Goal: Task Accomplishment & Management: Use online tool/utility

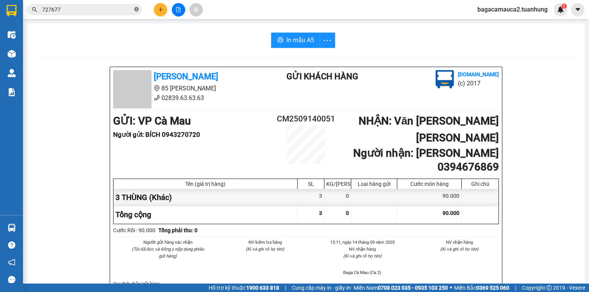
click at [137, 8] on icon "close-circle" at bounding box center [136, 9] width 5 height 5
click at [122, 11] on input "text" at bounding box center [87, 9] width 90 height 8
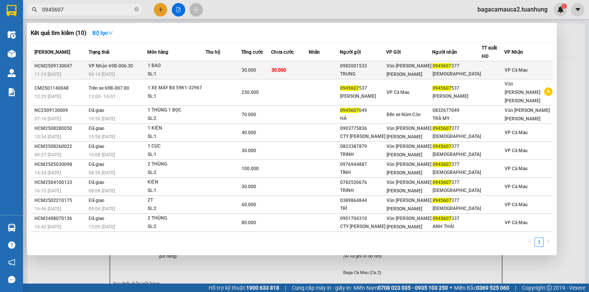
type input "0945607"
click at [222, 72] on td at bounding box center [223, 70] width 36 height 18
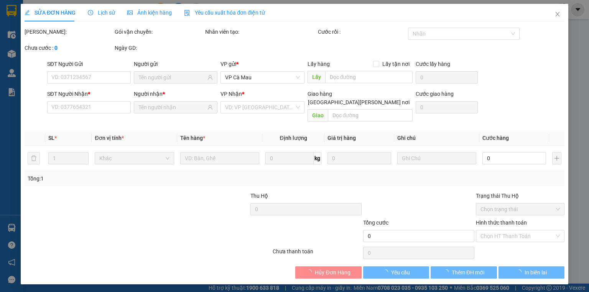
type input "0982001533"
type input "TRUNG"
type input "0945607377"
type input "A THÁI"
type input "30.000"
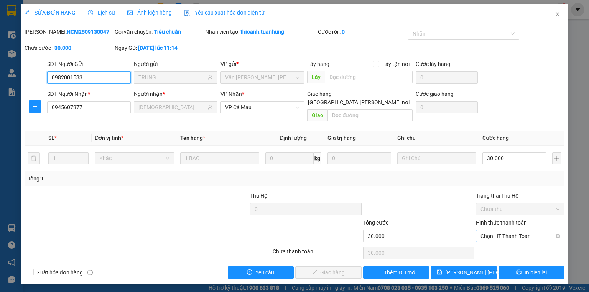
click at [489, 230] on span "Chọn HT Thanh Toán" at bounding box center [519, 235] width 79 height 11
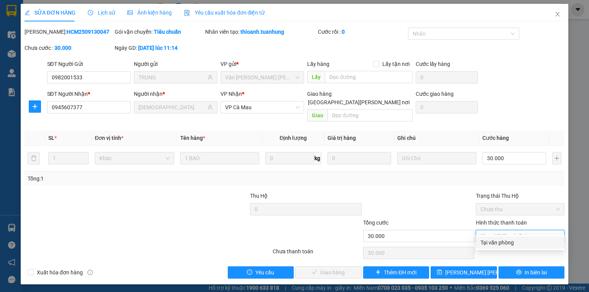
click at [507, 240] on div "Tại văn phòng" at bounding box center [519, 242] width 79 height 8
type input "0"
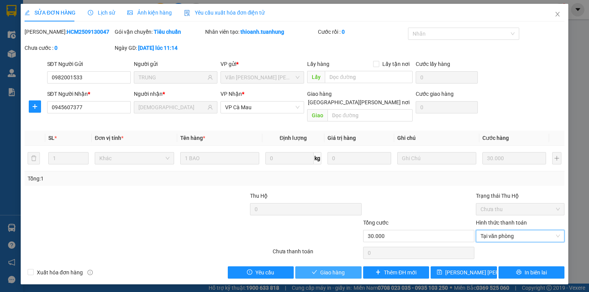
click at [330, 268] on span "Giao hàng" at bounding box center [332, 272] width 25 height 8
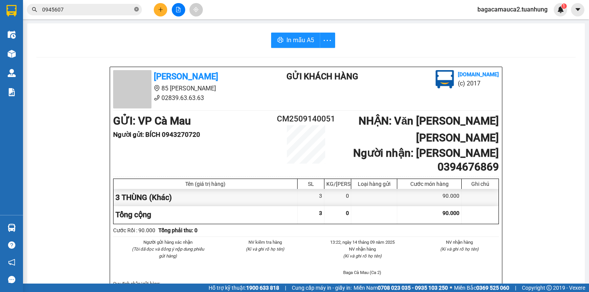
click at [138, 9] on icon "close-circle" at bounding box center [136, 9] width 5 height 5
click at [165, 13] on button at bounding box center [160, 9] width 13 height 13
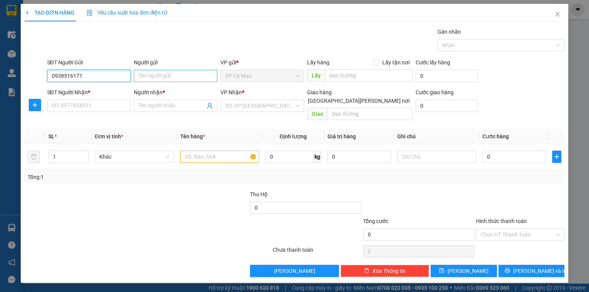
type input "0938516171"
click at [144, 74] on input "Người gửi" at bounding box center [176, 76] width 84 height 12
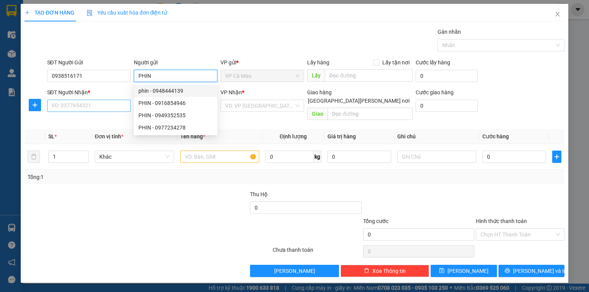
type input "PHIN"
click at [115, 103] on input "SĐT Người Nhận *" at bounding box center [89, 106] width 84 height 12
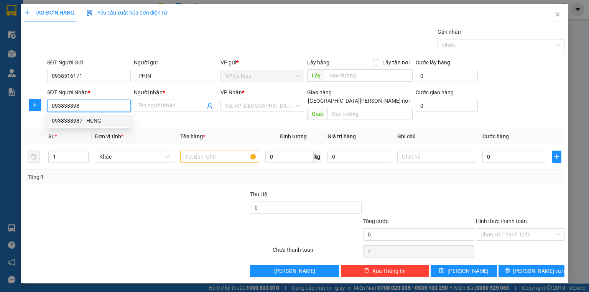
click at [109, 117] on div "0938388987 - HÙNG" at bounding box center [89, 121] width 74 height 8
type input "0938388987"
type input "HÙNG"
type input "0938388987"
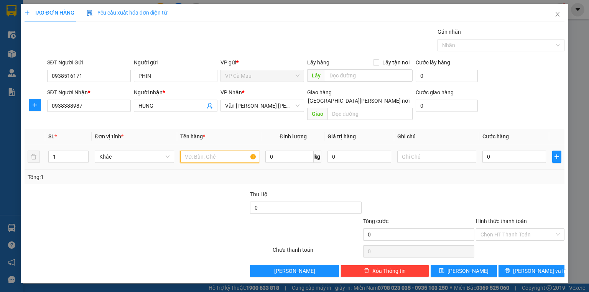
click at [207, 151] on input "text" at bounding box center [219, 157] width 79 height 12
type input "THÙNG"
click at [493, 151] on input "0" at bounding box center [514, 157] width 64 height 12
type input "3"
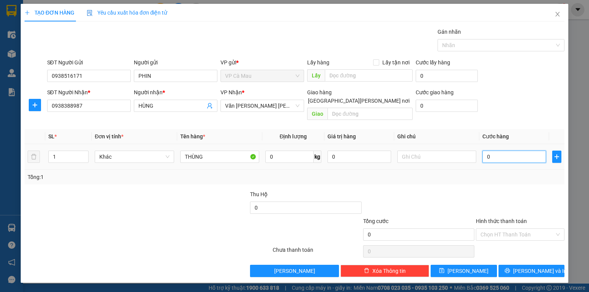
type input "3"
type input "30"
type input "30.000"
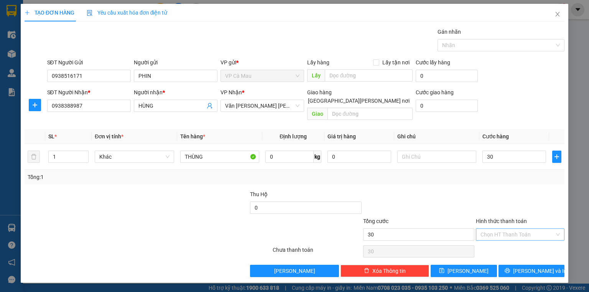
type input "30.000"
drag, startPoint x: 490, startPoint y: 224, endPoint x: 503, endPoint y: 238, distance: 19.2
click at [491, 229] on input "Hình thức thanh toán" at bounding box center [517, 234] width 74 height 11
drag, startPoint x: 507, startPoint y: 238, endPoint x: 537, endPoint y: 251, distance: 33.3
click at [511, 240] on div "Tại văn phòng" at bounding box center [519, 240] width 79 height 8
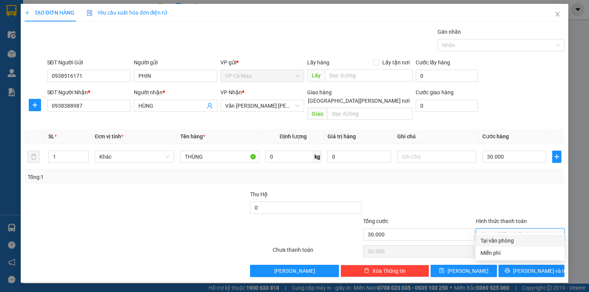
type input "0"
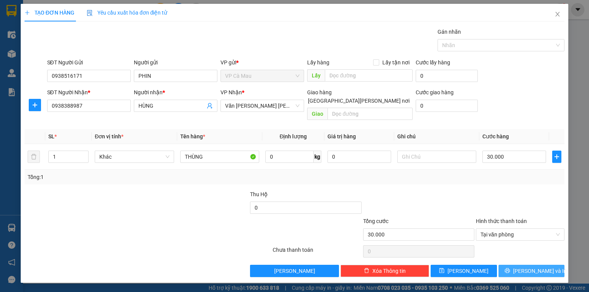
click at [540, 267] on span "[PERSON_NAME] và In" at bounding box center [540, 271] width 54 height 8
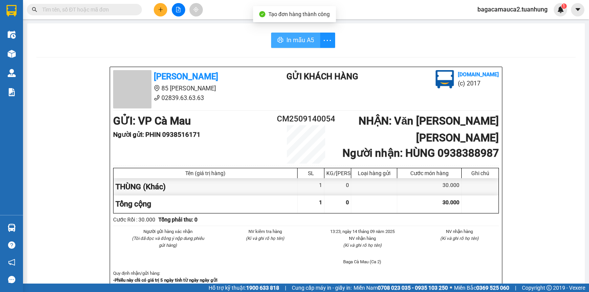
click at [294, 41] on span "In mẫu A5" at bounding box center [300, 40] width 28 height 10
click at [161, 11] on icon "plus" at bounding box center [160, 9] width 5 height 5
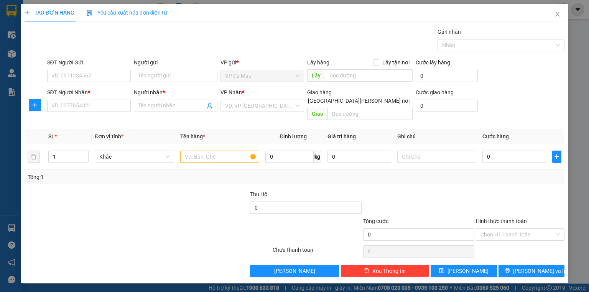
click at [105, 69] on div "SĐT Người Gửi" at bounding box center [89, 63] width 84 height 11
click at [105, 72] on input "SĐT Người Gửi" at bounding box center [89, 76] width 84 height 12
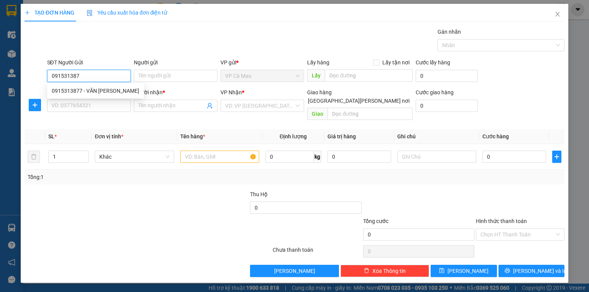
type input "0915313877"
click at [106, 92] on div "0915313877 - VĂN HIỆU" at bounding box center [95, 91] width 87 height 8
type input "VĂN HIỆU"
type input "0915313877"
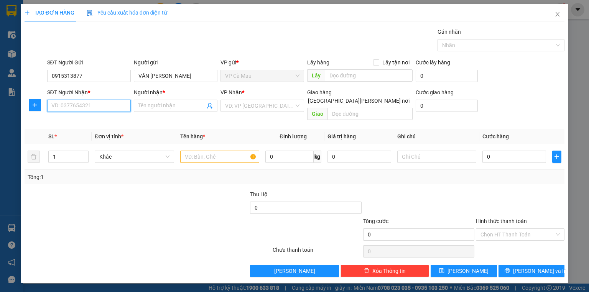
click at [113, 106] on input "SĐT Người Nhận *" at bounding box center [89, 106] width 84 height 12
type input "0898920828"
click at [113, 117] on div "0898920828 - NGÂN" at bounding box center [90, 121] width 76 height 8
type input "NGÂN"
type input "0898920828"
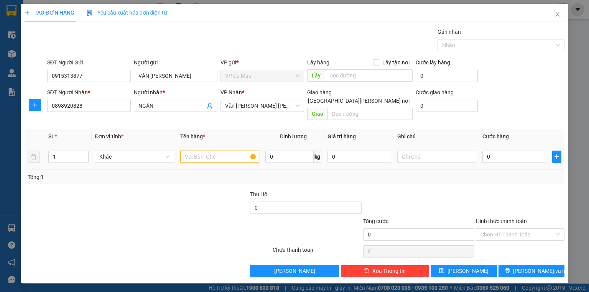
click at [220, 151] on input "text" at bounding box center [219, 157] width 79 height 12
type input "THÙNG"
click at [501, 151] on input "0" at bounding box center [514, 157] width 64 height 12
type input "3"
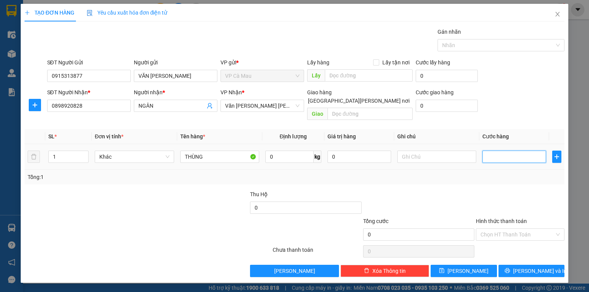
type input "3"
type input "30"
type input "30.000"
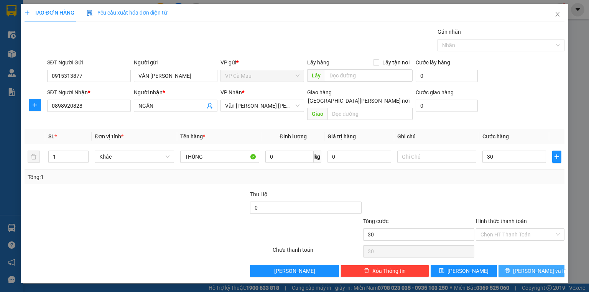
type input "30.000"
click at [540, 267] on span "[PERSON_NAME] và In" at bounding box center [540, 271] width 54 height 8
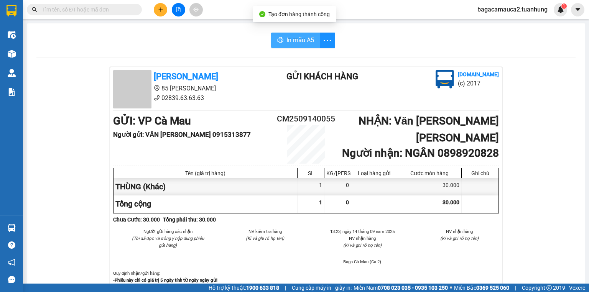
click at [286, 41] on span "In mẫu A5" at bounding box center [300, 40] width 28 height 10
click at [118, 11] on input "text" at bounding box center [87, 9] width 90 height 8
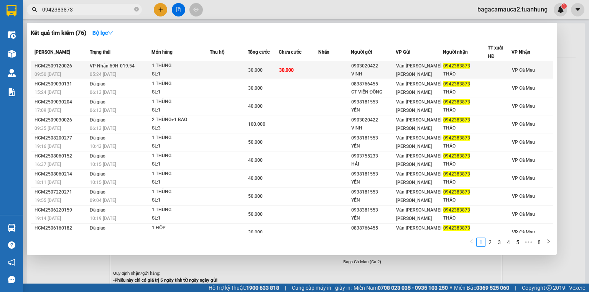
type input "0942383873"
click at [226, 68] on td at bounding box center [229, 70] width 38 height 18
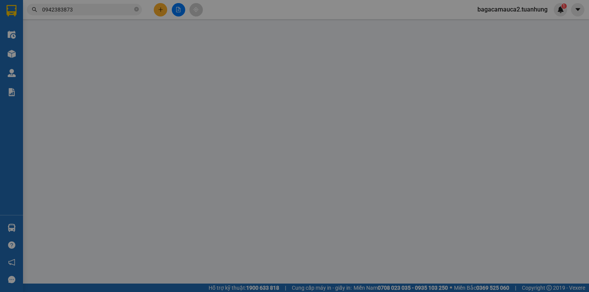
type input "0903020422"
type input "VINH"
type input "0942383873"
type input "THẢO"
type input "30.000"
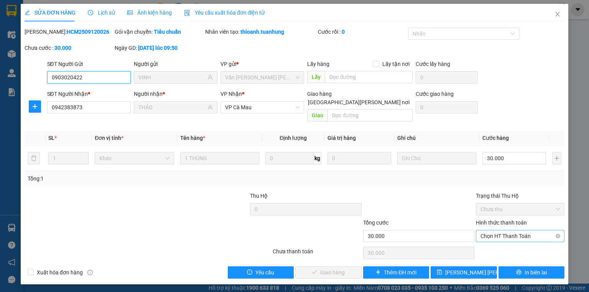
click at [496, 230] on span "Chọn HT Thanh Toán" at bounding box center [519, 235] width 79 height 11
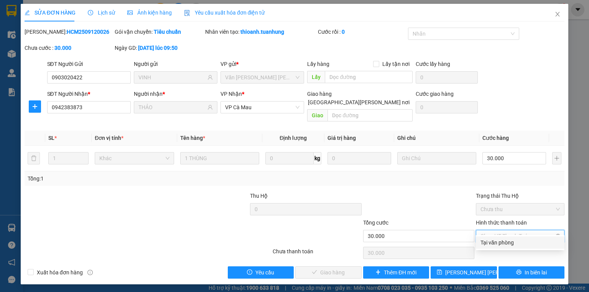
click at [502, 244] on div "Tại văn phòng" at bounding box center [519, 242] width 79 height 8
type input "0"
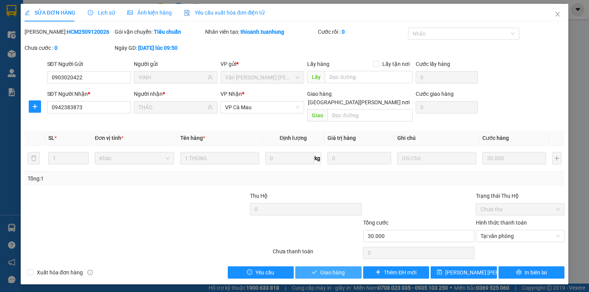
click at [350, 266] on button "Giao hàng" at bounding box center [328, 272] width 66 height 12
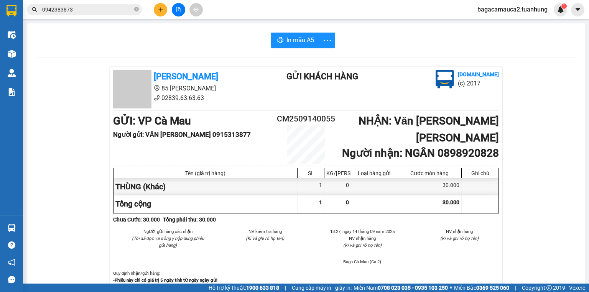
click at [159, 9] on icon "plus" at bounding box center [160, 9] width 5 height 5
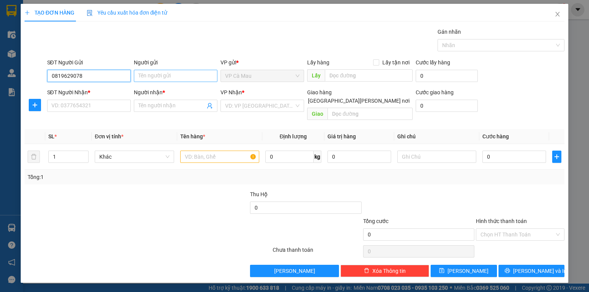
type input "0819629078"
click at [146, 71] on input "Người gửi" at bounding box center [176, 76] width 84 height 12
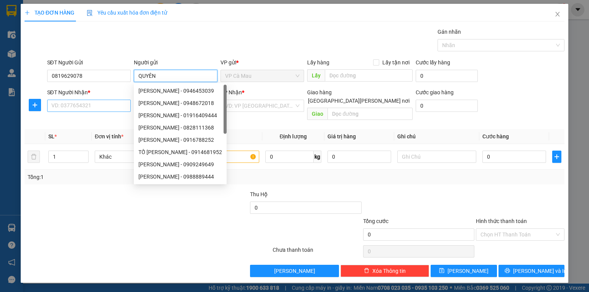
type input "QUYÊN"
click at [94, 103] on input "SĐT Người Nhận *" at bounding box center [89, 106] width 84 height 12
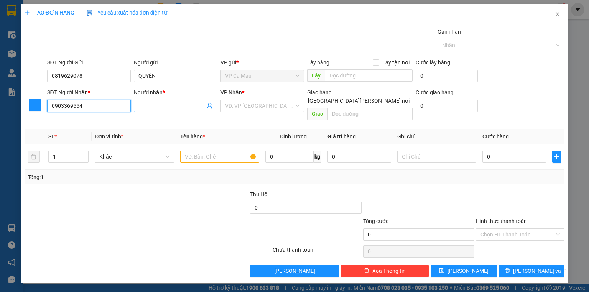
type input "0903369554"
click at [148, 105] on input "Người nhận *" at bounding box center [171, 106] width 67 height 8
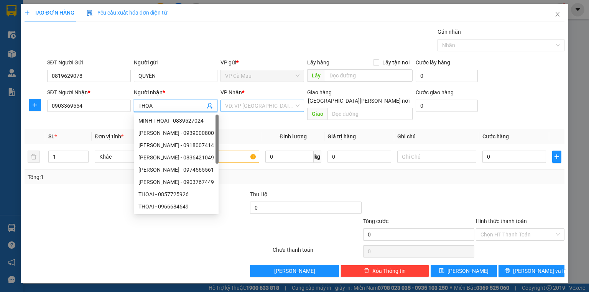
type input "THOA"
click at [247, 110] on input "search" at bounding box center [259, 105] width 69 height 11
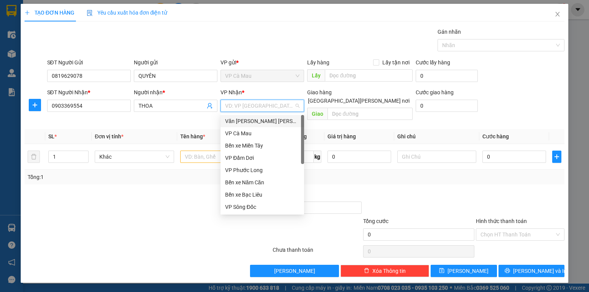
click at [258, 119] on div "Văn phòng [PERSON_NAME]" at bounding box center [262, 121] width 74 height 8
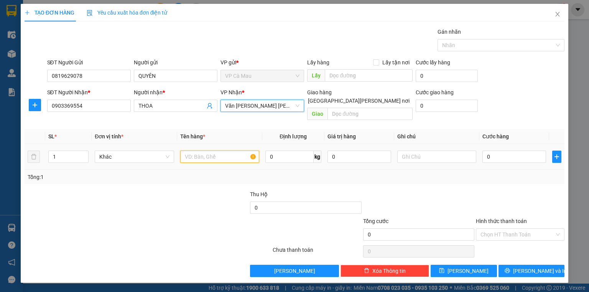
click at [187, 151] on input "text" at bounding box center [219, 157] width 79 height 12
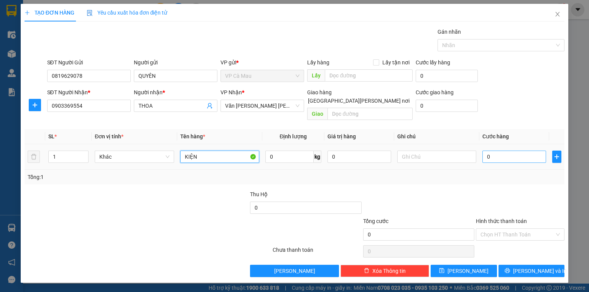
type input "KIỆN"
click at [510, 153] on input "0" at bounding box center [514, 157] width 64 height 12
type input "4"
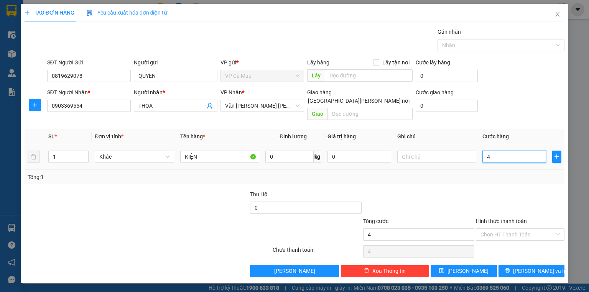
type input "40"
type input "40.000"
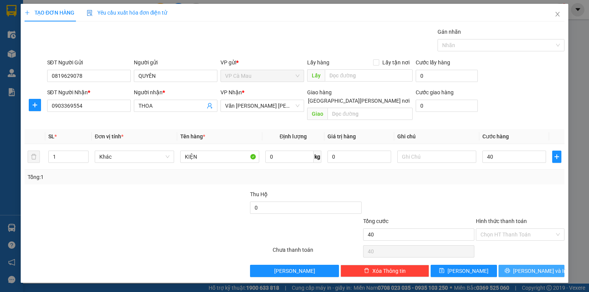
type input "40.000"
click at [519, 265] on button "[PERSON_NAME] và In" at bounding box center [531, 271] width 66 height 12
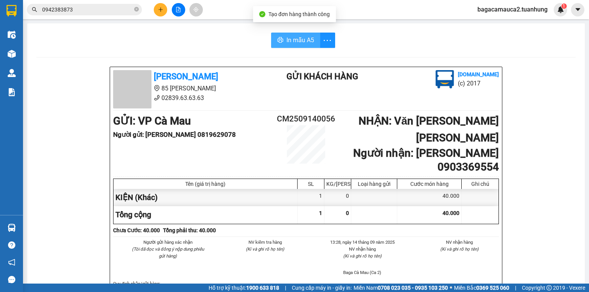
click at [297, 44] on span "In mẫu A5" at bounding box center [300, 40] width 28 height 10
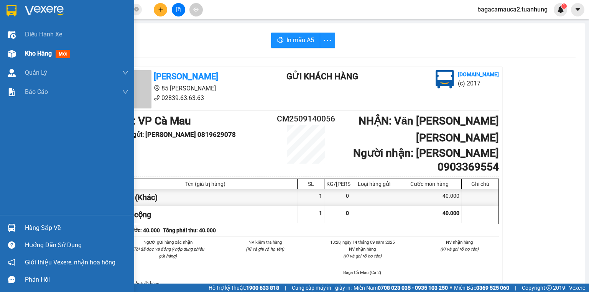
click at [15, 54] on img at bounding box center [12, 54] width 8 height 8
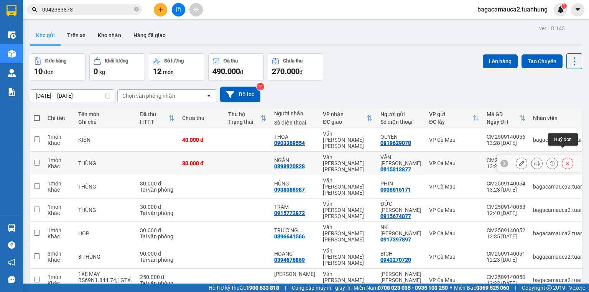
click at [565, 161] on icon at bounding box center [567, 163] width 5 height 5
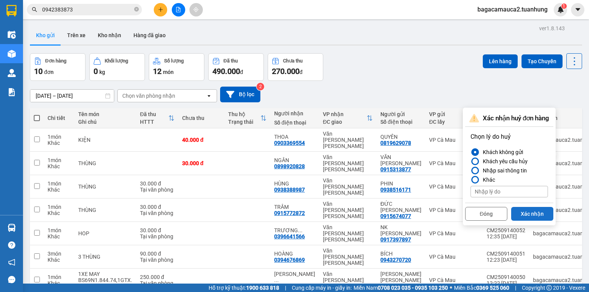
click at [537, 214] on button "Xác nhận" at bounding box center [532, 214] width 42 height 14
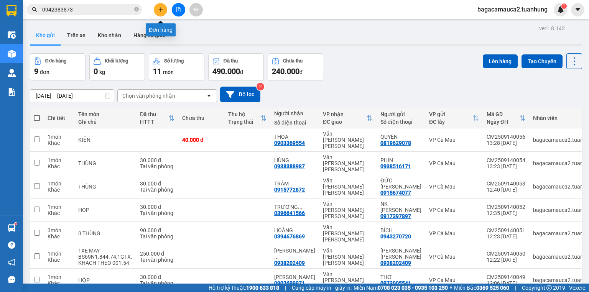
click at [152, 9] on div at bounding box center [177, 9] width 57 height 13
click at [159, 12] on button at bounding box center [160, 9] width 13 height 13
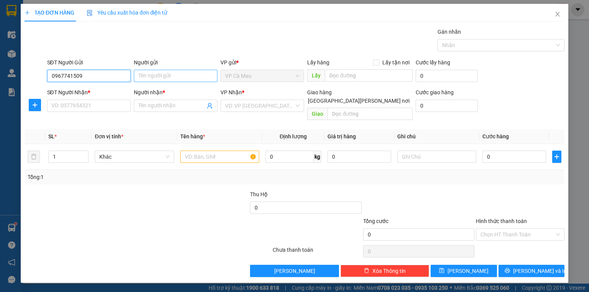
type input "0967741509"
click at [137, 76] on input "Người gửi" at bounding box center [176, 76] width 84 height 12
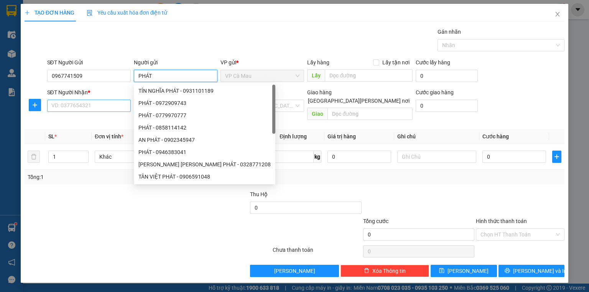
type input "PHÁT"
click at [118, 103] on input "SĐT Người Nhận *" at bounding box center [89, 106] width 84 height 12
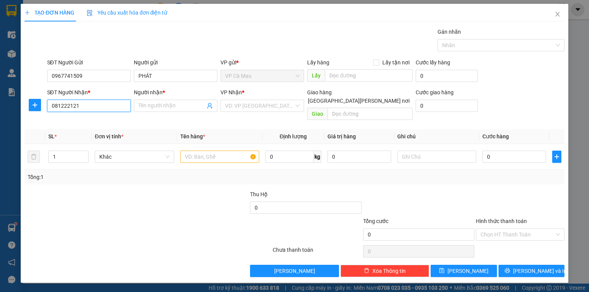
click at [62, 105] on input "081222121" at bounding box center [89, 106] width 84 height 12
type input "0812122121"
click at [112, 123] on div "0812122121 - KHANG" at bounding box center [90, 121] width 76 height 8
type input "KHANG"
type input "0812122121"
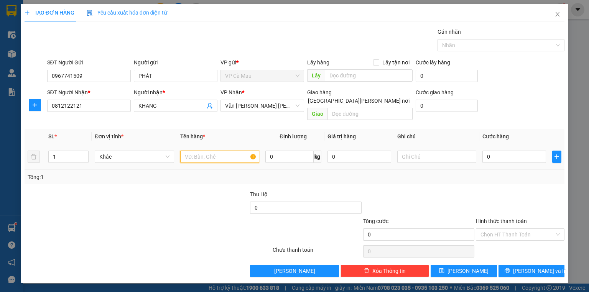
click at [192, 151] on input "text" at bounding box center [219, 157] width 79 height 12
type input "THÙNG"
click at [483, 151] on input "0" at bounding box center [514, 157] width 64 height 12
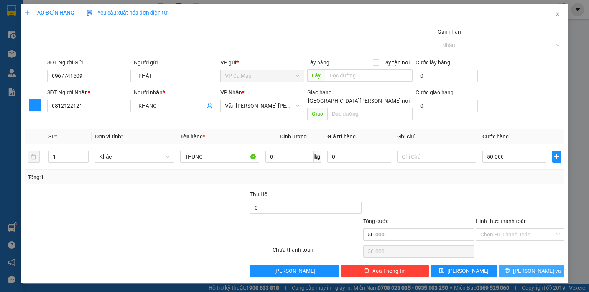
click at [537, 267] on span "[PERSON_NAME] và In" at bounding box center [540, 271] width 54 height 8
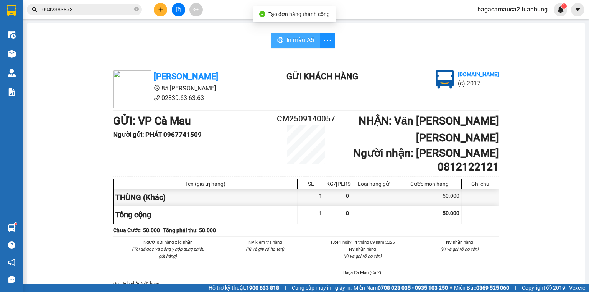
click at [282, 43] on button "In mẫu A5" at bounding box center [295, 40] width 49 height 15
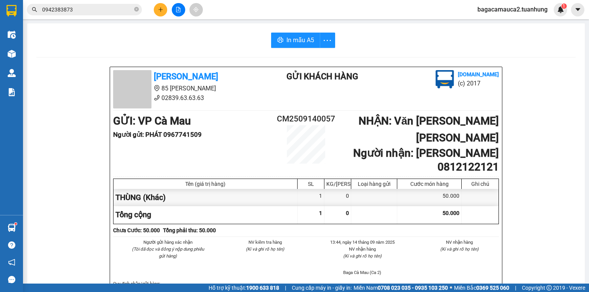
click at [93, 11] on input "0942383873" at bounding box center [87, 9] width 90 height 8
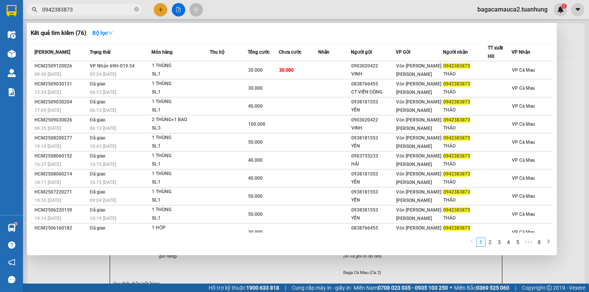
click at [93, 11] on input "0942383873" at bounding box center [87, 9] width 90 height 8
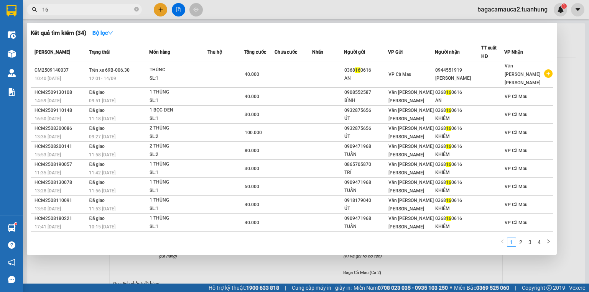
type input "1"
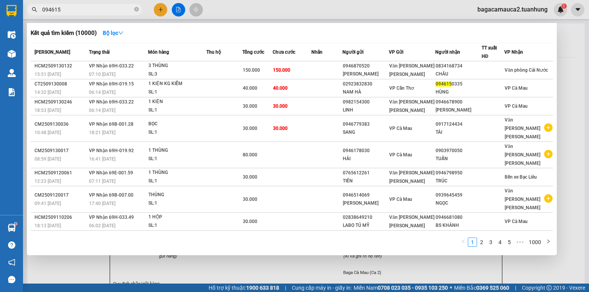
type input "0946150"
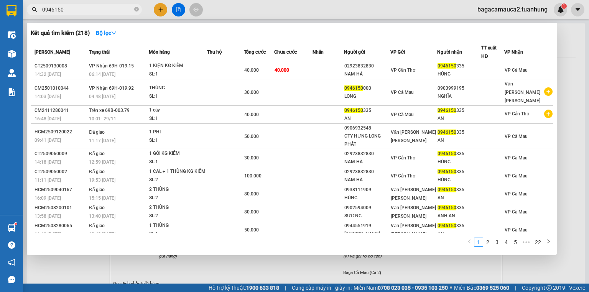
click at [112, 9] on input "0946150" at bounding box center [87, 9] width 90 height 8
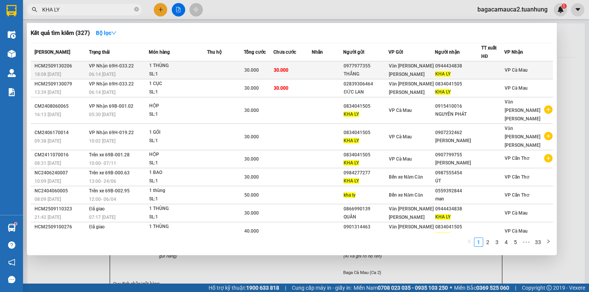
type input "KHA LY"
click at [213, 66] on td at bounding box center [225, 70] width 36 height 18
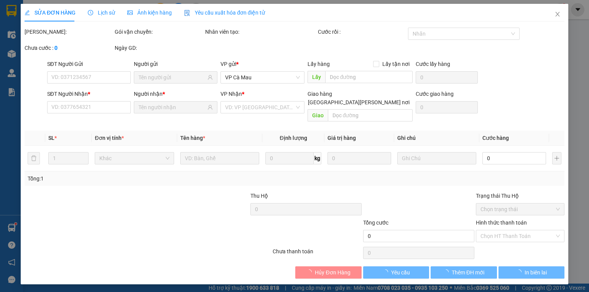
type input "0977977355"
type input "THẮNG"
type input "0944434838"
type input "KHA LY"
type input "30.000"
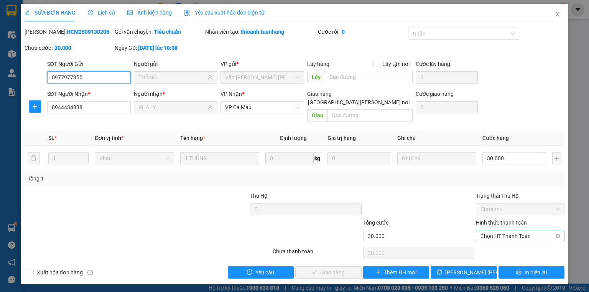
click at [504, 230] on span "Chọn HT Thanh Toán" at bounding box center [519, 235] width 79 height 11
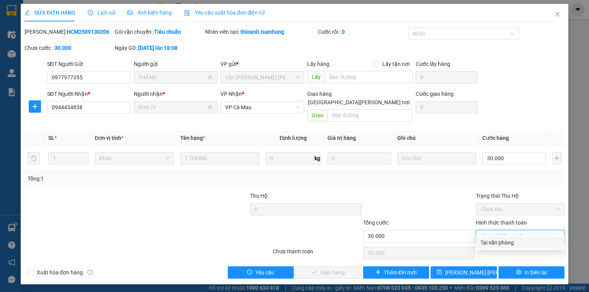
click at [509, 245] on div "Tại văn phòng" at bounding box center [519, 242] width 79 height 8
type input "0"
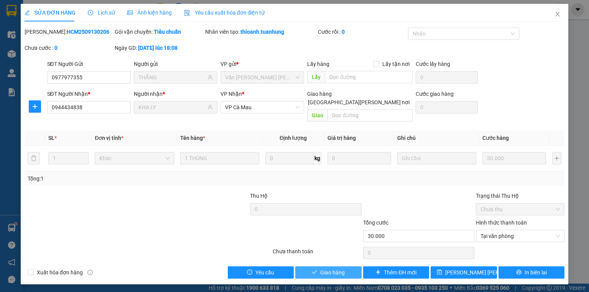
click at [325, 268] on span "Giao hàng" at bounding box center [332, 272] width 25 height 8
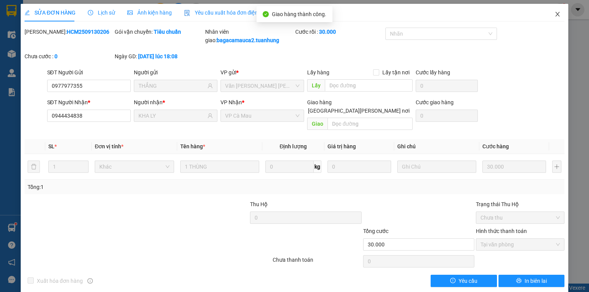
click at [554, 13] on icon "close" at bounding box center [557, 14] width 6 height 6
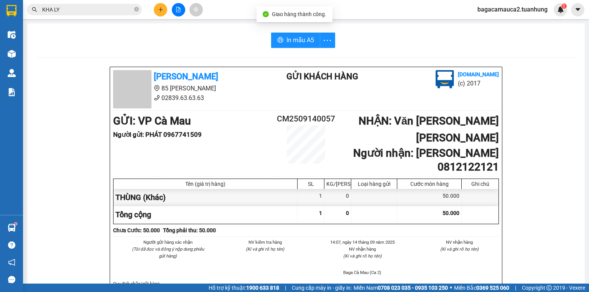
click at [115, 11] on input "KHA LY" at bounding box center [87, 9] width 90 height 8
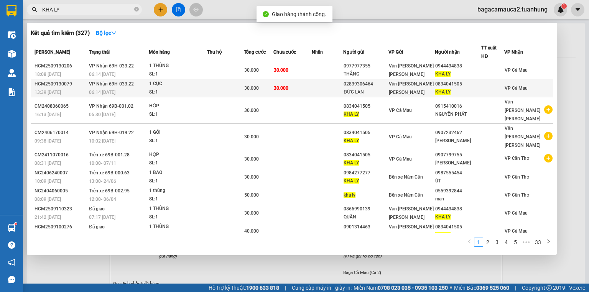
click at [269, 89] on div "30.000" at bounding box center [258, 88] width 29 height 8
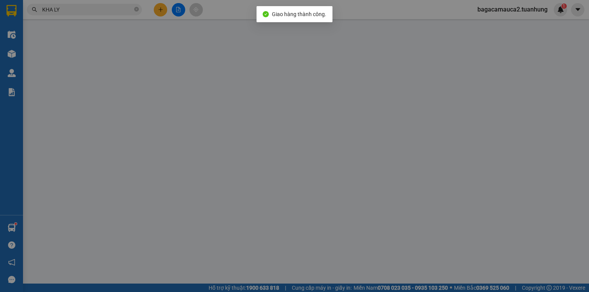
type input "02839306464"
type input "ĐỨC LAN"
type input "0834041505"
type input "KHA LY"
type input "30.000"
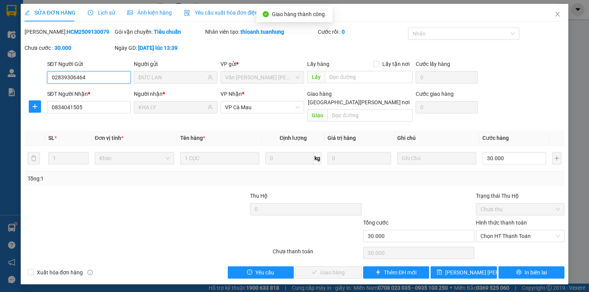
drag, startPoint x: 498, startPoint y: 224, endPoint x: 500, endPoint y: 236, distance: 12.4
click at [498, 230] on span "Chọn HT Thanh Toán" at bounding box center [519, 235] width 79 height 11
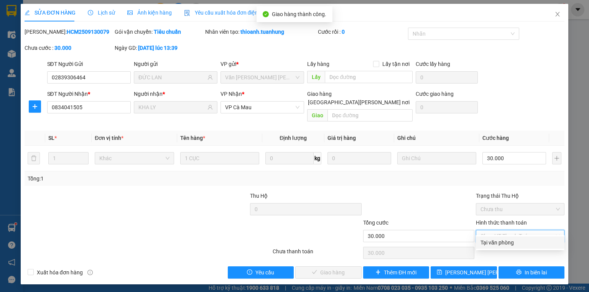
click at [502, 244] on div "Tại văn phòng" at bounding box center [519, 242] width 79 height 8
type input "0"
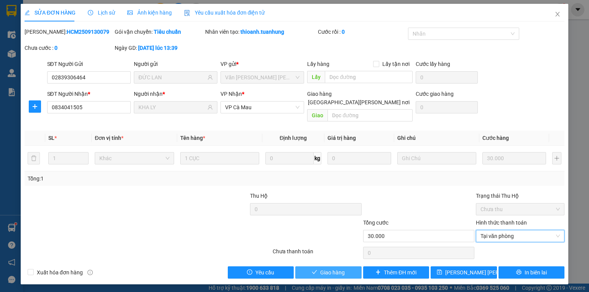
click at [330, 268] on span "Giao hàng" at bounding box center [332, 272] width 25 height 8
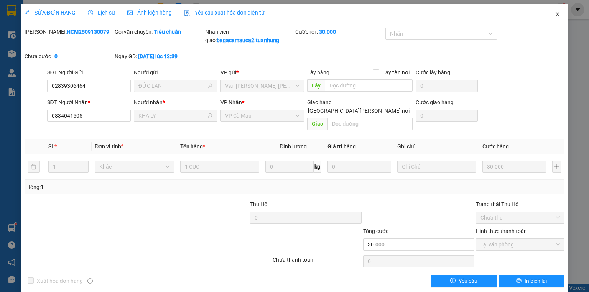
click at [558, 13] on span "Close" at bounding box center [557, 14] width 21 height 21
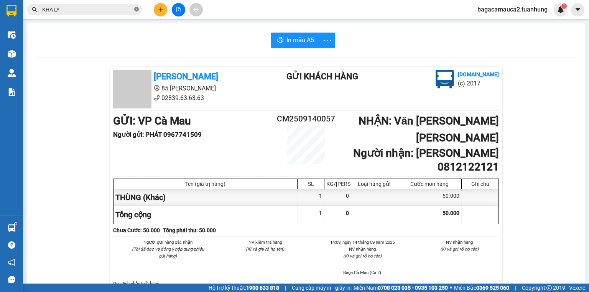
click at [135, 10] on icon "close-circle" at bounding box center [136, 9] width 5 height 5
click at [135, 10] on span at bounding box center [136, 9] width 5 height 8
click at [109, 10] on input "text" at bounding box center [87, 9] width 90 height 8
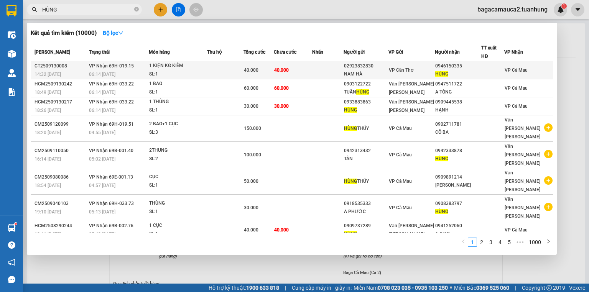
type input "HÙNG"
click at [341, 72] on td at bounding box center [327, 70] width 31 height 18
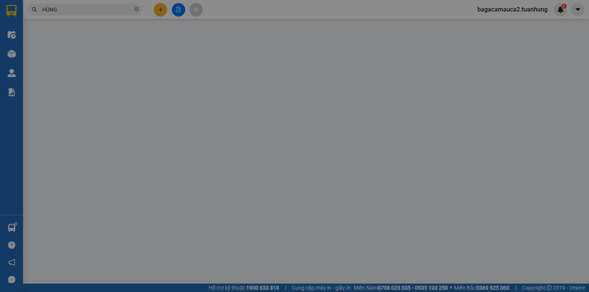
type input "02923832830"
type input "NAM HÀ"
type input "0946150335"
type input "HÙNG"
type input "40.000"
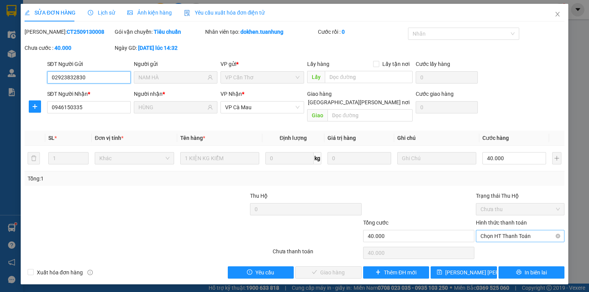
click at [504, 230] on span "Chọn HT Thanh Toán" at bounding box center [519, 235] width 79 height 11
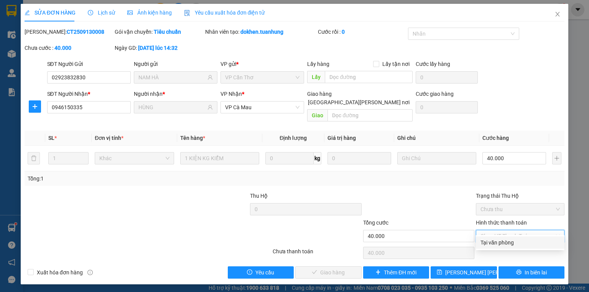
click at [504, 239] on div "Tại văn phòng" at bounding box center [519, 242] width 79 height 8
type input "0"
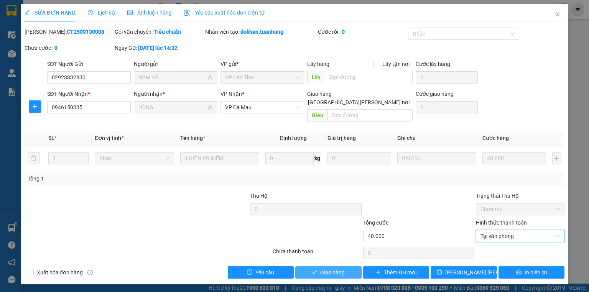
click at [343, 268] on span "Giao hàng" at bounding box center [332, 272] width 25 height 8
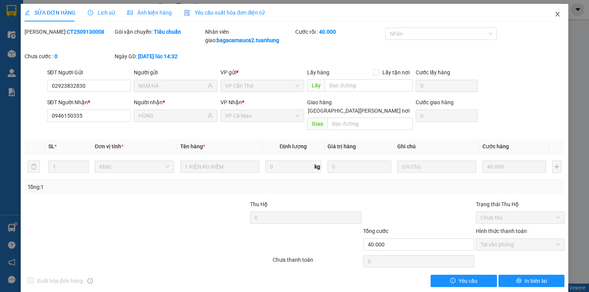
click at [555, 15] on icon "close" at bounding box center [557, 14] width 4 height 5
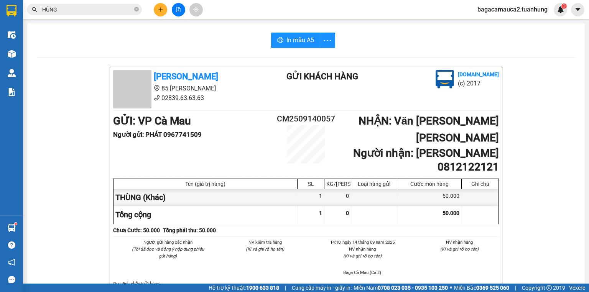
click at [120, 11] on input "HÙNG" at bounding box center [87, 9] width 90 height 8
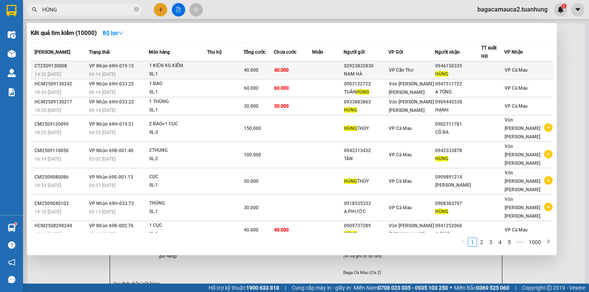
click at [340, 69] on td at bounding box center [327, 70] width 31 height 18
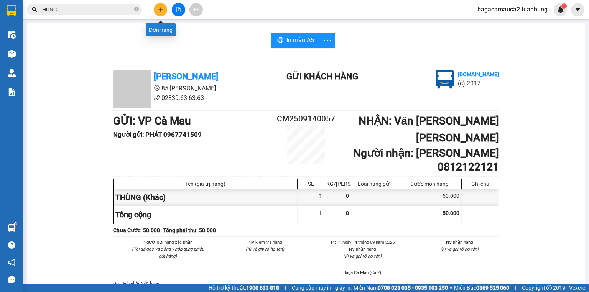
click at [161, 10] on icon "plus" at bounding box center [160, 9] width 5 height 5
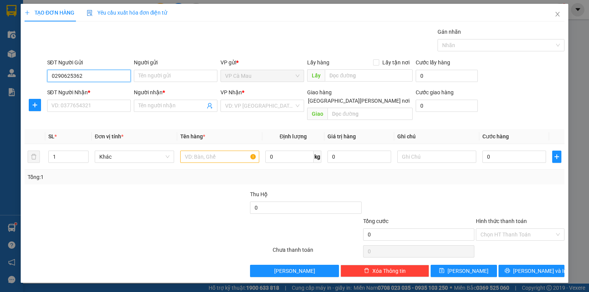
type input "02906253625"
click at [110, 89] on div "02906253625 - NK QUỐC TẾ CM" at bounding box center [90, 91] width 77 height 8
type input "NK QUỐC TẾ CM"
type input "02906253625"
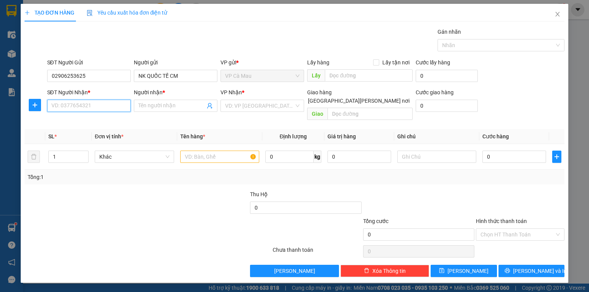
click at [112, 101] on input "SĐT Người Nhận *" at bounding box center [89, 106] width 84 height 12
click at [113, 120] on div "0917656674 - BẢO TÍN" at bounding box center [90, 121] width 77 height 8
type input "0917656674"
type input "BẢO TÍN"
click at [216, 151] on input "text" at bounding box center [219, 157] width 79 height 12
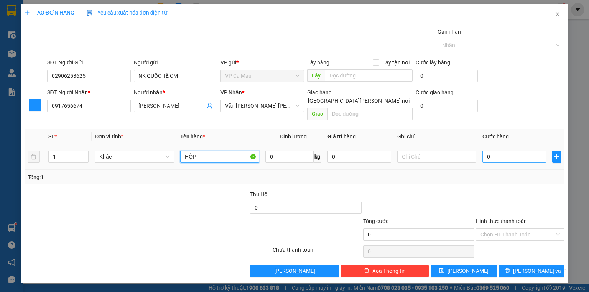
type input "HỘP"
click at [509, 151] on input "0" at bounding box center [514, 157] width 64 height 12
type input "3"
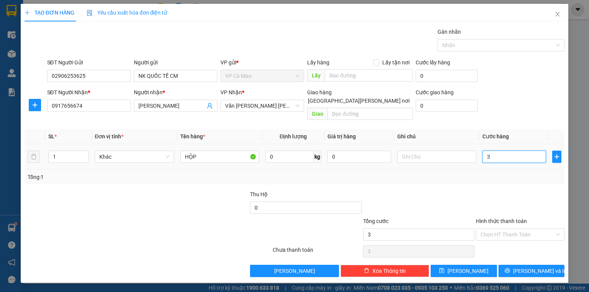
type input "30"
click at [527, 229] on input "Hình thức thanh toán" at bounding box center [517, 234] width 74 height 11
type input "30.000"
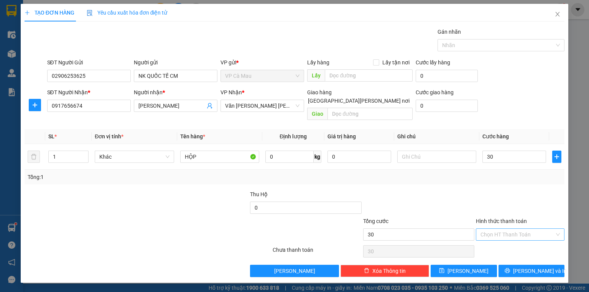
type input "30.000"
click at [522, 239] on div "Tại văn phòng" at bounding box center [519, 240] width 79 height 8
type input "0"
click at [538, 267] on span "[PERSON_NAME] và In" at bounding box center [540, 271] width 54 height 8
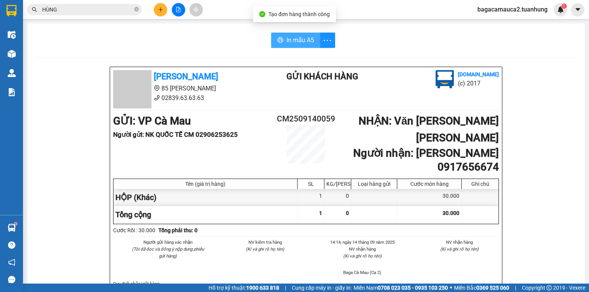
click at [287, 40] on span "In mẫu A5" at bounding box center [300, 40] width 28 height 10
click at [138, 8] on icon "close-circle" at bounding box center [136, 9] width 5 height 5
click at [122, 10] on input "text" at bounding box center [87, 9] width 90 height 8
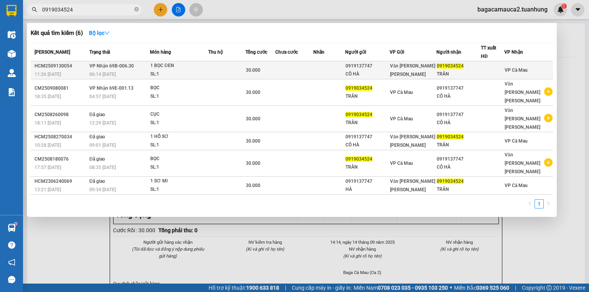
type input "0919034524"
click at [203, 66] on div "1 BỌC ĐEN" at bounding box center [178, 66] width 57 height 8
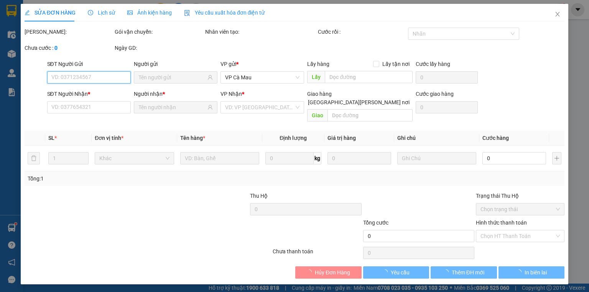
type input "0919137747"
type input "CÔ HÀ"
type input "0919034524"
type input "TRÂN"
type input "30.000"
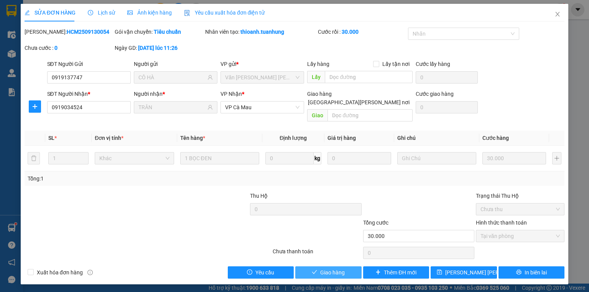
click at [352, 266] on button "Giao hàng" at bounding box center [328, 272] width 66 height 12
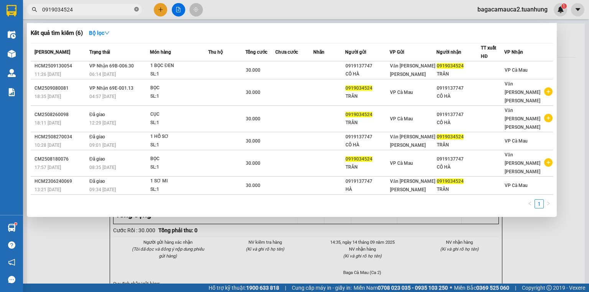
click at [138, 10] on icon "close-circle" at bounding box center [136, 9] width 5 height 5
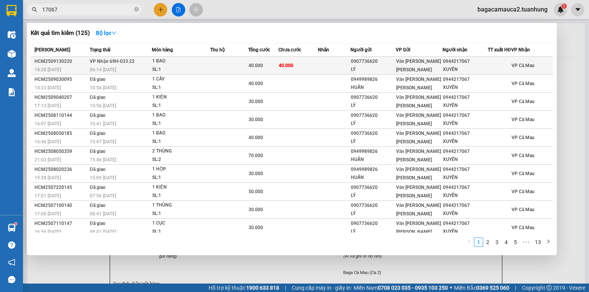
type input "17067"
click at [243, 64] on td at bounding box center [229, 66] width 38 height 18
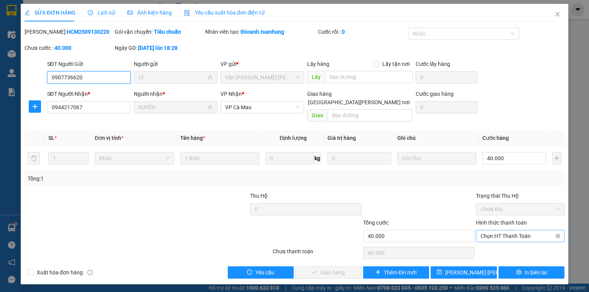
drag, startPoint x: 491, startPoint y: 231, endPoint x: 492, endPoint y: 239, distance: 8.3
click at [491, 231] on span "Chọn HT Thanh Toán" at bounding box center [519, 235] width 79 height 11
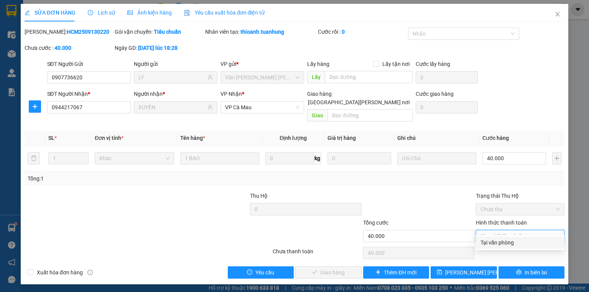
click at [493, 241] on div "Tại văn phòng" at bounding box center [519, 242] width 79 height 8
type input "0"
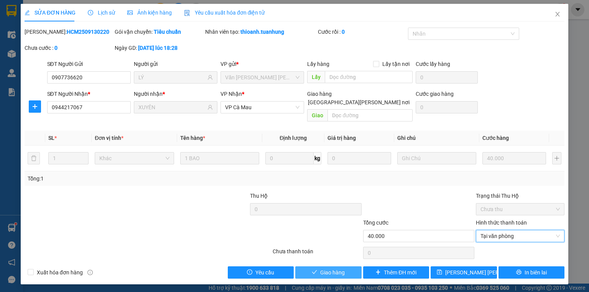
click at [346, 266] on button "Giao hàng" at bounding box center [328, 272] width 66 height 12
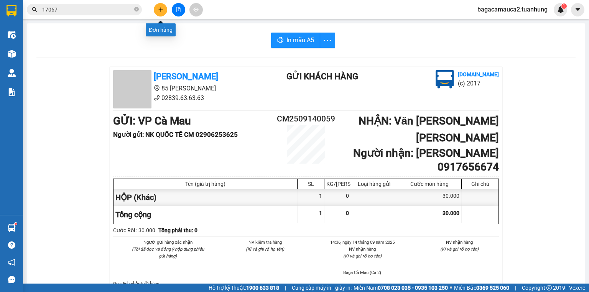
click at [157, 8] on button at bounding box center [160, 9] width 13 height 13
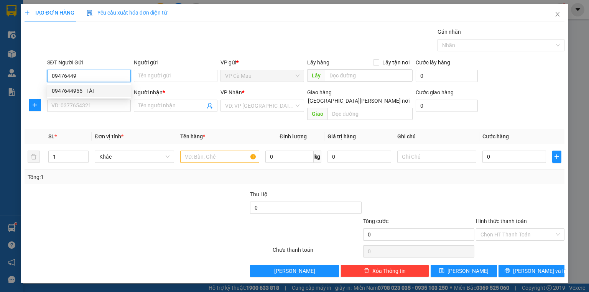
click at [105, 97] on div "0947644955 - TÀI" at bounding box center [89, 91] width 84 height 12
type input "0947644955"
type input "TÀI"
type input "0947644955"
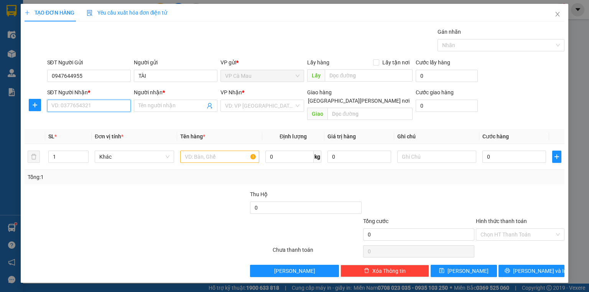
click at [112, 104] on input "SĐT Người Nhận *" at bounding box center [89, 106] width 84 height 12
click at [106, 131] on div "0384658735 - THỦY" at bounding box center [89, 133] width 74 height 8
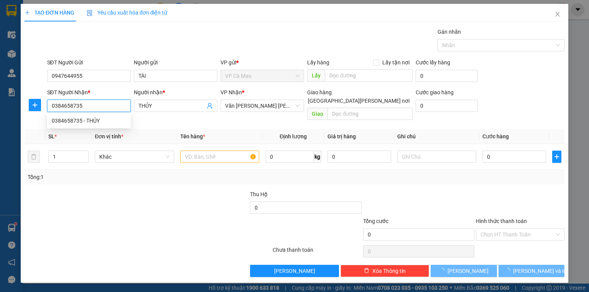
type input "0384658735"
type input "THỦY"
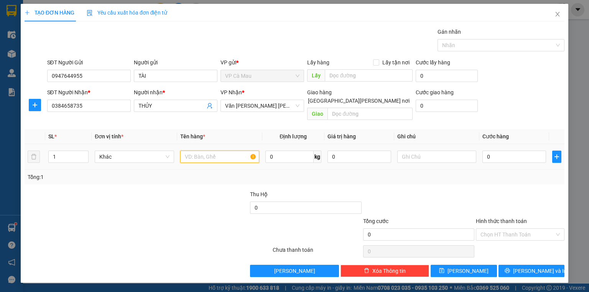
click at [213, 151] on input "text" at bounding box center [219, 157] width 79 height 12
type input "THÙNG"
click at [497, 151] on input "0" at bounding box center [514, 157] width 64 height 12
type input "3"
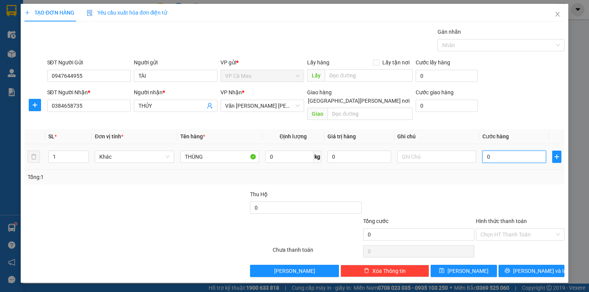
type input "3"
type input "30"
click at [525, 267] on span "[PERSON_NAME] và In" at bounding box center [540, 271] width 54 height 8
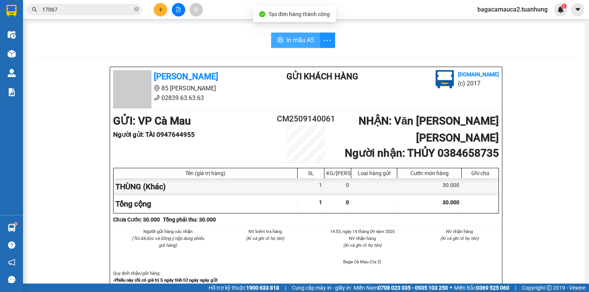
click at [304, 46] on button "In mẫu A5" at bounding box center [295, 40] width 49 height 15
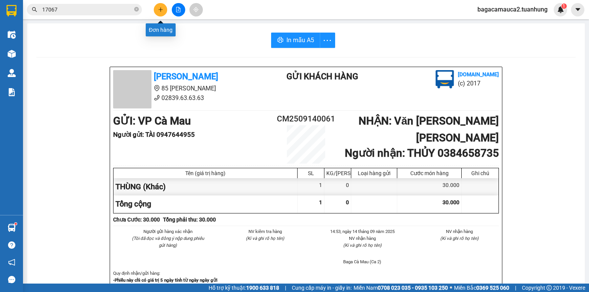
click at [160, 10] on icon "plus" at bounding box center [160, 9] width 0 height 4
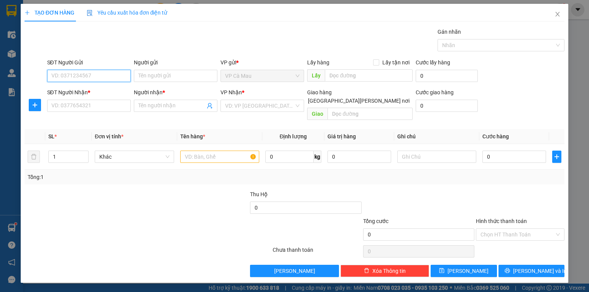
click at [110, 76] on input "SĐT Người Gửi" at bounding box center [89, 76] width 84 height 12
type input "0916176561"
click at [112, 89] on div "0916176561 - KHƯƠNG" at bounding box center [89, 91] width 74 height 8
type input "KHƯƠNG"
type input "0916176561"
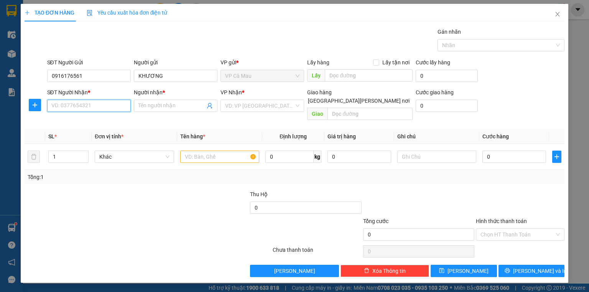
click at [105, 107] on input "SĐT Người Nhận *" at bounding box center [89, 106] width 84 height 12
drag, startPoint x: 97, startPoint y: 118, endPoint x: 136, endPoint y: 117, distance: 39.1
click at [98, 118] on div "0834098010 - LỢI" at bounding box center [89, 121] width 74 height 8
type input "0834098010"
type input "LỢI"
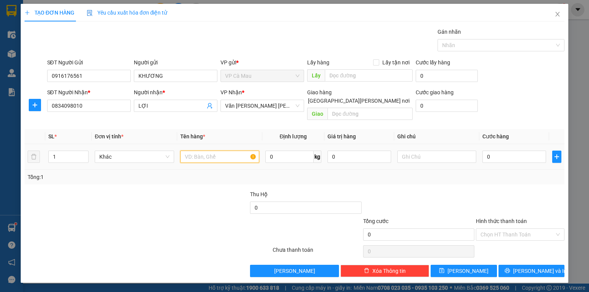
click at [187, 152] on input "text" at bounding box center [219, 157] width 79 height 12
type input "THUNG"
click at [484, 151] on input "0" at bounding box center [514, 157] width 64 height 12
type input "+3"
type input "3"
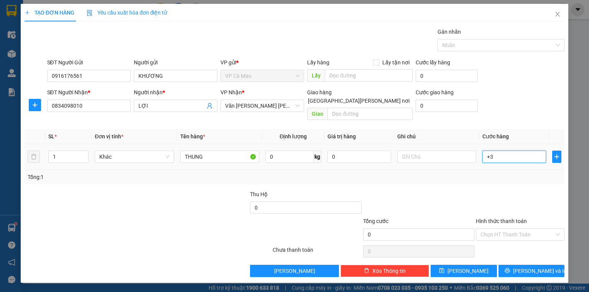
type input "3"
type input "+30"
type input "30"
click at [513, 229] on input "Hình thức thanh toán" at bounding box center [517, 234] width 74 height 11
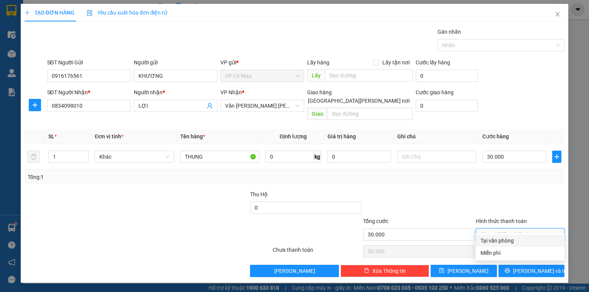
drag, startPoint x: 515, startPoint y: 238, endPoint x: 552, endPoint y: 250, distance: 38.4
click at [527, 243] on div "Tại văn phòng" at bounding box center [519, 240] width 79 height 8
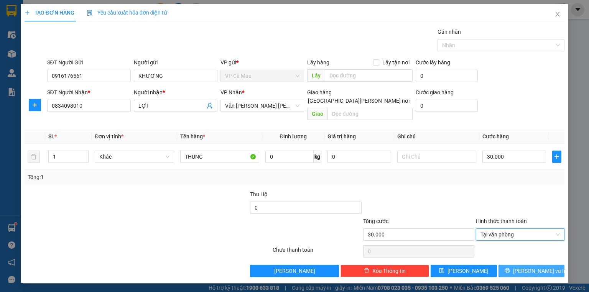
click at [548, 265] on button "[PERSON_NAME] và In" at bounding box center [531, 271] width 66 height 12
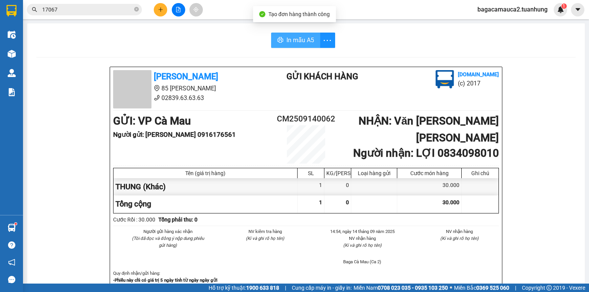
click at [296, 47] on button "In mẫu A5" at bounding box center [295, 40] width 49 height 15
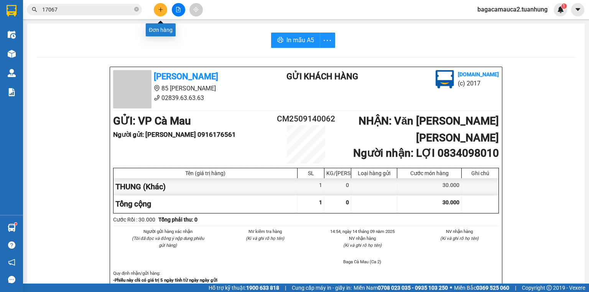
click at [164, 8] on button at bounding box center [160, 9] width 13 height 13
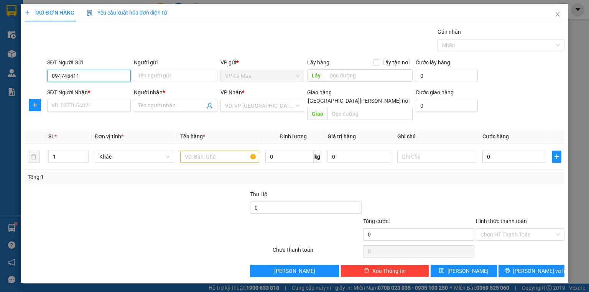
type input "0947454181"
click at [107, 95] on div "0947454181 - DŨNG" at bounding box center [89, 91] width 85 height 12
type input "DŨNG"
type input "0947454181"
click at [107, 106] on input "SĐT Người Nhận *" at bounding box center [89, 106] width 84 height 12
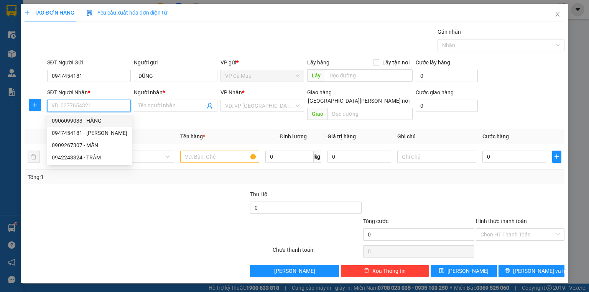
click at [103, 121] on div "0906099033 - HẰNG" at bounding box center [90, 121] width 76 height 8
type input "0906099033"
type input "HẰNG"
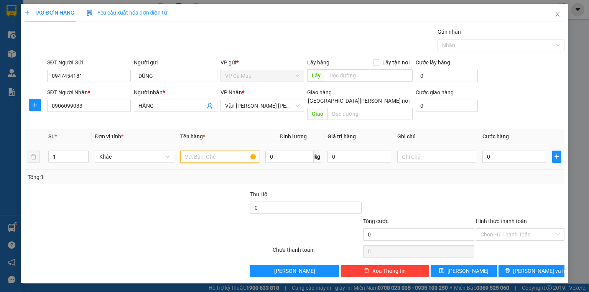
click at [214, 151] on input "text" at bounding box center [219, 157] width 79 height 12
type input "THÙNG"
click at [505, 151] on input "0" at bounding box center [514, 157] width 64 height 12
type input "3"
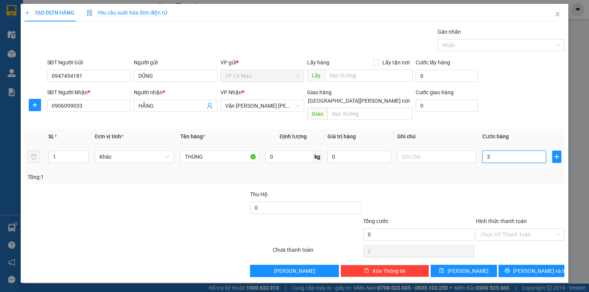
type input "3"
type input "30"
click at [538, 267] on span "[PERSON_NAME] và In" at bounding box center [540, 271] width 54 height 8
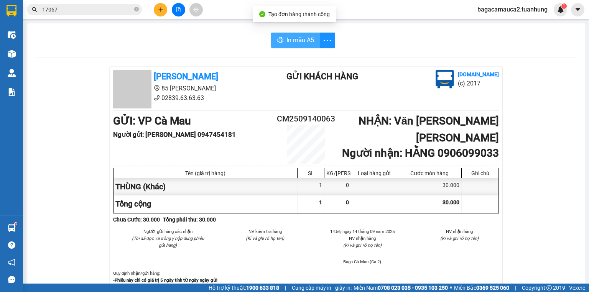
click at [291, 34] on button "In mẫu A5" at bounding box center [295, 40] width 49 height 15
click at [165, 9] on button at bounding box center [160, 9] width 13 height 13
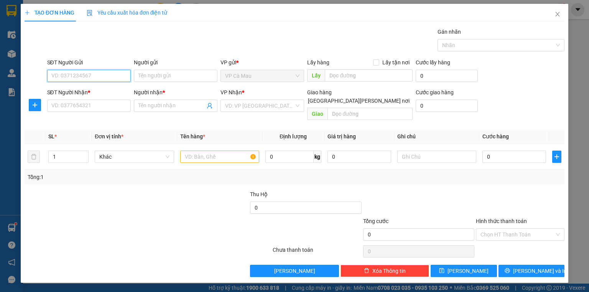
click at [113, 74] on input "SĐT Người Gửi" at bounding box center [89, 76] width 84 height 12
type input "0937738068"
click at [144, 76] on input "Người gửi" at bounding box center [176, 76] width 84 height 12
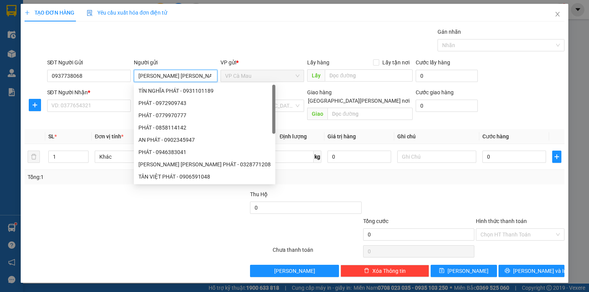
type input "TRƯƠNG THANH BÌNH"
click at [97, 82] on div "SĐT Người Gửi 0937738068" at bounding box center [89, 71] width 84 height 27
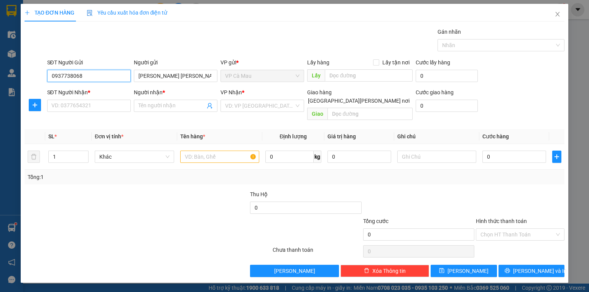
click at [100, 77] on input "0937738068" at bounding box center [89, 76] width 84 height 12
click at [83, 103] on input "SĐT Người Nhận *" at bounding box center [89, 106] width 84 height 12
paste input "0937738068"
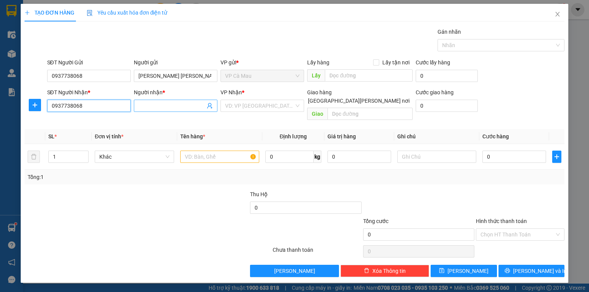
type input "0937738068"
click at [166, 104] on input "Người nhận *" at bounding box center [171, 106] width 67 height 8
type input "TRƯƠNG THANH BÌNH"
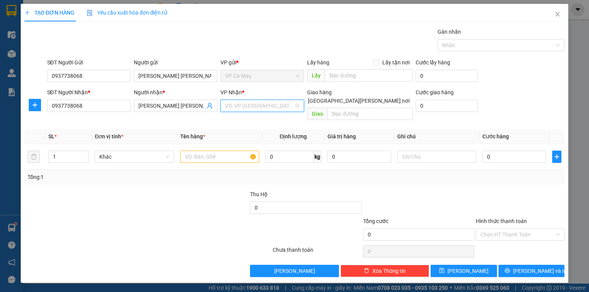
click at [236, 106] on input "search" at bounding box center [259, 105] width 69 height 11
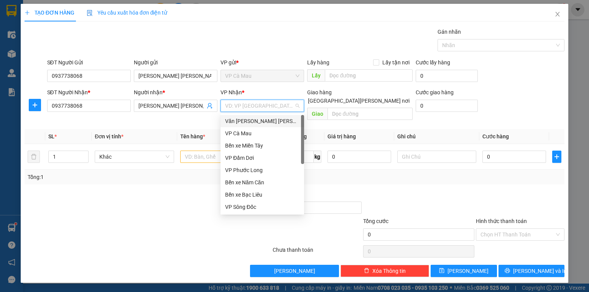
click at [239, 118] on div "Văn phòng [PERSON_NAME]" at bounding box center [262, 121] width 74 height 8
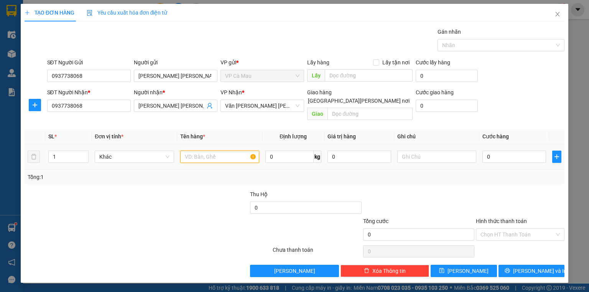
click at [233, 151] on input "text" at bounding box center [219, 157] width 79 height 12
type input "XE BS 59M1 922.90+ GTX"
click at [499, 151] on input "0" at bounding box center [514, 157] width 64 height 12
drag, startPoint x: 511, startPoint y: 222, endPoint x: 511, endPoint y: 231, distance: 9.2
click at [511, 229] on input "Hình thức thanh toán" at bounding box center [517, 234] width 74 height 11
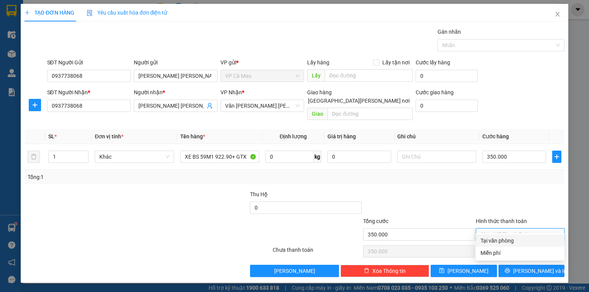
drag, startPoint x: 512, startPoint y: 237, endPoint x: 515, endPoint y: 243, distance: 7.0
click at [512, 238] on div "Tại văn phòng" at bounding box center [519, 240] width 79 height 8
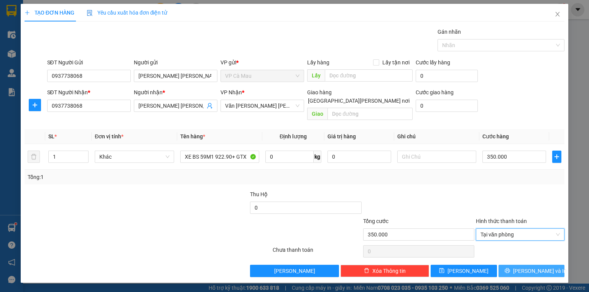
click at [527, 267] on span "[PERSON_NAME] và In" at bounding box center [540, 271] width 54 height 8
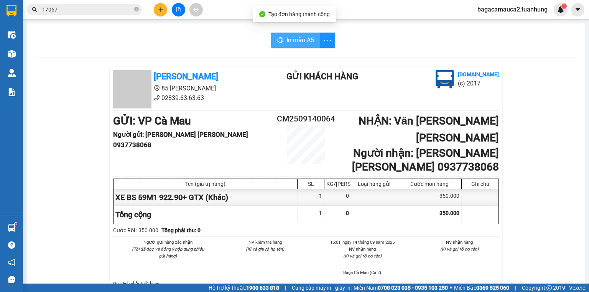
click at [290, 40] on span "In mẫu A5" at bounding box center [300, 40] width 28 height 10
click at [166, 13] on div at bounding box center [177, 9] width 57 height 13
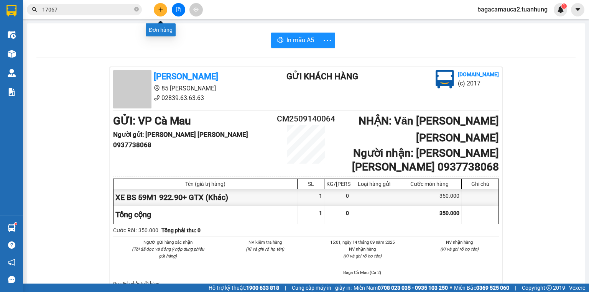
click at [163, 9] on icon "plus" at bounding box center [160, 9] width 5 height 5
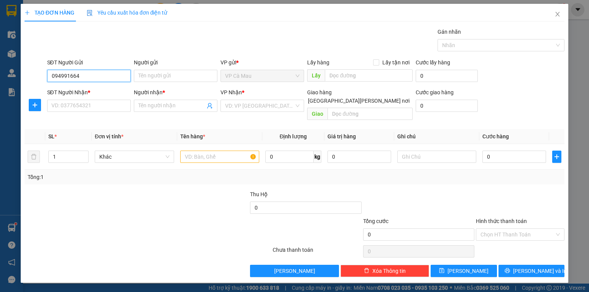
type input "0949916644"
click at [117, 92] on div "0949916644 - LÊ" at bounding box center [89, 91] width 74 height 8
type input "LÊ"
type input "0949916644"
click at [112, 108] on input "SĐT Người Nhận *" at bounding box center [89, 106] width 84 height 12
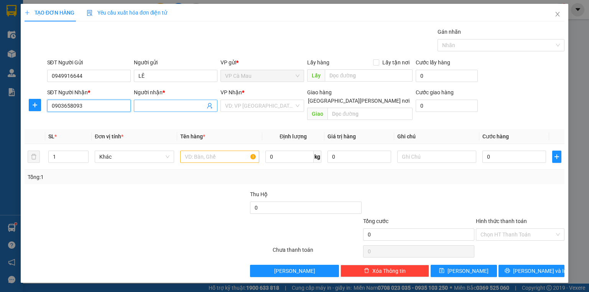
type input "0903658093"
click at [156, 104] on input "Người nhận *" at bounding box center [171, 106] width 67 height 8
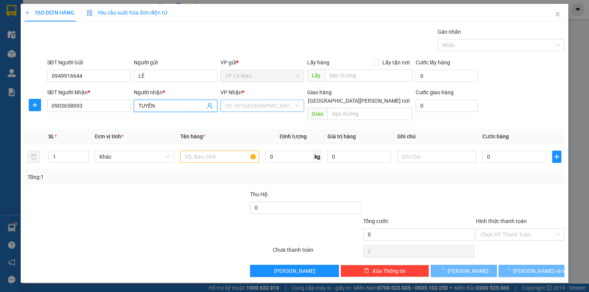
type input "TUYỀN"
click at [240, 110] on input "search" at bounding box center [259, 105] width 69 height 11
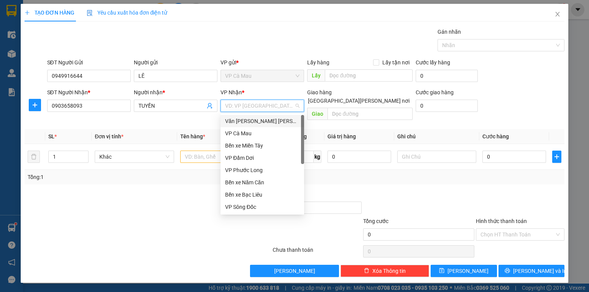
click at [245, 121] on div "Văn phòng [PERSON_NAME]" at bounding box center [262, 121] width 74 height 8
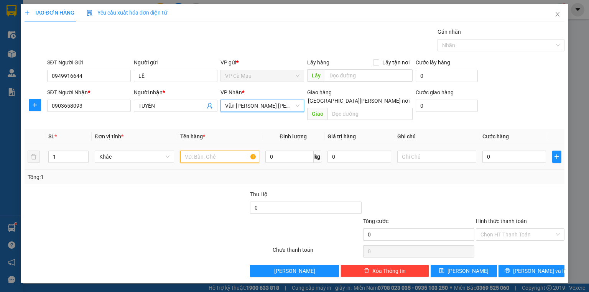
click at [204, 153] on input "text" at bounding box center [219, 157] width 79 height 12
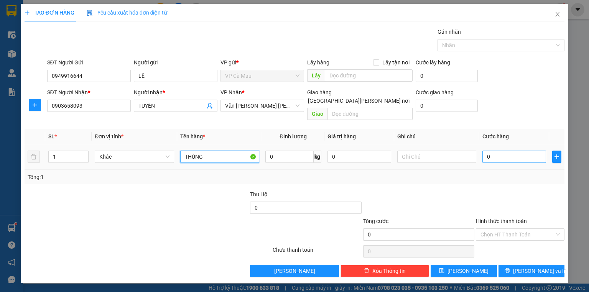
type input "THÙNG"
click at [513, 151] on input "0" at bounding box center [514, 157] width 64 height 12
type input "3"
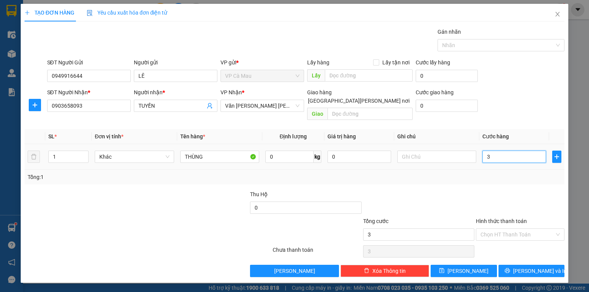
type input "30"
type input "30.000"
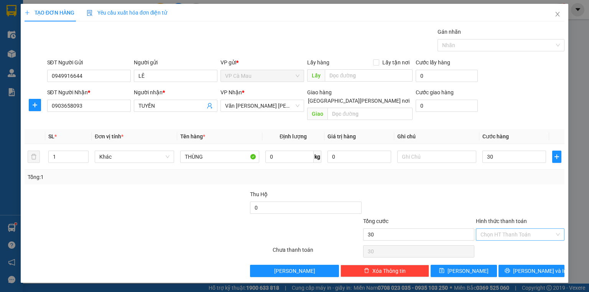
type input "30.000"
drag, startPoint x: 519, startPoint y: 225, endPoint x: 519, endPoint y: 238, distance: 12.3
click at [519, 229] on input "Hình thức thanh toán" at bounding box center [517, 234] width 74 height 11
drag, startPoint x: 519, startPoint y: 239, endPoint x: 521, endPoint y: 251, distance: 12.1
click at [519, 240] on div "Tại văn phòng" at bounding box center [519, 240] width 79 height 8
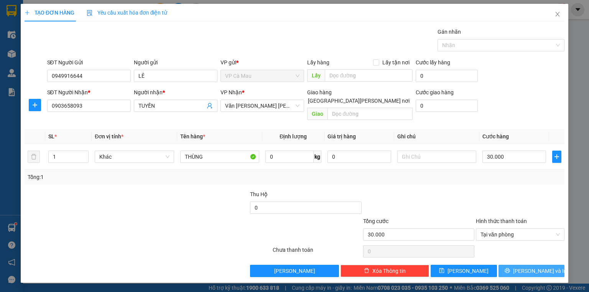
click at [522, 265] on button "[PERSON_NAME] và In" at bounding box center [531, 271] width 66 height 12
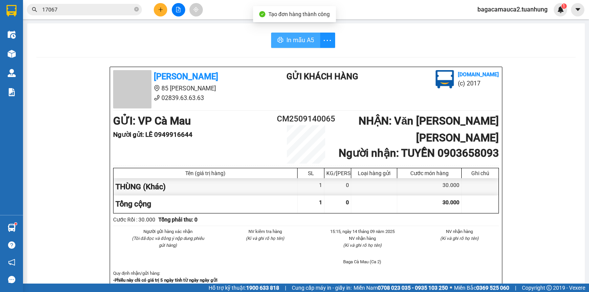
drag, startPoint x: 288, startPoint y: 28, endPoint x: 290, endPoint y: 46, distance: 18.5
click at [290, 46] on button "In mẫu A5" at bounding box center [295, 40] width 49 height 15
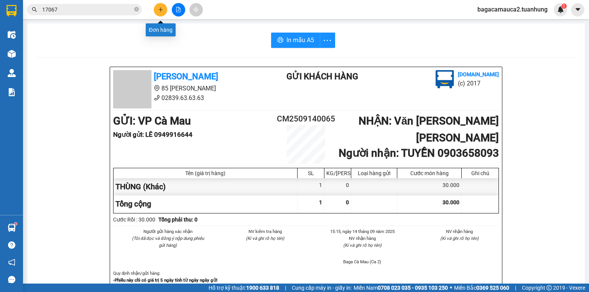
click at [164, 11] on button at bounding box center [160, 9] width 13 height 13
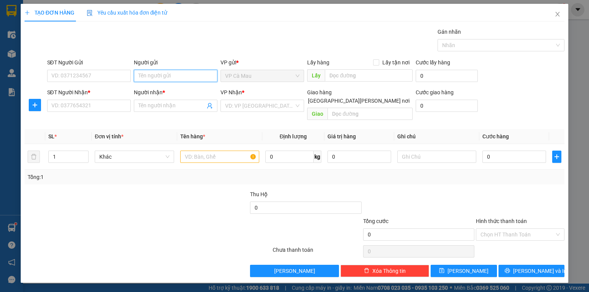
click at [158, 74] on input "Người gửi" at bounding box center [176, 76] width 84 height 12
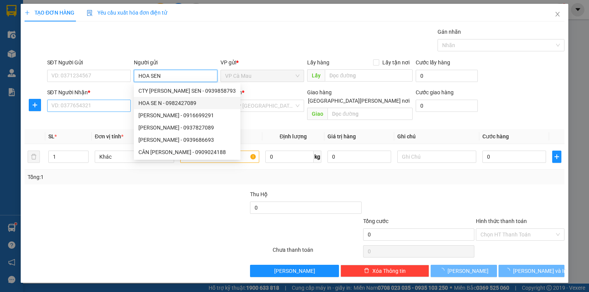
type input "HOA SEN"
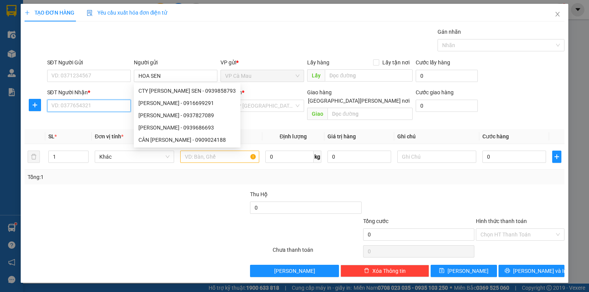
click at [110, 105] on input "SĐT Người Nhận *" at bounding box center [89, 106] width 84 height 12
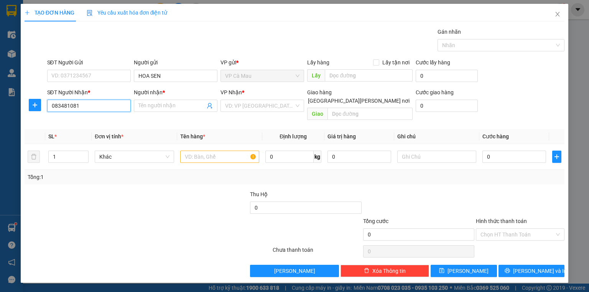
type input "0834810816"
click at [111, 122] on div "0834810816 - HỒ" at bounding box center [89, 121] width 74 height 8
type input "HỒ"
type input "0834810816"
drag, startPoint x: 223, startPoint y: 145, endPoint x: 226, endPoint y: 148, distance: 4.6
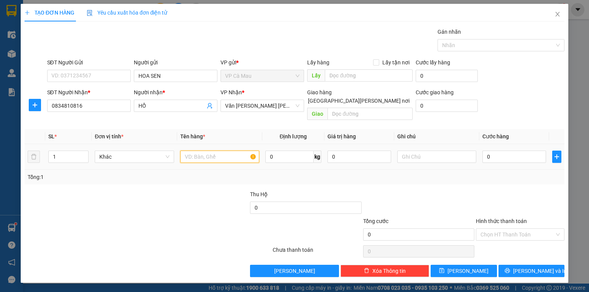
click at [225, 151] on input "text" at bounding box center [219, 157] width 79 height 12
click at [226, 151] on input "text" at bounding box center [219, 157] width 79 height 12
type input "BAO"
click at [506, 151] on input "0" at bounding box center [514, 157] width 64 height 12
type input "5"
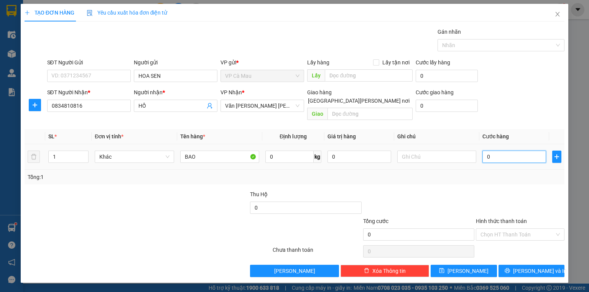
type input "5"
type input "50"
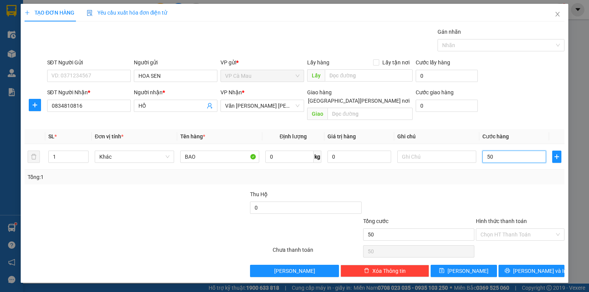
type input "5"
type input "0"
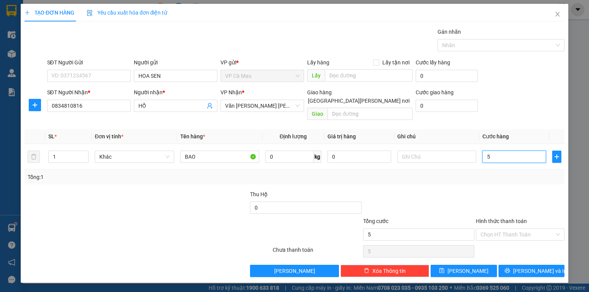
type input "0"
type input "04"
type input "4"
type input "040"
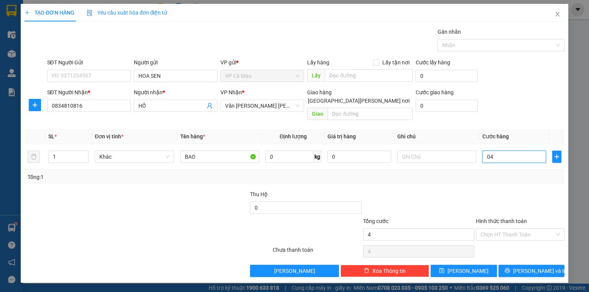
type input "40"
type input "40.000"
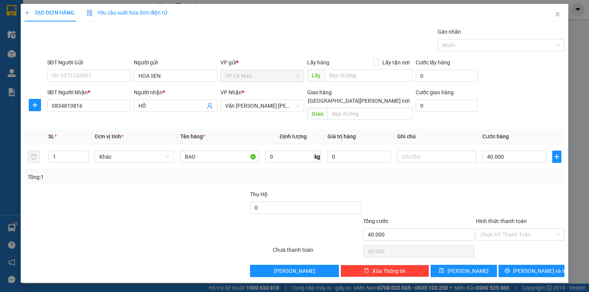
click at [530, 199] on div at bounding box center [520, 203] width 90 height 27
click at [533, 265] on button "[PERSON_NAME] và In" at bounding box center [531, 271] width 66 height 12
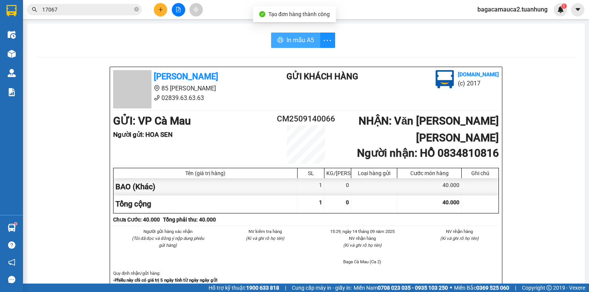
click at [306, 41] on span "In mẫu A5" at bounding box center [300, 40] width 28 height 10
click at [136, 9] on icon "close-circle" at bounding box center [136, 9] width 5 height 5
click at [158, 12] on icon "plus" at bounding box center [160, 9] width 5 height 5
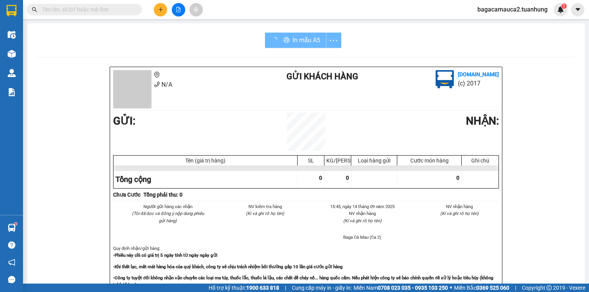
click at [136, 6] on span at bounding box center [136, 9] width 5 height 8
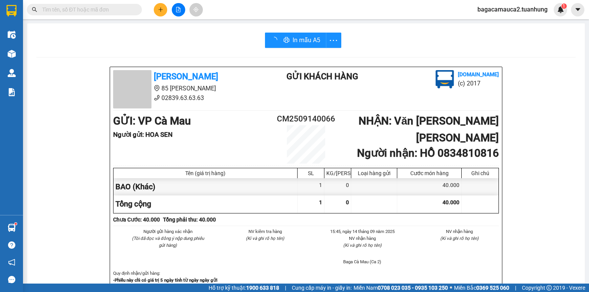
click at [127, 10] on input "text" at bounding box center [87, 9] width 90 height 8
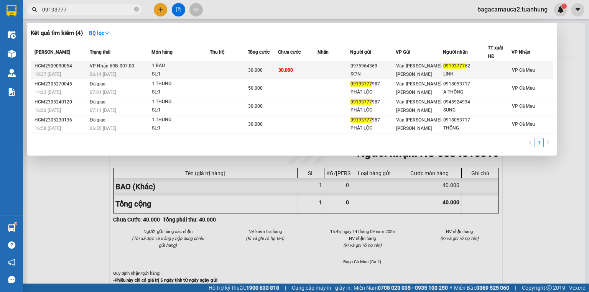
type input "09193777"
click at [244, 69] on td at bounding box center [229, 70] width 38 height 18
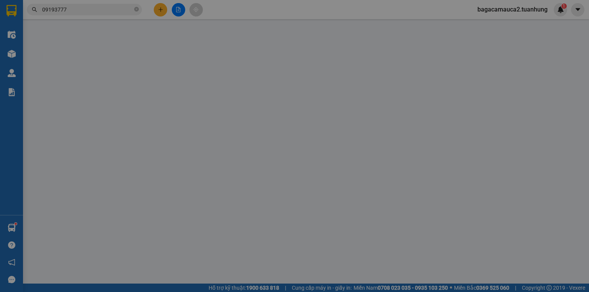
type input "0975964369"
type input "SƠN"
type input "0919377762"
type input "LINH"
type input "30.000"
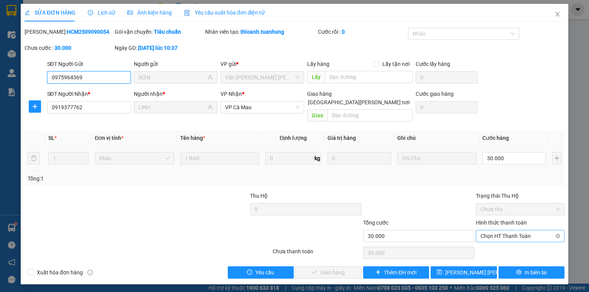
click at [512, 230] on span "Chọn HT Thanh Toán" at bounding box center [519, 235] width 79 height 11
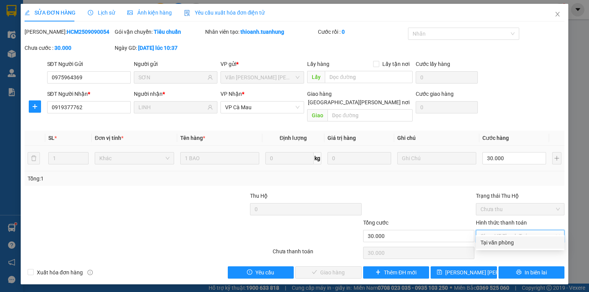
click at [512, 240] on div "Tại văn phòng" at bounding box center [519, 242] width 79 height 8
type input "0"
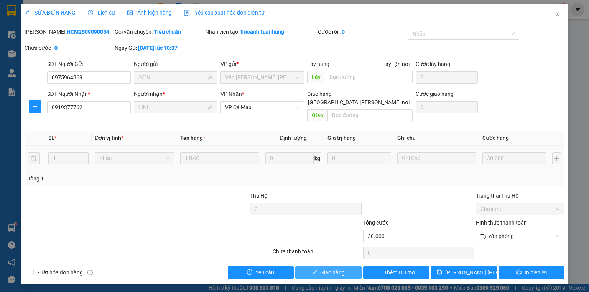
click at [323, 268] on span "Giao hàng" at bounding box center [332, 272] width 25 height 8
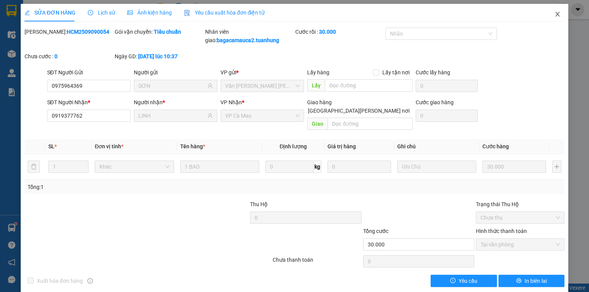
click at [556, 11] on span "Close" at bounding box center [557, 14] width 21 height 21
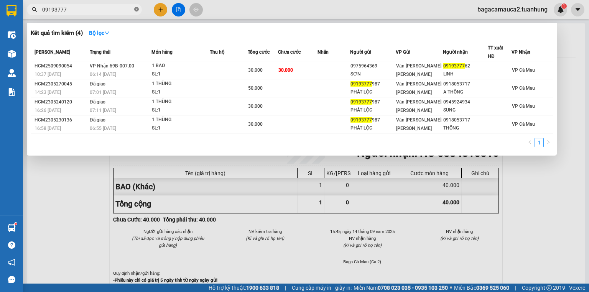
click at [135, 9] on icon "close-circle" at bounding box center [136, 9] width 5 height 5
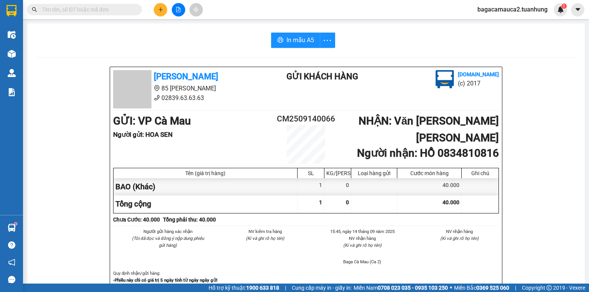
click at [120, 11] on input "text" at bounding box center [87, 9] width 90 height 8
click at [160, 7] on button at bounding box center [160, 9] width 13 height 13
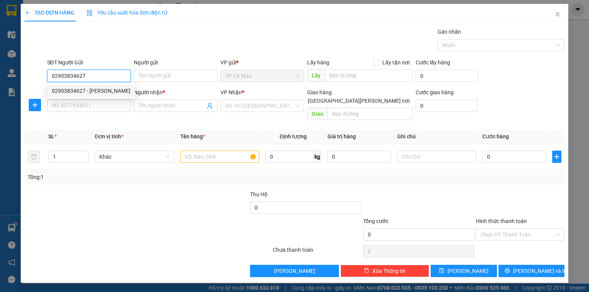
click at [103, 87] on div "02903834627 - BS PHẤN" at bounding box center [91, 91] width 79 height 8
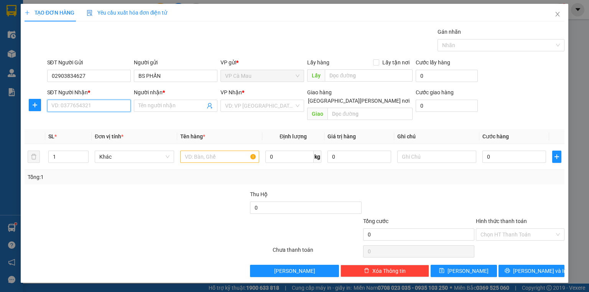
click at [111, 104] on input "SĐT Người Nhận *" at bounding box center [89, 106] width 84 height 12
click at [103, 129] on div "0938229329 - LABO Ý NHA" at bounding box center [91, 133] width 79 height 8
click at [210, 152] on input "text" at bounding box center [219, 157] width 79 height 12
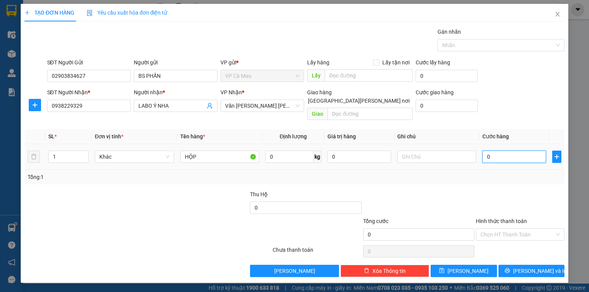
click at [510, 151] on input "0" at bounding box center [514, 157] width 64 height 12
click at [529, 230] on input "Hình thức thanh toán" at bounding box center [517, 234] width 74 height 11
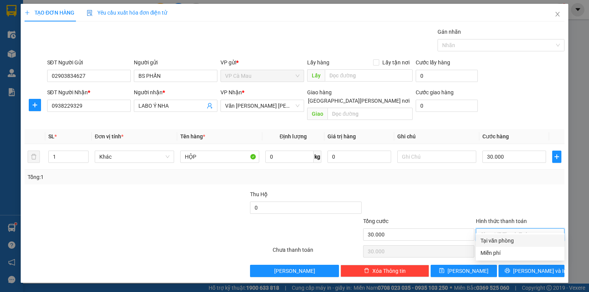
drag, startPoint x: 531, startPoint y: 240, endPoint x: 535, endPoint y: 249, distance: 9.8
click at [531, 241] on div "Tại văn phòng" at bounding box center [519, 240] width 79 height 8
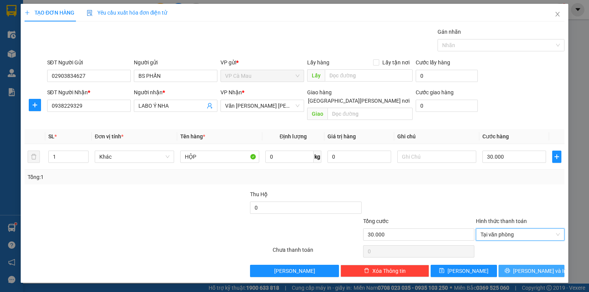
click at [539, 267] on span "[PERSON_NAME] và In" at bounding box center [540, 271] width 54 height 8
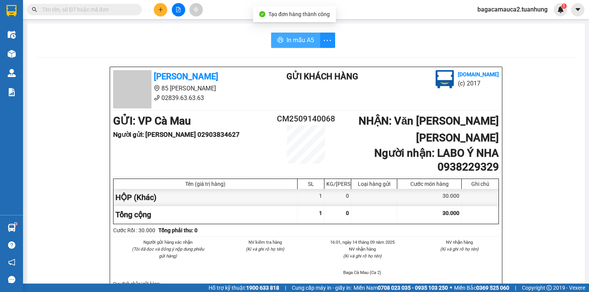
click at [296, 39] on span "In mẫu A5" at bounding box center [300, 40] width 28 height 10
click at [123, 10] on input "text" at bounding box center [87, 9] width 90 height 8
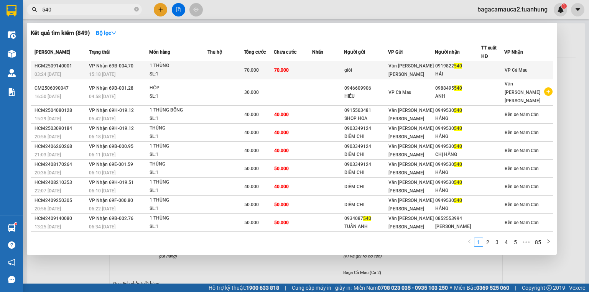
click at [277, 71] on span "70.000" at bounding box center [281, 69] width 15 height 5
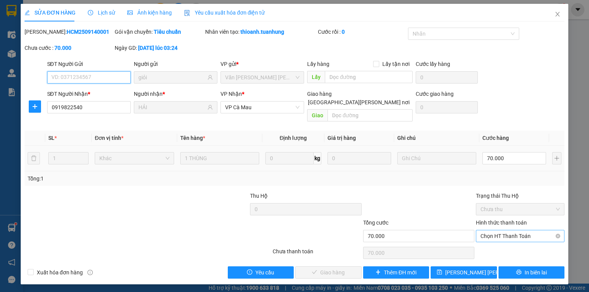
drag, startPoint x: 495, startPoint y: 224, endPoint x: 506, endPoint y: 232, distance: 13.6
click at [497, 230] on span "Chọn HT Thanh Toán" at bounding box center [519, 235] width 79 height 11
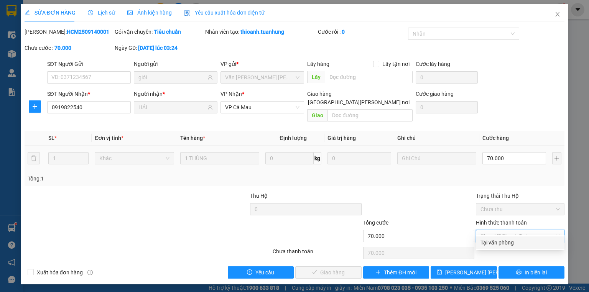
click at [507, 240] on div "Tại văn phòng" at bounding box center [519, 242] width 79 height 8
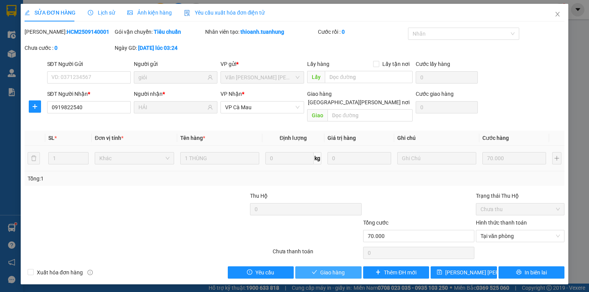
click at [336, 268] on span "Giao hàng" at bounding box center [332, 272] width 25 height 8
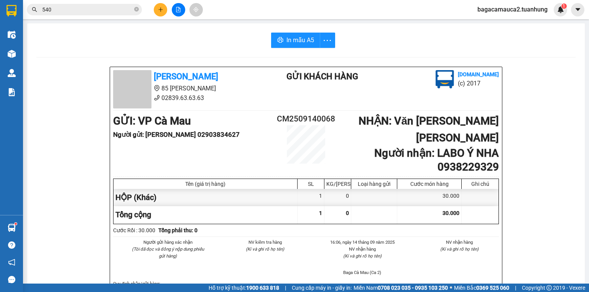
click at [124, 11] on input "540" at bounding box center [87, 9] width 90 height 8
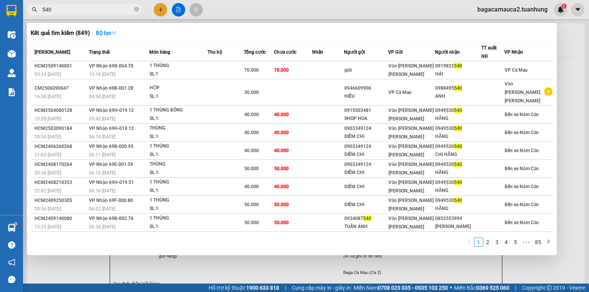
click at [124, 11] on input "540" at bounding box center [87, 9] width 90 height 8
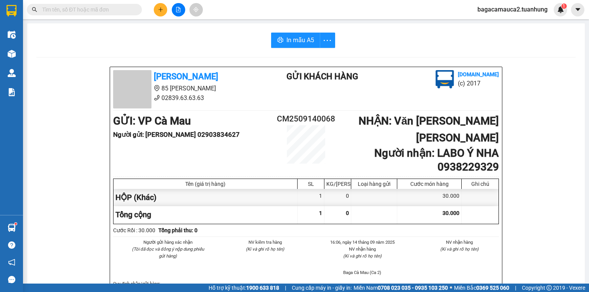
click at [99, 10] on input "text" at bounding box center [87, 9] width 90 height 8
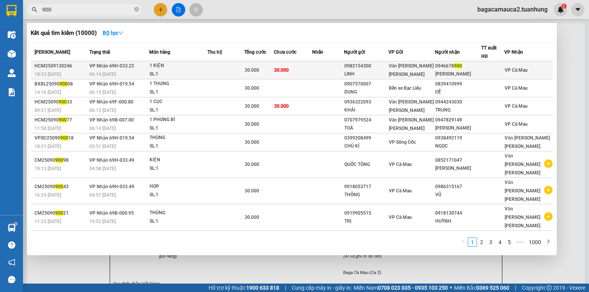
click at [312, 65] on td "30.000" at bounding box center [293, 70] width 38 height 18
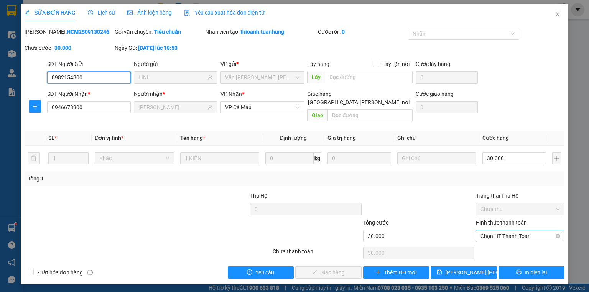
click at [505, 230] on span "Chọn HT Thanh Toán" at bounding box center [519, 235] width 79 height 11
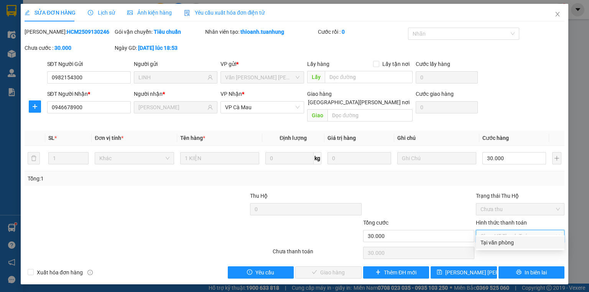
click at [507, 239] on div "Tại văn phòng" at bounding box center [519, 242] width 79 height 8
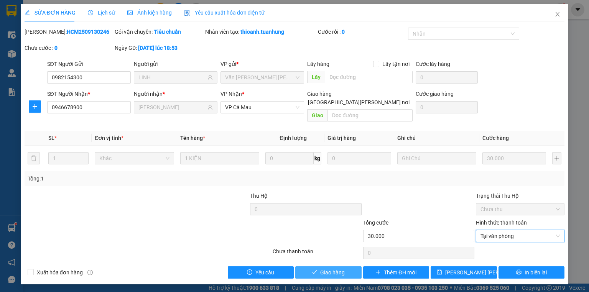
click at [343, 268] on span "Giao hàng" at bounding box center [332, 272] width 25 height 8
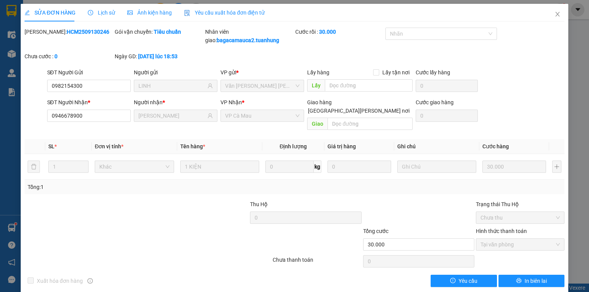
drag, startPoint x: 420, startPoint y: 187, endPoint x: 426, endPoint y: 189, distance: 6.3
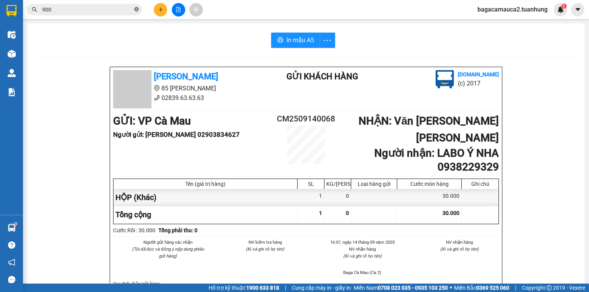
click at [138, 11] on icon "close-circle" at bounding box center [136, 9] width 5 height 5
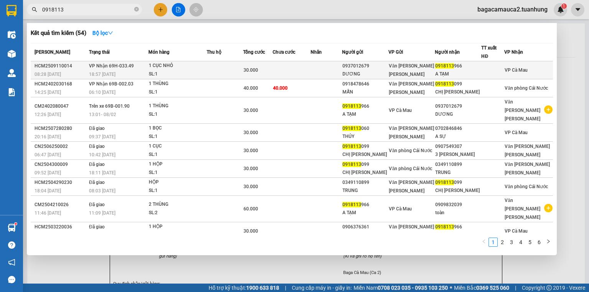
click at [370, 68] on div "0937012679" at bounding box center [365, 66] width 46 height 8
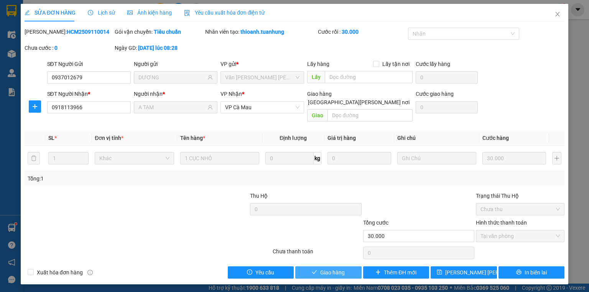
click at [326, 268] on span "Giao hàng" at bounding box center [332, 272] width 25 height 8
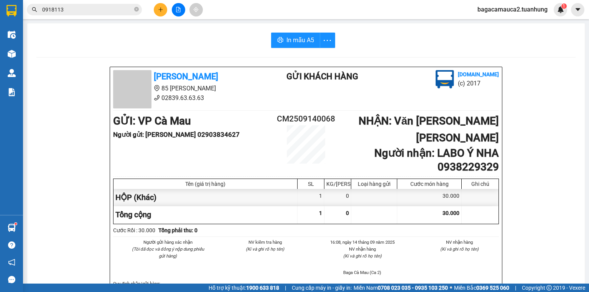
click at [114, 12] on input "0918113" at bounding box center [87, 9] width 90 height 8
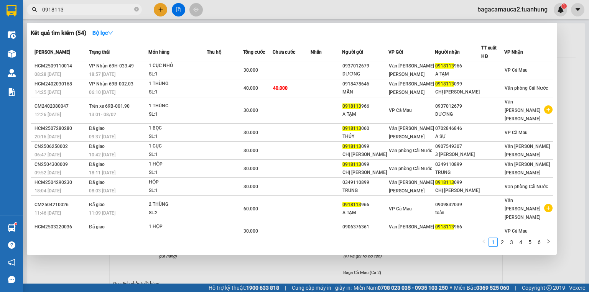
click at [114, 12] on input "0918113" at bounding box center [87, 9] width 90 height 8
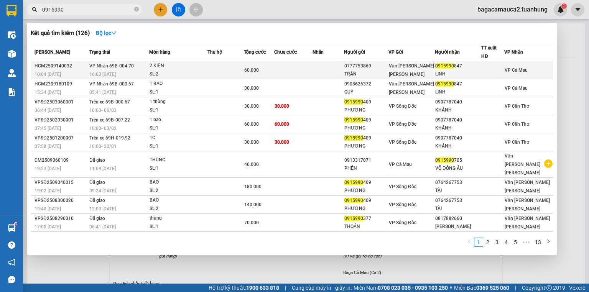
click at [244, 63] on td at bounding box center [225, 70] width 36 height 18
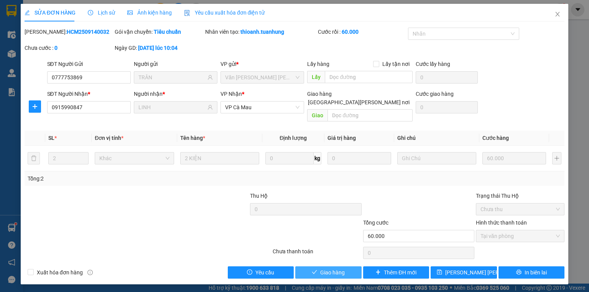
click at [342, 268] on span "Giao hàng" at bounding box center [332, 272] width 25 height 8
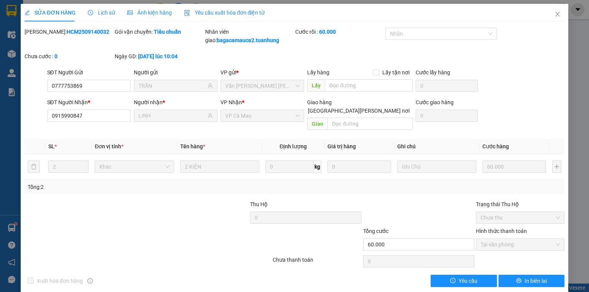
drag, startPoint x: 327, startPoint y: 251, endPoint x: 322, endPoint y: 238, distance: 14.1
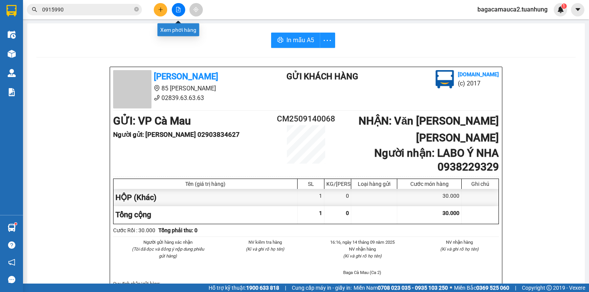
click at [163, 9] on icon "plus" at bounding box center [160, 9] width 5 height 5
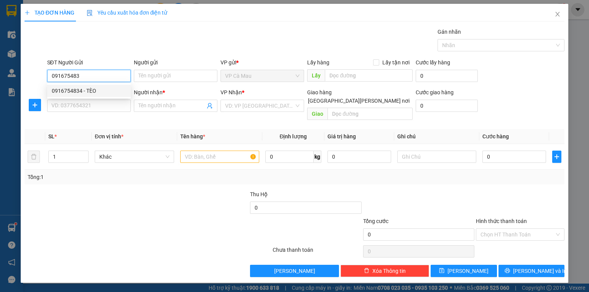
click at [107, 91] on div "0916754834 - TÈO" at bounding box center [89, 91] width 74 height 8
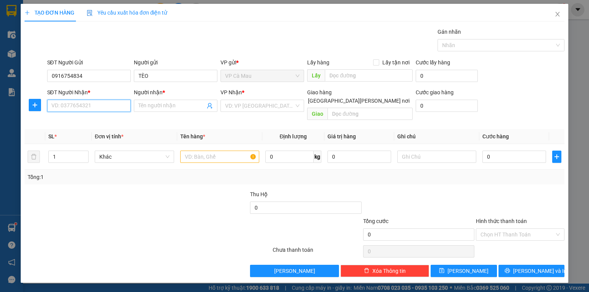
click at [112, 106] on input "SĐT Người Nhận *" at bounding box center [89, 106] width 84 height 12
click at [104, 135] on div "0943139970 - NGHĨA" at bounding box center [90, 133] width 76 height 8
click at [205, 151] on input "text" at bounding box center [219, 157] width 79 height 12
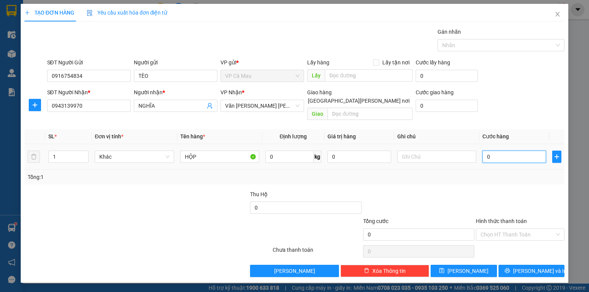
click at [490, 151] on input "0" at bounding box center [514, 157] width 64 height 12
click at [497, 229] on input "Hình thức thanh toán" at bounding box center [517, 234] width 74 height 11
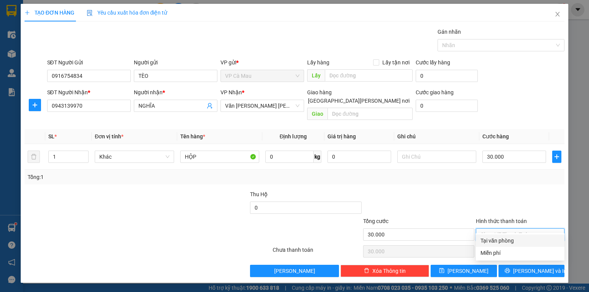
click at [506, 237] on div "Tại văn phòng" at bounding box center [519, 240] width 79 height 8
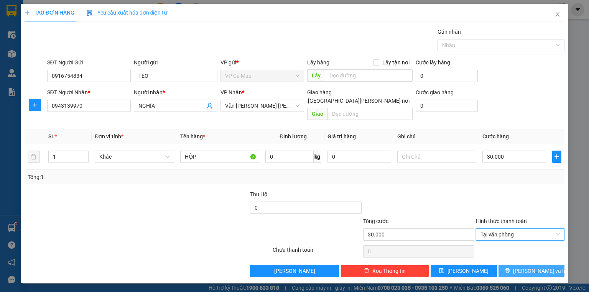
click at [532, 265] on button "[PERSON_NAME] và In" at bounding box center [531, 271] width 66 height 12
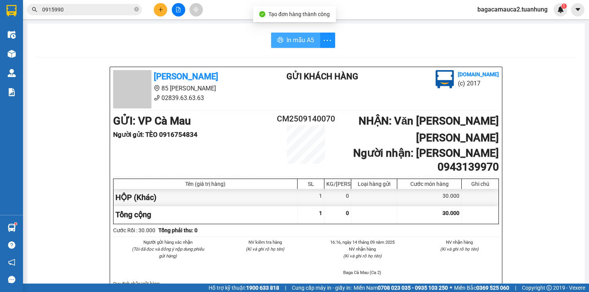
click at [300, 41] on span "In mẫu A5" at bounding box center [300, 40] width 28 height 10
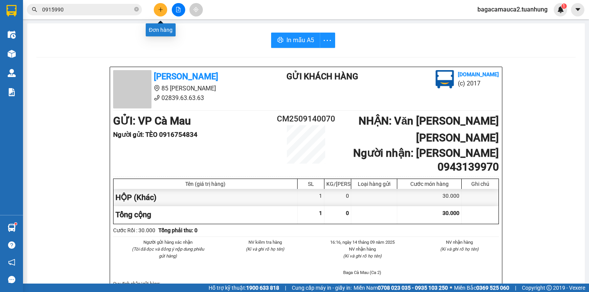
click at [165, 9] on button at bounding box center [160, 9] width 13 height 13
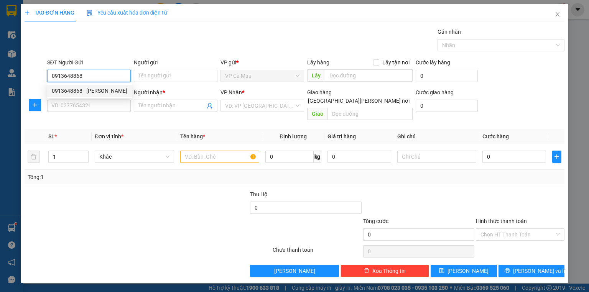
click at [101, 89] on div "0913648868 - CHẤN ĐỨC" at bounding box center [90, 91] width 76 height 8
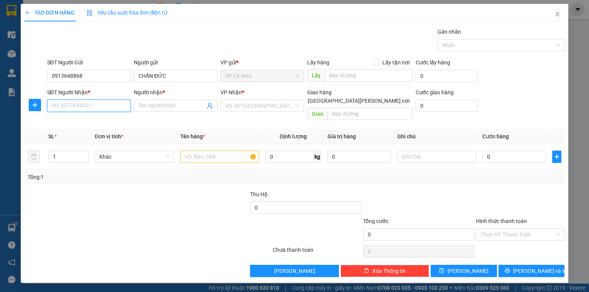
click at [104, 104] on input "SĐT Người Nhận *" at bounding box center [89, 106] width 84 height 12
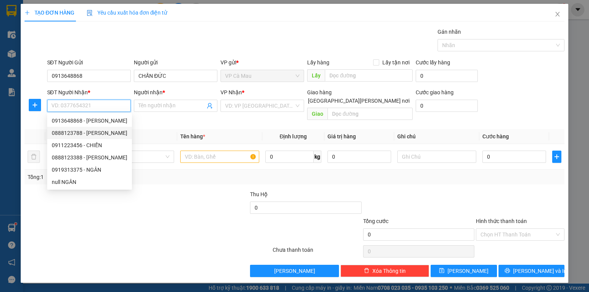
click at [109, 131] on div "0888123788 - TRÂN" at bounding box center [90, 133] width 76 height 8
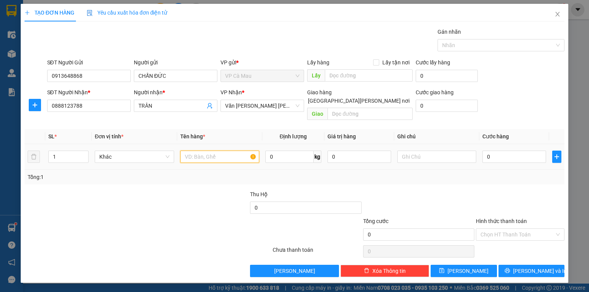
click at [218, 151] on input "text" at bounding box center [219, 157] width 79 height 12
click at [503, 151] on input "0" at bounding box center [514, 157] width 64 height 12
click at [505, 229] on input "Hình thức thanh toán" at bounding box center [517, 234] width 74 height 11
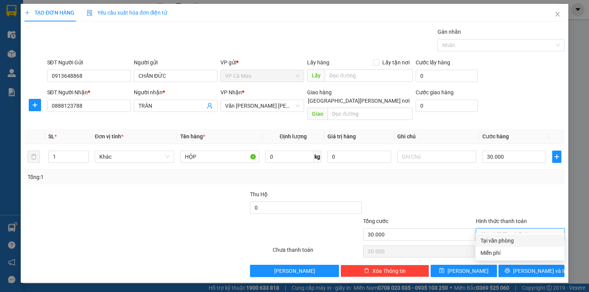
click at [504, 240] on div "Tại văn phòng" at bounding box center [519, 240] width 79 height 8
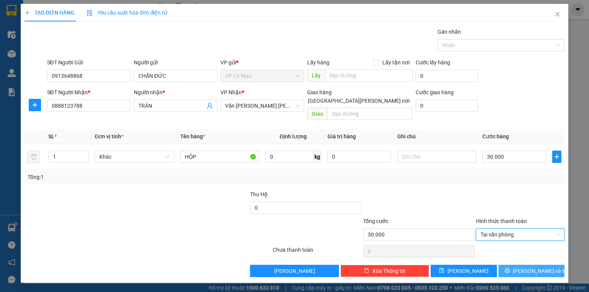
click at [533, 267] on span "[PERSON_NAME] và In" at bounding box center [540, 271] width 54 height 8
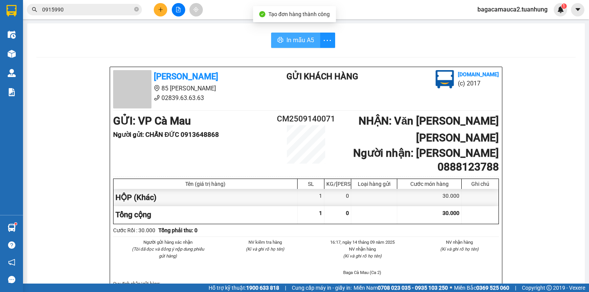
click at [281, 42] on icon "printer" at bounding box center [280, 40] width 6 height 6
click at [158, 10] on icon "plus" at bounding box center [160, 9] width 5 height 5
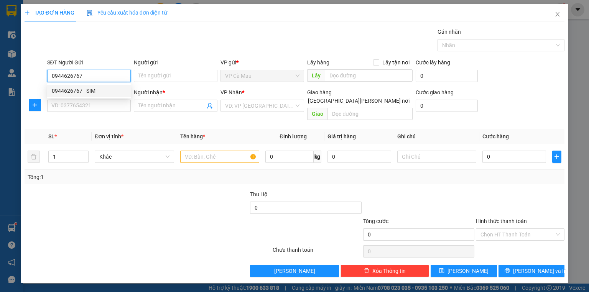
click at [102, 91] on div "0944626767 - SIM" at bounding box center [89, 91] width 74 height 8
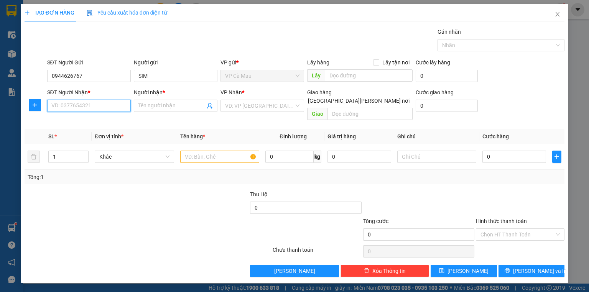
click at [103, 104] on input "SĐT Người Nhận *" at bounding box center [89, 106] width 84 height 12
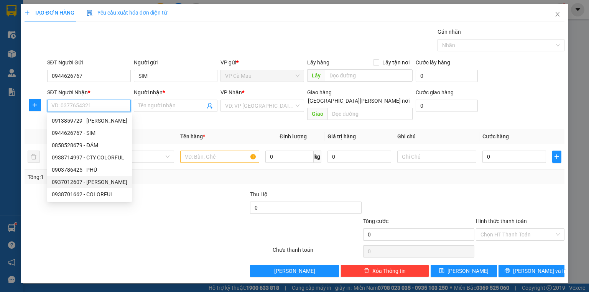
click at [103, 182] on div "0937012607 - PHÚC" at bounding box center [90, 182] width 76 height 8
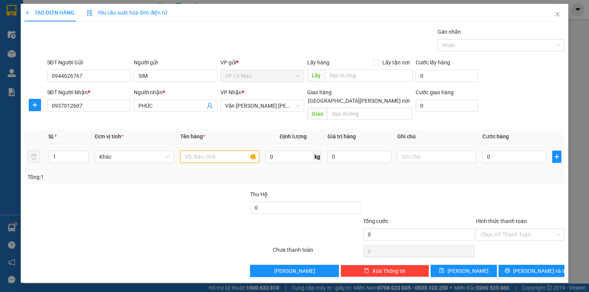
click at [200, 151] on input "text" at bounding box center [219, 157] width 79 height 12
click at [494, 151] on input "0" at bounding box center [514, 157] width 64 height 12
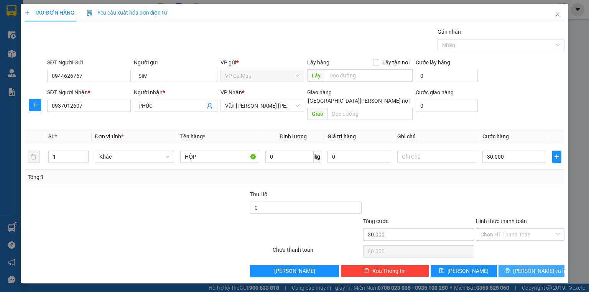
click at [517, 265] on button "[PERSON_NAME] và In" at bounding box center [531, 271] width 66 height 12
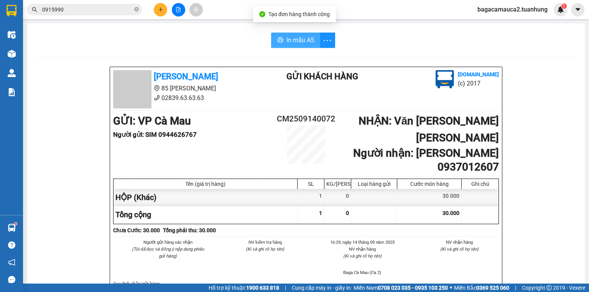
click at [282, 46] on button "In mẫu A5" at bounding box center [295, 40] width 49 height 15
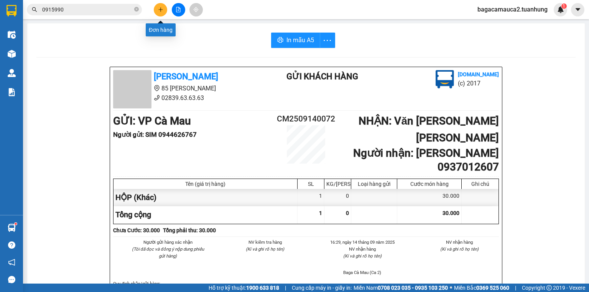
click at [160, 8] on icon "plus" at bounding box center [160, 9] width 5 height 5
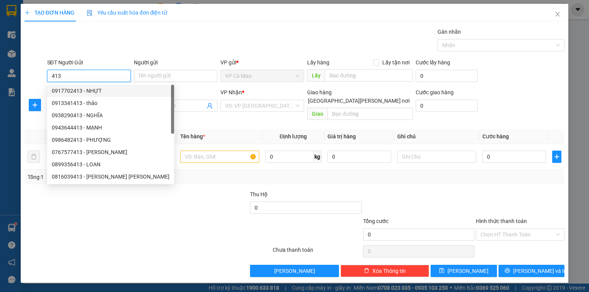
click at [106, 95] on div "0917702413 - NHỰT" at bounding box center [111, 91] width 118 height 8
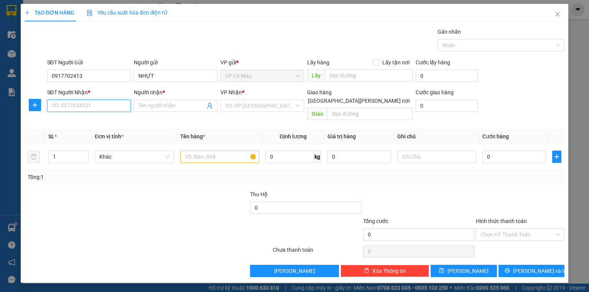
click at [110, 105] on input "SĐT Người Nhận *" at bounding box center [89, 106] width 84 height 12
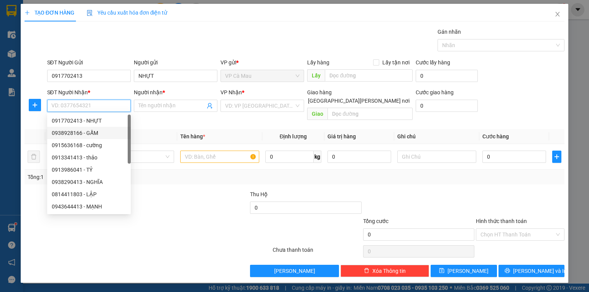
click at [103, 131] on div "0938928166 - GẤM" at bounding box center [89, 133] width 74 height 8
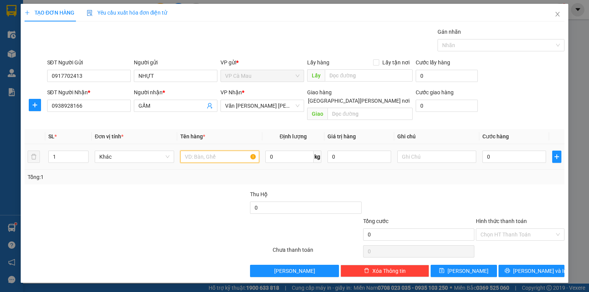
click at [200, 151] on input "text" at bounding box center [219, 157] width 79 height 12
click at [494, 153] on input "0" at bounding box center [514, 157] width 64 height 12
click at [523, 229] on input "Hình thức thanh toán" at bounding box center [517, 234] width 74 height 11
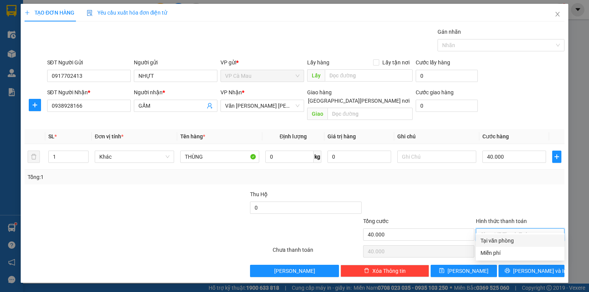
click at [525, 242] on div "Tại văn phòng" at bounding box center [519, 240] width 79 height 8
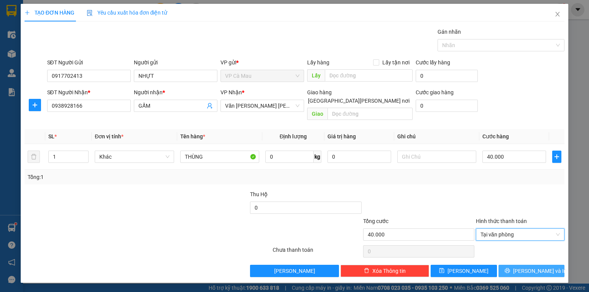
click at [530, 267] on span "[PERSON_NAME] và In" at bounding box center [540, 271] width 54 height 8
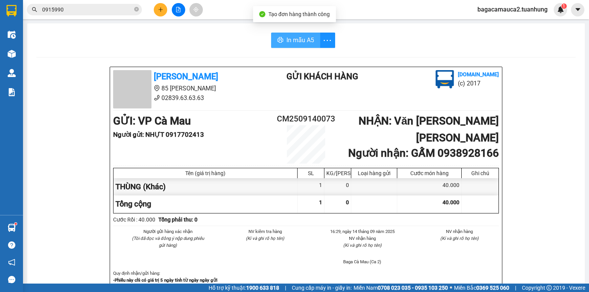
click at [310, 41] on span "In mẫu A5" at bounding box center [300, 40] width 28 height 10
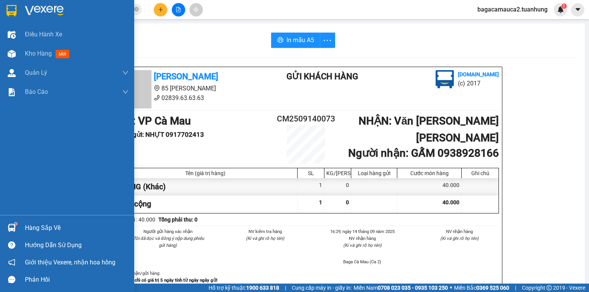
click at [49, 230] on div "Hàng sắp về" at bounding box center [76, 227] width 103 height 11
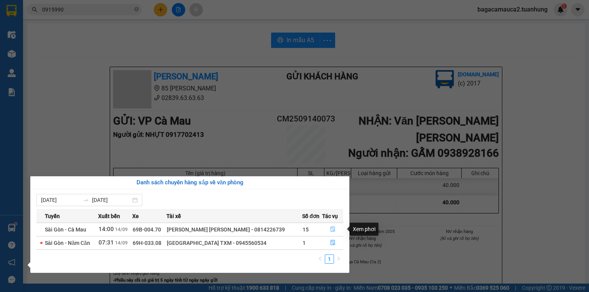
click at [334, 229] on button "button" at bounding box center [332, 229] width 20 height 12
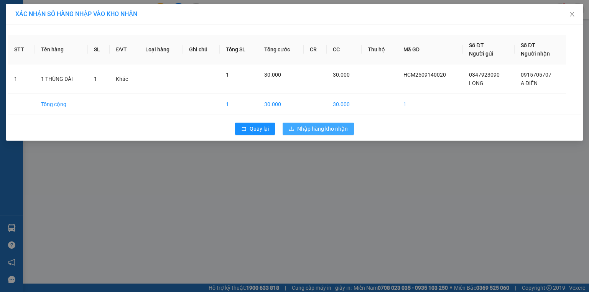
click at [331, 125] on span "Nhập hàng kho nhận" at bounding box center [322, 129] width 51 height 8
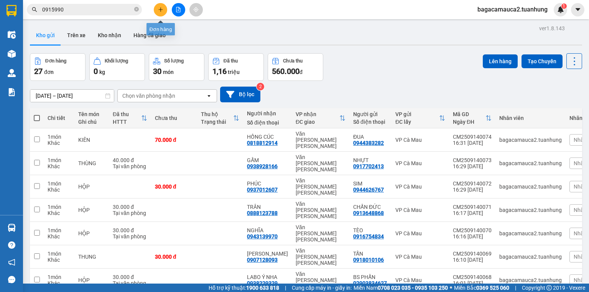
click at [162, 12] on button at bounding box center [160, 9] width 13 height 13
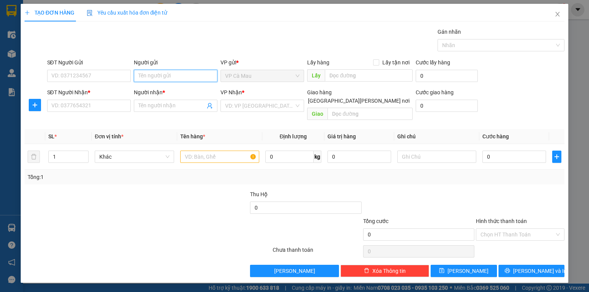
click at [165, 75] on input "Người gửi" at bounding box center [176, 76] width 84 height 12
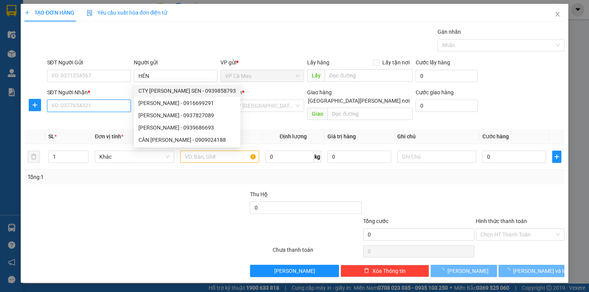
click at [69, 107] on input "SĐT Người Nhận *" at bounding box center [89, 106] width 84 height 12
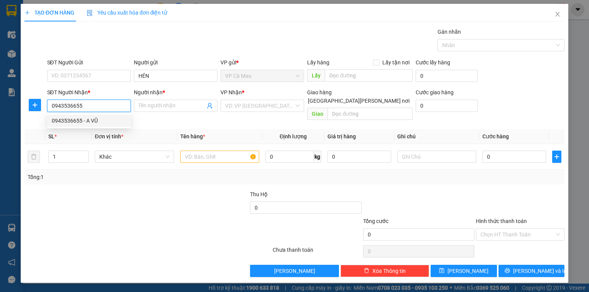
drag, startPoint x: 101, startPoint y: 121, endPoint x: 118, endPoint y: 128, distance: 18.0
click at [101, 121] on div "0943536655 - A VŨ" at bounding box center [89, 121] width 74 height 8
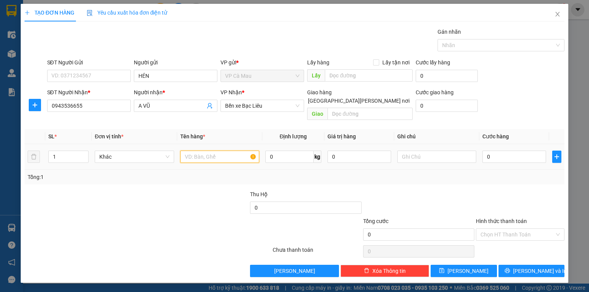
click at [192, 151] on input "text" at bounding box center [219, 157] width 79 height 12
click at [496, 151] on input "0" at bounding box center [514, 157] width 64 height 12
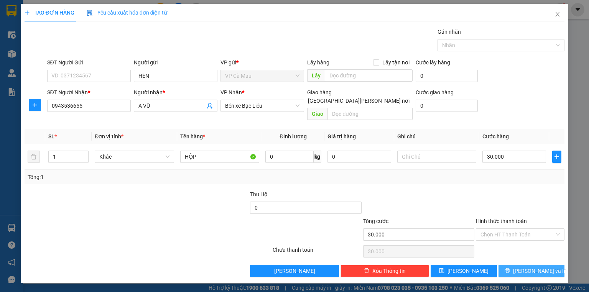
click at [523, 265] on button "[PERSON_NAME] và In" at bounding box center [531, 271] width 66 height 12
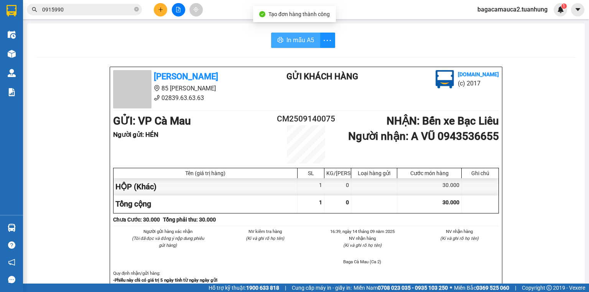
click at [310, 45] on button "In mẫu A5" at bounding box center [295, 40] width 49 height 15
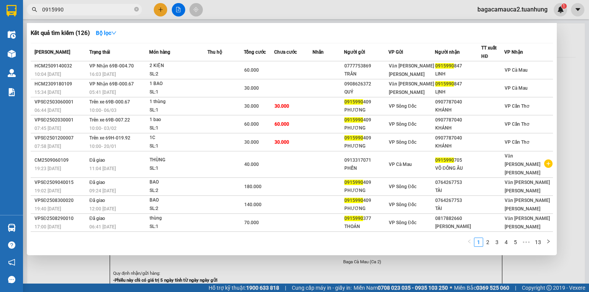
click at [110, 10] on input "0915990" at bounding box center [87, 9] width 90 height 8
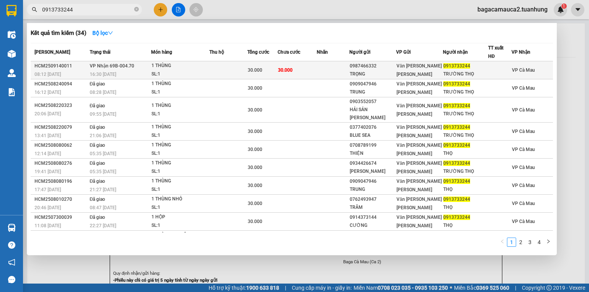
click at [285, 67] on span "30.000" at bounding box center [285, 69] width 15 height 5
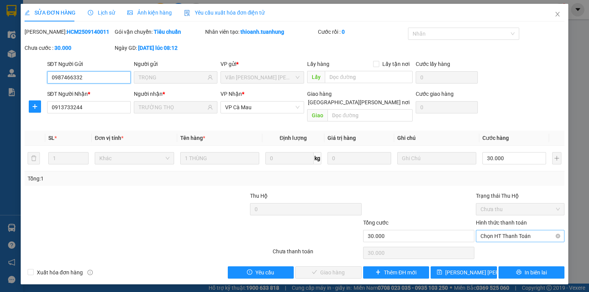
click at [508, 230] on span "Chọn HT Thanh Toán" at bounding box center [519, 235] width 79 height 11
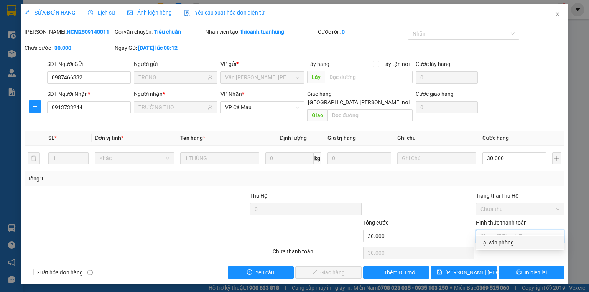
click at [511, 243] on div "Tại văn phòng" at bounding box center [519, 242] width 79 height 8
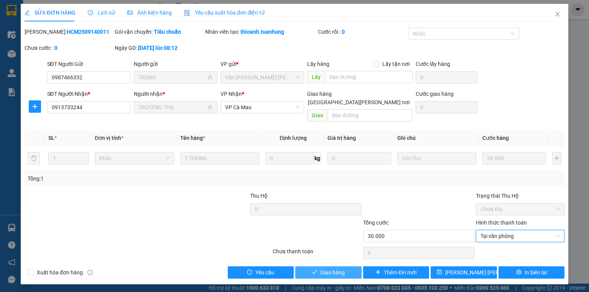
click at [327, 268] on span "Giao hàng" at bounding box center [332, 272] width 25 height 8
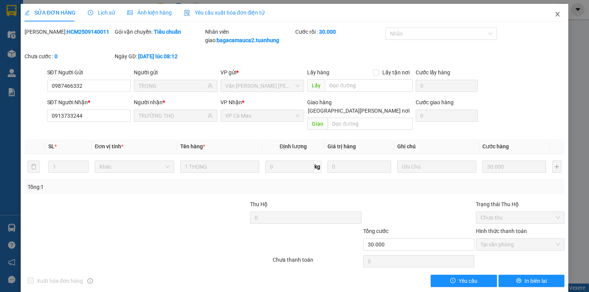
click at [555, 14] on icon "close" at bounding box center [557, 14] width 6 height 6
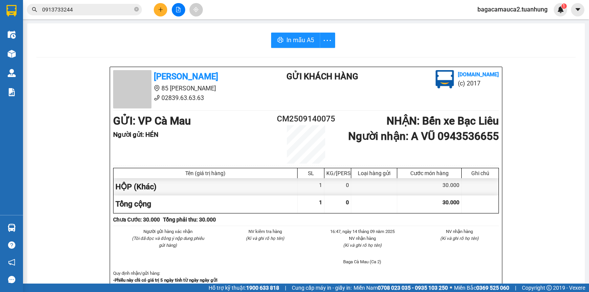
click at [153, 7] on div at bounding box center [177, 9] width 57 height 13
click at [158, 11] on icon "plus" at bounding box center [160, 9] width 5 height 5
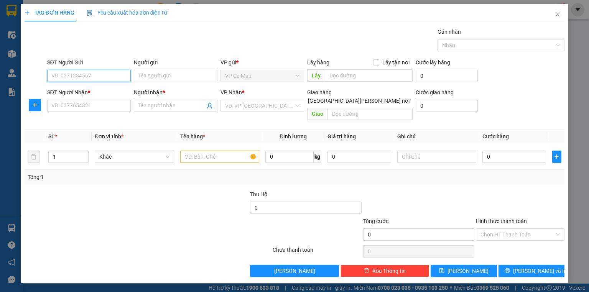
click at [108, 75] on input "SĐT Người Gửi" at bounding box center [89, 76] width 84 height 12
click at [107, 89] on div "0913677077 - HOÀNG" at bounding box center [90, 91] width 76 height 8
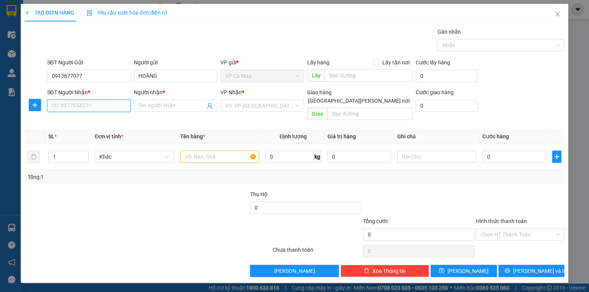
click at [101, 106] on input "SĐT Người Nhận *" at bounding box center [89, 106] width 84 height 12
click at [96, 130] on div "0943861619 - HẢO" at bounding box center [90, 133] width 76 height 8
click at [193, 153] on input "text" at bounding box center [219, 157] width 79 height 12
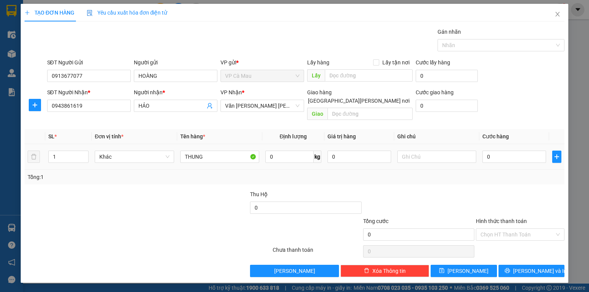
click at [482, 148] on td "0" at bounding box center [514, 157] width 70 height 26
click at [483, 151] on input "0" at bounding box center [514, 157] width 64 height 12
click at [527, 229] on input "Hình thức thanh toán" at bounding box center [517, 234] width 74 height 11
drag, startPoint x: 523, startPoint y: 240, endPoint x: 529, endPoint y: 246, distance: 8.7
click at [523, 240] on div "Tại văn phòng" at bounding box center [519, 240] width 79 height 8
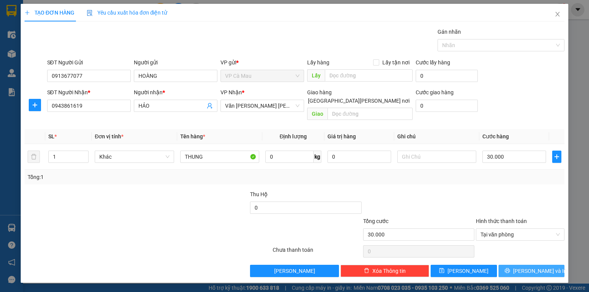
click at [541, 267] on span "[PERSON_NAME] và In" at bounding box center [540, 271] width 54 height 8
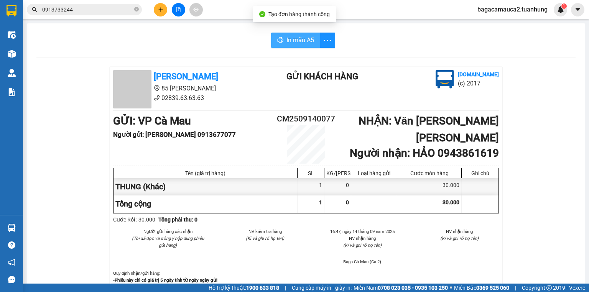
click at [299, 37] on span "In mẫu A5" at bounding box center [300, 40] width 28 height 10
click at [137, 11] on icon "close-circle" at bounding box center [136, 9] width 5 height 5
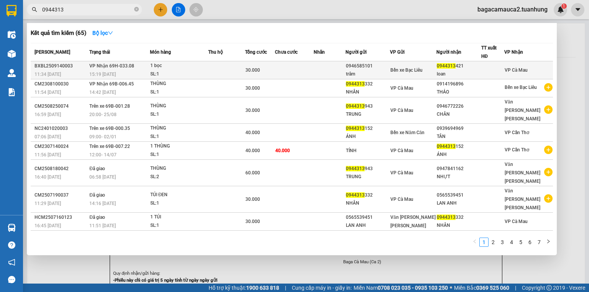
click at [228, 71] on td at bounding box center [226, 70] width 37 height 18
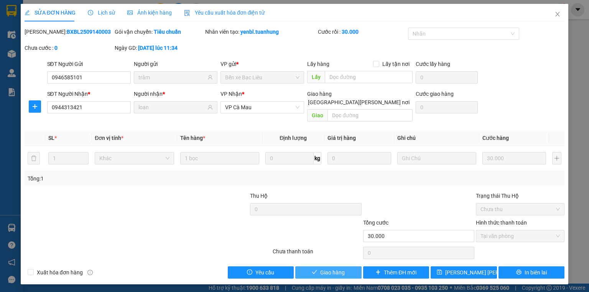
drag, startPoint x: 330, startPoint y: 265, endPoint x: 350, endPoint y: 217, distance: 51.6
click at [331, 268] on span "Giao hàng" at bounding box center [332, 272] width 25 height 8
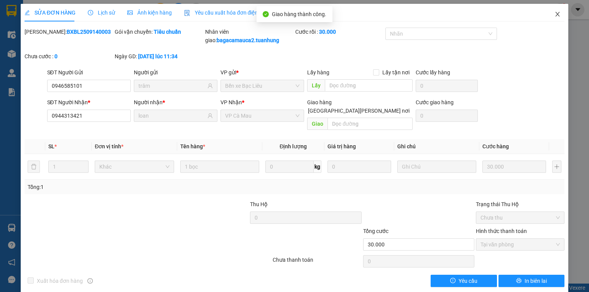
click at [555, 15] on icon "close" at bounding box center [557, 14] width 6 height 6
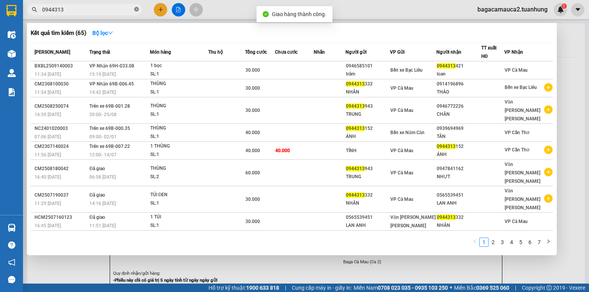
click at [135, 9] on icon "close-circle" at bounding box center [136, 9] width 5 height 5
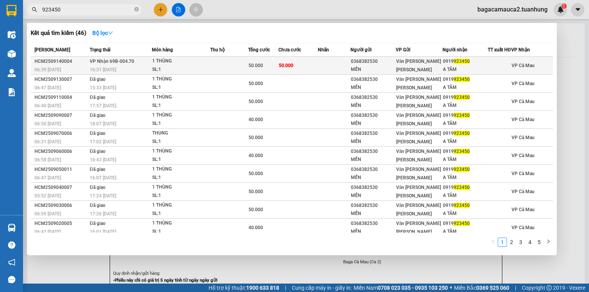
click at [328, 62] on td at bounding box center [334, 66] width 33 height 18
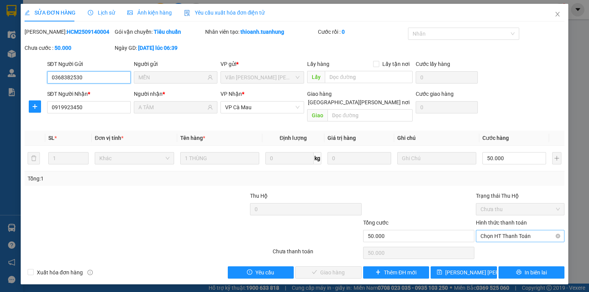
click at [503, 230] on span "Chọn HT Thanh Toán" at bounding box center [519, 235] width 79 height 11
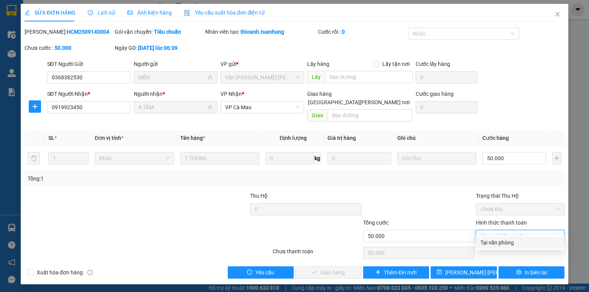
drag, startPoint x: 504, startPoint y: 241, endPoint x: 495, endPoint y: 245, distance: 9.8
click at [504, 241] on div "Tại văn phòng" at bounding box center [519, 242] width 79 height 8
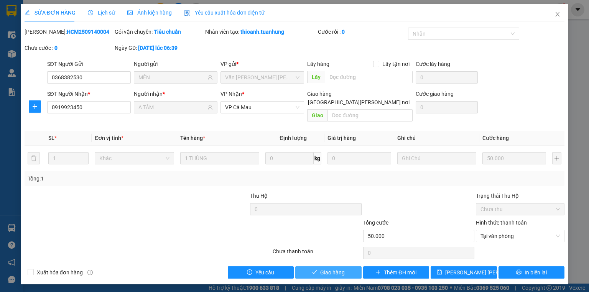
click at [348, 268] on button "Giao hàng" at bounding box center [328, 272] width 66 height 12
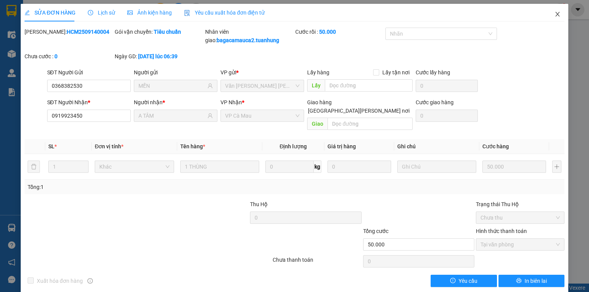
click at [556, 13] on icon "close" at bounding box center [557, 14] width 6 height 6
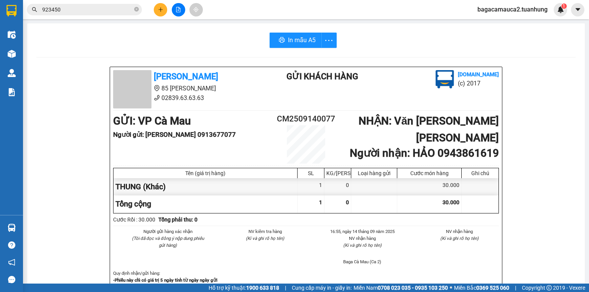
click at [158, 13] on button at bounding box center [160, 9] width 13 height 13
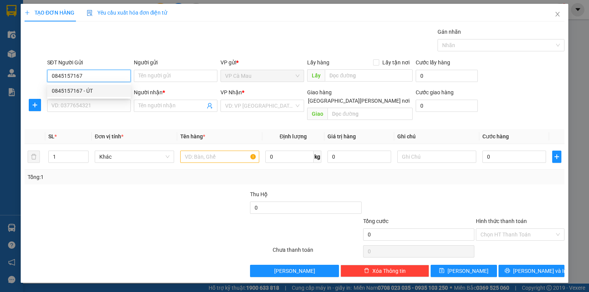
click at [118, 90] on div "0845157167 - ÚT" at bounding box center [89, 91] width 74 height 8
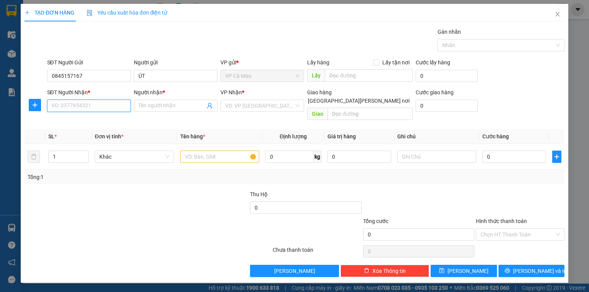
click at [119, 105] on input "SĐT Người Nhận *" at bounding box center [89, 106] width 84 height 12
click at [107, 130] on div "0932985526 - MÁCH" at bounding box center [89, 133] width 74 height 8
click at [224, 151] on input "text" at bounding box center [219, 157] width 79 height 12
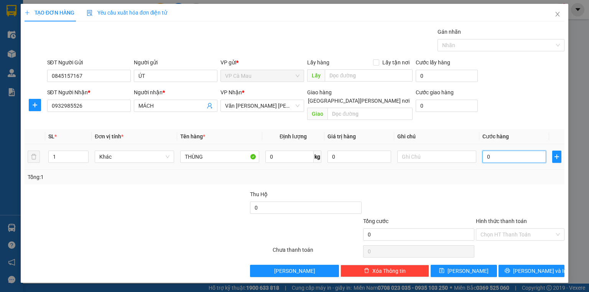
click at [499, 151] on input "0" at bounding box center [514, 157] width 64 height 12
click at [518, 229] on input "Hình thức thanh toán" at bounding box center [517, 234] width 74 height 11
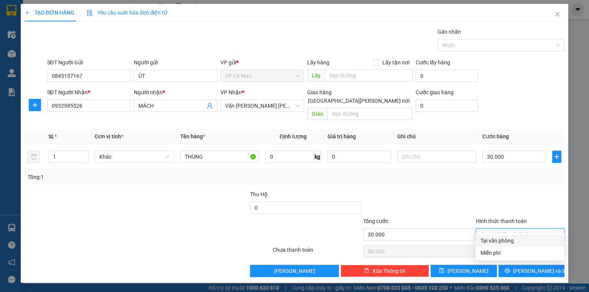
drag, startPoint x: 521, startPoint y: 240, endPoint x: 535, endPoint y: 261, distance: 25.2
click at [521, 241] on div "Tại văn phòng" at bounding box center [519, 240] width 79 height 8
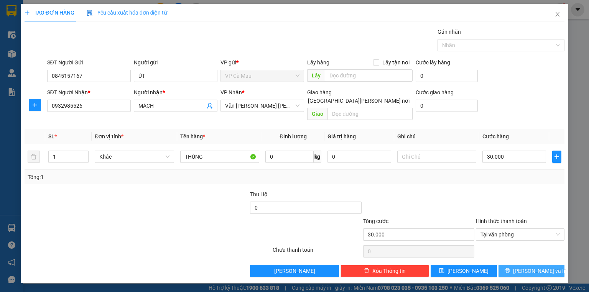
click at [535, 267] on span "[PERSON_NAME] và In" at bounding box center [540, 271] width 54 height 8
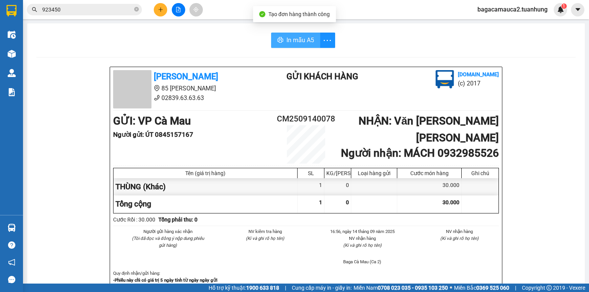
click at [279, 41] on icon "printer" at bounding box center [280, 40] width 6 height 6
click at [73, 10] on input "923450" at bounding box center [87, 9] width 90 height 8
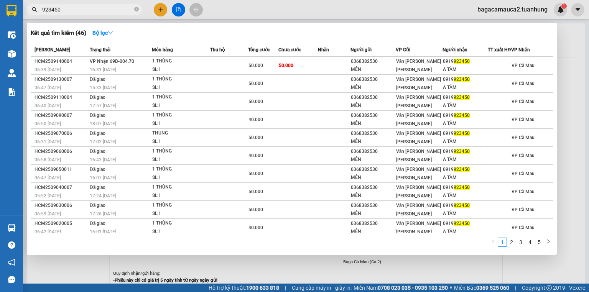
click at [73, 10] on input "923450" at bounding box center [87, 9] width 90 height 8
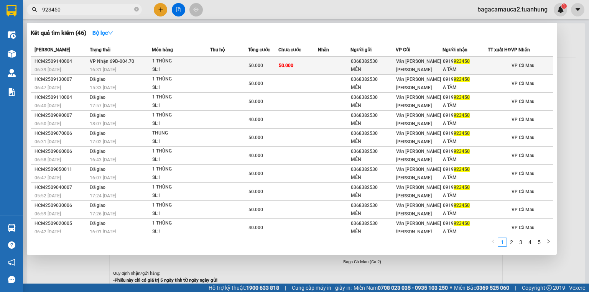
click at [351, 66] on div "0368382530" at bounding box center [373, 61] width 44 height 8
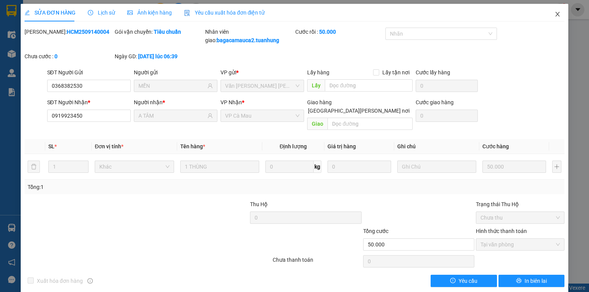
click at [547, 16] on span "Close" at bounding box center [557, 14] width 21 height 21
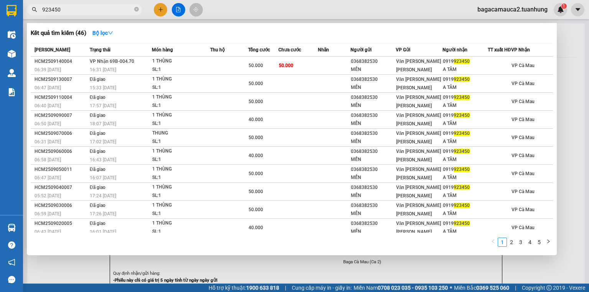
click at [92, 11] on input "923450" at bounding box center [87, 9] width 90 height 8
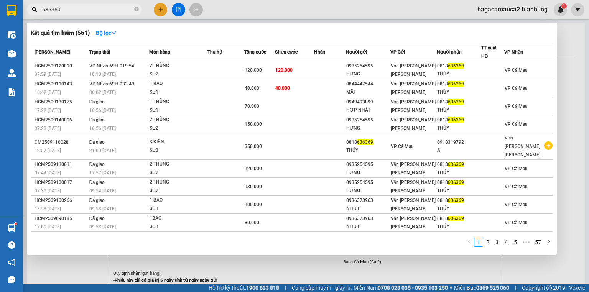
click at [157, 6] on div at bounding box center [294, 146] width 589 height 292
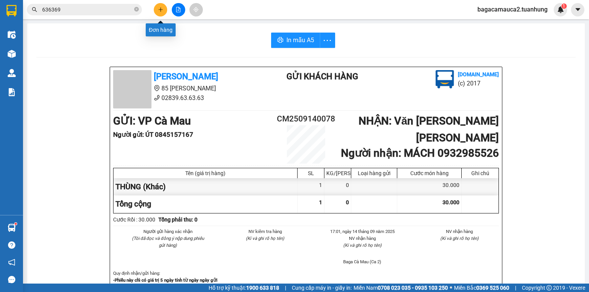
click at [160, 12] on button at bounding box center [160, 9] width 13 height 13
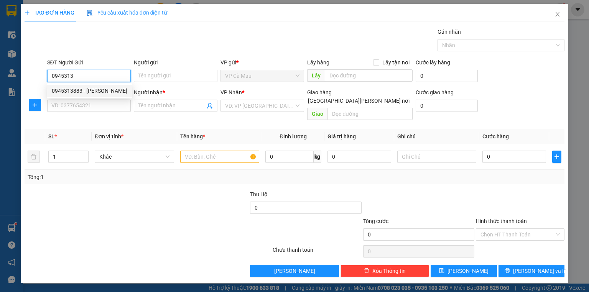
click at [96, 88] on div "0945313883 - HỚN TÔNG" at bounding box center [90, 91] width 76 height 8
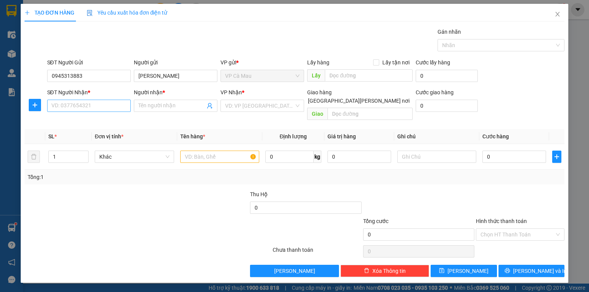
click at [102, 99] on div "SĐT Người Nhận *" at bounding box center [89, 93] width 84 height 11
click at [105, 103] on input "SĐT Người Nhận *" at bounding box center [89, 106] width 84 height 12
click at [100, 130] on div "0986863412 - THANH LÂM" at bounding box center [90, 133] width 76 height 8
click at [80, 151] on span "Increase Value" at bounding box center [84, 154] width 8 height 7
click at [199, 151] on input "text" at bounding box center [219, 157] width 79 height 12
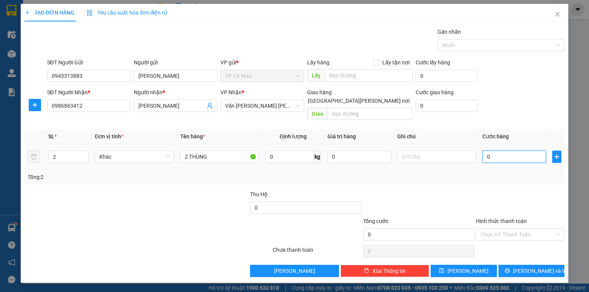
click at [498, 151] on input "0" at bounding box center [514, 157] width 64 height 12
click at [496, 229] on input "Hình thức thanh toán" at bounding box center [517, 234] width 74 height 11
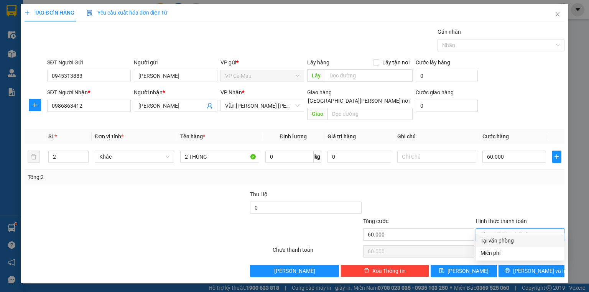
click at [501, 238] on div "Tại văn phòng" at bounding box center [519, 240] width 79 height 8
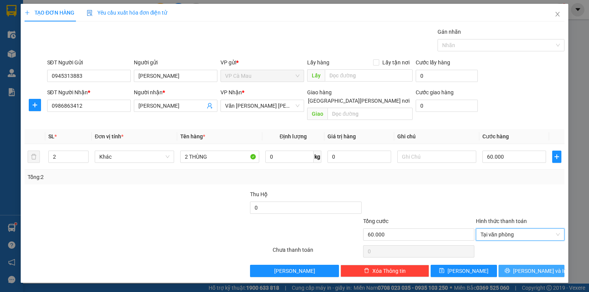
click at [522, 265] on button "[PERSON_NAME] và In" at bounding box center [531, 271] width 66 height 12
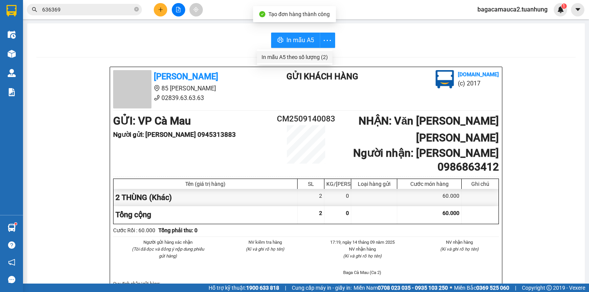
click at [322, 59] on div "In mẫu A5 theo số lượng (2)" at bounding box center [294, 57] width 66 height 8
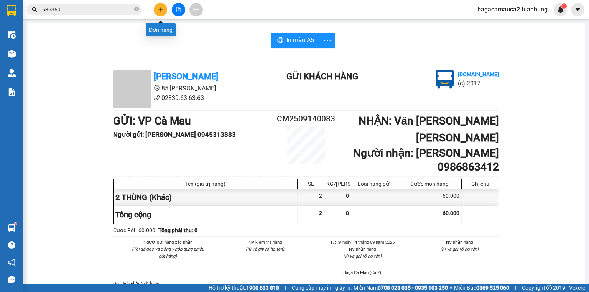
click at [165, 11] on button at bounding box center [160, 9] width 13 height 13
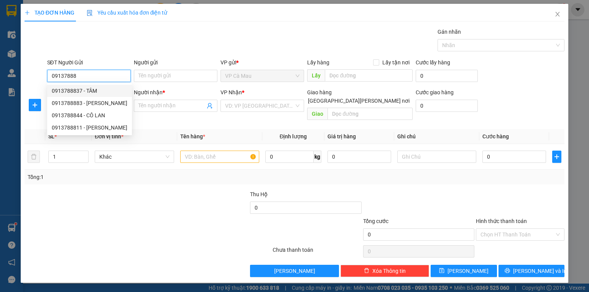
click at [123, 93] on div "0913788837 - TÂM" at bounding box center [90, 91] width 76 height 8
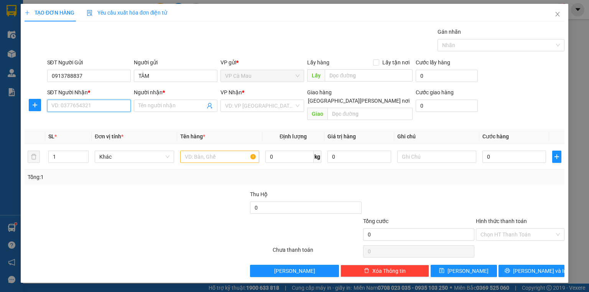
click at [118, 105] on input "SĐT Người Nhận *" at bounding box center [89, 106] width 84 height 12
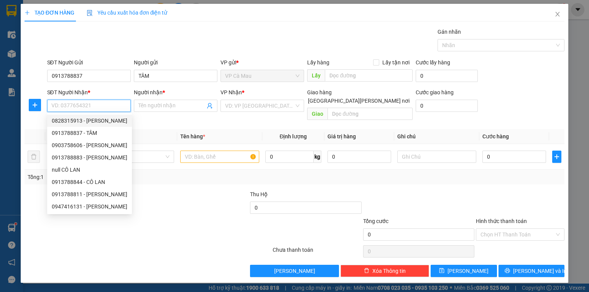
click at [96, 120] on div "0828315913 - DUY" at bounding box center [90, 121] width 76 height 8
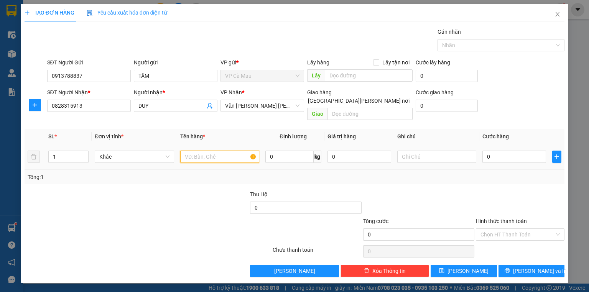
click at [213, 151] on input "text" at bounding box center [219, 157] width 79 height 12
click at [494, 152] on input "0" at bounding box center [514, 157] width 64 height 12
click at [85, 151] on span "Increase Value" at bounding box center [84, 154] width 8 height 7
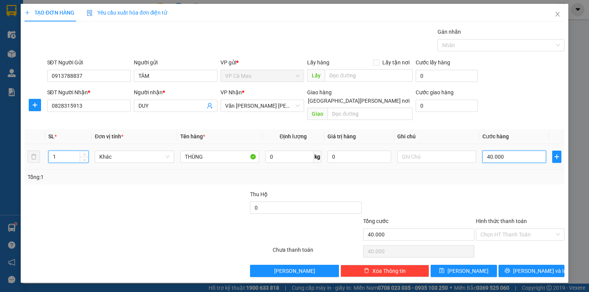
click at [528, 151] on input "40.000" at bounding box center [514, 157] width 64 height 12
click at [527, 151] on input "40.000" at bounding box center [514, 157] width 64 height 12
click at [501, 190] on div at bounding box center [520, 203] width 90 height 27
click at [513, 229] on input "Hình thức thanh toán" at bounding box center [517, 234] width 74 height 11
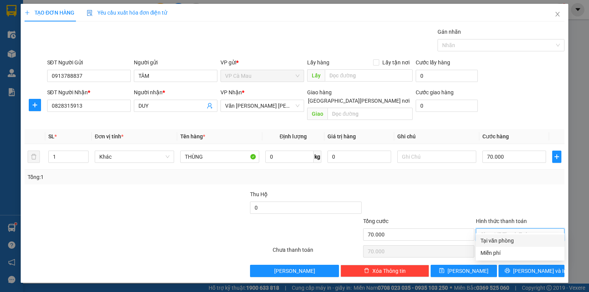
drag, startPoint x: 513, startPoint y: 237, endPoint x: 515, endPoint y: 244, distance: 6.9
click at [513, 238] on div "Tại văn phòng" at bounding box center [519, 240] width 79 height 8
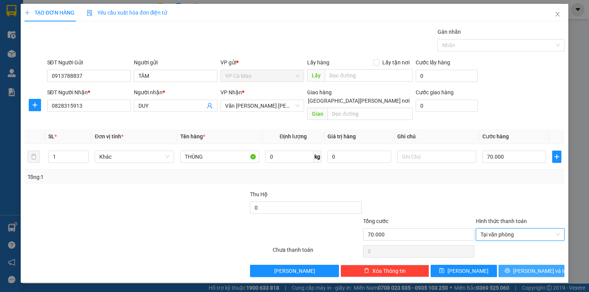
click at [524, 267] on span "[PERSON_NAME] và In" at bounding box center [540, 271] width 54 height 8
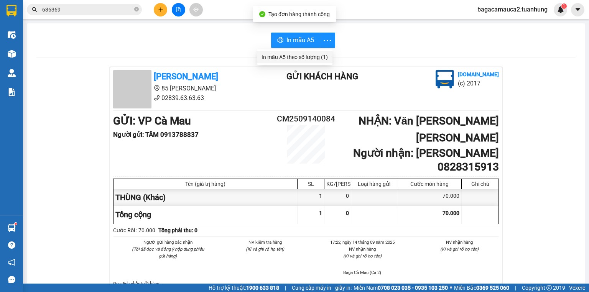
click at [319, 56] on div "In mẫu A5 theo số lượng (1)" at bounding box center [294, 57] width 66 height 8
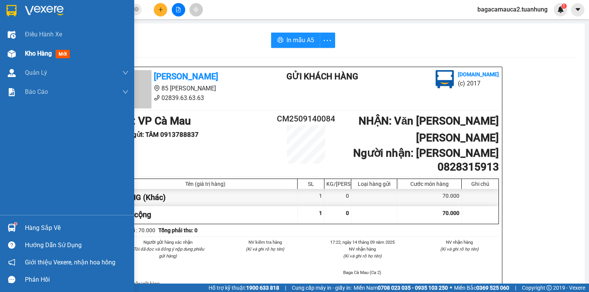
click at [23, 48] on div "Kho hàng mới" at bounding box center [67, 53] width 134 height 19
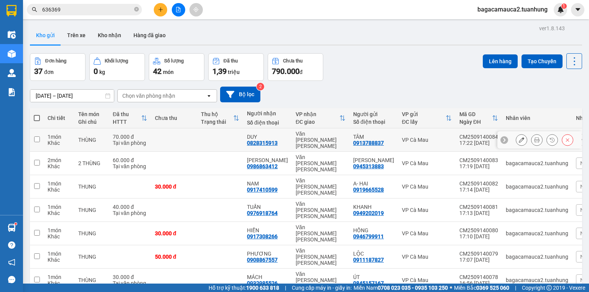
click at [519, 139] on icon at bounding box center [521, 139] width 5 height 5
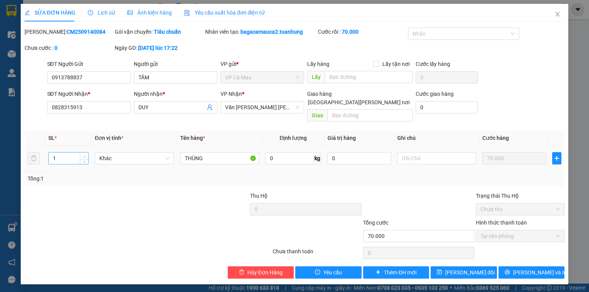
click at [86, 154] on span "up" at bounding box center [84, 156] width 5 height 5
click at [536, 268] on span "[PERSON_NAME] và In" at bounding box center [540, 272] width 54 height 8
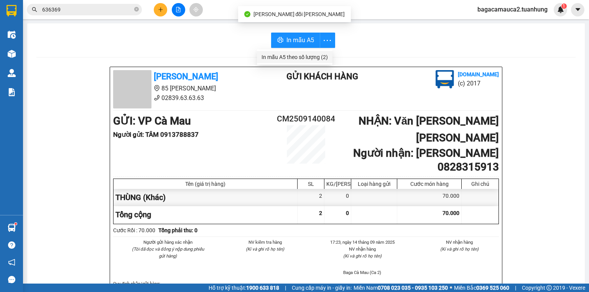
click at [322, 56] on div "In mẫu A5 theo số lượng (2)" at bounding box center [294, 57] width 66 height 8
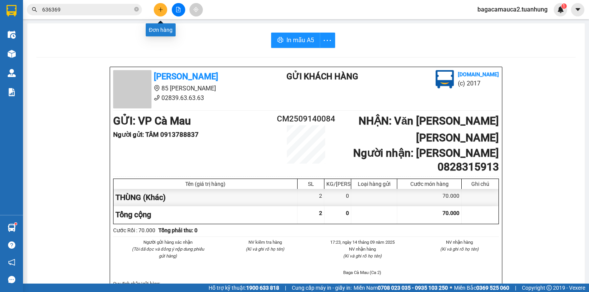
click at [162, 12] on icon "plus" at bounding box center [160, 9] width 5 height 5
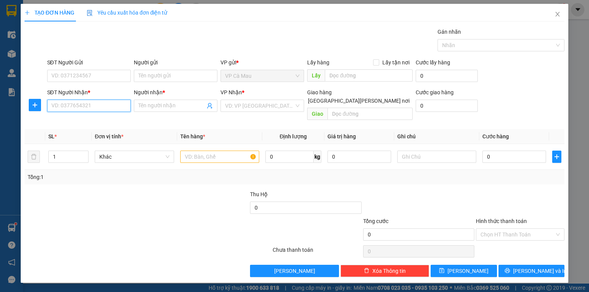
click at [116, 101] on input "SĐT Người Nhận *" at bounding box center [89, 106] width 84 height 12
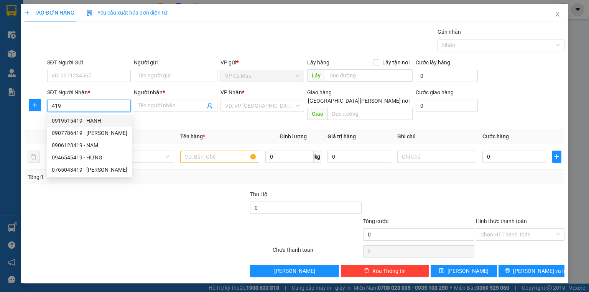
click at [107, 118] on div "0919515419 - HẠNH" at bounding box center [90, 121] width 76 height 8
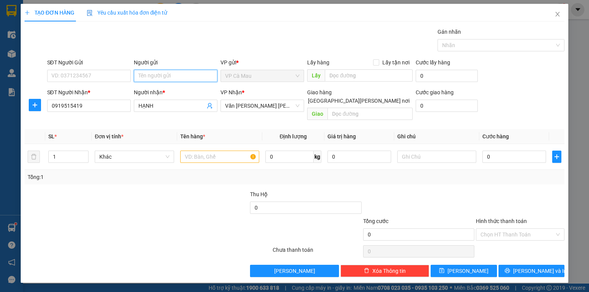
click at [155, 79] on input "Người gửi" at bounding box center [176, 76] width 84 height 12
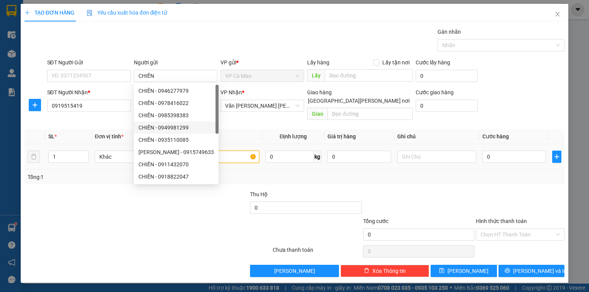
click at [234, 151] on input "text" at bounding box center [219, 157] width 79 height 12
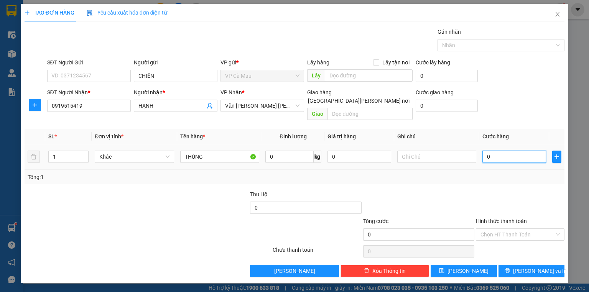
click at [527, 152] on input "0" at bounding box center [514, 157] width 64 height 12
click at [520, 229] on input "Hình thức thanh toán" at bounding box center [517, 234] width 74 height 11
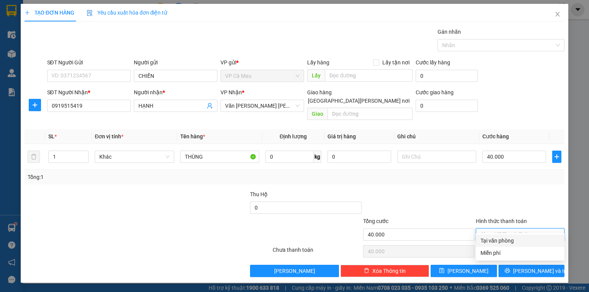
click at [517, 239] on div "Tại văn phòng" at bounding box center [519, 240] width 79 height 8
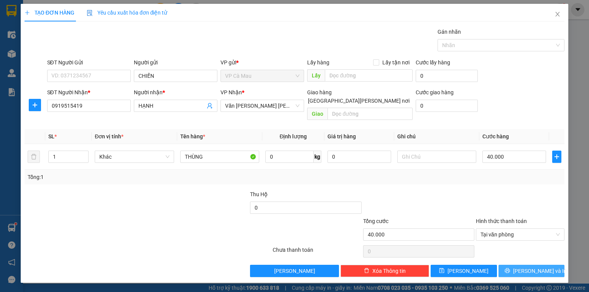
click at [535, 267] on span "[PERSON_NAME] và In" at bounding box center [540, 271] width 54 height 8
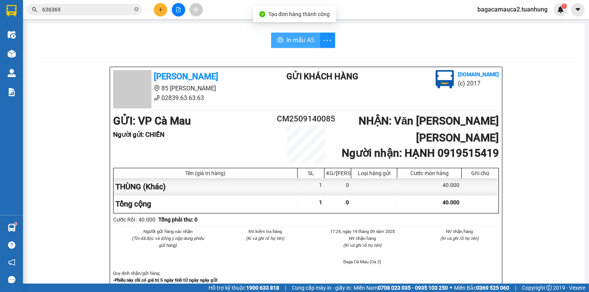
click at [312, 41] on button "In mẫu A5" at bounding box center [295, 40] width 49 height 15
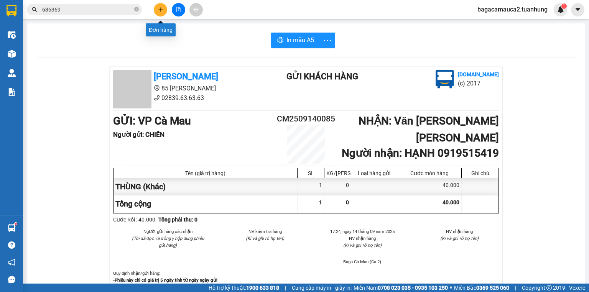
click at [156, 8] on button at bounding box center [160, 9] width 13 height 13
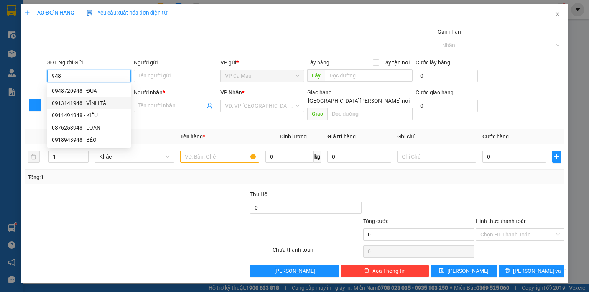
click at [110, 103] on div "0913141948 - VĨNH TÀI" at bounding box center [89, 103] width 74 height 8
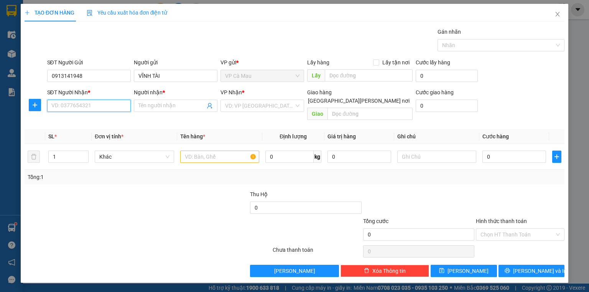
click at [112, 103] on input "SĐT Người Nhận *" at bounding box center [89, 106] width 84 height 12
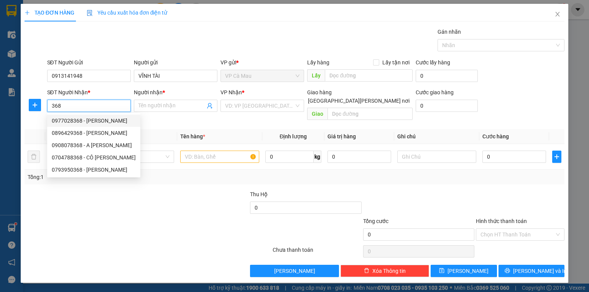
click at [112, 118] on div "0977028368 - THANH XUÂN NAM" at bounding box center [94, 121] width 84 height 8
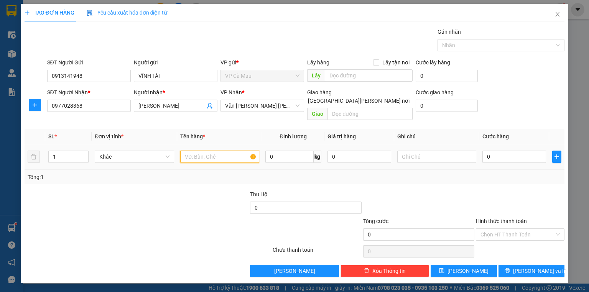
click at [202, 151] on input "text" at bounding box center [219, 157] width 79 height 12
click at [508, 151] on input "0" at bounding box center [514, 157] width 64 height 12
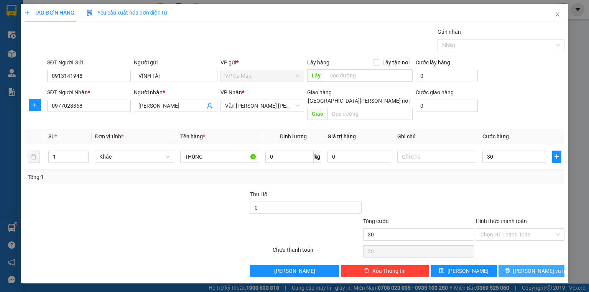
click at [523, 265] on button "[PERSON_NAME] và In" at bounding box center [531, 271] width 66 height 12
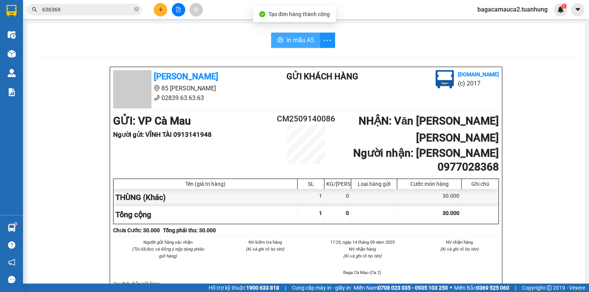
click at [281, 38] on button "In mẫu A5" at bounding box center [295, 40] width 49 height 15
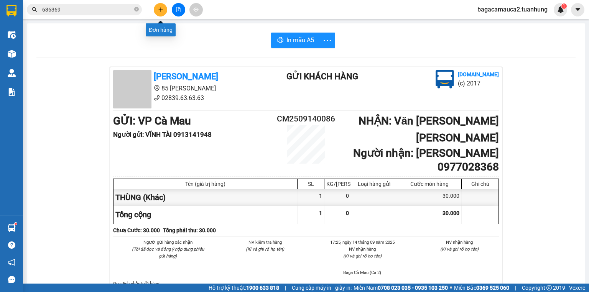
click at [158, 12] on icon "plus" at bounding box center [160, 9] width 5 height 5
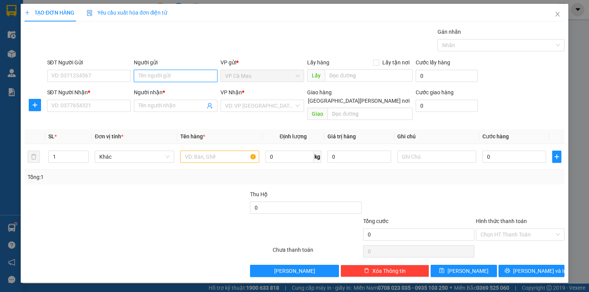
click at [164, 77] on input "Người gửi" at bounding box center [176, 76] width 84 height 12
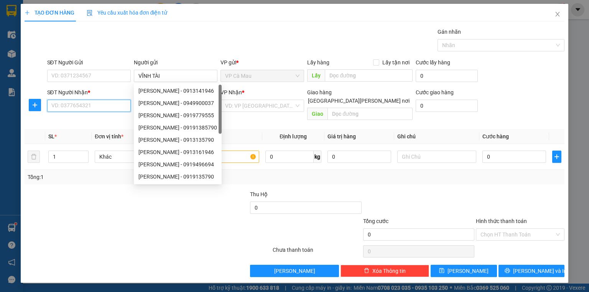
click at [114, 104] on input "SĐT Người Nhận *" at bounding box center [89, 106] width 84 height 12
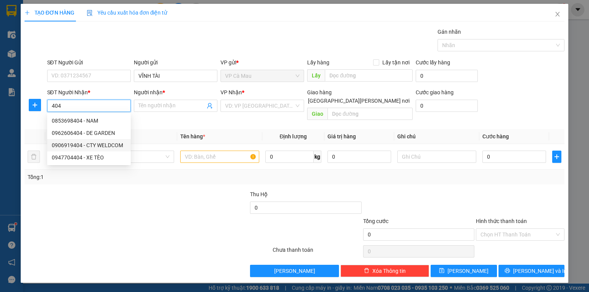
click at [112, 144] on div "0906919404 - CTY WELDCOM" at bounding box center [89, 145] width 74 height 8
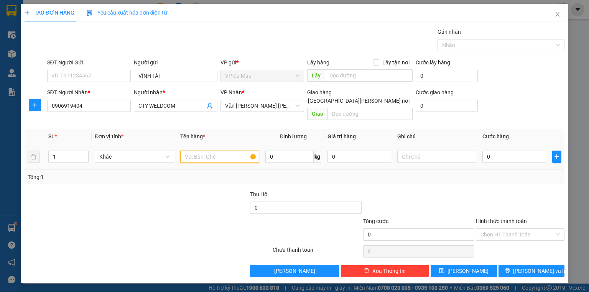
click at [233, 151] on input "text" at bounding box center [219, 157] width 79 height 12
click at [495, 152] on input "0" at bounding box center [514, 157] width 64 height 12
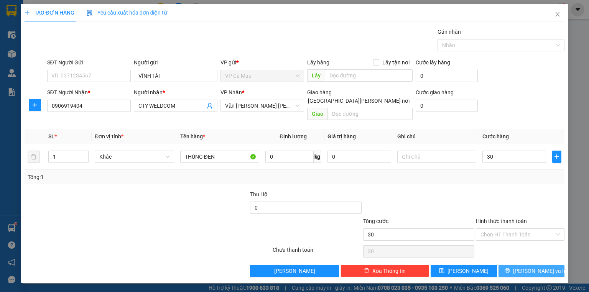
click at [525, 267] on span "[PERSON_NAME] và In" at bounding box center [540, 271] width 54 height 8
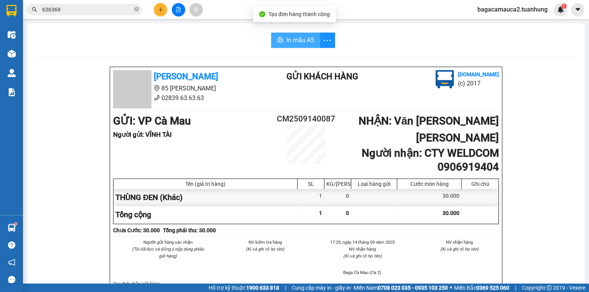
click at [302, 41] on span "In mẫu A5" at bounding box center [300, 40] width 28 height 10
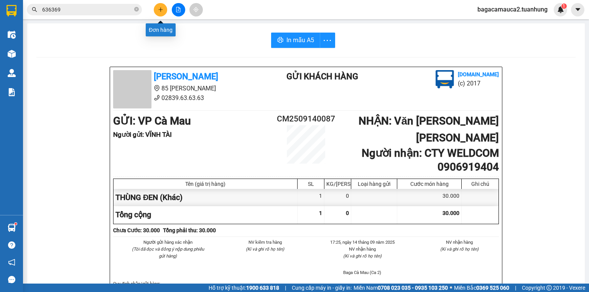
click at [162, 9] on icon "plus" at bounding box center [160, 9] width 4 height 0
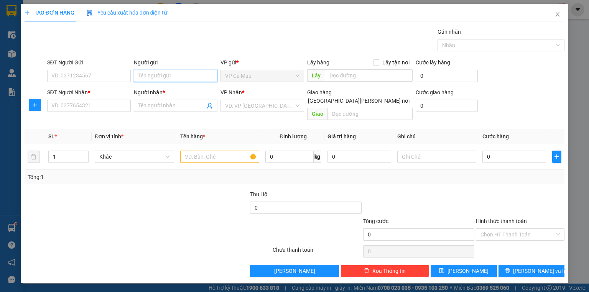
click at [139, 76] on input "Người gửi" at bounding box center [176, 76] width 84 height 12
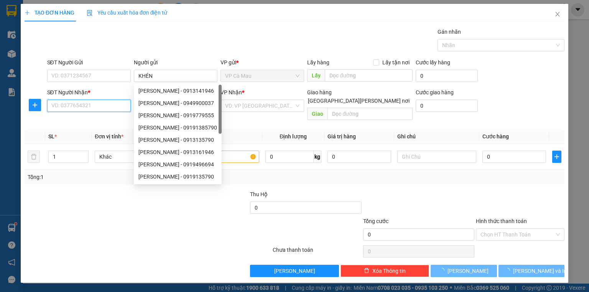
click at [97, 110] on input "SĐT Người Nhận *" at bounding box center [89, 106] width 84 height 12
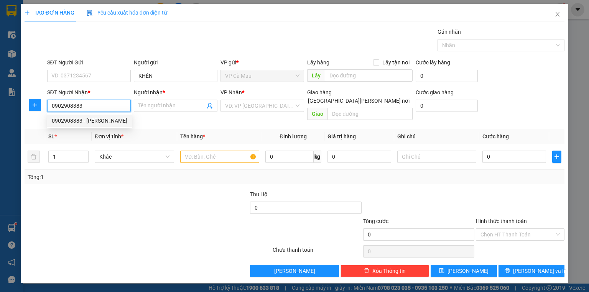
click at [97, 117] on div "0902908383 - QUANG MINH" at bounding box center [90, 121] width 76 height 8
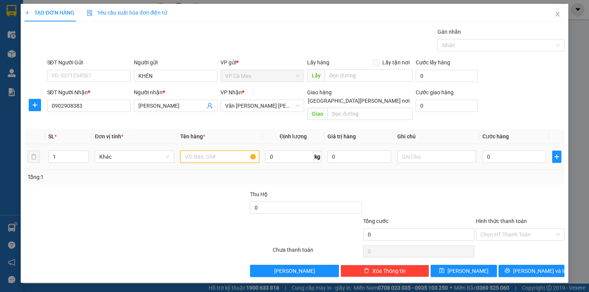
click at [185, 151] on input "text" at bounding box center [219, 157] width 79 height 12
click at [484, 151] on input "0" at bounding box center [514, 157] width 64 height 12
click at [514, 229] on input "Hình thức thanh toán" at bounding box center [517, 234] width 74 height 11
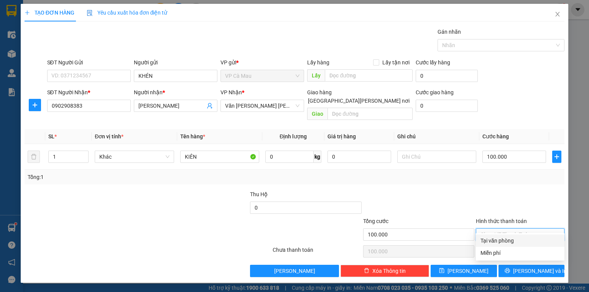
click at [519, 239] on div "Tại văn phòng" at bounding box center [519, 240] width 79 height 8
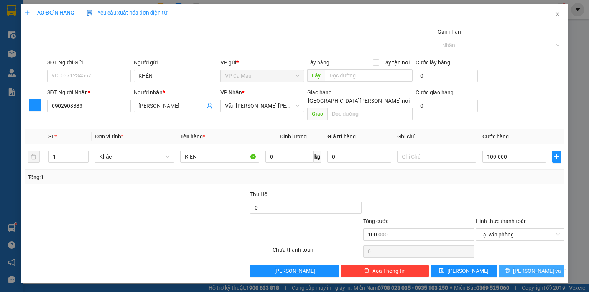
click at [548, 265] on button "[PERSON_NAME] và In" at bounding box center [531, 271] width 66 height 12
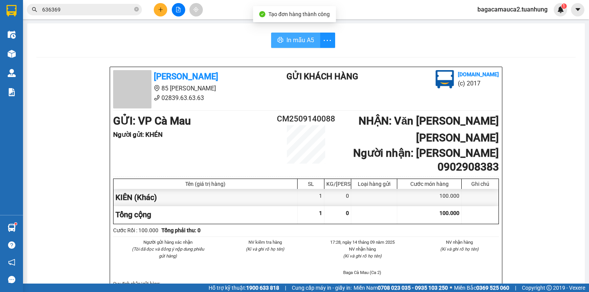
click at [304, 43] on span "In mẫu A5" at bounding box center [300, 40] width 28 height 10
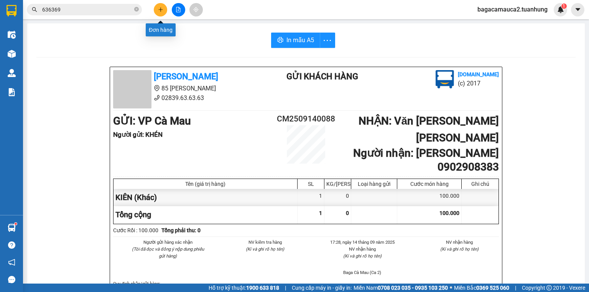
click at [162, 11] on icon "plus" at bounding box center [160, 9] width 5 height 5
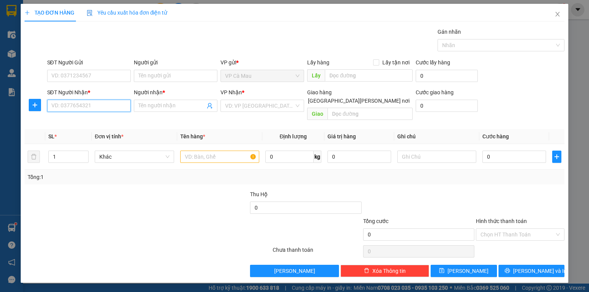
click at [102, 107] on input "SĐT Người Nhận *" at bounding box center [89, 106] width 84 height 12
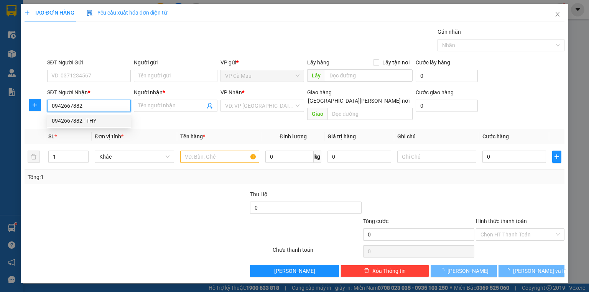
click at [99, 122] on div "0942667882 - THY" at bounding box center [89, 121] width 74 height 8
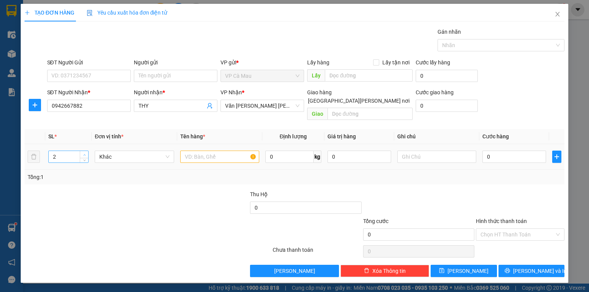
click at [84, 154] on icon "up" at bounding box center [84, 155] width 2 height 2
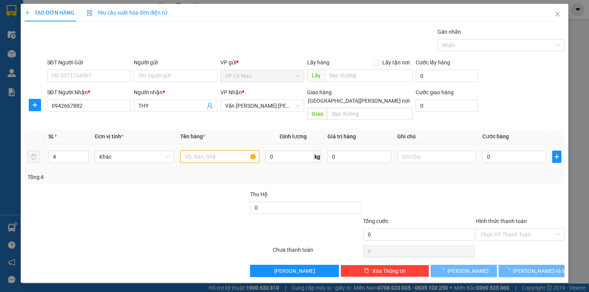
click at [194, 151] on input "text" at bounding box center [219, 157] width 79 height 12
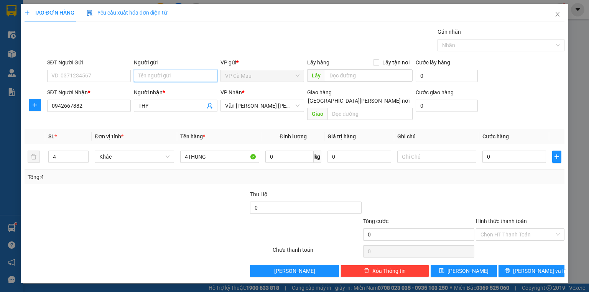
click at [171, 80] on input "Người gửi" at bounding box center [176, 76] width 84 height 12
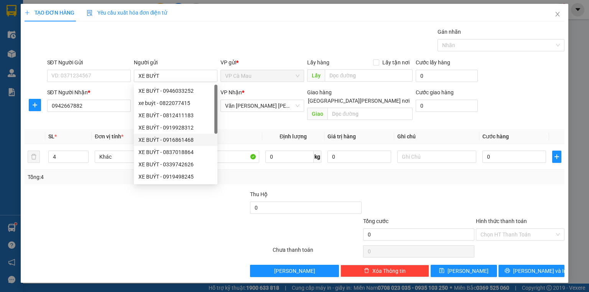
click at [98, 244] on div at bounding box center [148, 251] width 248 height 15
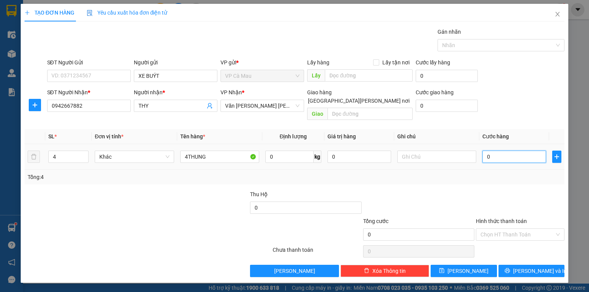
click at [485, 151] on input "0" at bounding box center [514, 157] width 64 height 12
click at [558, 265] on button "[PERSON_NAME] và In" at bounding box center [531, 271] width 66 height 12
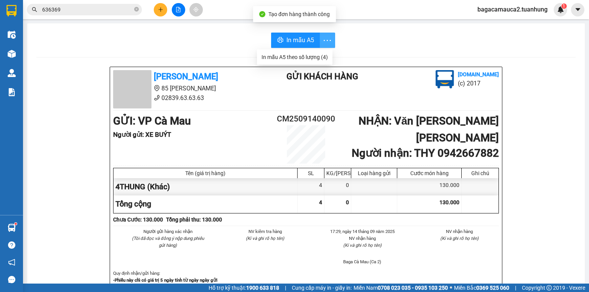
click at [323, 34] on button "button" at bounding box center [327, 40] width 15 height 15
click at [310, 58] on div "In mẫu A5 theo số lượng (4)" at bounding box center [294, 57] width 66 height 8
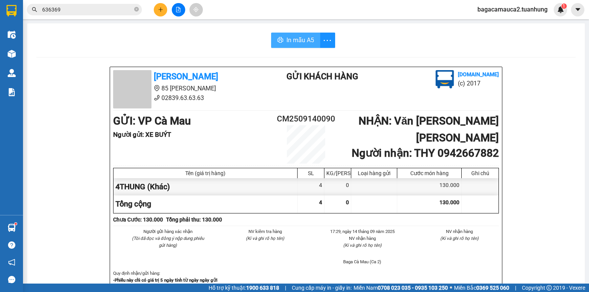
click at [308, 39] on span "In mẫu A5" at bounding box center [300, 40] width 28 height 10
click at [165, 11] on button at bounding box center [160, 9] width 13 height 13
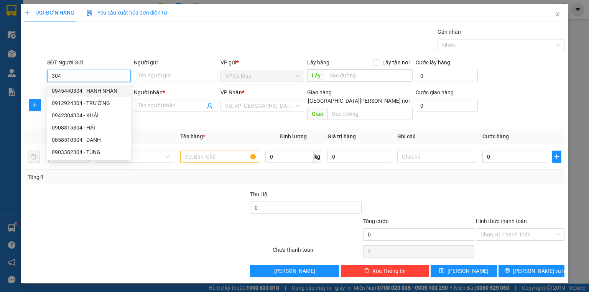
drag, startPoint x: 110, startPoint y: 92, endPoint x: 108, endPoint y: 100, distance: 8.7
click at [110, 92] on div "0945440304 - HẠNH NHÀN" at bounding box center [89, 91] width 74 height 8
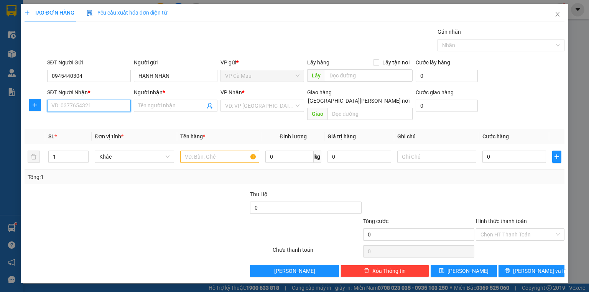
click at [107, 105] on input "SĐT Người Nhận *" at bounding box center [89, 106] width 84 height 12
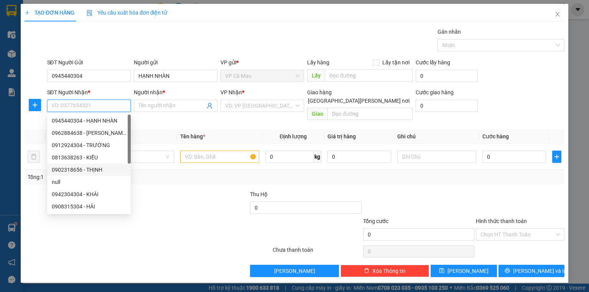
click at [107, 172] on div "0902318656 - THỊNH" at bounding box center [89, 170] width 74 height 8
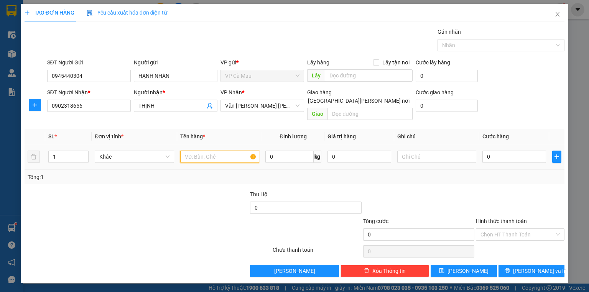
click at [214, 151] on input "text" at bounding box center [219, 157] width 79 height 12
click at [501, 151] on input "0" at bounding box center [514, 157] width 64 height 12
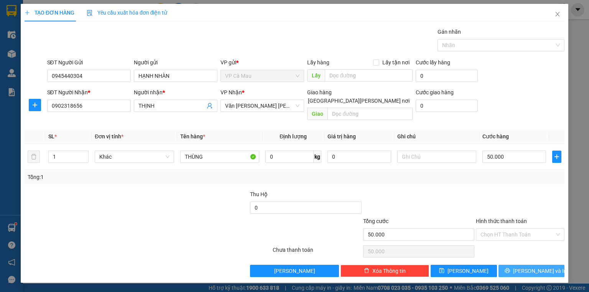
click at [531, 267] on span "[PERSON_NAME] và In" at bounding box center [540, 271] width 54 height 8
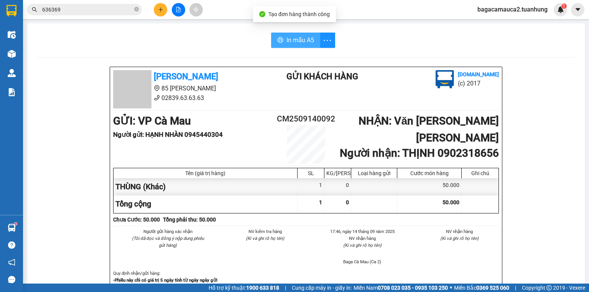
click at [290, 40] on span "In mẫu A5" at bounding box center [300, 40] width 28 height 10
click at [123, 13] on input "636369" at bounding box center [87, 9] width 90 height 8
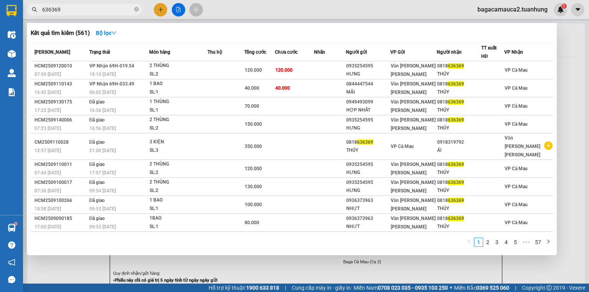
click at [123, 13] on input "636369" at bounding box center [87, 9] width 90 height 8
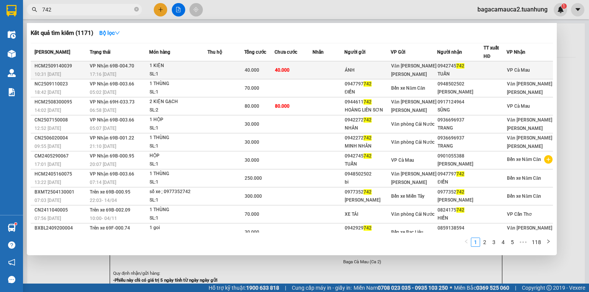
click at [310, 68] on td "40.000" at bounding box center [293, 70] width 38 height 18
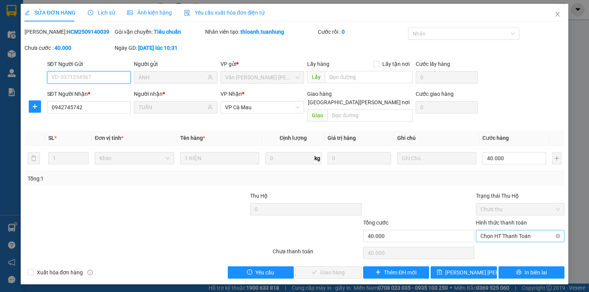
drag, startPoint x: 500, startPoint y: 230, endPoint x: 502, endPoint y: 241, distance: 10.5
click at [500, 231] on span "Chọn HT Thanh Toán" at bounding box center [519, 235] width 79 height 11
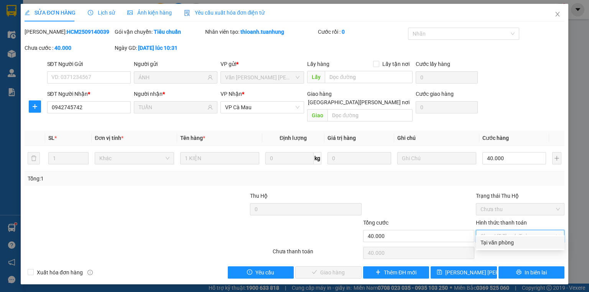
click at [502, 245] on div "Tại văn phòng" at bounding box center [519, 242] width 79 height 8
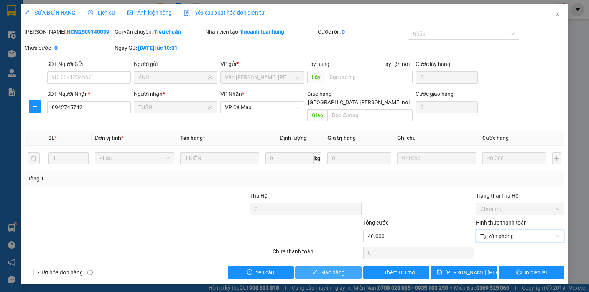
click at [344, 268] on span "Giao hàng" at bounding box center [332, 272] width 25 height 8
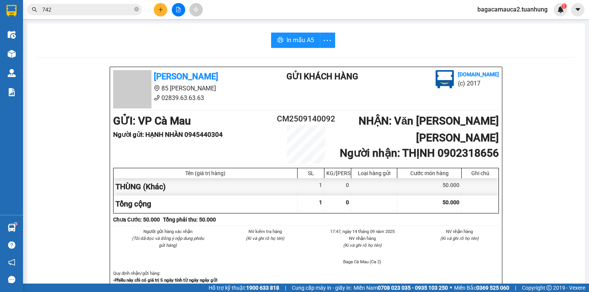
click at [154, 10] on button at bounding box center [160, 9] width 13 height 13
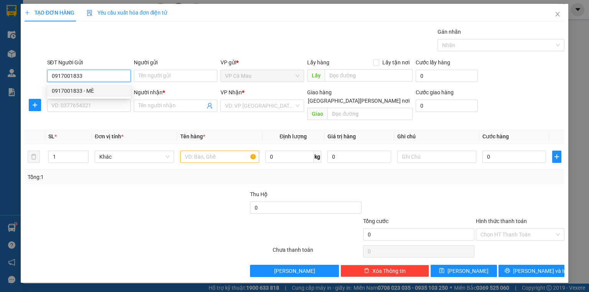
click at [102, 92] on div "0917001833 - MÈ" at bounding box center [89, 91] width 74 height 8
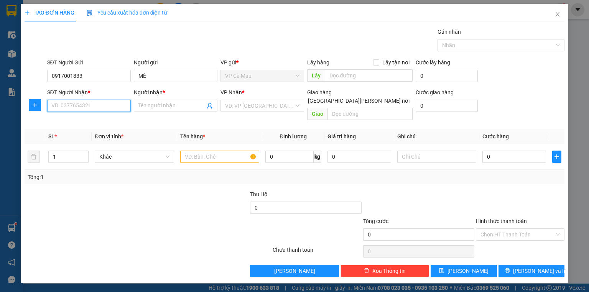
click at [106, 103] on input "SĐT Người Nhận *" at bounding box center [89, 106] width 84 height 12
click at [106, 130] on div "0942508570 - KHÁNH" at bounding box center [90, 133] width 76 height 8
click at [210, 151] on input "text" at bounding box center [219, 157] width 79 height 12
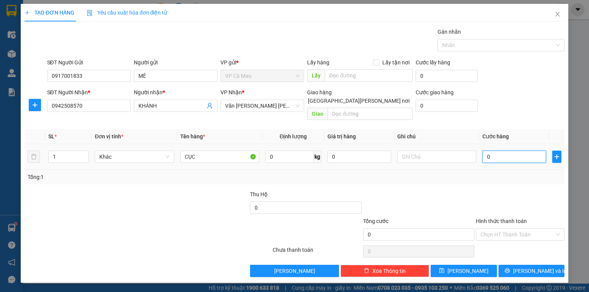
click at [500, 151] on input "0" at bounding box center [514, 157] width 64 height 12
click at [517, 265] on button "[PERSON_NAME] và In" at bounding box center [531, 271] width 66 height 12
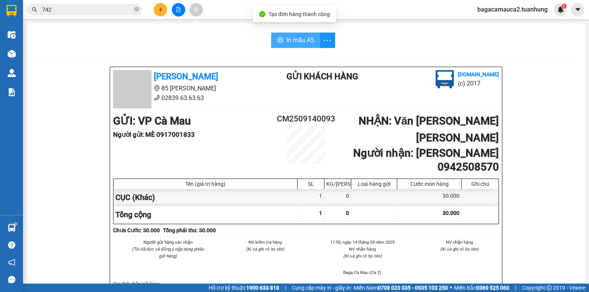
click at [286, 44] on span "In mẫu A5" at bounding box center [300, 40] width 28 height 10
click at [121, 10] on input "742" at bounding box center [87, 9] width 90 height 8
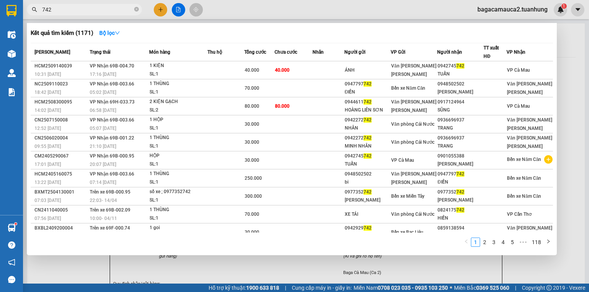
click at [121, 10] on input "742" at bounding box center [87, 9] width 90 height 8
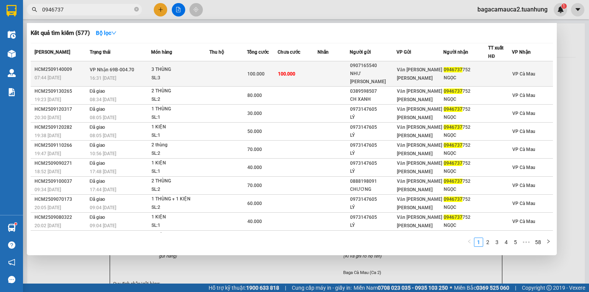
click at [437, 75] on div "Văn phòng [PERSON_NAME]" at bounding box center [420, 74] width 46 height 17
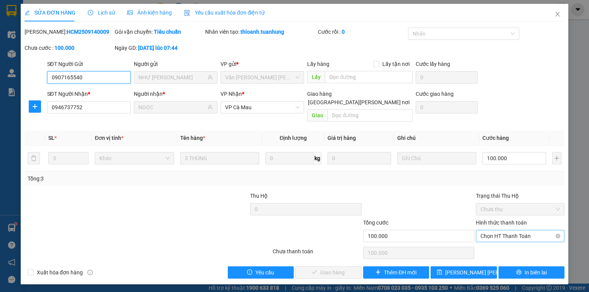
click at [510, 230] on span "Chọn HT Thanh Toán" at bounding box center [519, 235] width 79 height 11
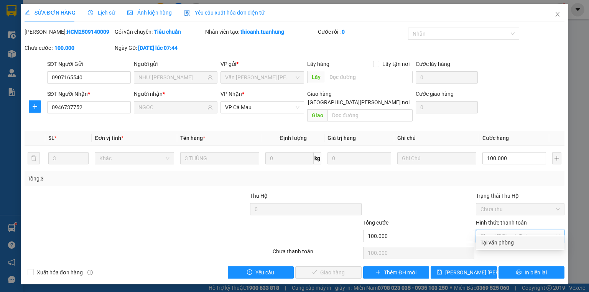
click at [512, 235] on div "Total Paid Fee 0 Total UnPaid Fee 100.000 Cash Collection Total Fee Mã ĐH: HCM2…" at bounding box center [295, 153] width 540 height 251
click at [514, 230] on span "Chọn HT Thanh Toán" at bounding box center [519, 235] width 79 height 11
click at [512, 241] on div "Tại văn phòng" at bounding box center [519, 242] width 79 height 8
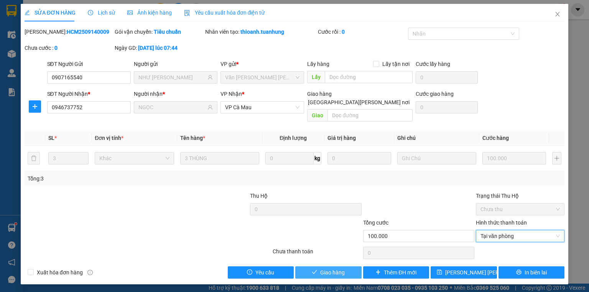
click at [356, 266] on button "Giao hàng" at bounding box center [328, 272] width 66 height 12
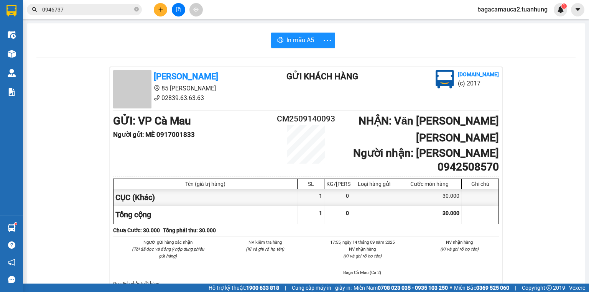
click at [108, 13] on input "0946737" at bounding box center [87, 9] width 90 height 8
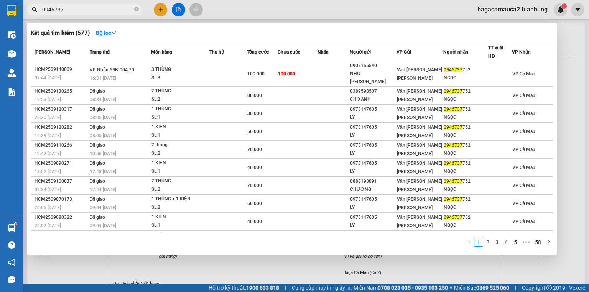
click at [108, 12] on input "0946737" at bounding box center [87, 9] width 90 height 8
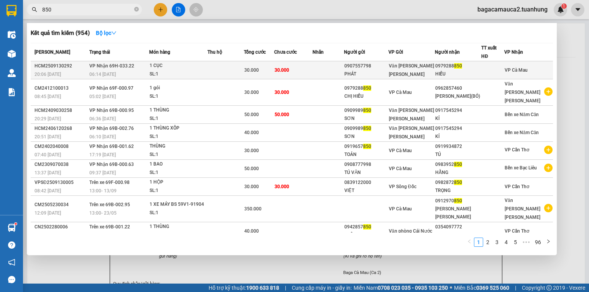
click at [338, 66] on td at bounding box center [327, 70] width 31 height 18
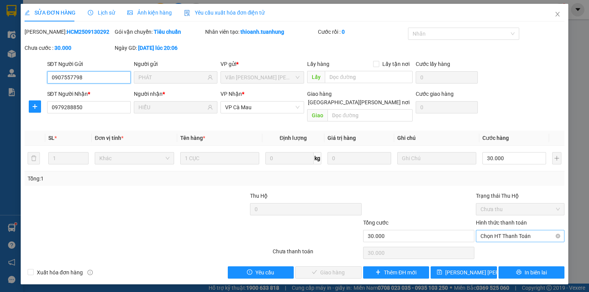
click at [491, 231] on span "Chọn HT Thanh Toán" at bounding box center [519, 235] width 79 height 11
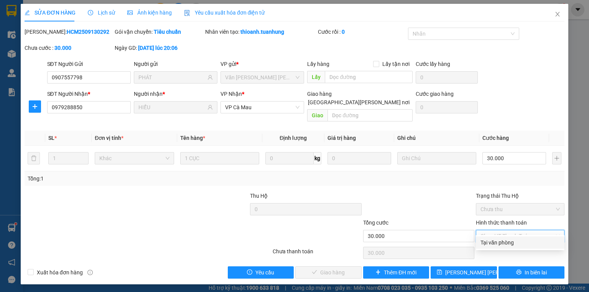
click at [502, 241] on div "Tại văn phòng" at bounding box center [519, 242] width 79 height 8
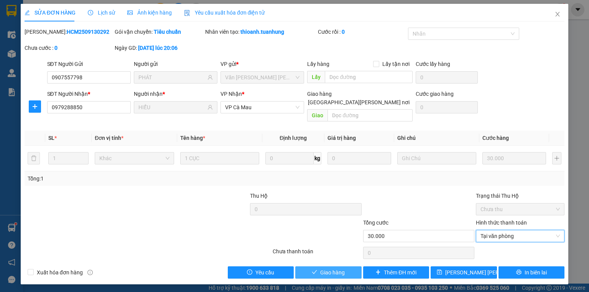
click at [353, 266] on button "Giao hàng" at bounding box center [328, 272] width 66 height 12
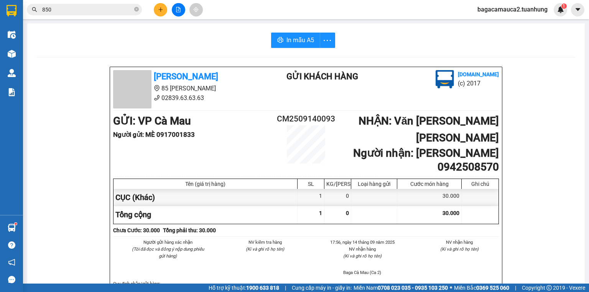
click at [159, 12] on button at bounding box center [160, 9] width 13 height 13
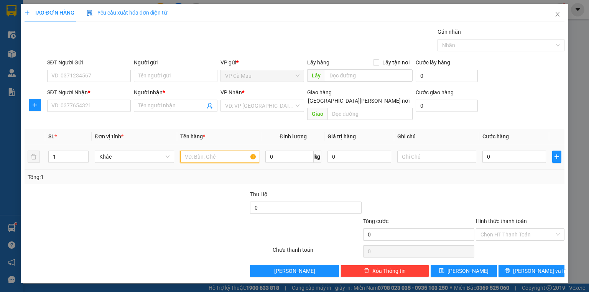
click at [208, 151] on input "text" at bounding box center [219, 157] width 79 height 12
click at [511, 151] on input "0" at bounding box center [514, 157] width 64 height 12
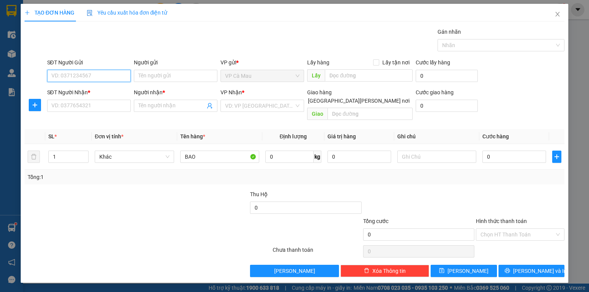
click at [103, 75] on input "SĐT Người Gửi" at bounding box center [89, 76] width 84 height 12
drag, startPoint x: 100, startPoint y: 89, endPoint x: 104, endPoint y: 124, distance: 35.5
click at [102, 94] on div "0919771332 - QUỐC HUY" at bounding box center [115, 91] width 127 height 8
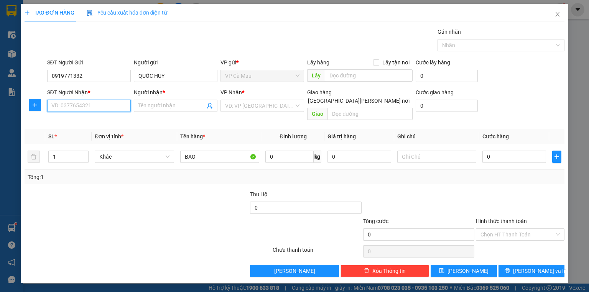
click at [105, 108] on input "SĐT Người Nhận *" at bounding box center [89, 106] width 84 height 12
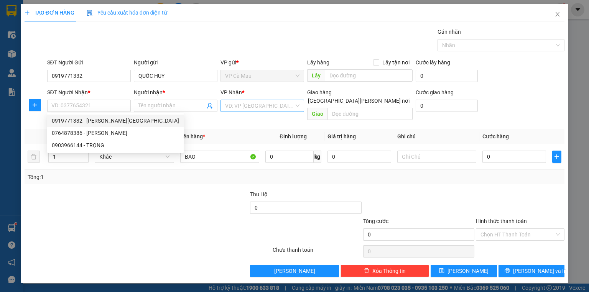
click at [253, 108] on input "search" at bounding box center [259, 105] width 69 height 11
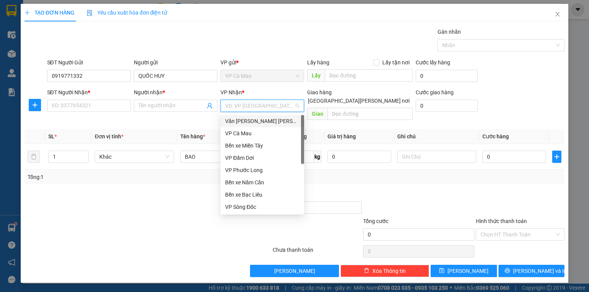
click at [255, 121] on div "Văn phòng [PERSON_NAME]" at bounding box center [262, 121] width 74 height 8
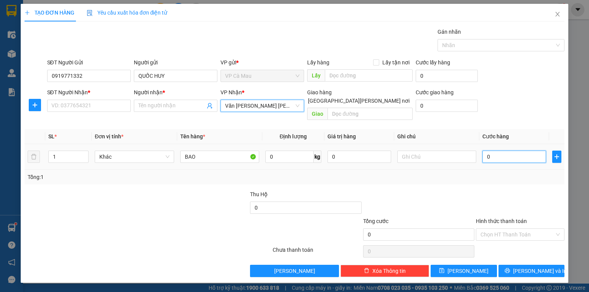
click at [500, 151] on input "0" at bounding box center [514, 157] width 64 height 12
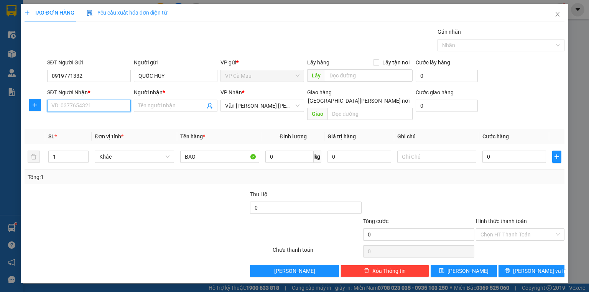
click at [95, 107] on input "SĐT Người Nhận *" at bounding box center [89, 106] width 84 height 12
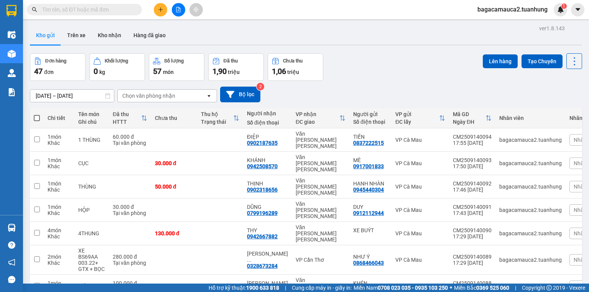
click at [501, 10] on span "bagacamauca2.tuanhung" at bounding box center [512, 10] width 82 height 10
click at [507, 25] on span "Đăng xuất" at bounding box center [516, 24] width 66 height 8
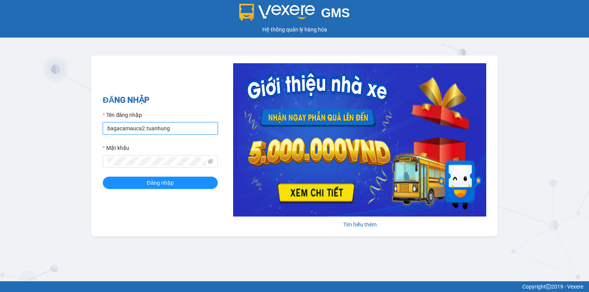
click at [164, 125] on input "bagacamauca2.tuanhung" at bounding box center [160, 128] width 115 height 12
type input "bagacamauca3.tuanhung"
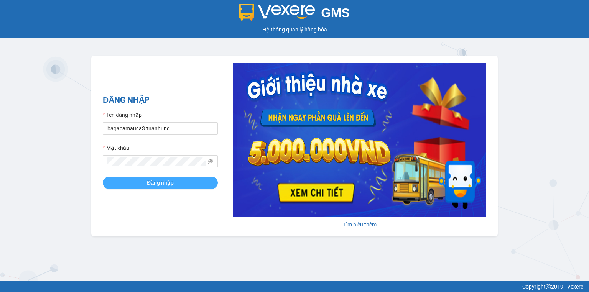
click at [168, 181] on span "Đăng nhập" at bounding box center [160, 183] width 27 height 8
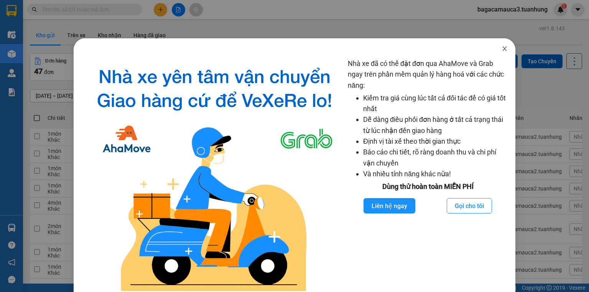
click at [501, 48] on icon "close" at bounding box center [504, 49] width 6 height 6
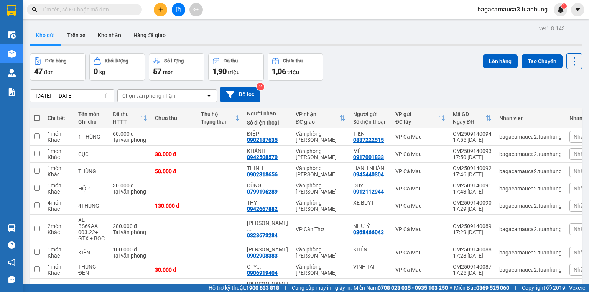
click at [124, 11] on input "text" at bounding box center [87, 9] width 90 height 8
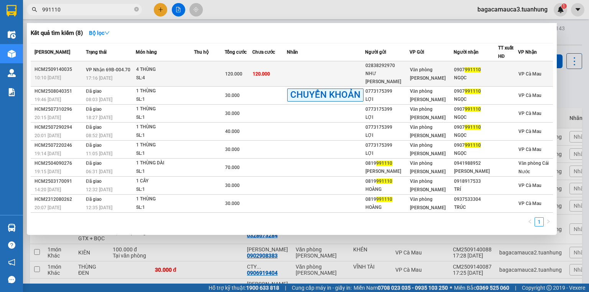
type input "991110"
click at [308, 71] on td at bounding box center [326, 73] width 78 height 25
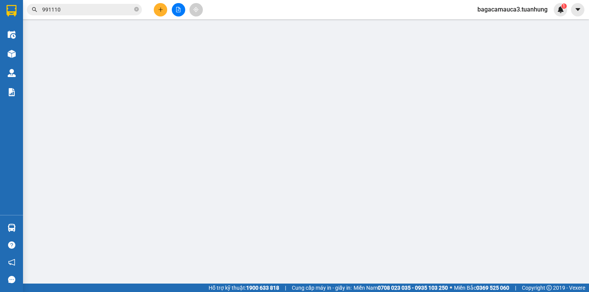
type input "02838292970"
type input "NHƯ LAN"
type input "0907991110"
type input "NGỌC"
type input "120.000"
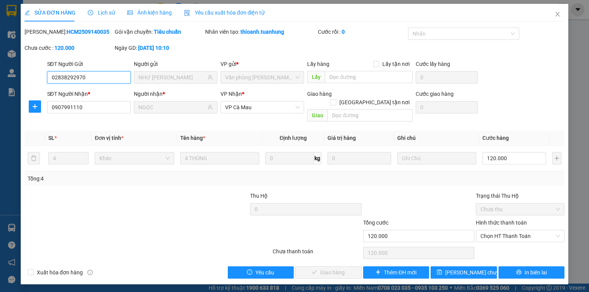
drag, startPoint x: 495, startPoint y: 223, endPoint x: 494, endPoint y: 237, distance: 13.9
click at [494, 231] on span "Chọn HT Thanh Toán" at bounding box center [519, 235] width 79 height 11
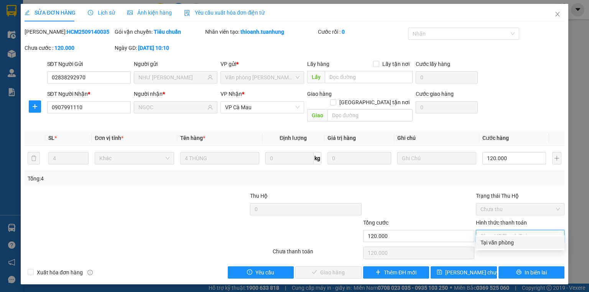
click at [498, 244] on div "Tại văn phòng" at bounding box center [519, 242] width 79 height 8
type input "0"
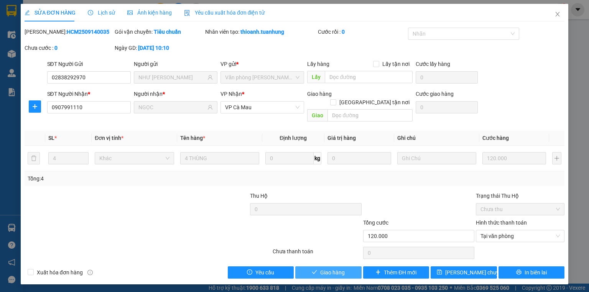
click at [330, 268] on span "Giao hàng" at bounding box center [332, 272] width 25 height 8
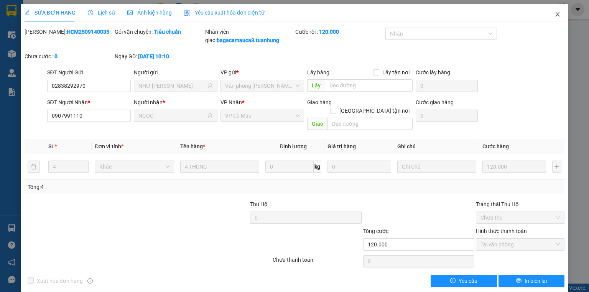
click at [555, 15] on icon "close" at bounding box center [557, 14] width 4 height 5
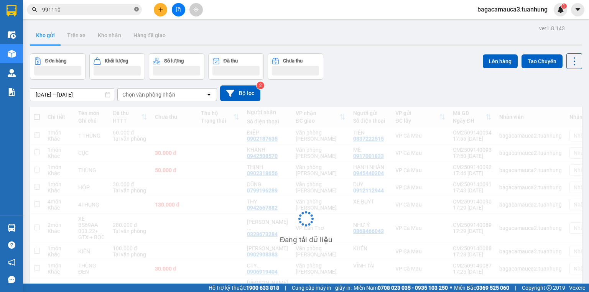
click at [138, 7] on icon "close-circle" at bounding box center [136, 9] width 5 height 5
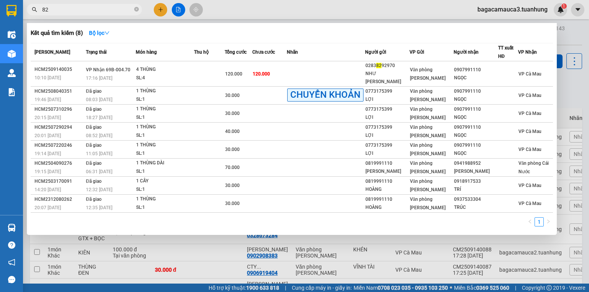
type input "8"
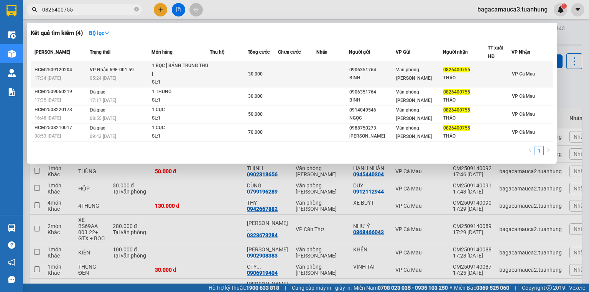
type input "0826400755"
click at [321, 71] on td at bounding box center [332, 74] width 33 height 26
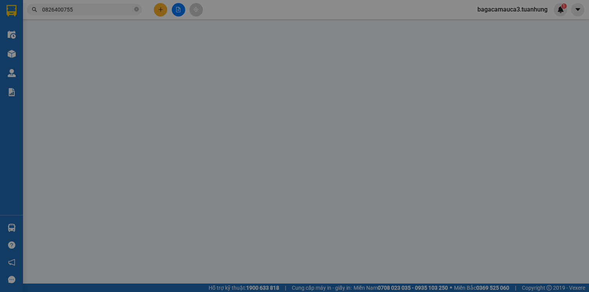
type input "0906351764"
type input "BÌNH"
type input "0826400755"
type input "THẢO"
type input "30.000"
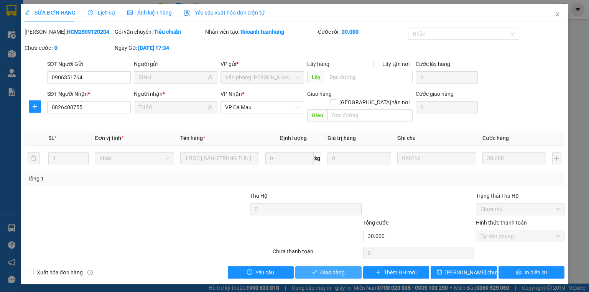
click at [345, 266] on button "Giao hàng" at bounding box center [328, 272] width 66 height 12
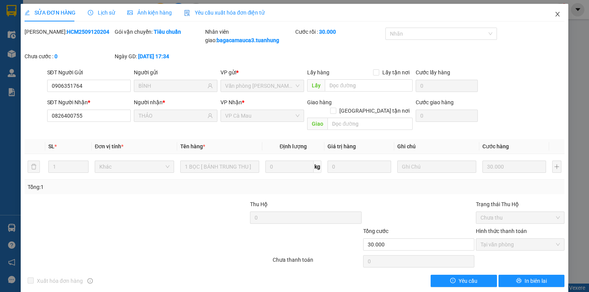
click at [554, 15] on icon "close" at bounding box center [557, 14] width 6 height 6
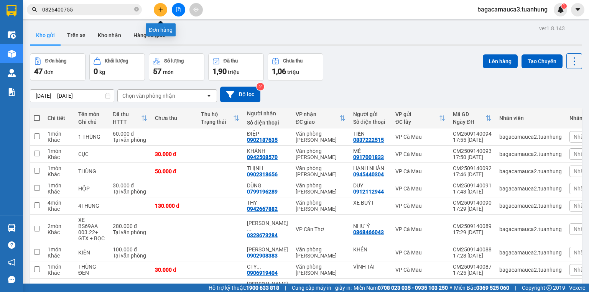
click at [158, 8] on icon "plus" at bounding box center [160, 9] width 5 height 5
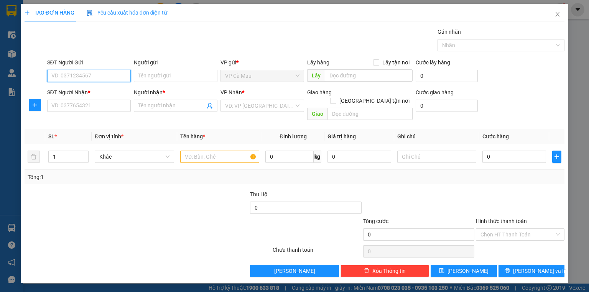
click at [90, 77] on input "SĐT Người Gửi" at bounding box center [89, 76] width 84 height 12
click at [167, 77] on input "Người gửi" at bounding box center [176, 76] width 84 height 12
click at [167, 77] on input "VỊNH" at bounding box center [176, 76] width 84 height 12
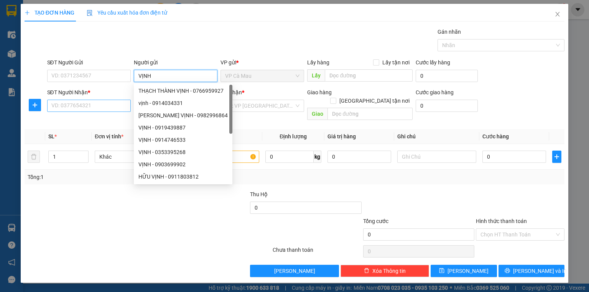
type input "VỊNH"
click at [98, 108] on input "SĐT Người Nhận *" at bounding box center [89, 106] width 84 height 12
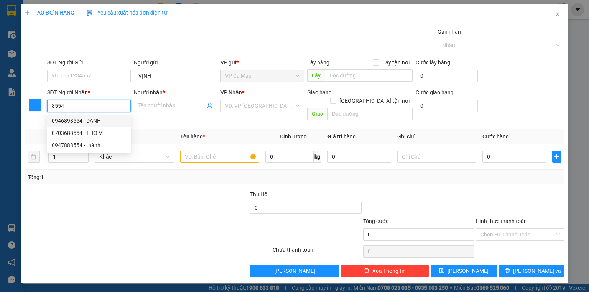
click at [95, 121] on div "0946898554 - DANH" at bounding box center [89, 121] width 74 height 8
type input "0946898554"
type input "DANH"
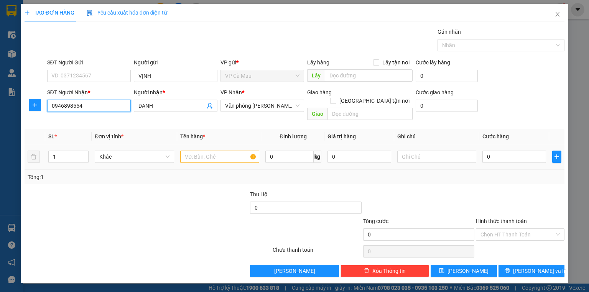
type input "0946898554"
click at [217, 151] on input "text" at bounding box center [219, 157] width 79 height 12
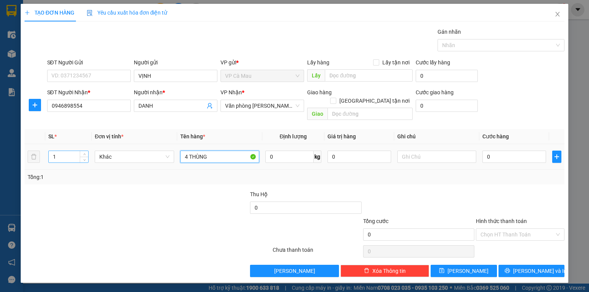
type input "4 THÙNG"
drag, startPoint x: 57, startPoint y: 149, endPoint x: 31, endPoint y: 161, distance: 29.0
click at [31, 161] on div "SL * Đơn vị tính * Tên hàng * Định lượng Giá trị hàng Ghi chú Cước hàng 1 Khác …" at bounding box center [295, 156] width 540 height 55
type input "4"
click at [509, 151] on input "0" at bounding box center [514, 157] width 64 height 12
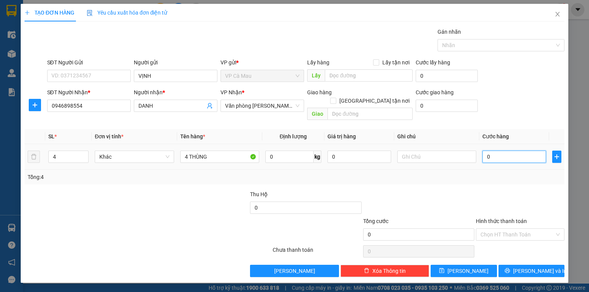
type input "2"
type input "20"
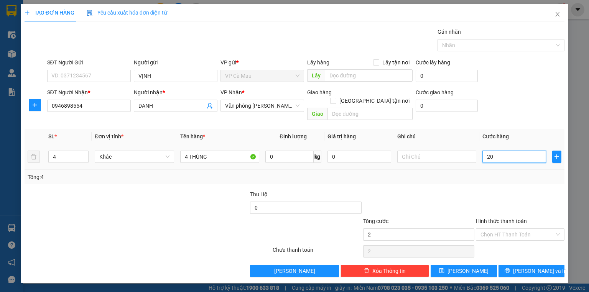
type input "20"
type input "200"
click at [501, 229] on input "Hình thức thanh toán" at bounding box center [517, 234] width 74 height 11
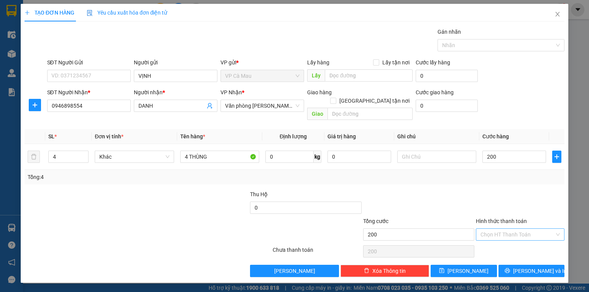
type input "200.000"
drag, startPoint x: 501, startPoint y: 241, endPoint x: 507, endPoint y: 249, distance: 10.4
click at [501, 241] on div "Tại văn phòng" at bounding box center [519, 240] width 79 height 8
type input "0"
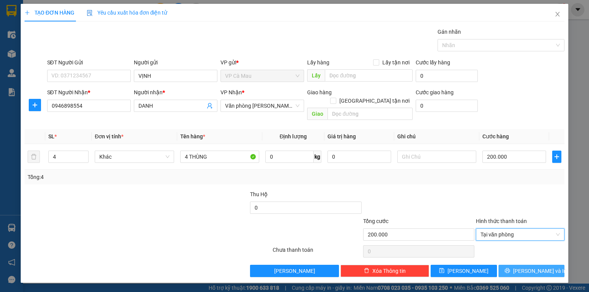
click at [513, 265] on button "[PERSON_NAME] và In" at bounding box center [531, 271] width 66 height 12
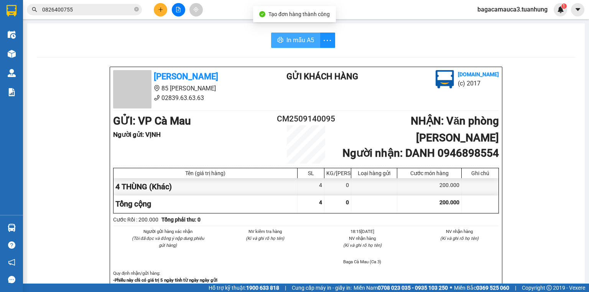
click at [300, 42] on span "In mẫu A5" at bounding box center [300, 40] width 28 height 10
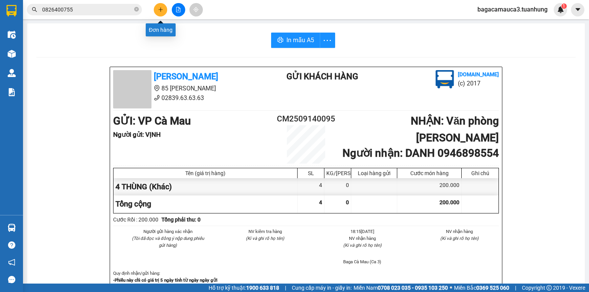
click at [162, 6] on button at bounding box center [160, 9] width 13 height 13
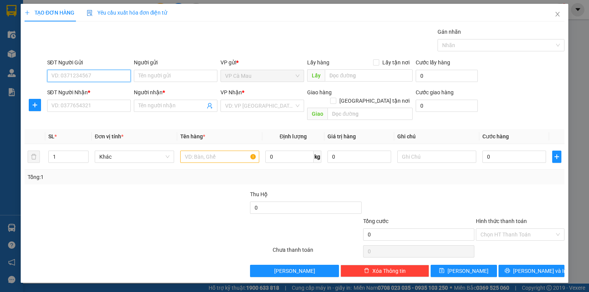
click at [95, 73] on input "SĐT Người Gửi" at bounding box center [89, 76] width 84 height 12
type input "0918608362"
click at [107, 90] on div "0918608362 - TÙNG" at bounding box center [89, 91] width 74 height 8
type input "TÙNG"
type input "0918608362"
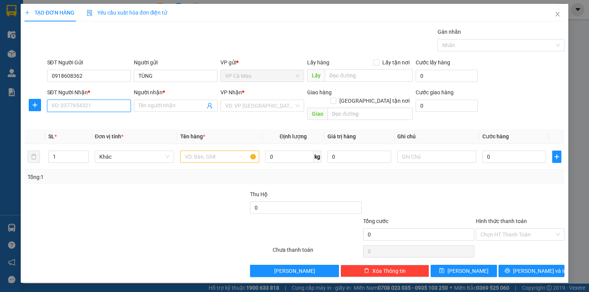
click at [105, 107] on input "SĐT Người Nhận *" at bounding box center [89, 106] width 84 height 12
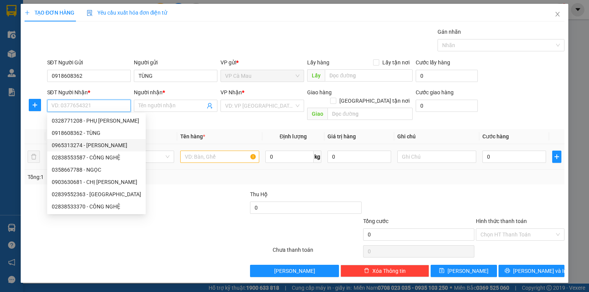
drag, startPoint x: 92, startPoint y: 144, endPoint x: 136, endPoint y: 140, distance: 44.7
click at [95, 142] on div "0965313274 - PHONG" at bounding box center [96, 145] width 89 height 8
type input "0965313274"
type input "PHONG"
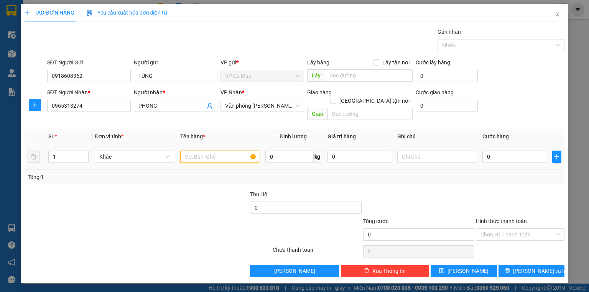
click at [196, 151] on input "text" at bounding box center [219, 157] width 79 height 12
type input "BAO"
click at [486, 151] on input "0" at bounding box center [514, 157] width 64 height 12
type input "+4"
type input "4"
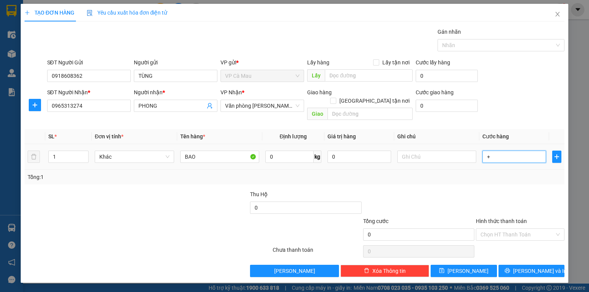
type input "4"
type input "+40"
type input "40"
type input "40.000"
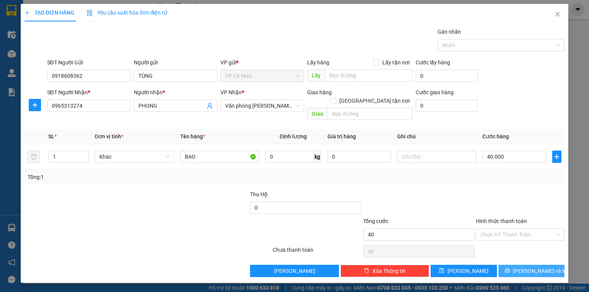
type input "40.000"
click at [538, 267] on span "[PERSON_NAME] và In" at bounding box center [540, 271] width 54 height 8
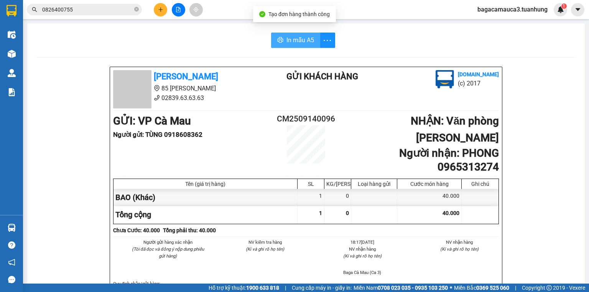
click at [302, 44] on span "In mẫu A5" at bounding box center [300, 40] width 28 height 10
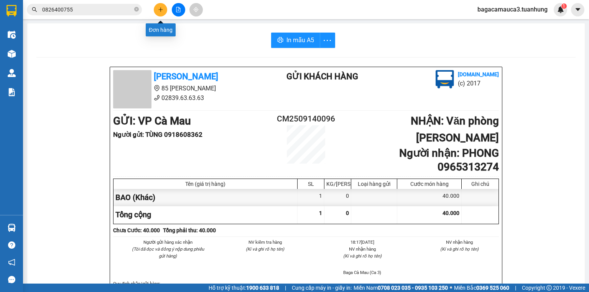
click at [163, 8] on icon "plus" at bounding box center [160, 9] width 5 height 5
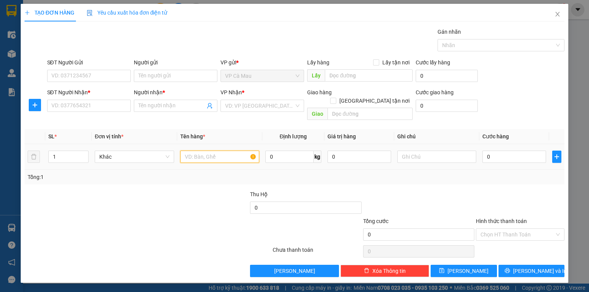
click at [202, 151] on input "text" at bounding box center [219, 157] width 79 height 12
type input "THÙNG"
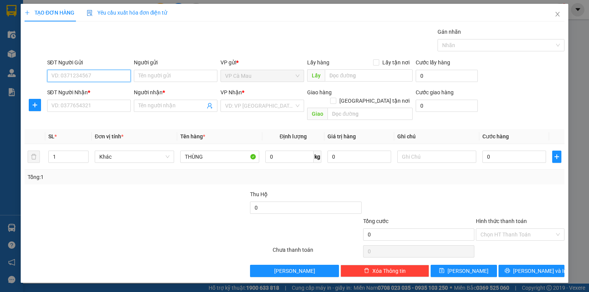
click at [98, 79] on input "SĐT Người Gửi" at bounding box center [89, 76] width 84 height 12
type input "0919341428"
drag, startPoint x: 97, startPoint y: 91, endPoint x: 95, endPoint y: 103, distance: 12.7
click at [97, 91] on div "0919341428 - KIẾM" at bounding box center [89, 91] width 74 height 8
type input "KIẾM"
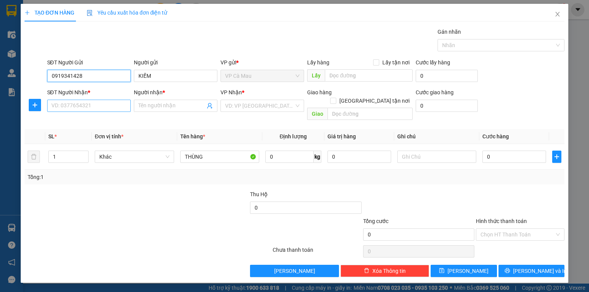
type input "0919341428"
click at [97, 107] on input "SĐT Người Nhận *" at bounding box center [89, 106] width 84 height 12
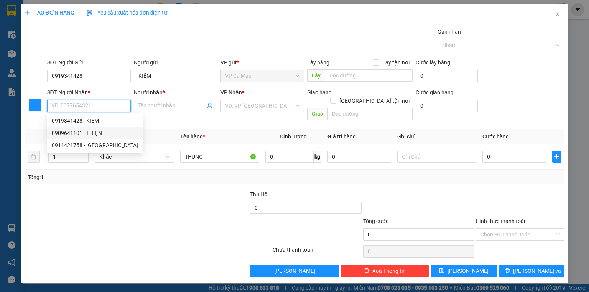
click at [95, 133] on div "0909641101 - THIỆN" at bounding box center [95, 133] width 86 height 8
type input "0909641101"
type input "THIỆN"
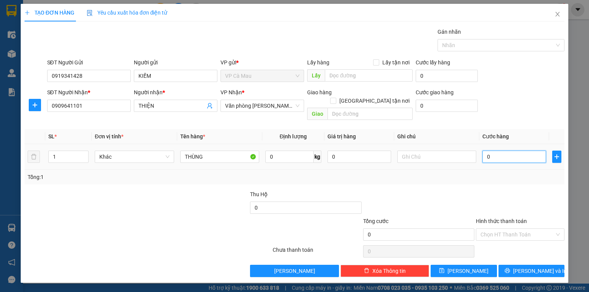
click at [523, 151] on input "0" at bounding box center [514, 157] width 64 height 12
type input "4"
type input "40"
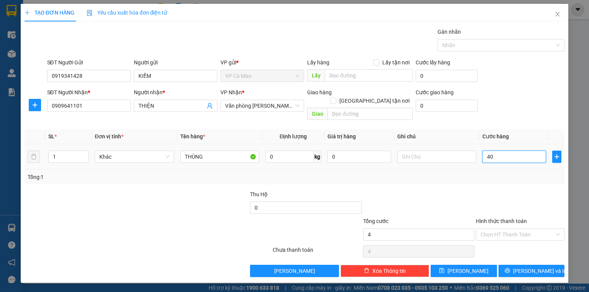
type input "40"
click at [498, 230] on input "Hình thức thanh toán" at bounding box center [517, 234] width 74 height 11
type input "40.000"
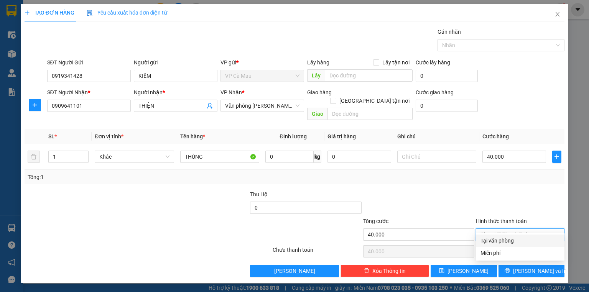
click at [500, 240] on div "Tại văn phòng" at bounding box center [519, 240] width 79 height 8
type input "0"
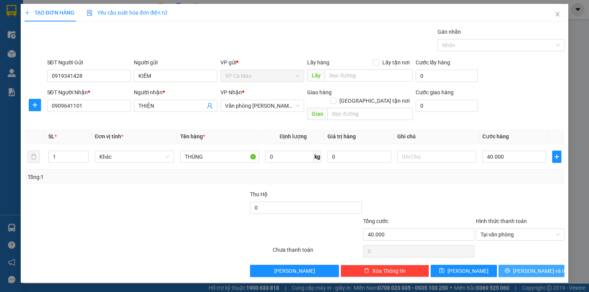
click at [511, 265] on button "[PERSON_NAME] và In" at bounding box center [531, 271] width 66 height 12
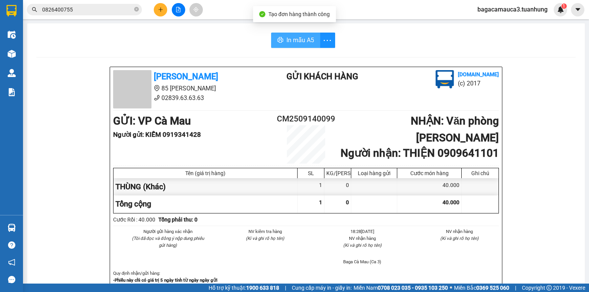
click at [295, 41] on span "In mẫu A5" at bounding box center [300, 40] width 28 height 10
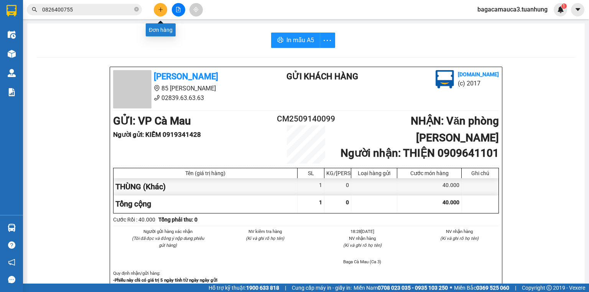
click at [163, 9] on button at bounding box center [160, 9] width 13 height 13
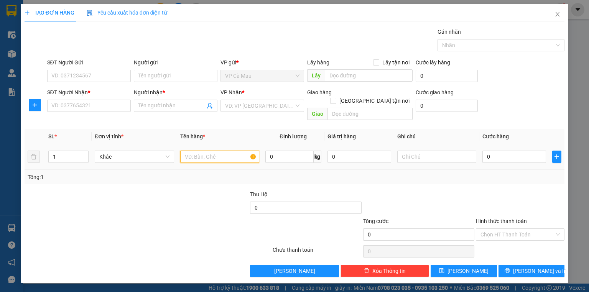
click at [204, 151] on input "text" at bounding box center [219, 157] width 79 height 12
type input "THÙNG GIẤY"
click at [117, 76] on input "SĐT Người Gửi" at bounding box center [89, 76] width 84 height 12
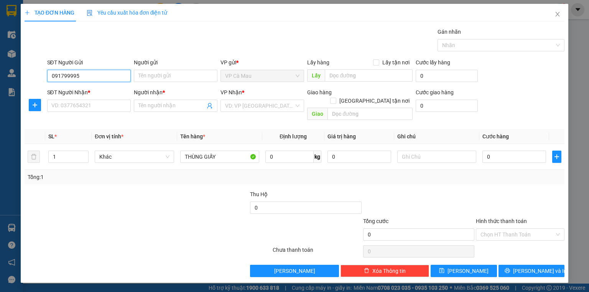
type input "0917999954"
click at [101, 94] on div "0917999954 - TROL" at bounding box center [89, 91] width 74 height 8
type input "TROL"
type input "0917999954"
click at [99, 104] on input "SĐT Người Nhận *" at bounding box center [89, 106] width 84 height 12
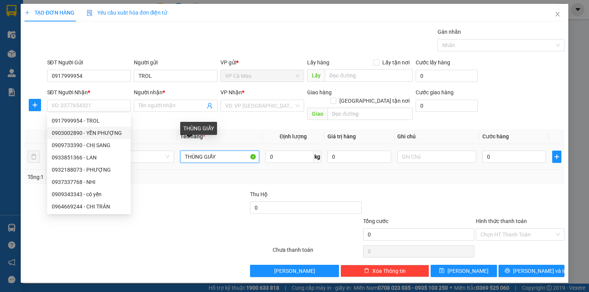
click at [227, 151] on input "THÙNG GIẤY" at bounding box center [219, 157] width 79 height 12
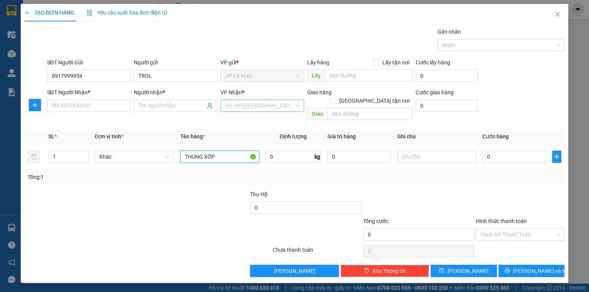
type input "THÙNG XỐP"
click at [243, 105] on input "search" at bounding box center [259, 105] width 69 height 11
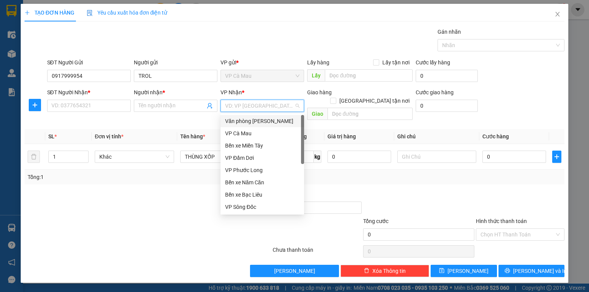
click at [256, 122] on div "Văn phòng [PERSON_NAME]" at bounding box center [262, 121] width 74 height 8
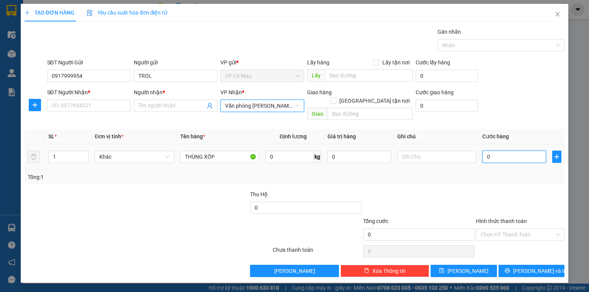
click at [507, 151] on input "0" at bounding box center [514, 157] width 64 height 12
type input "3"
type input "30"
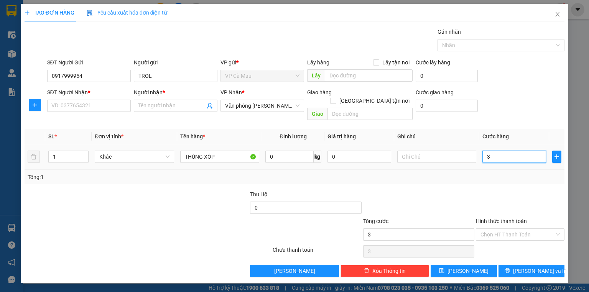
type input "30"
type input "30.000"
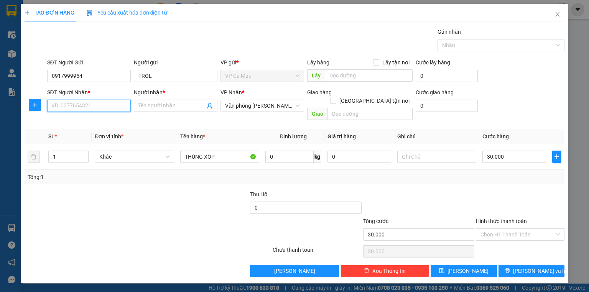
click at [92, 104] on input "SĐT Người Nhận *" at bounding box center [89, 106] width 84 height 12
type input "0909733390"
click at [69, 120] on div "0909733390 - CHỊ SANG" at bounding box center [89, 121] width 74 height 8
type input "CHỊ SANG"
type input "0909733390"
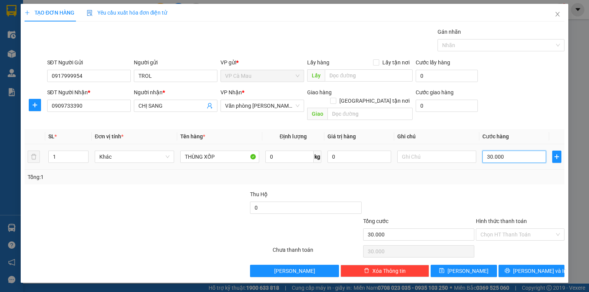
click at [512, 151] on input "30.000" at bounding box center [514, 157] width 64 height 12
click at [512, 229] on input "Hình thức thanh toán" at bounding box center [517, 234] width 74 height 11
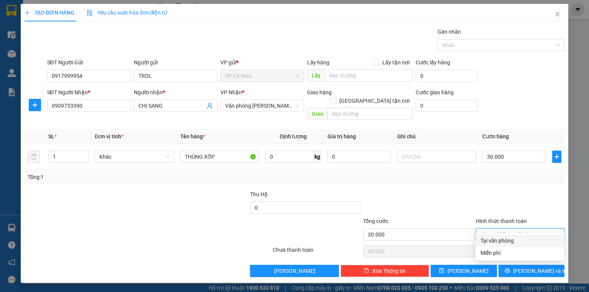
drag, startPoint x: 507, startPoint y: 240, endPoint x: 505, endPoint y: 251, distance: 11.4
click at [507, 241] on div "Tại văn phòng" at bounding box center [519, 240] width 79 height 8
type input "0"
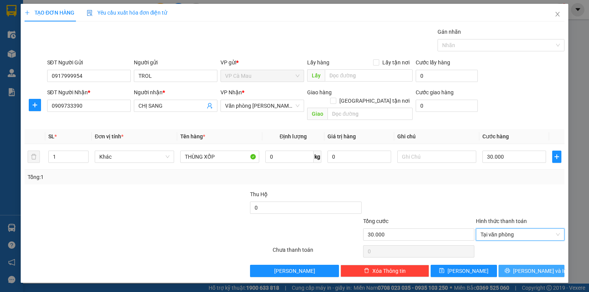
click at [514, 265] on button "[PERSON_NAME] và In" at bounding box center [531, 271] width 66 height 12
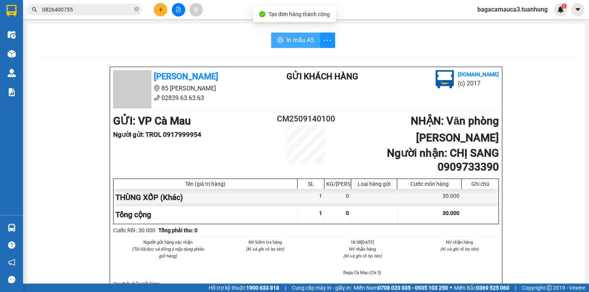
click at [286, 41] on span "In mẫu A5" at bounding box center [300, 40] width 28 height 10
drag, startPoint x: 432, startPoint y: 3, endPoint x: 158, endPoint y: 8, distance: 274.5
click at [158, 8] on icon "plus" at bounding box center [160, 9] width 5 height 5
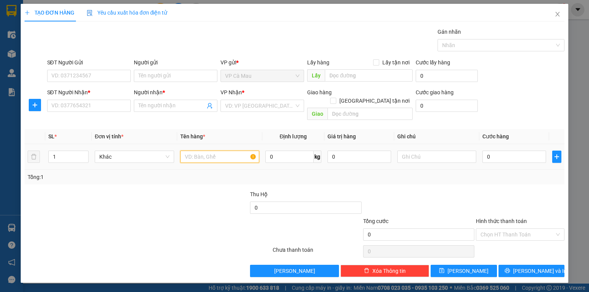
click at [206, 152] on input "text" at bounding box center [219, 157] width 79 height 12
type input "CỤC"
click at [498, 151] on input "0" at bounding box center [514, 157] width 64 height 12
type input "7"
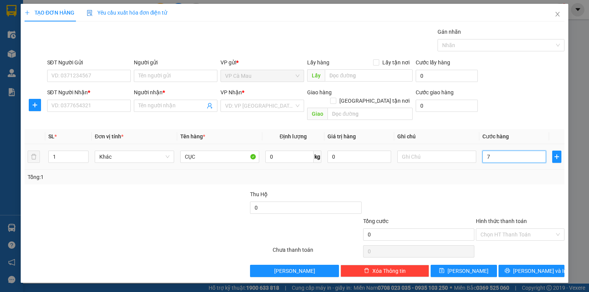
type input "7"
type input "70"
click at [259, 107] on input "search" at bounding box center [259, 105] width 69 height 11
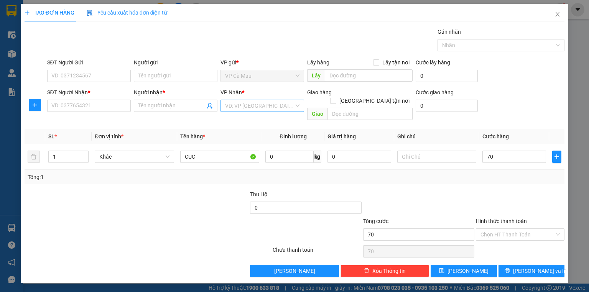
type input "70.000"
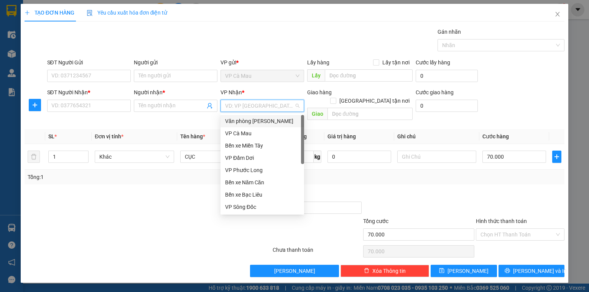
click at [260, 120] on div "Văn phòng [PERSON_NAME]" at bounding box center [262, 121] width 74 height 8
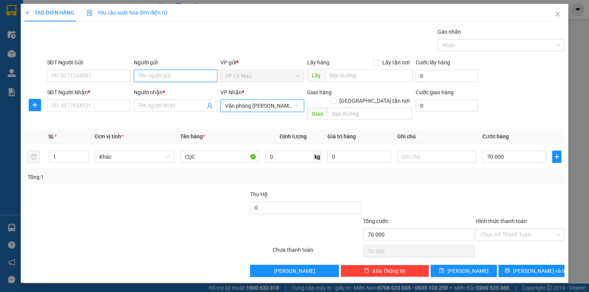
click at [157, 76] on input "Người gửi" at bounding box center [176, 76] width 84 height 12
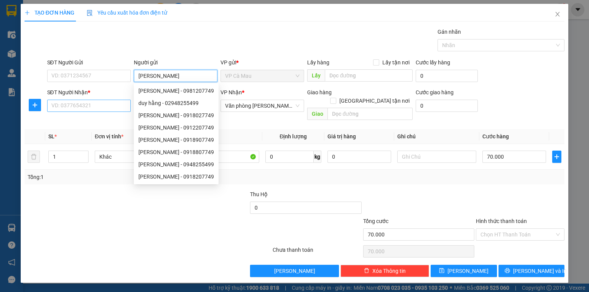
type input "DUY HẰNG"
click at [105, 106] on input "SĐT Người Nhận *" at bounding box center [89, 106] width 84 height 12
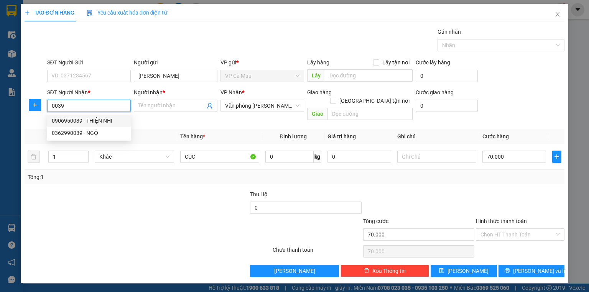
click at [92, 120] on div "0906950039 - THIỆN NHI" at bounding box center [89, 121] width 74 height 8
type input "0906950039"
type input "THIỆN NHI"
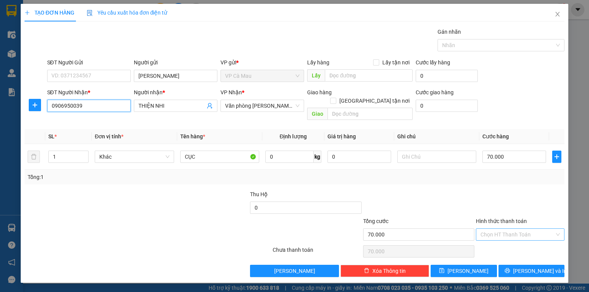
type input "0906950039"
drag, startPoint x: 506, startPoint y: 225, endPoint x: 504, endPoint y: 230, distance: 5.8
click at [506, 229] on input "Hình thức thanh toán" at bounding box center [517, 234] width 74 height 11
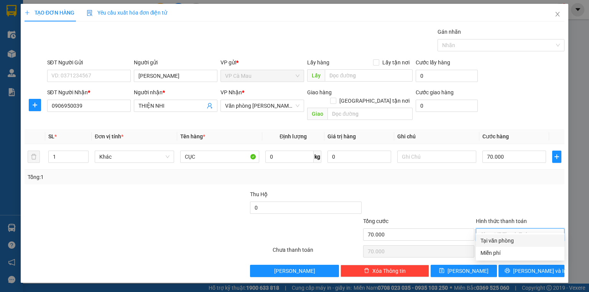
click at [503, 240] on div "Tại văn phòng" at bounding box center [519, 240] width 79 height 8
type input "0"
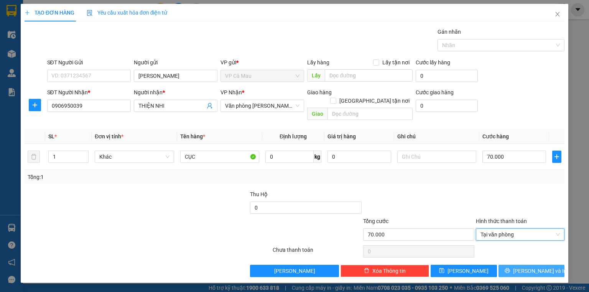
click at [506, 265] on button "[PERSON_NAME] và In" at bounding box center [531, 271] width 66 height 12
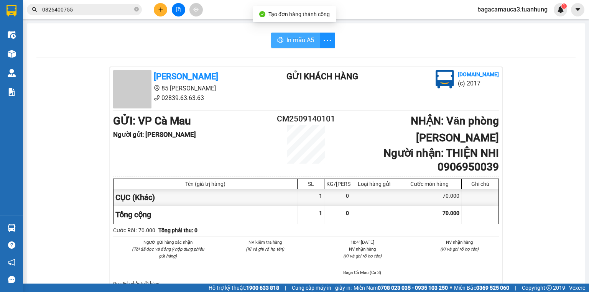
click at [297, 43] on span "In mẫu A5" at bounding box center [300, 40] width 28 height 10
click at [136, 9] on icon "close-circle" at bounding box center [136, 9] width 5 height 5
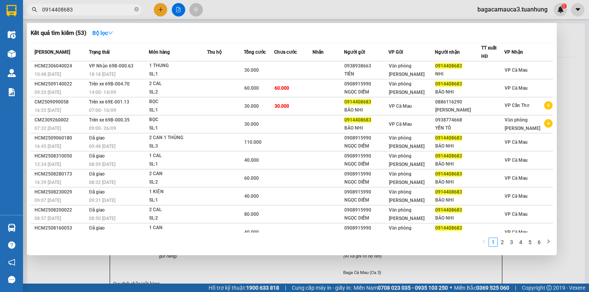
type input "0914408683"
click at [159, 11] on div at bounding box center [294, 146] width 589 height 292
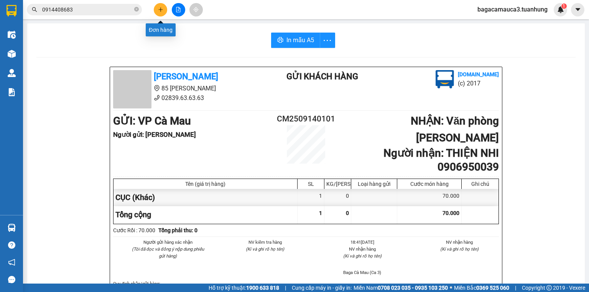
click at [157, 9] on button at bounding box center [160, 9] width 13 height 13
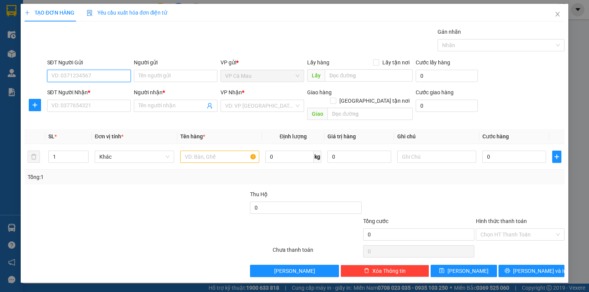
click at [89, 74] on input "SĐT Người Gửi" at bounding box center [89, 76] width 84 height 12
type input "0949585277"
click at [80, 91] on div "0949585277 - BÍCH" at bounding box center [89, 91] width 74 height 8
type input "BÍCH"
type input "0949585277"
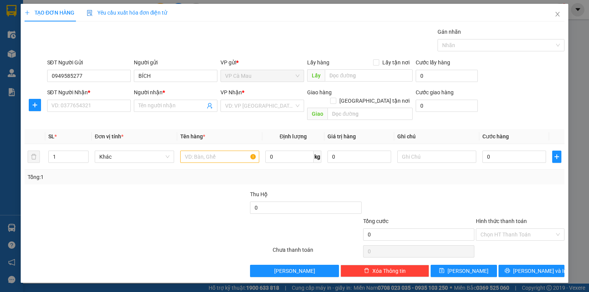
click at [86, 116] on div "Transit Pickup Surcharge Ids Transit Deliver Surcharge Ids Transit Deliver Surc…" at bounding box center [295, 153] width 540 height 250
click at [89, 108] on input "SĐT Người Nhận *" at bounding box center [89, 106] width 84 height 12
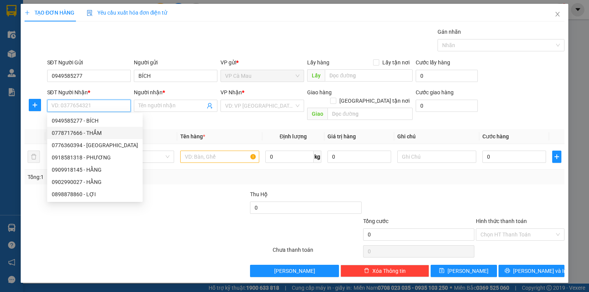
click at [85, 133] on div "0778717666 - THẮM" at bounding box center [95, 133] width 86 height 8
type input "0778717666"
type input "THẮM"
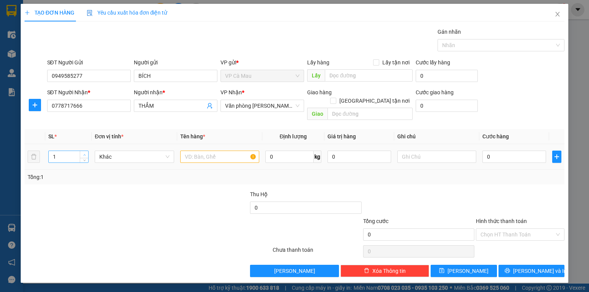
type input "2"
click at [86, 153] on span "up" at bounding box center [84, 155] width 5 height 5
click at [202, 151] on input "text" at bounding box center [219, 157] width 79 height 12
type input "1 THÙNG + 1 BAO"
click at [497, 151] on input "0" at bounding box center [514, 157] width 64 height 12
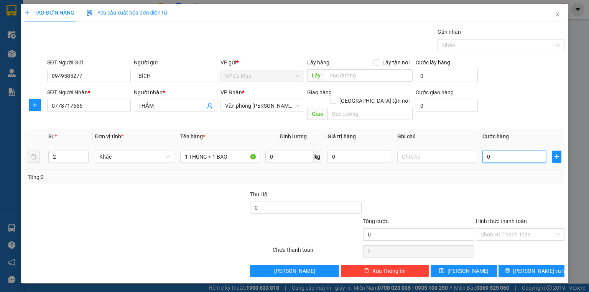
type input "1"
type input "10"
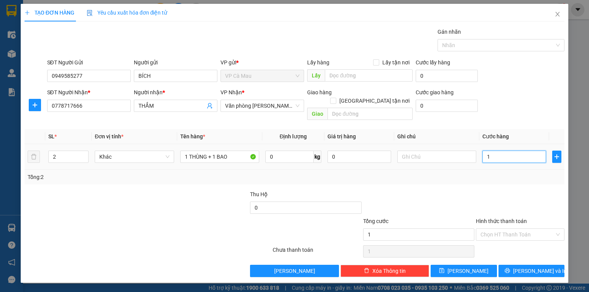
type input "10"
type input "100"
type input "100.000"
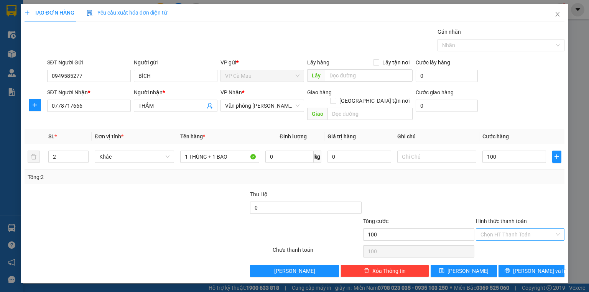
type input "100.000"
click at [499, 229] on input "Hình thức thanh toán" at bounding box center [517, 234] width 74 height 11
click at [498, 238] on div "Tại văn phòng" at bounding box center [519, 240] width 79 height 8
type input "0"
click at [524, 267] on span "[PERSON_NAME] và In" at bounding box center [540, 271] width 54 height 8
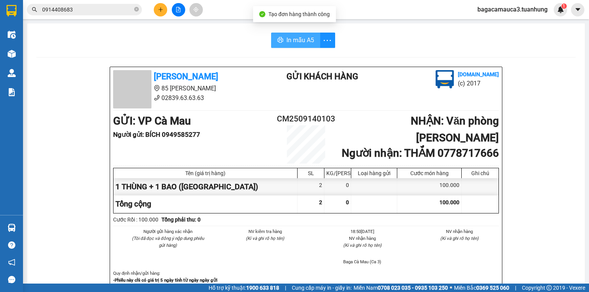
click at [302, 41] on span "In mẫu A5" at bounding box center [300, 40] width 28 height 10
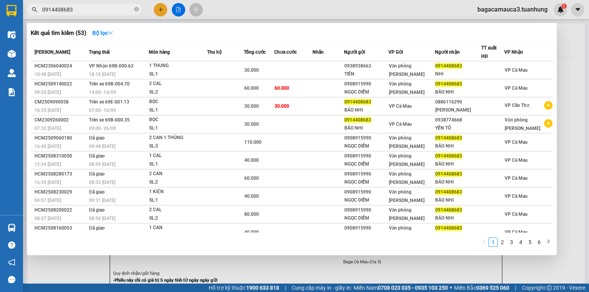
click at [137, 9] on icon "close-circle" at bounding box center [136, 9] width 5 height 5
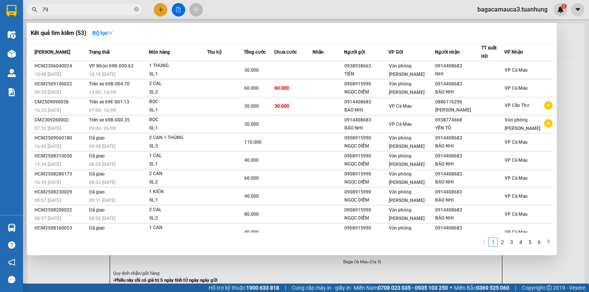
type input "798"
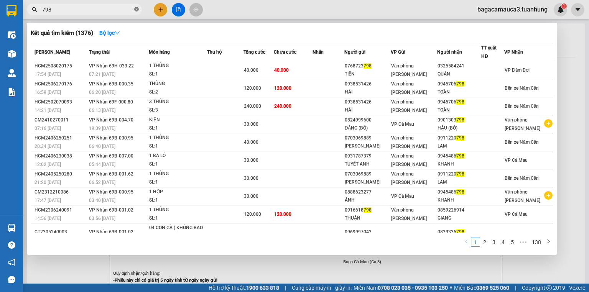
click at [136, 9] on icon "close-circle" at bounding box center [136, 9] width 5 height 5
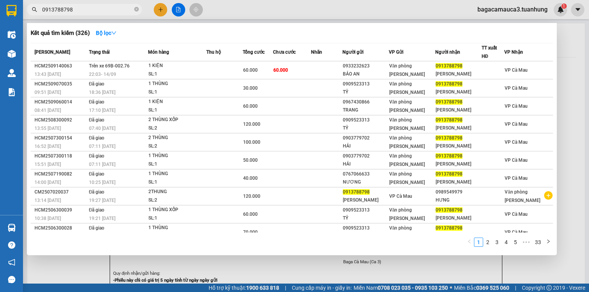
type input "0913788798"
click at [156, 6] on div at bounding box center [294, 146] width 589 height 292
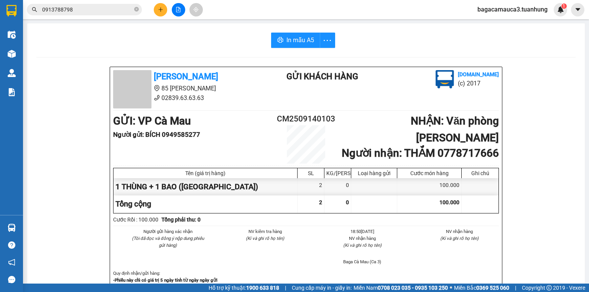
click at [158, 10] on icon "plus" at bounding box center [160, 9] width 5 height 5
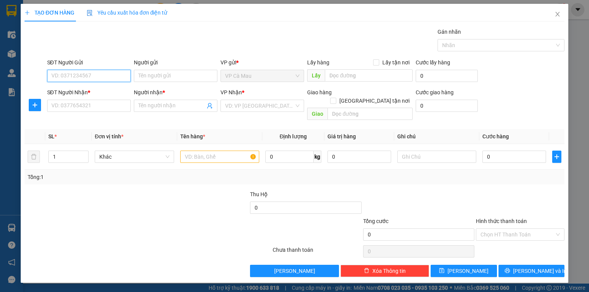
click at [114, 70] on input "SĐT Người Gửi" at bounding box center [89, 76] width 84 height 12
click at [110, 76] on input "SĐT Người Gửi" at bounding box center [89, 76] width 84 height 12
click at [106, 106] on input "SĐT Người Nhận *" at bounding box center [89, 106] width 84 height 12
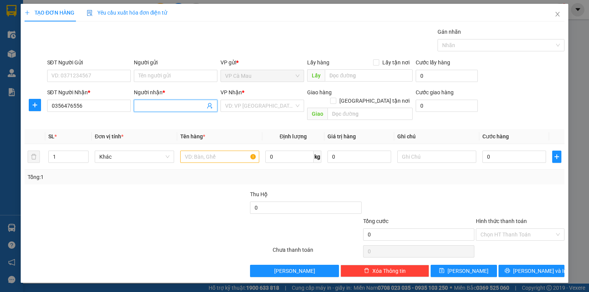
click at [172, 106] on input "Người nhận *" at bounding box center [171, 106] width 67 height 8
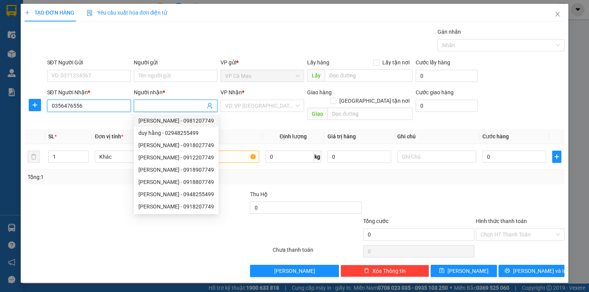
click at [103, 111] on input "0356476556" at bounding box center [89, 106] width 84 height 12
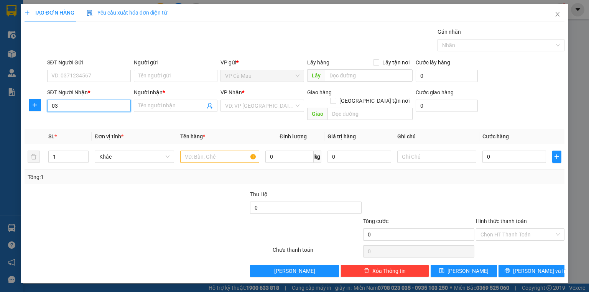
type input "0"
click at [101, 118] on div "0356876448 - RUBI" at bounding box center [89, 121] width 74 height 8
type input "0356876448"
type input "RUBI"
type input "0356876448"
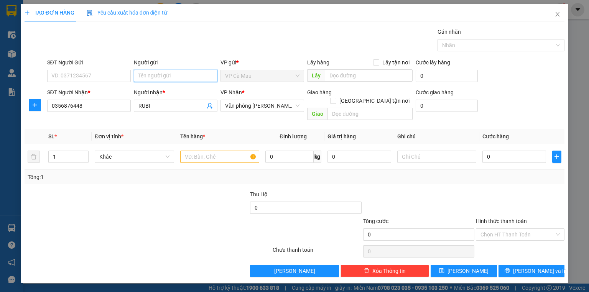
click at [143, 73] on input "Người gửi" at bounding box center [176, 76] width 84 height 12
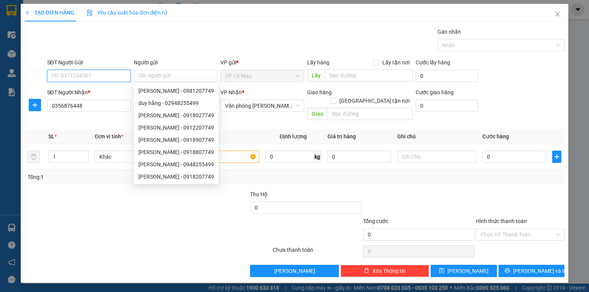
click at [129, 75] on input "SĐT Người Gửi" at bounding box center [89, 76] width 84 height 12
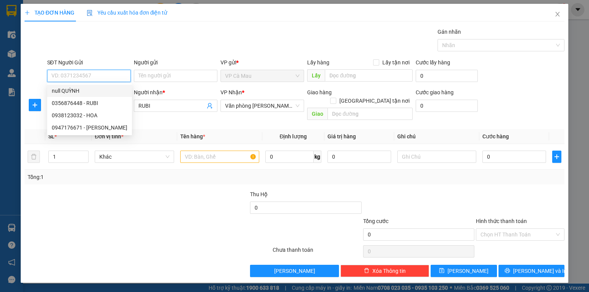
click at [77, 89] on div "null QUỲNH" at bounding box center [90, 91] width 76 height 8
type input "0356876448"
type input "RUBI"
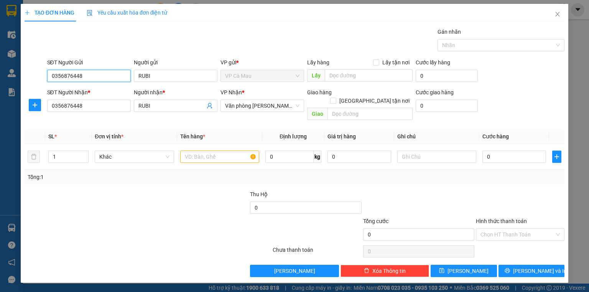
click at [100, 77] on input "0356876448" at bounding box center [89, 76] width 84 height 12
type input "0"
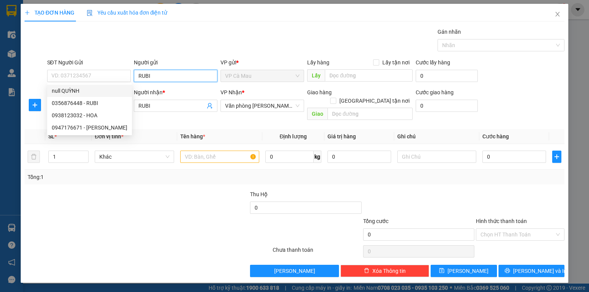
click at [187, 75] on input "RUBI" at bounding box center [176, 76] width 84 height 12
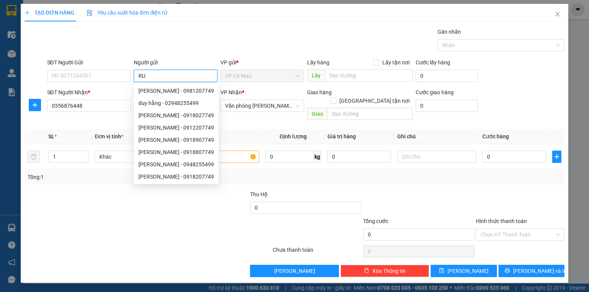
type input "R"
click at [121, 75] on input "SĐT Người Gửi" at bounding box center [89, 76] width 84 height 12
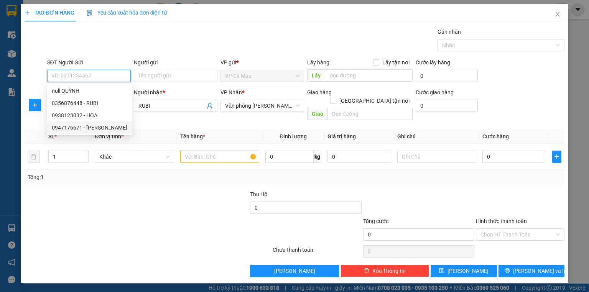
click at [98, 127] on div "0947176671 - HUỲNH" at bounding box center [90, 127] width 76 height 8
type input "0947176671"
type input "HUỲNH"
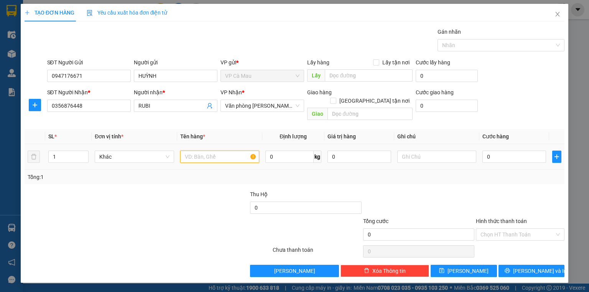
click at [215, 151] on input "text" at bounding box center [219, 157] width 79 height 12
type input "THÙNG"
click at [485, 151] on input "0" at bounding box center [514, 157] width 64 height 12
click at [484, 151] on input "0" at bounding box center [514, 157] width 64 height 12
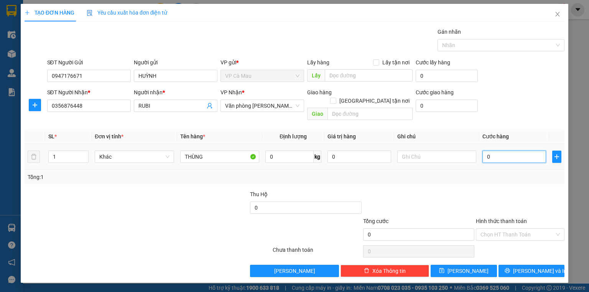
click at [486, 151] on input "0" at bounding box center [514, 157] width 64 height 12
type input "30"
type input "30.000"
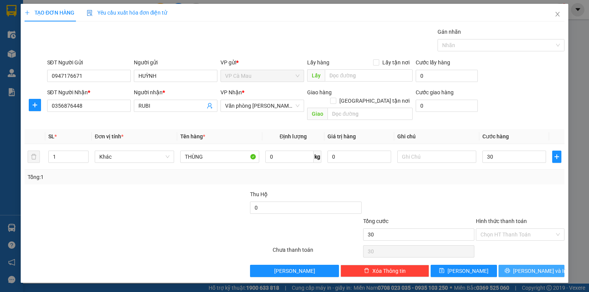
type input "30.000"
click at [526, 267] on span "[PERSON_NAME] và In" at bounding box center [540, 271] width 54 height 8
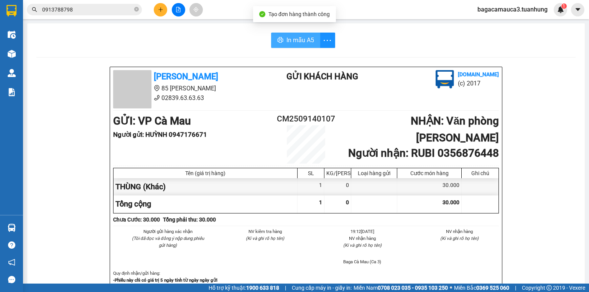
click at [298, 40] on span "In mẫu A5" at bounding box center [300, 40] width 28 height 10
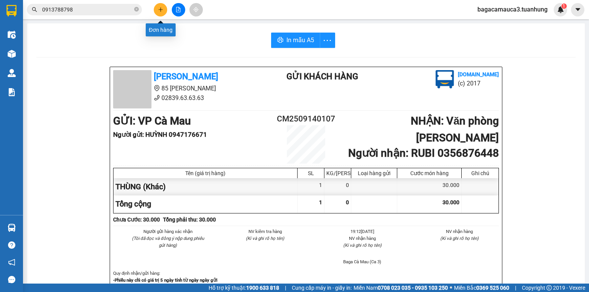
click at [158, 7] on icon "plus" at bounding box center [160, 9] width 5 height 5
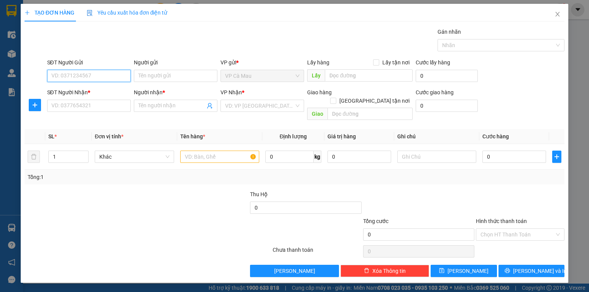
click at [103, 78] on input "SĐT Người Gửi" at bounding box center [89, 76] width 84 height 12
click at [104, 105] on input "SĐT Người Nhận *" at bounding box center [89, 106] width 84 height 12
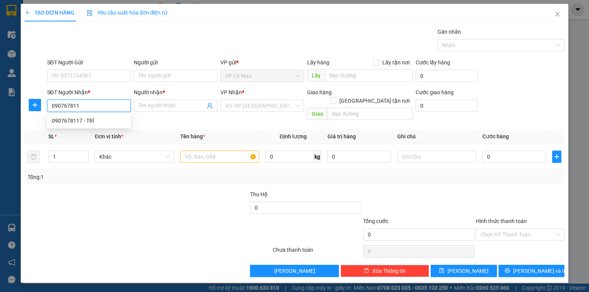
type input "0907678117"
click at [104, 120] on div "0907678117 - TRÍ" at bounding box center [89, 121] width 74 height 8
type input "TRÍ"
type input "0907678117"
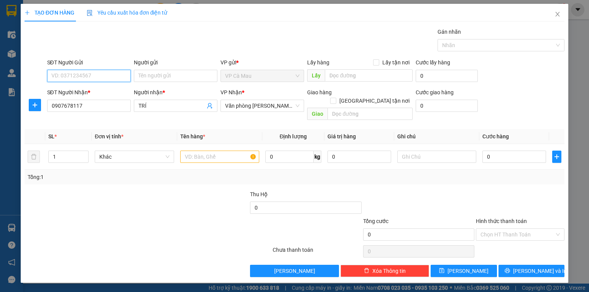
click at [97, 71] on input "SĐT Người Gửi" at bounding box center [89, 76] width 84 height 12
click at [101, 112] on div "0947176671 - HUỲNH" at bounding box center [90, 115] width 76 height 8
type input "0947176671"
type input "HUỲNH"
click at [207, 151] on input "text" at bounding box center [219, 157] width 79 height 12
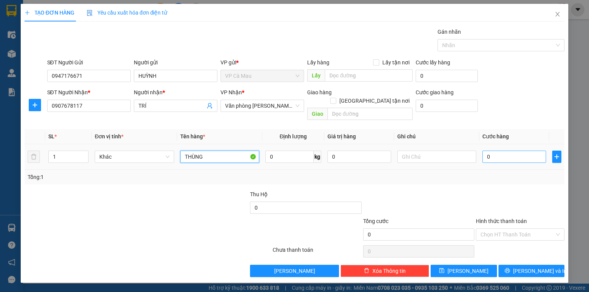
type input "THÙNG"
click at [485, 151] on input "0" at bounding box center [514, 157] width 64 height 12
type input "30"
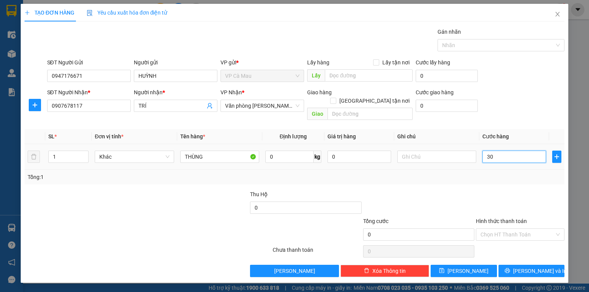
type input "30"
type input "300"
type input "30"
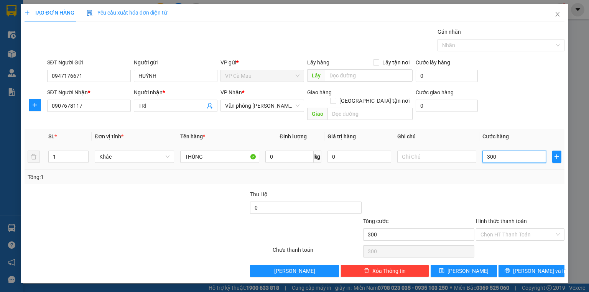
type input "30"
type input "30.000"
click at [509, 229] on input "Hình thức thanh toán" at bounding box center [517, 234] width 74 height 11
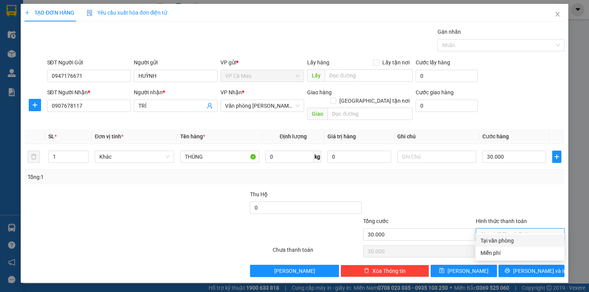
click at [512, 240] on div "Tại văn phòng" at bounding box center [519, 240] width 79 height 8
type input "0"
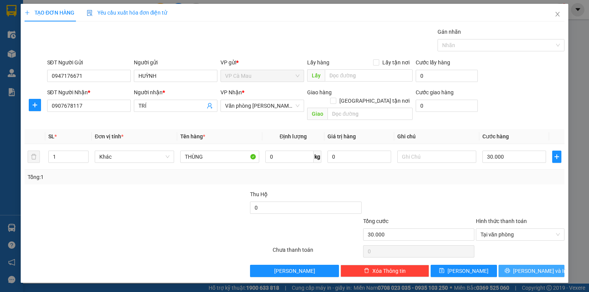
click at [509, 265] on button "[PERSON_NAME] và In" at bounding box center [531, 271] width 66 height 12
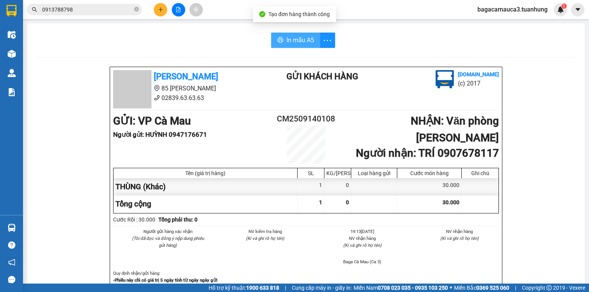
click at [302, 39] on span "In mẫu A5" at bounding box center [300, 40] width 28 height 10
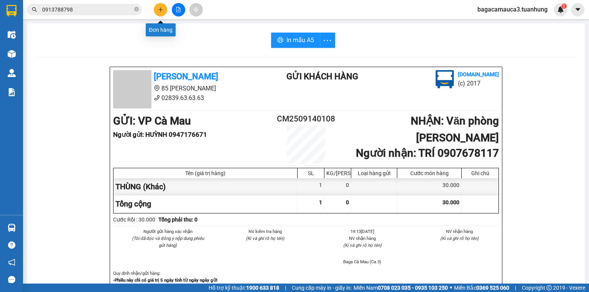
click at [158, 11] on icon "plus" at bounding box center [160, 9] width 5 height 5
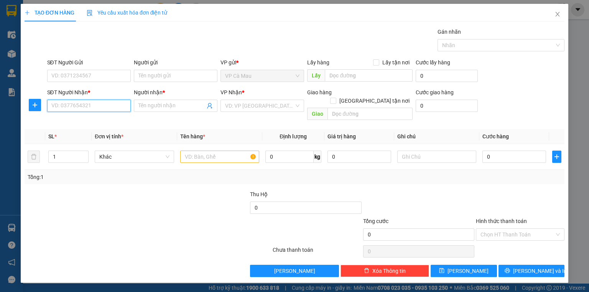
click at [80, 105] on input "SĐT Người Nhận *" at bounding box center [89, 106] width 84 height 12
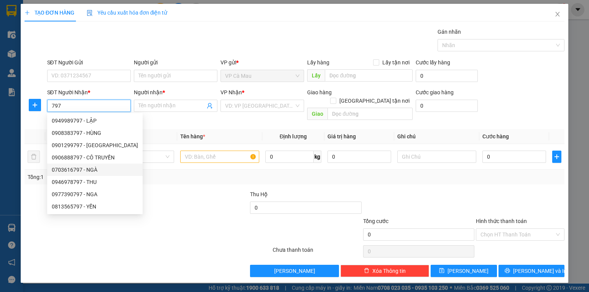
click at [81, 169] on div "0703616797 - NGÀ" at bounding box center [95, 170] width 86 height 8
type input "0703616797"
type input "NGÀ"
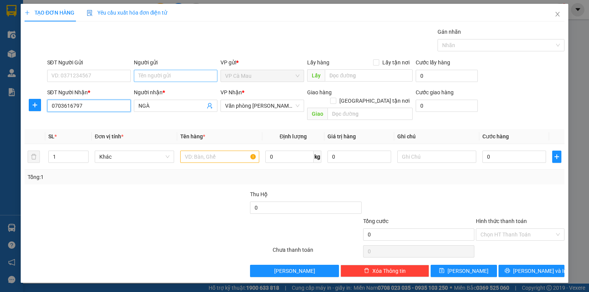
type input "0703616797"
click at [163, 74] on input "Người gửi" at bounding box center [176, 76] width 84 height 12
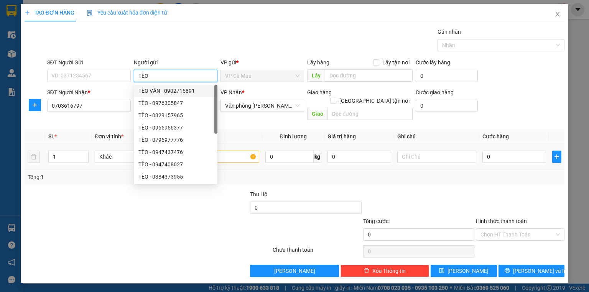
type input "TÈO"
click at [228, 151] on input "text" at bounding box center [219, 157] width 79 height 12
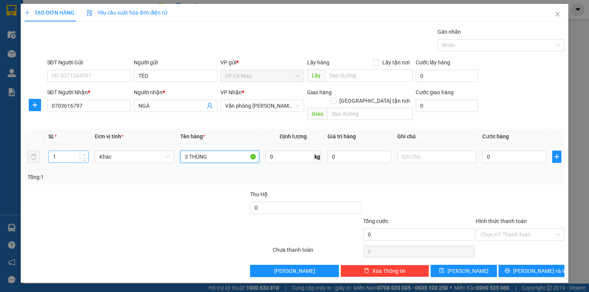
type input "3 THÙNG"
click at [84, 154] on icon "up" at bounding box center [84, 155] width 2 height 2
type input "3"
click at [84, 154] on icon "up" at bounding box center [84, 155] width 2 height 2
click at [518, 151] on input "0" at bounding box center [514, 157] width 64 height 12
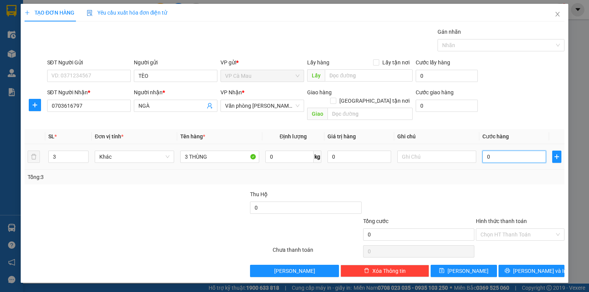
type input "1"
type input "14"
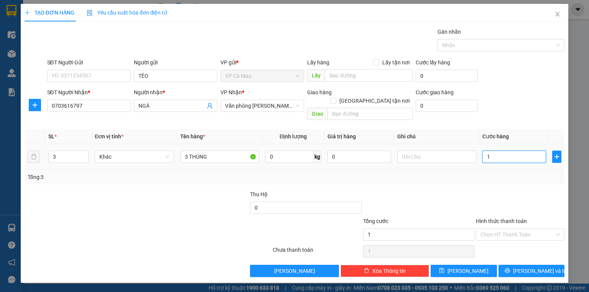
type input "14"
type input "140"
type input "140.000"
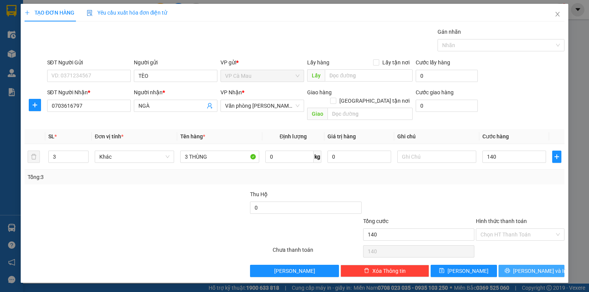
type input "140.000"
click at [525, 267] on span "[PERSON_NAME] và In" at bounding box center [540, 271] width 54 height 8
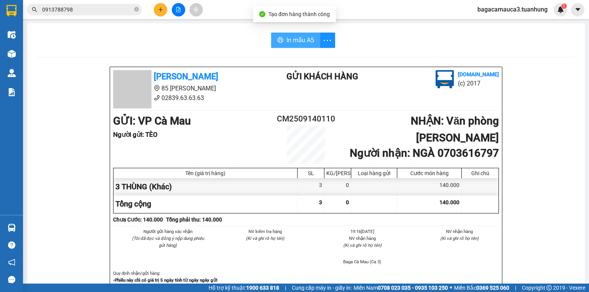
click at [300, 44] on span "In mẫu A5" at bounding box center [300, 40] width 28 height 10
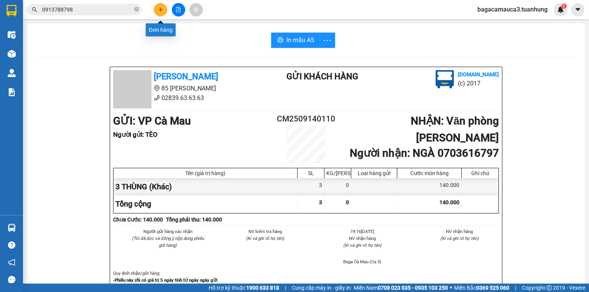
click at [159, 8] on icon "plus" at bounding box center [160, 9] width 5 height 5
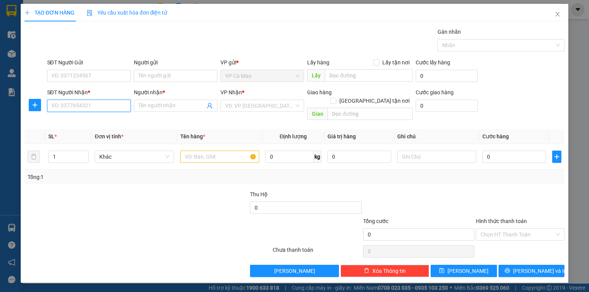
click at [94, 106] on input "SĐT Người Nhận *" at bounding box center [89, 106] width 84 height 12
type input "0942831832"
click at [110, 120] on div "0942831832 - NHI" at bounding box center [89, 121] width 74 height 8
type input "NHI"
type input "0942831832"
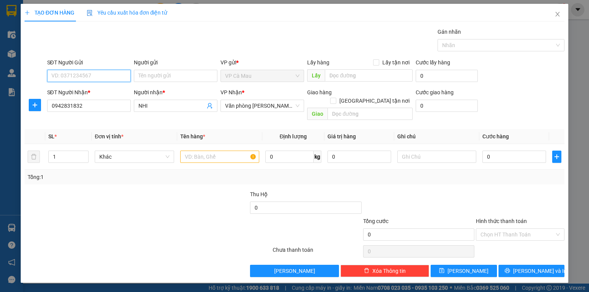
click at [108, 77] on input "SĐT Người Gửi" at bounding box center [89, 76] width 84 height 12
click at [91, 102] on div "0942831832 - NHI" at bounding box center [89, 103] width 74 height 8
type input "0942831832"
type input "NHI"
click at [97, 76] on input "0942831832" at bounding box center [89, 76] width 84 height 12
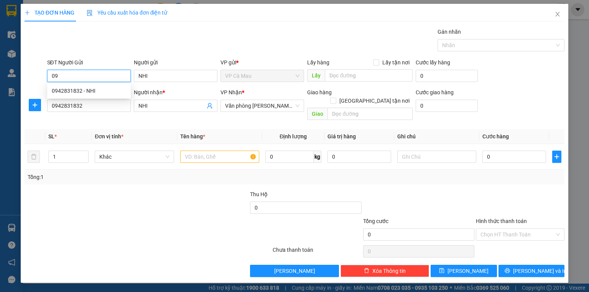
type input "0"
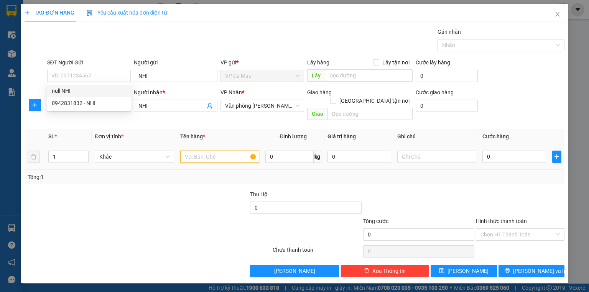
click at [199, 151] on input "text" at bounding box center [219, 157] width 79 height 12
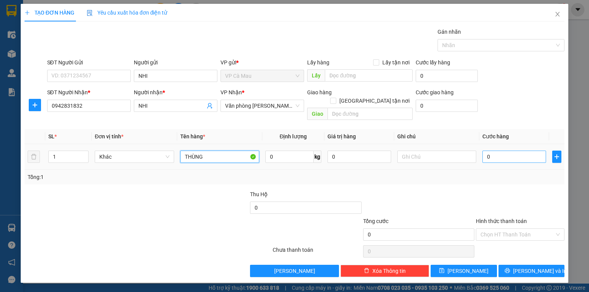
type input "THÙNG"
click at [484, 151] on input "0" at bounding box center [514, 157] width 64 height 12
click at [486, 151] on input "0" at bounding box center [514, 157] width 64 height 12
type input "30"
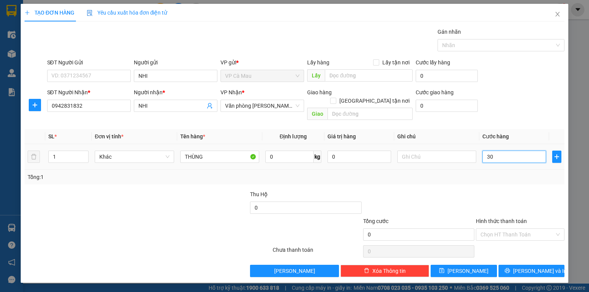
type input "30"
type input "30.000"
click at [518, 229] on input "Hình thức thanh toán" at bounding box center [517, 234] width 74 height 11
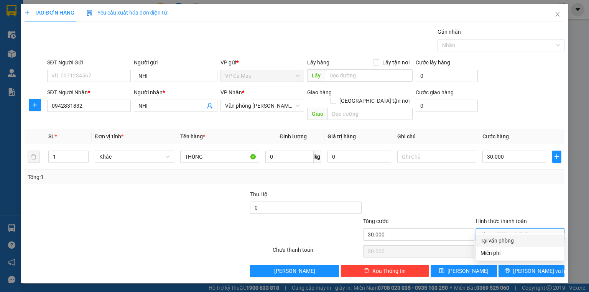
click at [514, 238] on div "Tại văn phòng" at bounding box center [519, 240] width 79 height 8
type input "0"
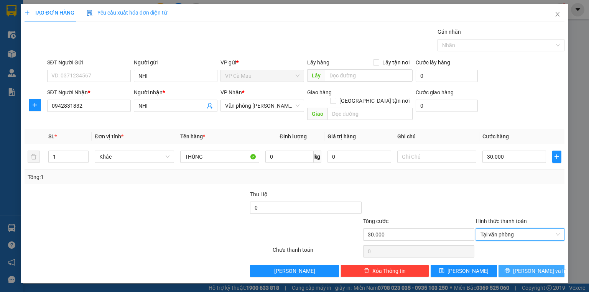
click at [509, 268] on icon "printer" at bounding box center [506, 270] width 5 height 5
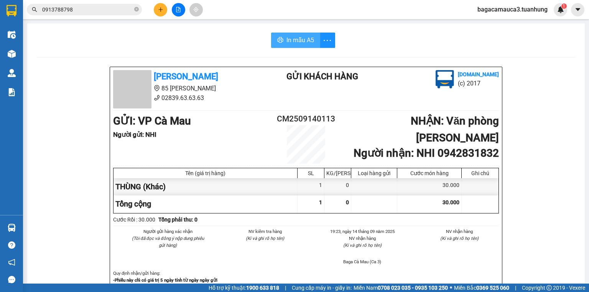
click at [300, 41] on span "In mẫu A5" at bounding box center [300, 40] width 28 height 10
click at [163, 10] on button at bounding box center [160, 9] width 13 height 13
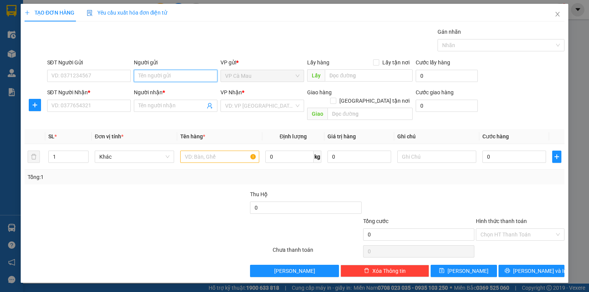
click at [153, 78] on input "Người gửi" at bounding box center [176, 76] width 84 height 12
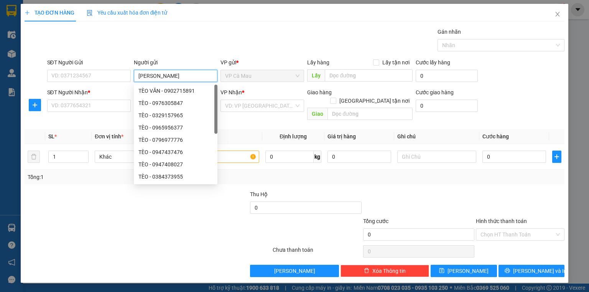
type input "TRẦN YẾN"
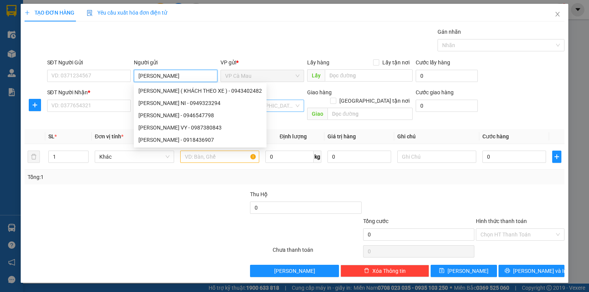
click at [254, 104] on div "TRẦN YẾN NI - 0949323294" at bounding box center [199, 103] width 123 height 8
type input "0949323294"
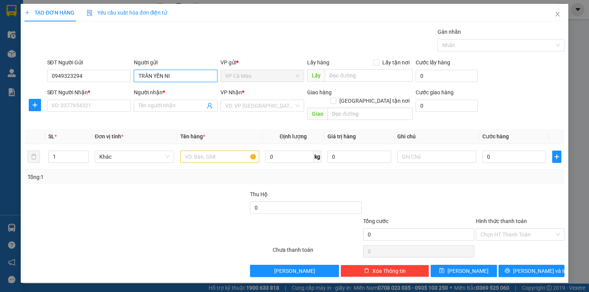
click at [171, 75] on input "TRẦN YẾN NI" at bounding box center [176, 76] width 84 height 12
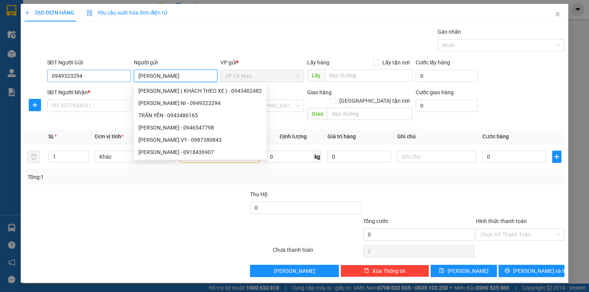
type input "TRẦN YẾN"
drag, startPoint x: 85, startPoint y: 74, endPoint x: 44, endPoint y: 92, distance: 45.3
click at [44, 92] on form "SĐT Người Gửi 0949323294 0949323294 Người gửi TRẦN YẾN VP gửi * VP Cà Mau Lấy h…" at bounding box center [295, 90] width 540 height 65
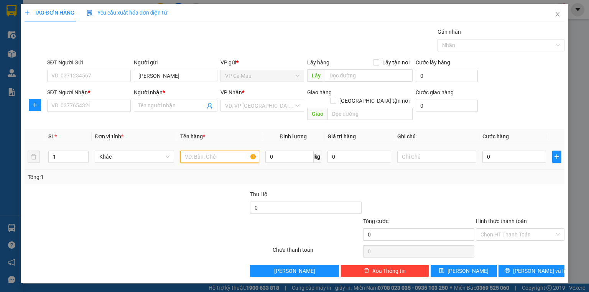
click at [199, 151] on input "text" at bounding box center [219, 157] width 79 height 12
type input "3 BỌC"
click at [91, 108] on input "SĐT Người Nhận *" at bounding box center [89, 106] width 84 height 12
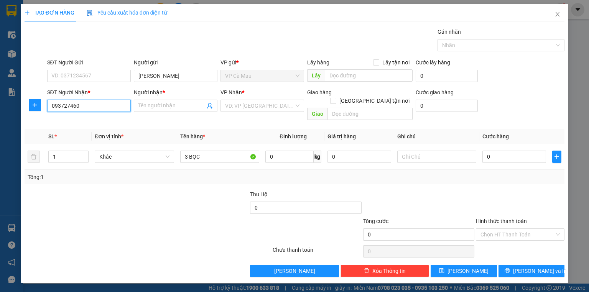
type input "0937274607"
drag, startPoint x: 107, startPoint y: 119, endPoint x: 64, endPoint y: 130, distance: 44.8
click at [89, 126] on div "0937274607 - LINH" at bounding box center [89, 121] width 85 height 12
type input "LINH"
type input "0937274607"
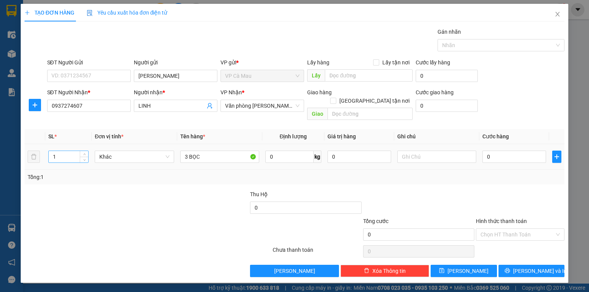
click at [55, 151] on input "1" at bounding box center [68, 156] width 39 height 11
drag, startPoint x: 62, startPoint y: 146, endPoint x: 51, endPoint y: 147, distance: 10.8
click at [51, 151] on input "1" at bounding box center [68, 156] width 39 height 11
type input "3"
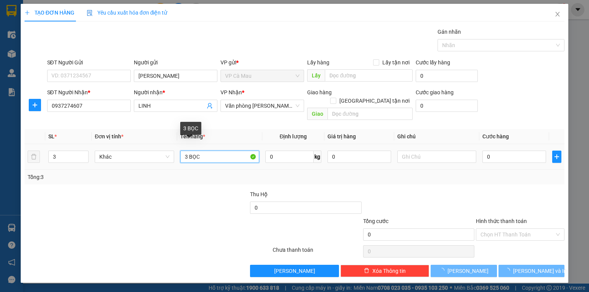
click at [216, 151] on input "3 BỌC" at bounding box center [219, 157] width 79 height 12
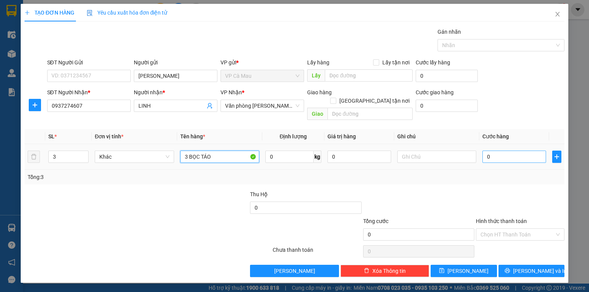
type input "3 BỌC TÁO"
click at [486, 151] on input "0" at bounding box center [514, 157] width 64 height 12
type input "9"
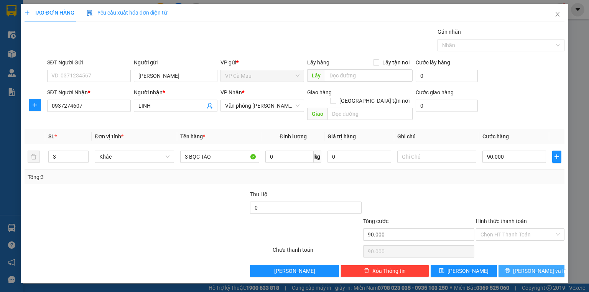
click at [524, 265] on button "[PERSON_NAME] và In" at bounding box center [531, 271] width 66 height 12
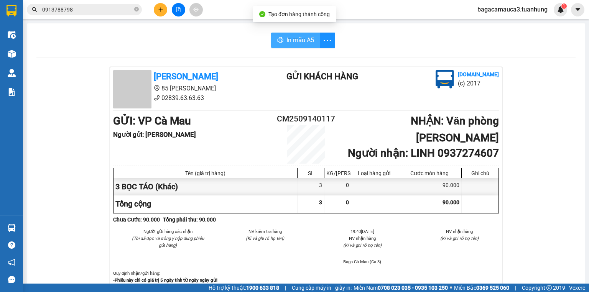
click at [309, 41] on span "In mẫu A5" at bounding box center [300, 40] width 28 height 10
click at [156, 7] on button at bounding box center [160, 9] width 13 height 13
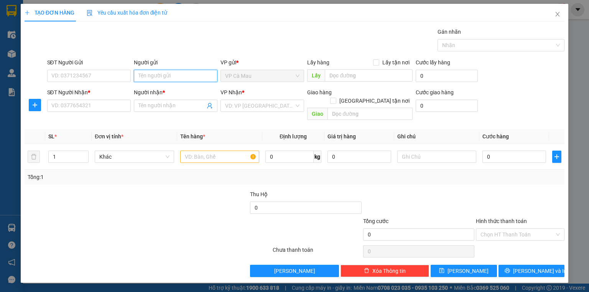
click at [178, 75] on input "Người gửi" at bounding box center [176, 76] width 84 height 12
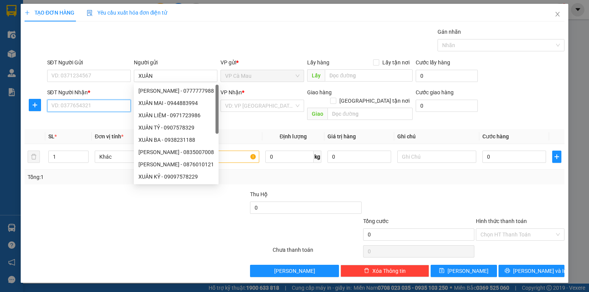
click at [121, 108] on input "SĐT Người Nhận *" at bounding box center [89, 106] width 84 height 12
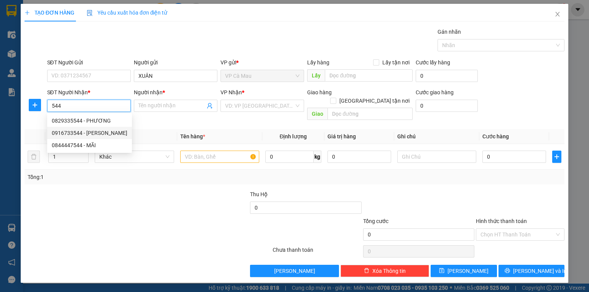
click at [99, 133] on div "0916733544 - HIA XIẾU" at bounding box center [90, 133] width 76 height 8
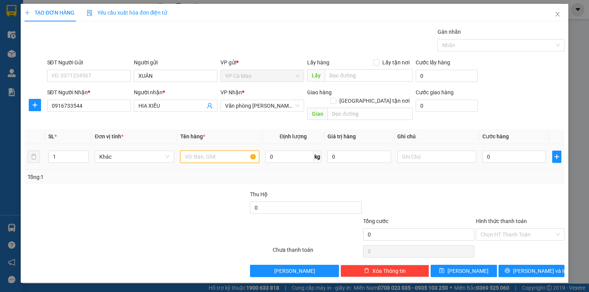
click at [196, 151] on input "text" at bounding box center [219, 157] width 79 height 12
click at [497, 151] on input "0" at bounding box center [514, 157] width 64 height 12
drag, startPoint x: 499, startPoint y: 226, endPoint x: 501, endPoint y: 235, distance: 9.7
click at [501, 229] on input "Hình thức thanh toán" at bounding box center [517, 234] width 74 height 11
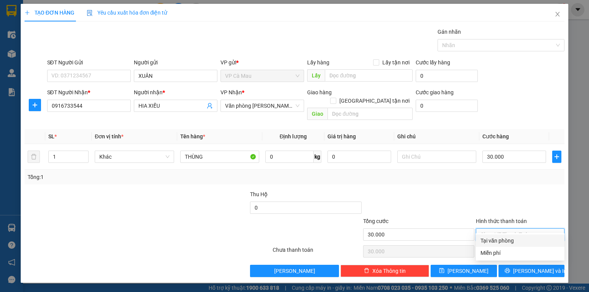
click at [504, 241] on div "Tại văn phòng" at bounding box center [519, 240] width 79 height 8
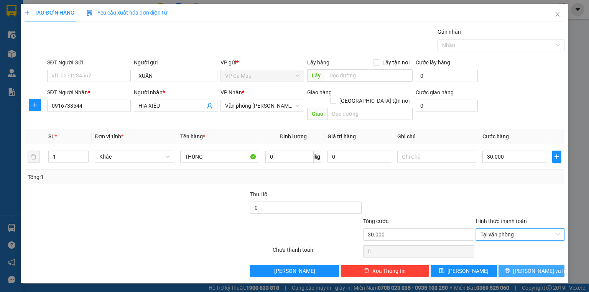
click at [511, 265] on button "[PERSON_NAME] và In" at bounding box center [531, 271] width 66 height 12
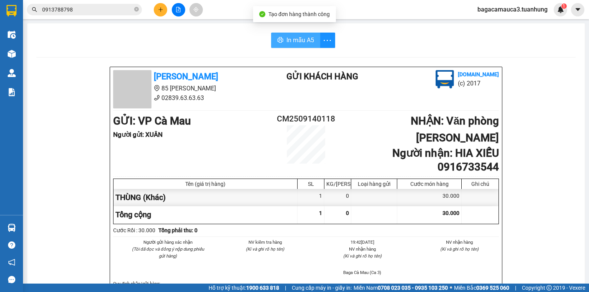
click at [289, 43] on span "In mẫu A5" at bounding box center [300, 40] width 28 height 10
click at [128, 9] on input "0913788798" at bounding box center [87, 9] width 90 height 8
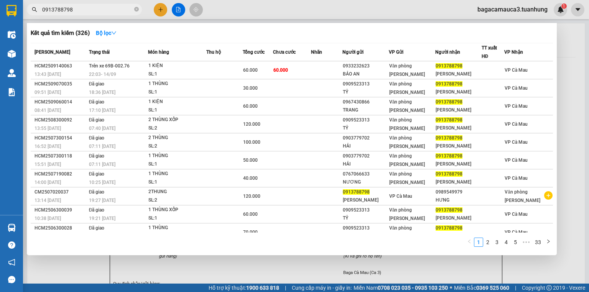
click at [128, 9] on input "0913788798" at bounding box center [87, 9] width 90 height 8
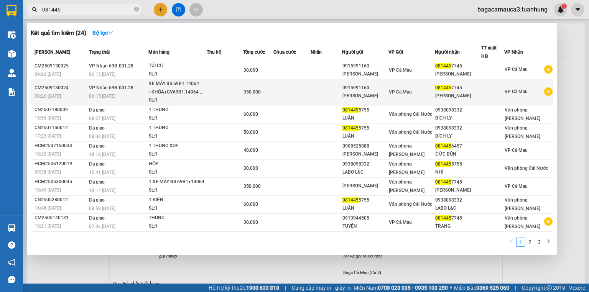
click at [327, 87] on td at bounding box center [325, 92] width 31 height 26
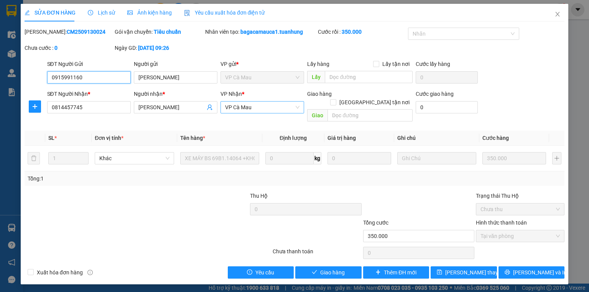
click at [258, 108] on span "VP Cà Mau" at bounding box center [262, 107] width 74 height 11
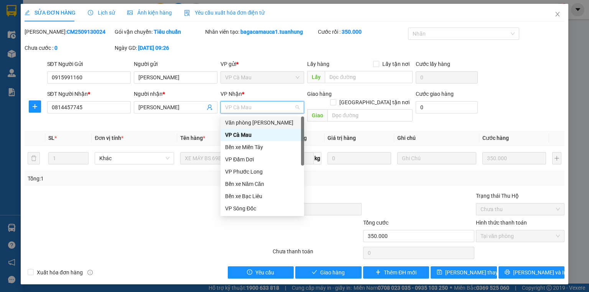
click at [264, 121] on div "Văn phòng [PERSON_NAME]" at bounding box center [262, 122] width 74 height 8
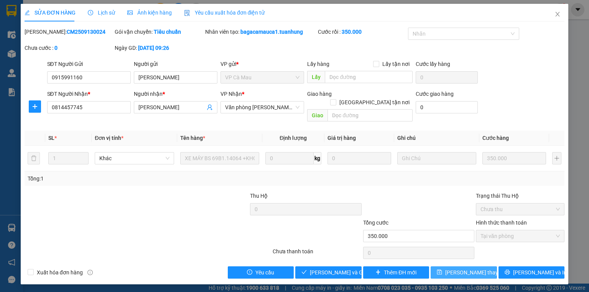
click at [478, 268] on span "Lưu thay đổi" at bounding box center [475, 272] width 61 height 8
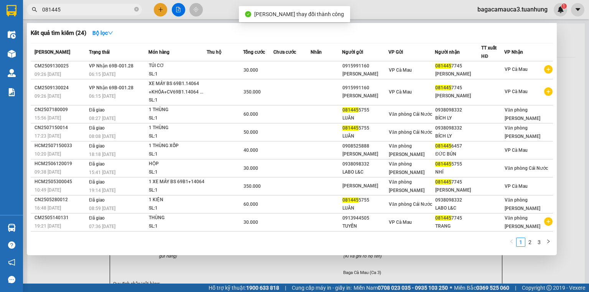
click at [87, 12] on input "081445" at bounding box center [87, 9] width 90 height 8
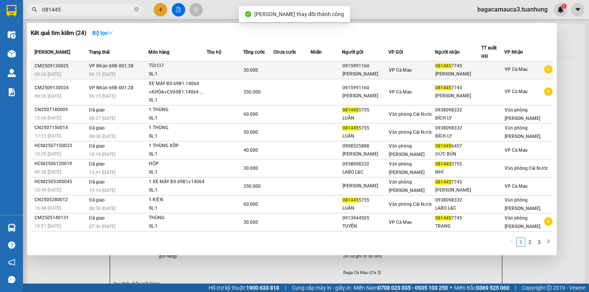
click at [320, 69] on td at bounding box center [325, 70] width 31 height 18
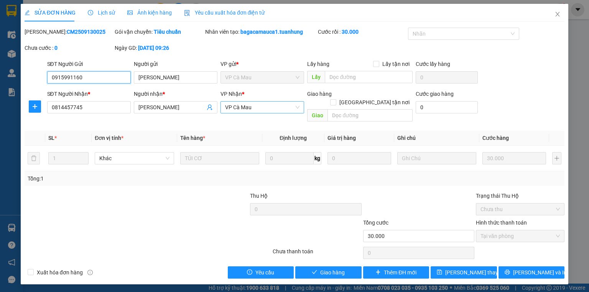
click at [266, 107] on span "VP Cà Mau" at bounding box center [262, 107] width 74 height 11
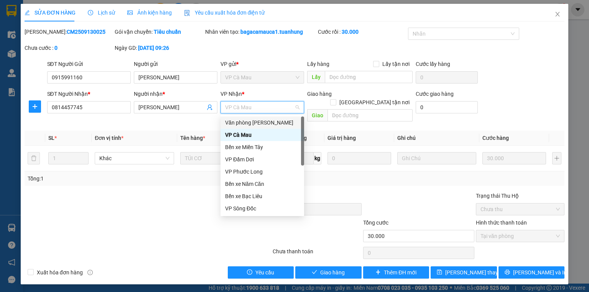
click at [265, 121] on div "Văn phòng [PERSON_NAME]" at bounding box center [262, 122] width 74 height 8
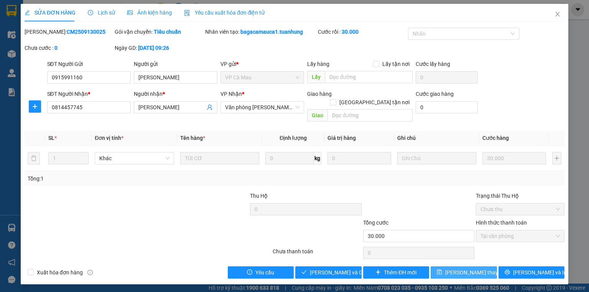
click at [483, 268] on button "Lưu thay đổi" at bounding box center [463, 272] width 66 height 12
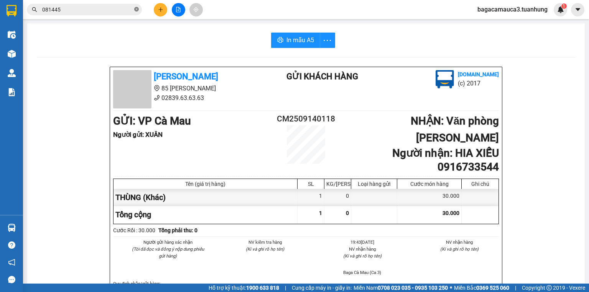
click at [136, 9] on icon "close-circle" at bounding box center [136, 9] width 5 height 5
click at [156, 11] on button at bounding box center [160, 9] width 13 height 13
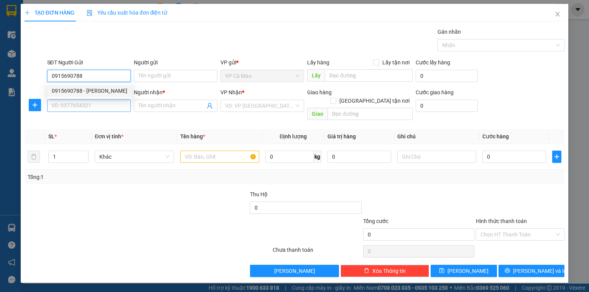
drag, startPoint x: 95, startPoint y: 90, endPoint x: 91, endPoint y: 109, distance: 19.6
click at [94, 92] on div "0915690788 - CƯỜNG" at bounding box center [90, 91] width 76 height 8
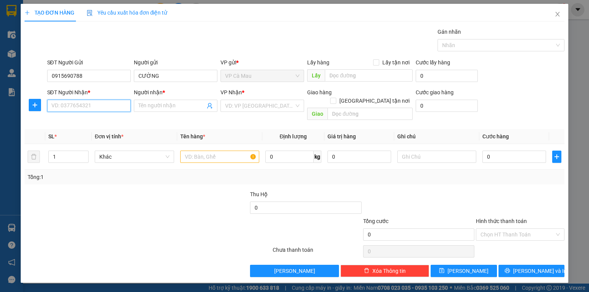
click at [95, 106] on input "SĐT Người Nhận *" at bounding box center [89, 106] width 84 height 12
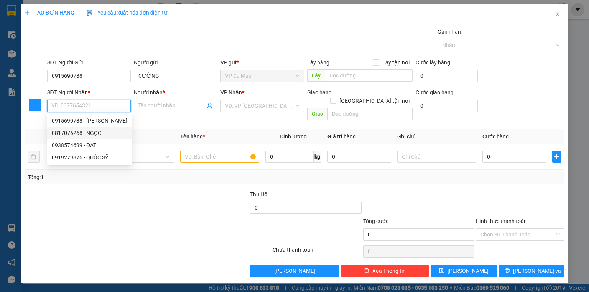
click at [98, 133] on div "0817076268 - NGỌC" at bounding box center [90, 133] width 76 height 8
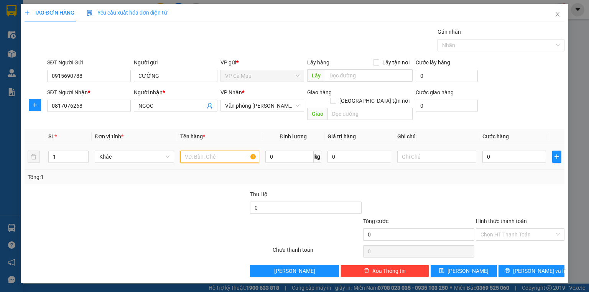
click at [192, 151] on input "text" at bounding box center [219, 157] width 79 height 12
click at [503, 152] on input "0" at bounding box center [514, 157] width 64 height 12
click at [497, 229] on input "Hình thức thanh toán" at bounding box center [517, 234] width 74 height 11
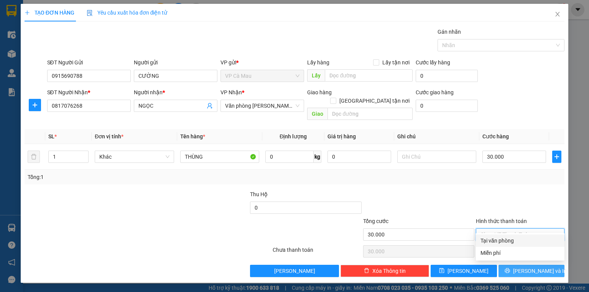
drag, startPoint x: 503, startPoint y: 237, endPoint x: 502, endPoint y: 257, distance: 19.9
click at [501, 245] on div "Tại văn phòng" at bounding box center [520, 241] width 89 height 12
click at [506, 265] on button "[PERSON_NAME] và In" at bounding box center [531, 271] width 66 height 12
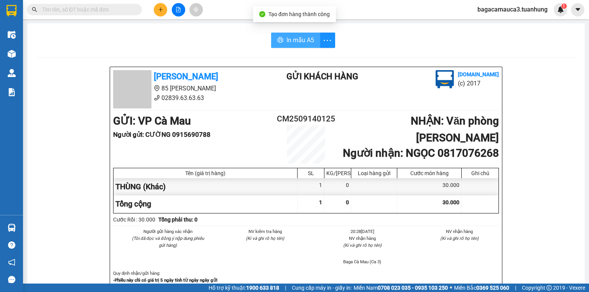
click at [288, 39] on span "In mẫu A5" at bounding box center [300, 40] width 28 height 10
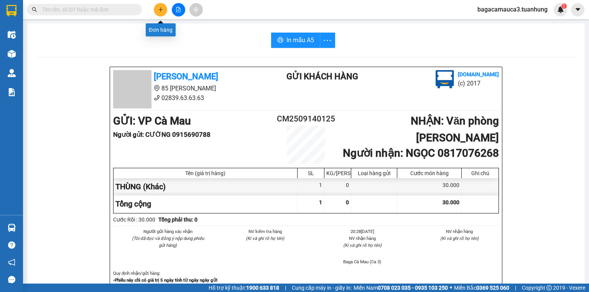
click at [159, 6] on button at bounding box center [160, 9] width 13 height 13
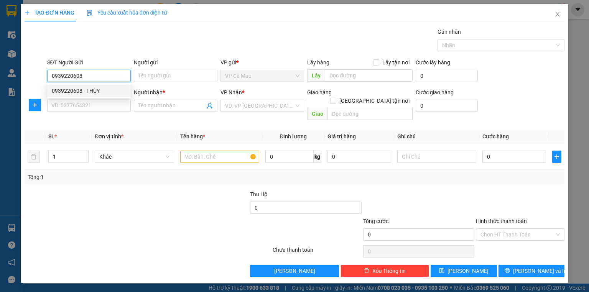
drag, startPoint x: 109, startPoint y: 92, endPoint x: 107, endPoint y: 102, distance: 9.6
click at [109, 93] on div "0939220608 - THÙY" at bounding box center [89, 91] width 74 height 8
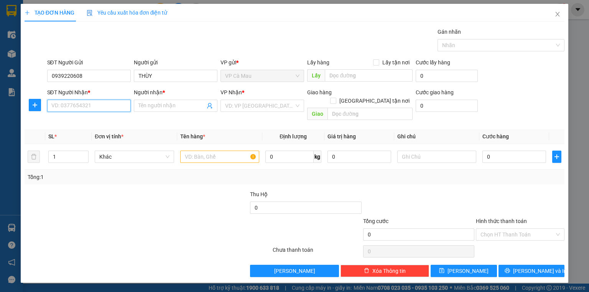
click at [106, 106] on input "SĐT Người Nhận *" at bounding box center [89, 106] width 84 height 12
drag, startPoint x: 103, startPoint y: 121, endPoint x: 140, endPoint y: 144, distance: 43.6
click at [103, 121] on div "0902750733 - KHƯƠNG" at bounding box center [89, 121] width 74 height 8
click at [199, 151] on input "text" at bounding box center [219, 157] width 79 height 12
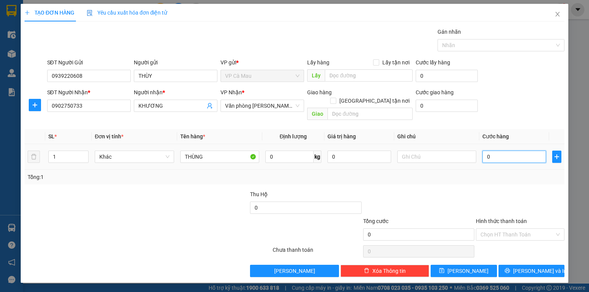
click at [509, 151] on input "0" at bounding box center [514, 157] width 64 height 12
click at [507, 229] on input "Hình thức thanh toán" at bounding box center [517, 234] width 74 height 11
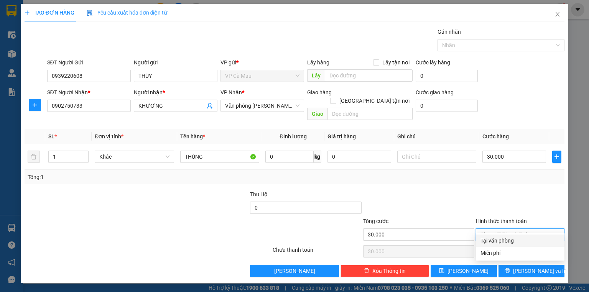
click at [505, 243] on div "Tại văn phòng" at bounding box center [519, 240] width 79 height 8
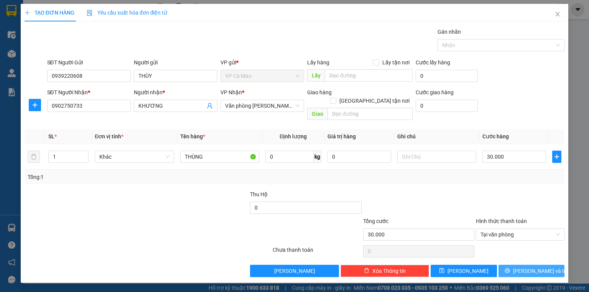
click at [512, 265] on button "[PERSON_NAME] và In" at bounding box center [531, 271] width 66 height 12
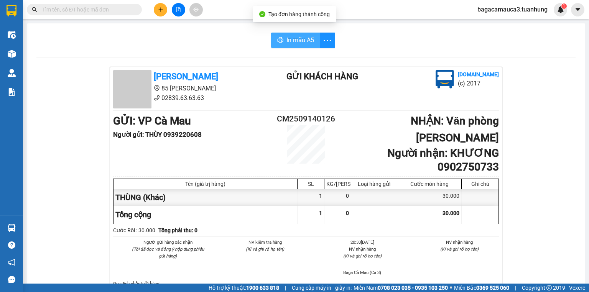
click at [290, 44] on span "In mẫu A5" at bounding box center [300, 40] width 28 height 10
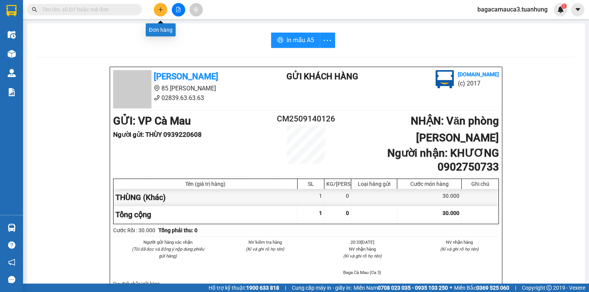
click at [159, 13] on button at bounding box center [160, 9] width 13 height 13
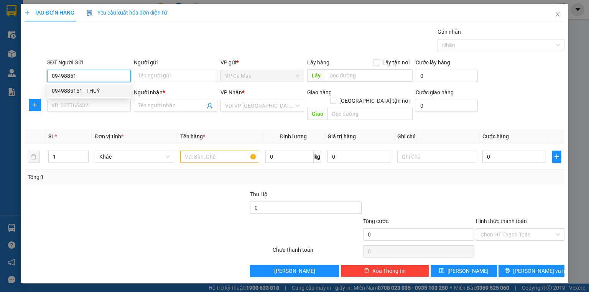
click at [97, 90] on div "0949885151 - THUÝ" at bounding box center [89, 91] width 74 height 8
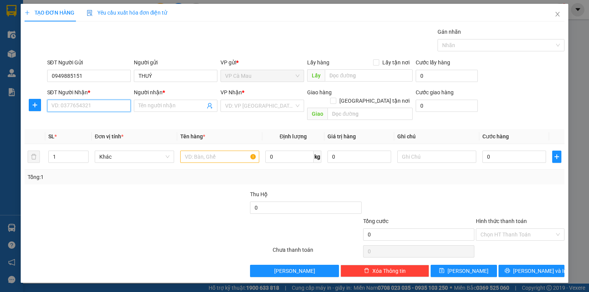
click at [97, 101] on input "SĐT Người Nhận *" at bounding box center [89, 106] width 84 height 12
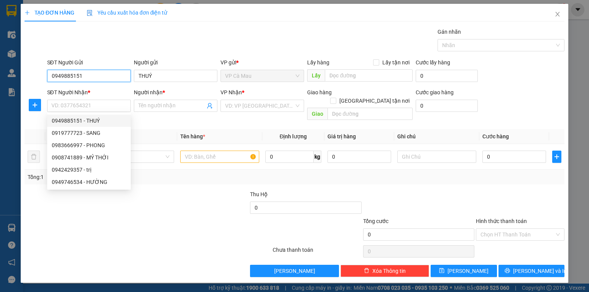
click at [81, 74] on input "0949885151" at bounding box center [89, 76] width 84 height 12
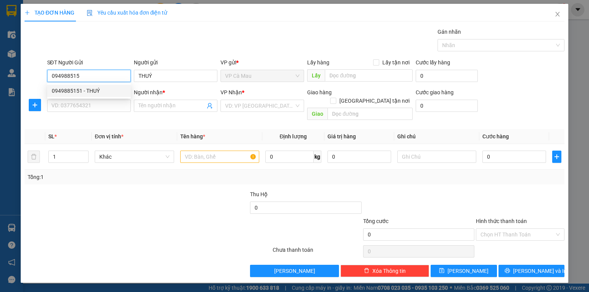
click at [82, 90] on div "0949885151 - THUÝ" at bounding box center [89, 91] width 74 height 8
click at [77, 103] on input "SĐT Người Nhận *" at bounding box center [89, 106] width 84 height 12
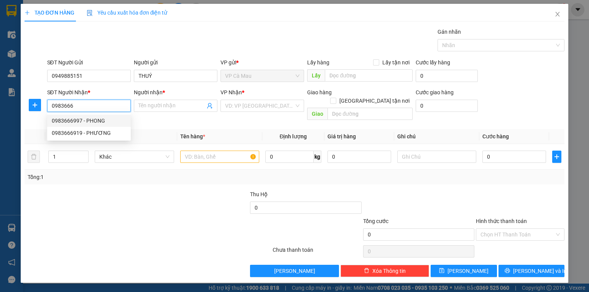
click at [94, 122] on div "0983666997 - PHONG" at bounding box center [89, 121] width 74 height 8
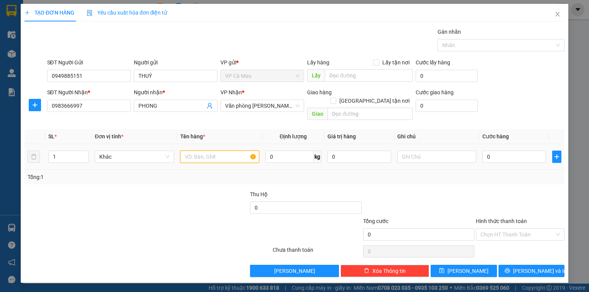
click at [210, 151] on input "text" at bounding box center [219, 157] width 79 height 12
click at [515, 151] on input "0" at bounding box center [514, 157] width 64 height 12
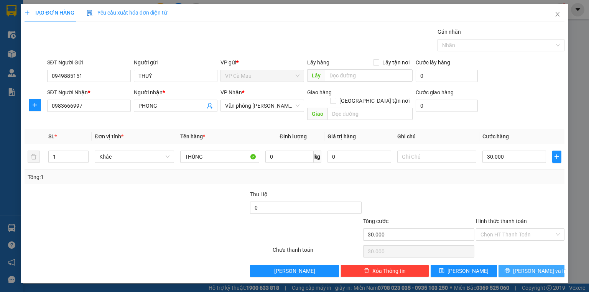
click at [522, 265] on button "[PERSON_NAME] và In" at bounding box center [531, 271] width 66 height 12
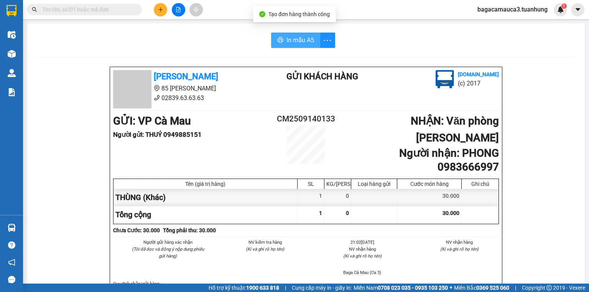
click at [306, 43] on span "In mẫu A5" at bounding box center [300, 40] width 28 height 10
click at [111, 12] on input "text" at bounding box center [87, 9] width 90 height 8
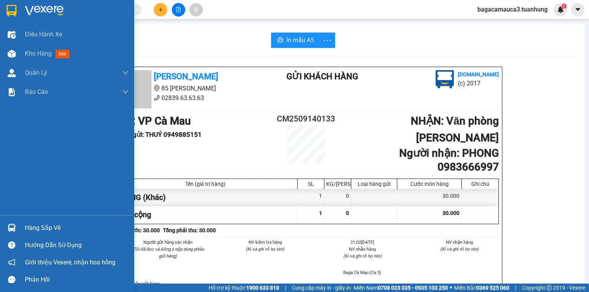
click at [13, 235] on div "Hàng sắp về" at bounding box center [67, 227] width 134 height 17
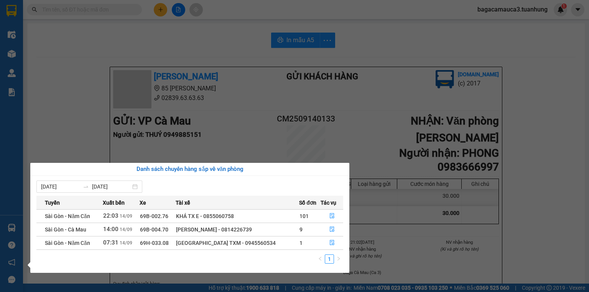
drag, startPoint x: 194, startPoint y: 92, endPoint x: 52, endPoint y: 61, distance: 145.6
click at [194, 92] on section "Kết quả tìm kiếm ( 24 ) Bộ lọc Mã ĐH Trạng thái Món hàng Thu hộ Tổng cước Chưa …" at bounding box center [294, 146] width 589 height 292
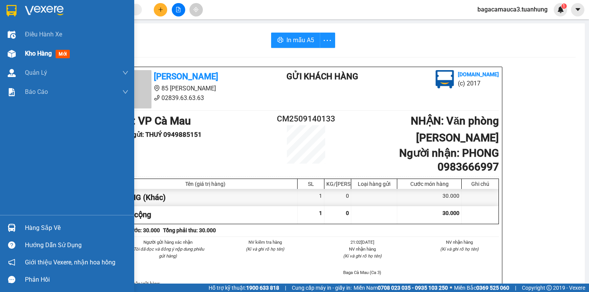
drag, startPoint x: 20, startPoint y: 51, endPoint x: 35, endPoint y: 48, distance: 15.8
click at [19, 52] on div "Kho hàng mới" at bounding box center [67, 53] width 134 height 19
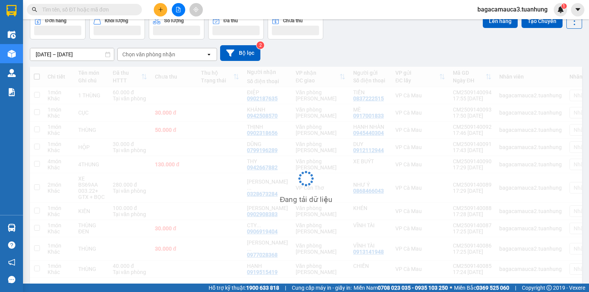
scroll to position [55, 0]
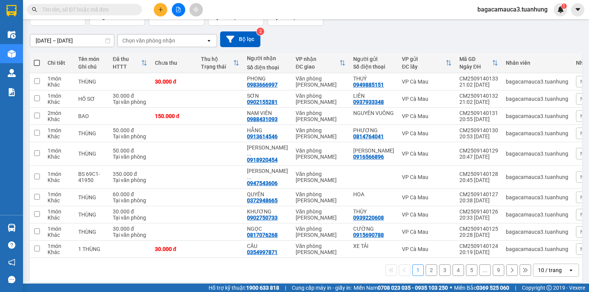
click at [497, 274] on button "9" at bounding box center [497, 269] width 11 height 11
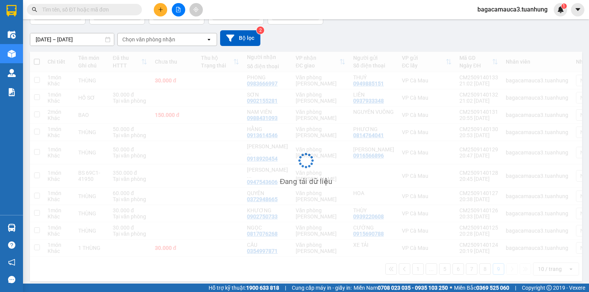
scroll to position [35, 0]
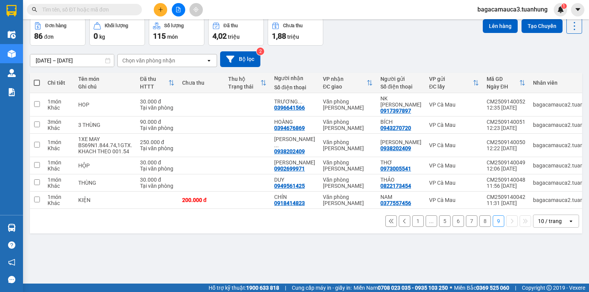
click at [123, 9] on input "text" at bounding box center [87, 9] width 90 height 8
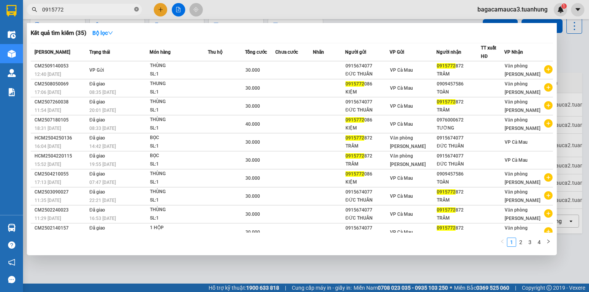
click at [135, 8] on icon "close-circle" at bounding box center [136, 9] width 5 height 5
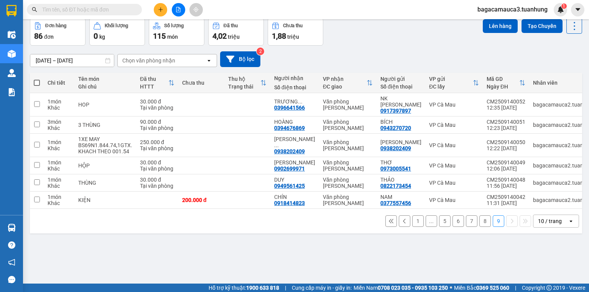
scroll to position [0, 0]
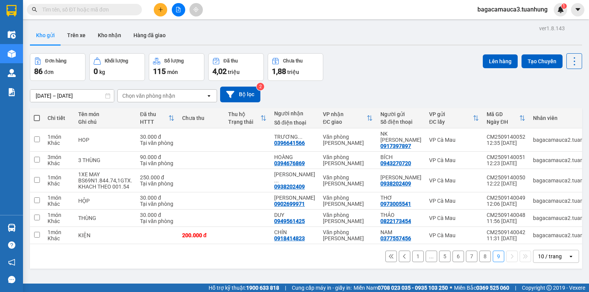
click at [35, 116] on span at bounding box center [37, 118] width 6 height 6
click at [37, 114] on input "checkbox" at bounding box center [37, 114] width 0 height 0
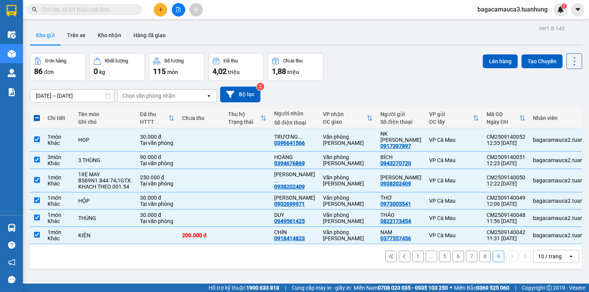
drag, startPoint x: 497, startPoint y: 60, endPoint x: 376, endPoint y: 85, distance: 123.8
click at [497, 60] on button "Lên hàng" at bounding box center [500, 61] width 35 height 14
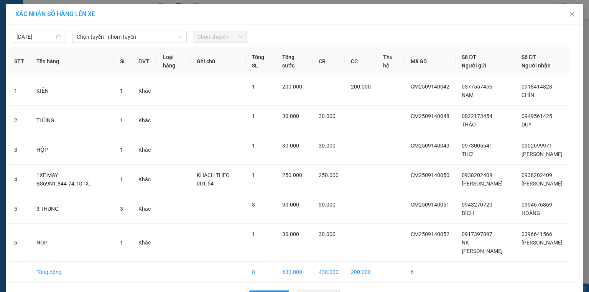
click at [124, 43] on div "14/09/2025 Chọn tuyến - nhóm tuyến Chọn chuyến STT Tên hàng SL ĐVT Loại hàng Gh…" at bounding box center [294, 167] width 576 height 284
click at [126, 39] on span "Chọn tuyến - nhóm tuyến" at bounding box center [129, 36] width 105 height 11
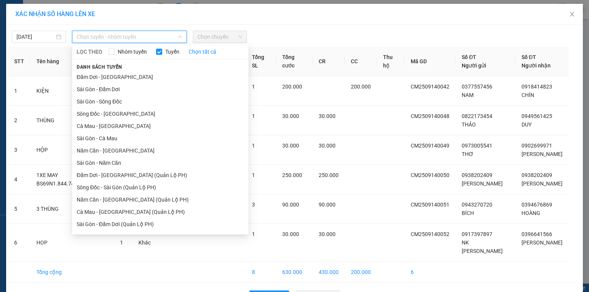
drag, startPoint x: 93, startPoint y: 128, endPoint x: 150, endPoint y: 72, distance: 80.5
click at [98, 121] on li "Cà Mau - [GEOGRAPHIC_DATA]" at bounding box center [160, 126] width 176 height 12
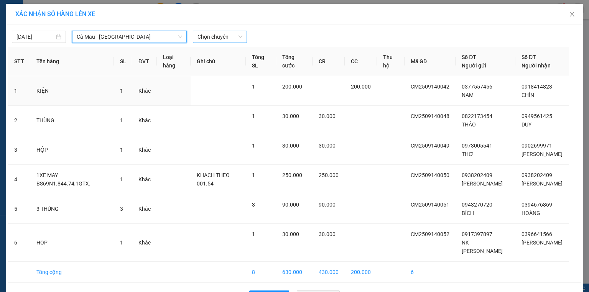
click at [207, 39] on span "Chọn chuyến" at bounding box center [219, 36] width 45 height 11
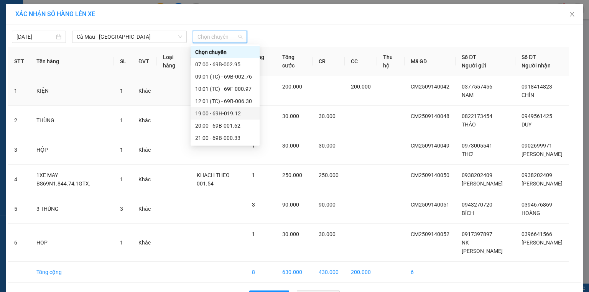
click at [212, 109] on div "19:00 - 69H-019.12" at bounding box center [225, 113] width 60 height 8
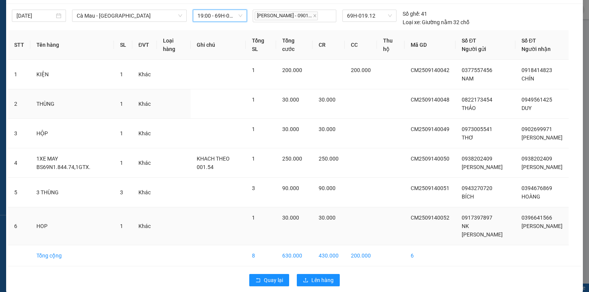
scroll to position [38, 0]
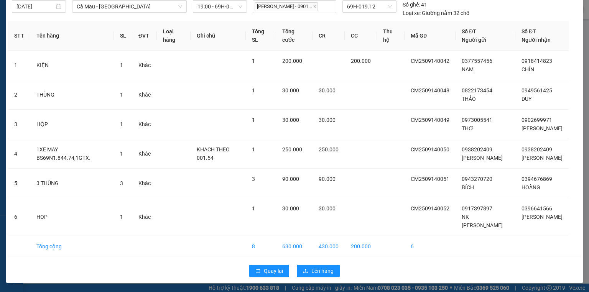
click at [314, 277] on div "Quay lại Lên hàng" at bounding box center [294, 271] width 573 height 20
click at [320, 273] on span "Lên hàng" at bounding box center [322, 271] width 22 height 8
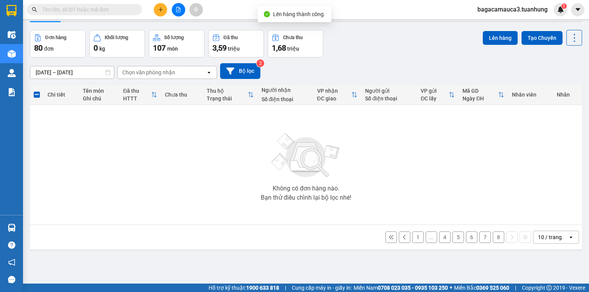
scroll to position [35, 0]
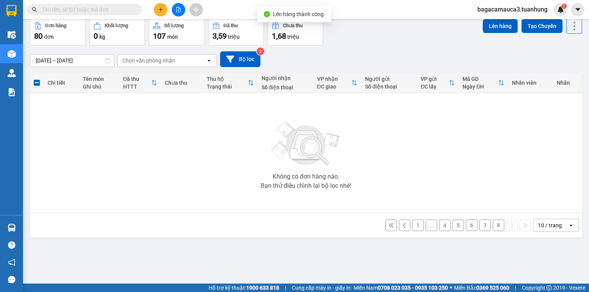
drag, startPoint x: 499, startPoint y: 227, endPoint x: 494, endPoint y: 227, distance: 5.4
click at [498, 227] on button "8" at bounding box center [497, 225] width 11 height 11
click at [494, 227] on div "Chi tiết Tên món Ghi chú Đã thu HTTT Chưa thu Thu hộ Trạng thái Người nhận Số đ…" at bounding box center [306, 155] width 552 height 165
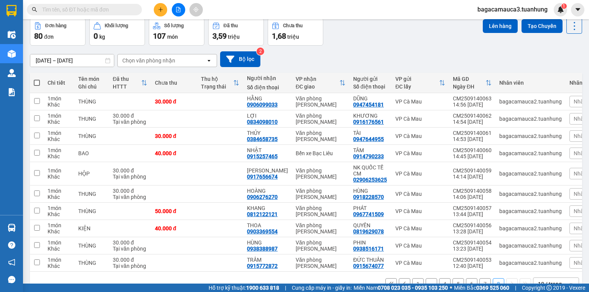
drag, startPoint x: 35, startPoint y: 84, endPoint x: 43, endPoint y: 81, distance: 8.6
click at [35, 84] on span at bounding box center [37, 83] width 6 height 6
click at [37, 79] on input "checkbox" at bounding box center [37, 79] width 0 height 0
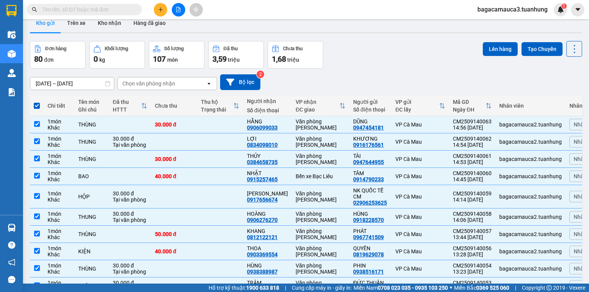
scroll to position [0, 0]
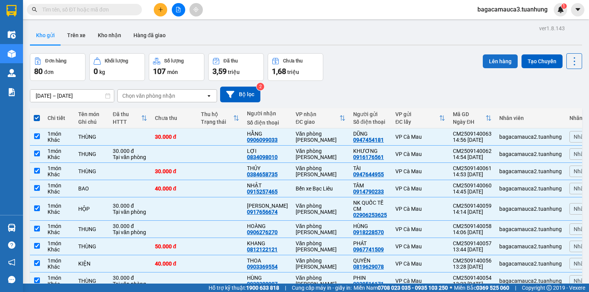
click at [485, 55] on button "Lên hàng" at bounding box center [500, 61] width 35 height 14
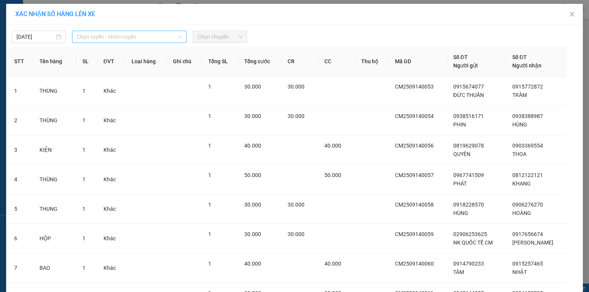
drag, startPoint x: 102, startPoint y: 32, endPoint x: 101, endPoint y: 73, distance: 41.0
click at [102, 34] on span "Chọn tuyến - nhóm tuyến" at bounding box center [129, 36] width 105 height 11
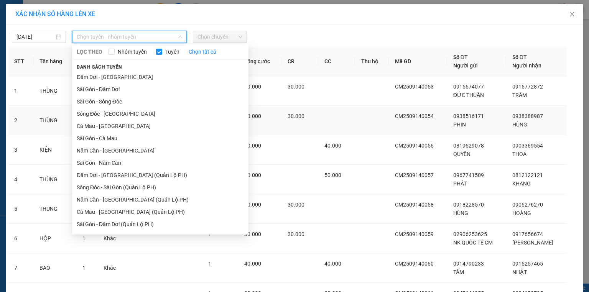
drag, startPoint x: 87, startPoint y: 129, endPoint x: 105, endPoint y: 115, distance: 22.9
click at [91, 128] on li "Cà Mau - [GEOGRAPHIC_DATA]" at bounding box center [160, 126] width 176 height 12
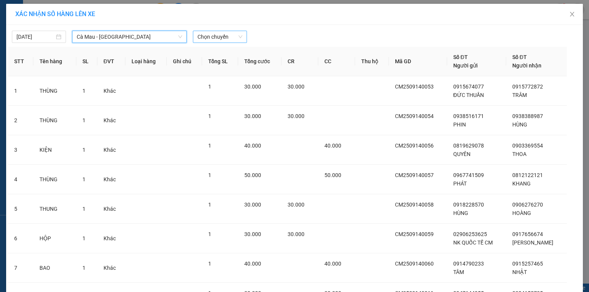
click at [222, 38] on span "Chọn chuyến" at bounding box center [219, 36] width 45 height 11
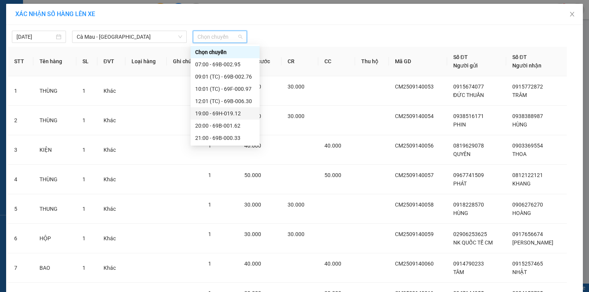
click at [212, 111] on div "19:00 - 69H-019.12" at bounding box center [225, 113] width 60 height 8
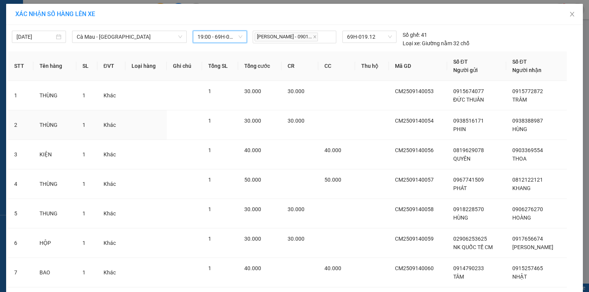
scroll to position [139, 0]
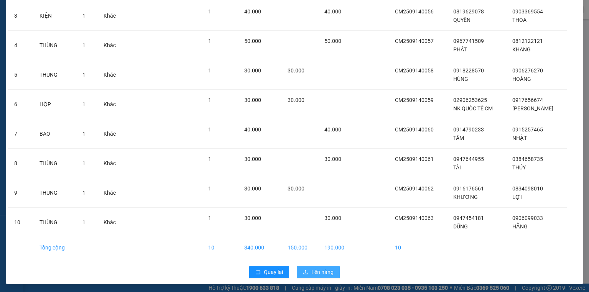
click at [327, 277] on button "Lên hàng" at bounding box center [318, 272] width 43 height 12
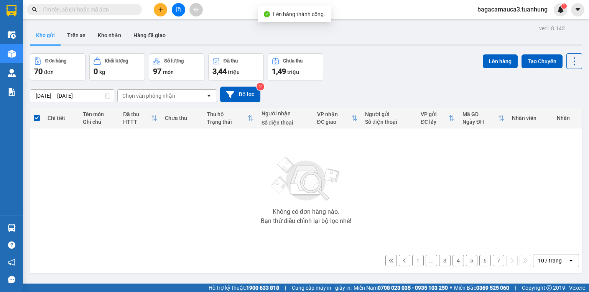
click at [492, 262] on button "7" at bounding box center [497, 260] width 11 height 11
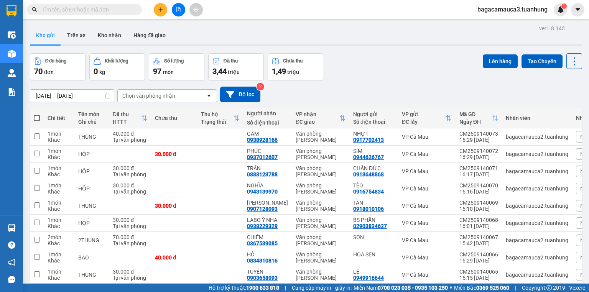
click at [38, 118] on span at bounding box center [37, 118] width 6 height 6
click at [37, 114] on input "checkbox" at bounding box center [37, 114] width 0 height 0
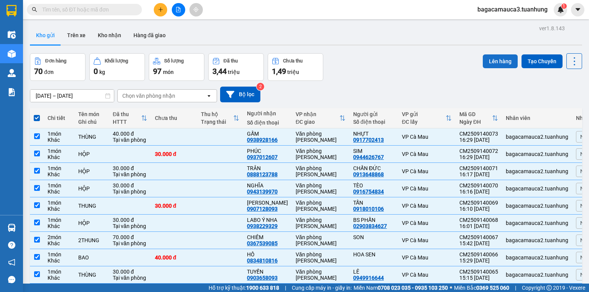
click at [487, 61] on button "Lên hàng" at bounding box center [500, 61] width 35 height 14
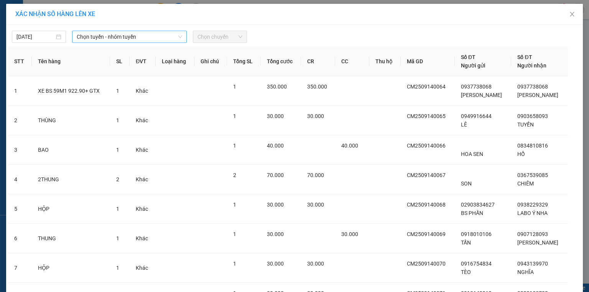
click at [135, 35] on span "Chọn tuyến - nhóm tuyến" at bounding box center [129, 36] width 105 height 11
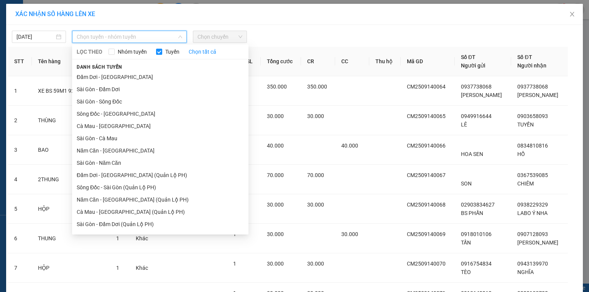
drag, startPoint x: 110, startPoint y: 123, endPoint x: 175, endPoint y: 66, distance: 86.9
click at [112, 121] on li "Cà Mau - [GEOGRAPHIC_DATA]" at bounding box center [160, 126] width 176 height 12
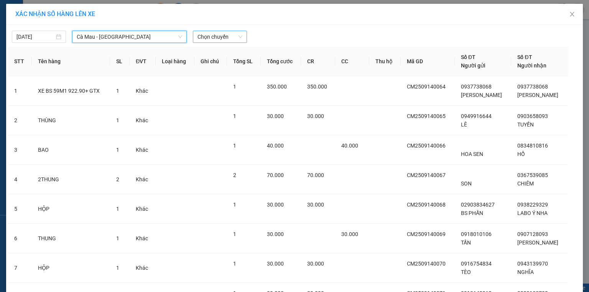
click at [227, 33] on span "Chọn chuyến" at bounding box center [219, 36] width 45 height 11
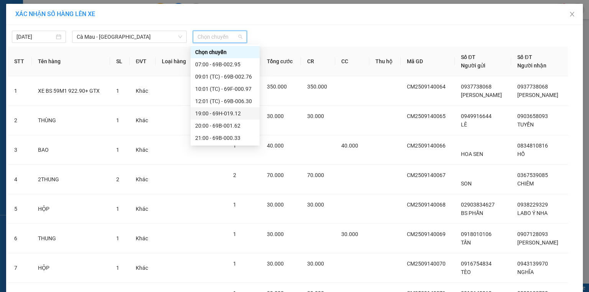
click at [236, 110] on div "19:00 - 69H-019.12" at bounding box center [225, 113] width 60 height 8
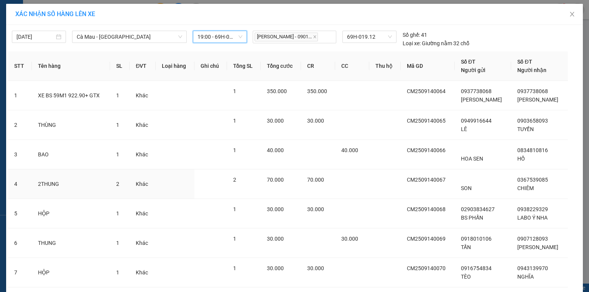
scroll to position [139, 0]
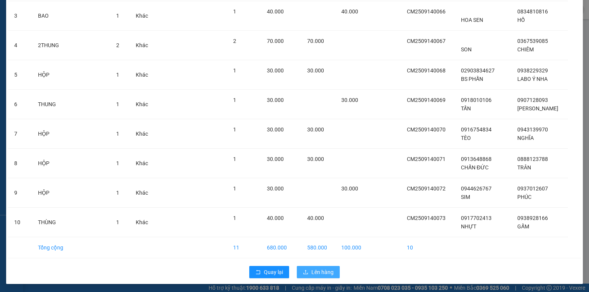
click at [310, 263] on div "Quay lại Lên hàng" at bounding box center [294, 272] width 573 height 20
click at [310, 266] on button "Lên hàng" at bounding box center [318, 272] width 43 height 12
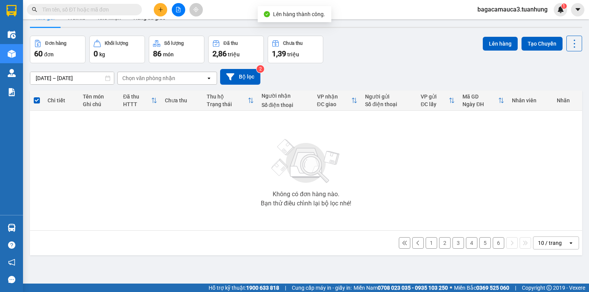
scroll to position [35, 0]
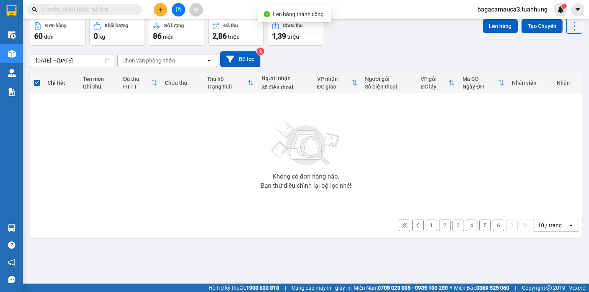
click at [495, 224] on button "6" at bounding box center [497, 225] width 11 height 11
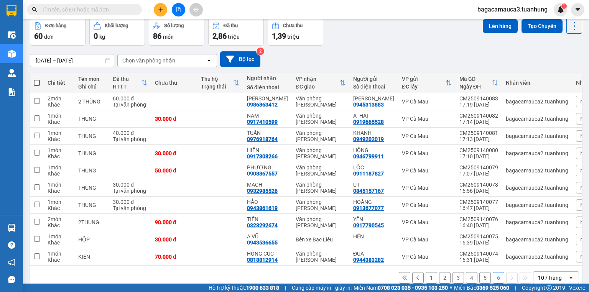
click at [36, 83] on span at bounding box center [37, 83] width 6 height 6
click at [37, 79] on input "checkbox" at bounding box center [37, 79] width 0 height 0
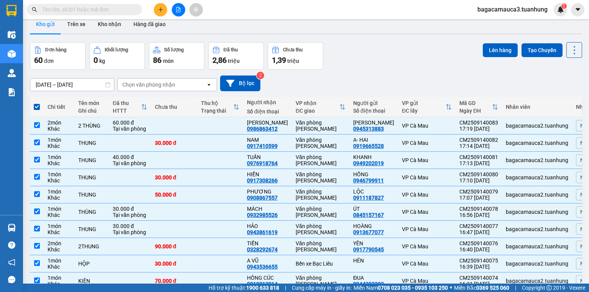
scroll to position [0, 0]
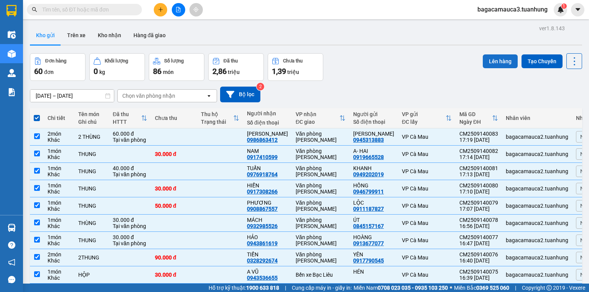
click at [483, 61] on button "Lên hàng" at bounding box center [500, 61] width 35 height 14
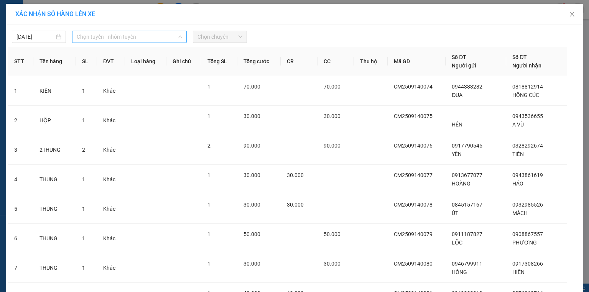
drag, startPoint x: 86, startPoint y: 36, endPoint x: 93, endPoint y: 53, distance: 18.2
click at [87, 36] on span "Chọn tuyến - nhóm tuyến" at bounding box center [129, 36] width 105 height 11
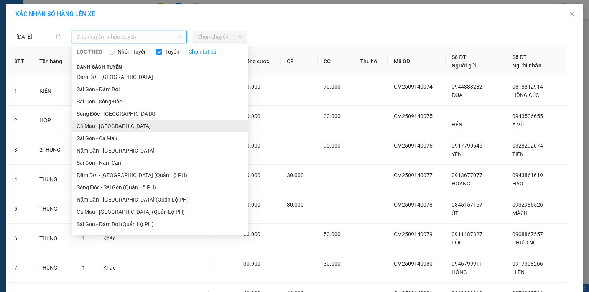
click at [97, 120] on li "Cà Mau - [GEOGRAPHIC_DATA]" at bounding box center [160, 126] width 176 height 12
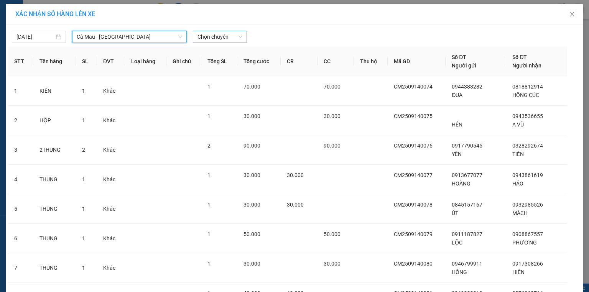
click at [224, 33] on span "Chọn chuyến" at bounding box center [219, 36] width 45 height 11
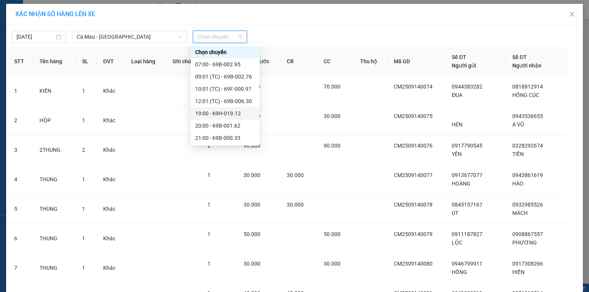
click at [217, 112] on div "19:00 - 69H-019.12" at bounding box center [225, 113] width 60 height 8
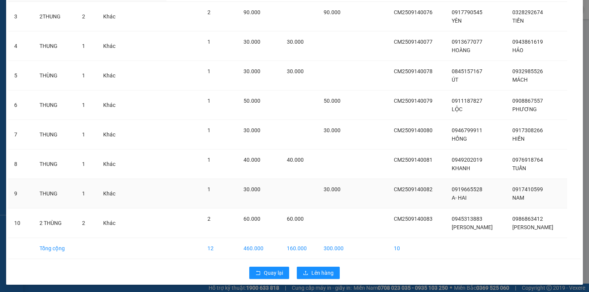
scroll to position [139, 0]
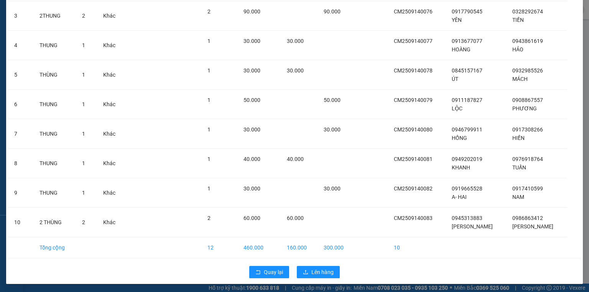
click at [320, 277] on div "Quay lại Lên hàng" at bounding box center [294, 272] width 573 height 20
click at [324, 272] on span "Lên hàng" at bounding box center [322, 272] width 22 height 8
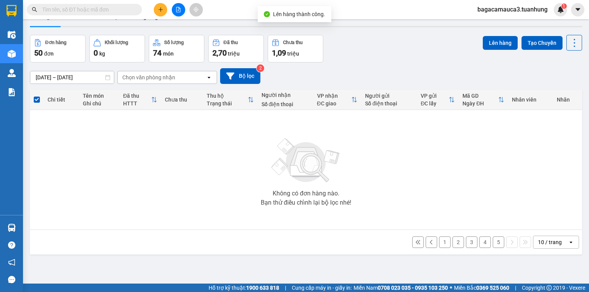
scroll to position [35, 0]
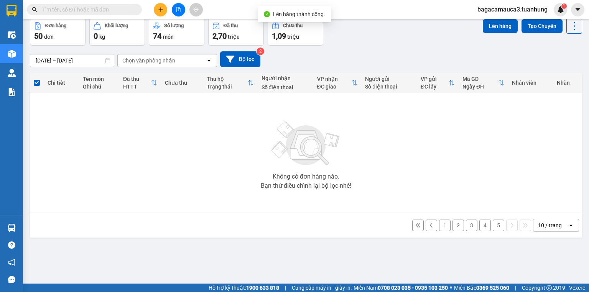
click at [494, 227] on button "5" at bounding box center [497, 225] width 11 height 11
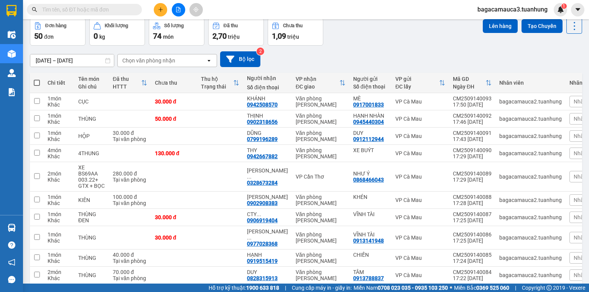
click at [38, 82] on span at bounding box center [37, 83] width 6 height 6
click at [37, 79] on input "checkbox" at bounding box center [37, 79] width 0 height 0
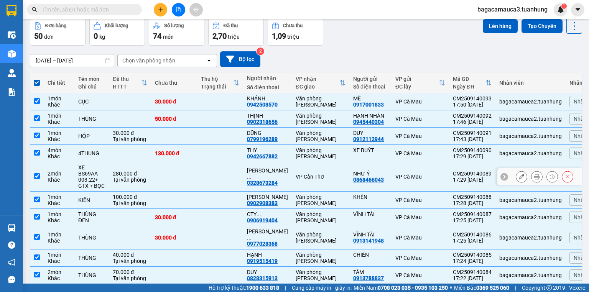
click at [323, 166] on td "VP Cần Thơ" at bounding box center [320, 177] width 57 height 30
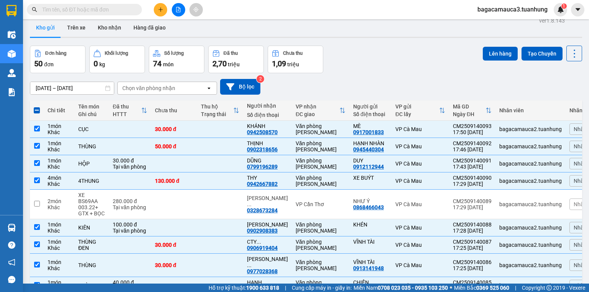
scroll to position [0, 0]
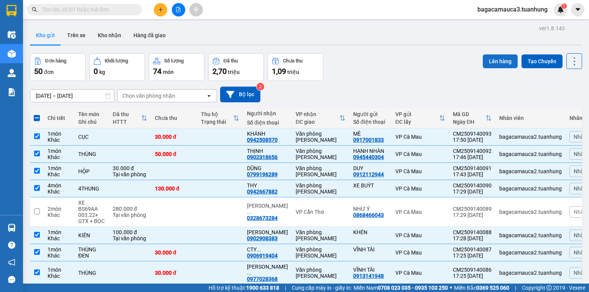
click at [486, 60] on button "Lên hàng" at bounding box center [500, 61] width 35 height 14
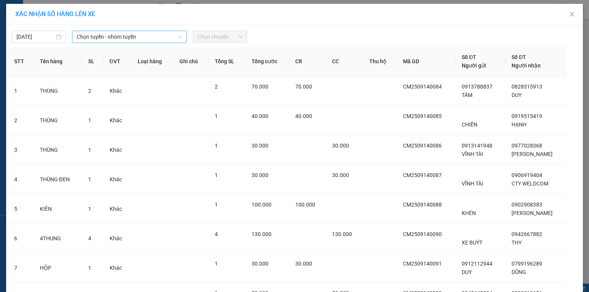
click at [121, 31] on div "14/09/2025 Chọn tuyến - nhóm tuyến Chọn chuyến" at bounding box center [294, 35] width 573 height 16
click at [127, 36] on span "Chọn tuyến - nhóm tuyến" at bounding box center [129, 36] width 105 height 11
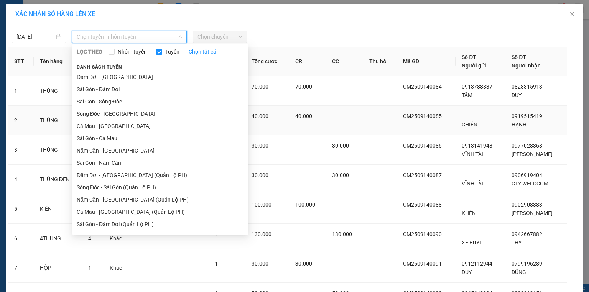
click at [113, 128] on li "Cà Mau - [GEOGRAPHIC_DATA]" at bounding box center [160, 126] width 176 height 12
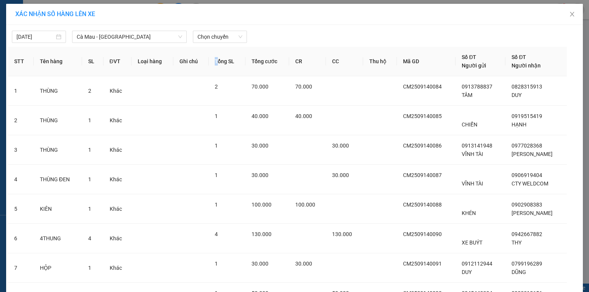
drag, startPoint x: 212, startPoint y: 48, endPoint x: 219, endPoint y: 43, distance: 8.5
click at [216, 45] on div "14/09/2025 Cà Mau - Sài Gòn LỌC THEO Nhóm tuyến Tuyến Chọn tất cả Danh sách tuy…" at bounding box center [294, 207] width 576 height 364
click at [219, 43] on div "14/09/2025 Cà Mau - Sài Gòn LỌC THEO Nhóm tuyến Tuyến Chọn tất cả Danh sách tuy…" at bounding box center [294, 207] width 576 height 364
click at [226, 38] on span "Chọn chuyến" at bounding box center [219, 36] width 45 height 11
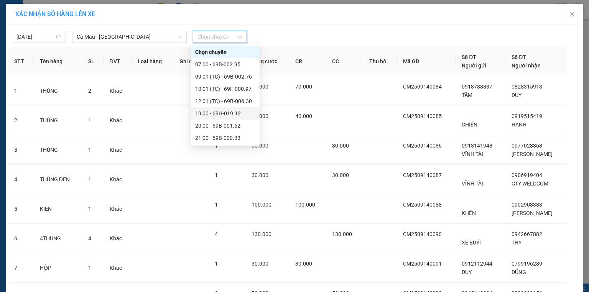
click at [215, 116] on div "19:00 - 69H-019.12" at bounding box center [225, 113] width 60 height 8
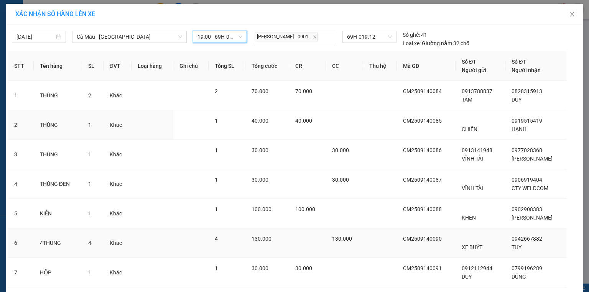
scroll to position [109, 0]
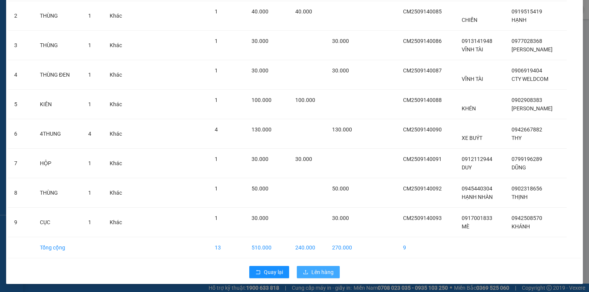
click at [326, 276] on button "Lên hàng" at bounding box center [318, 272] width 43 height 12
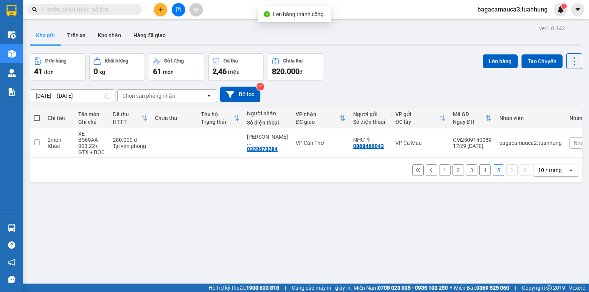
click at [473, 164] on div "1 2 3 4 5 10 / trang open" at bounding box center [306, 170] width 546 height 13
click at [479, 166] on button "4" at bounding box center [484, 169] width 11 height 11
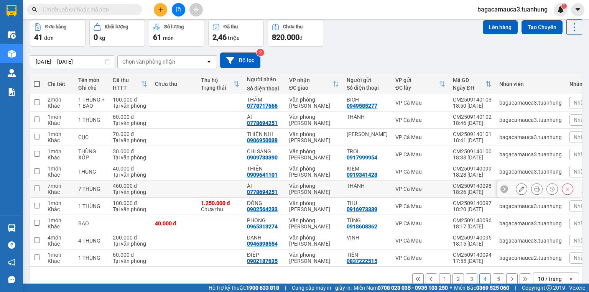
scroll to position [49, 0]
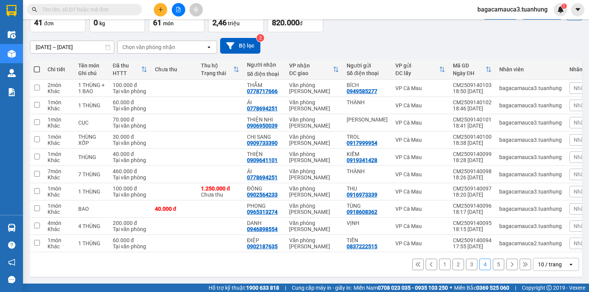
drag, startPoint x: 38, startPoint y: 66, endPoint x: 59, endPoint y: 76, distance: 23.7
click at [38, 67] on span at bounding box center [37, 69] width 6 height 6
click at [37, 66] on input "checkbox" at bounding box center [37, 66] width 0 height 0
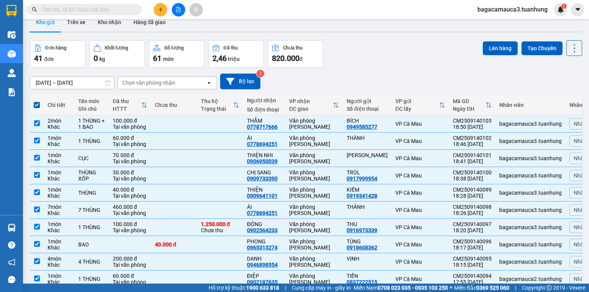
scroll to position [0, 0]
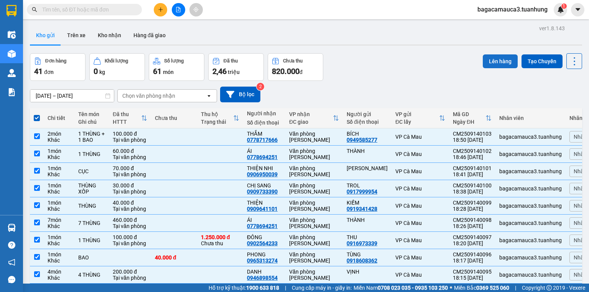
click at [483, 64] on button "Lên hàng" at bounding box center [500, 61] width 35 height 14
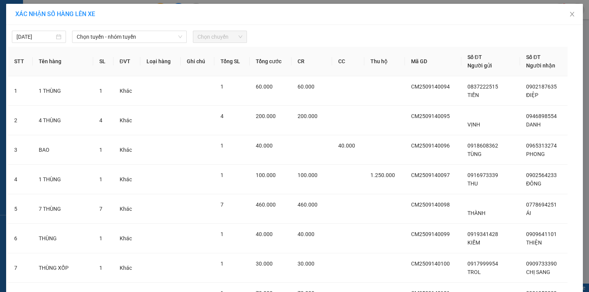
click at [142, 42] on span "Chọn tuyến - nhóm tuyến" at bounding box center [129, 36] width 105 height 11
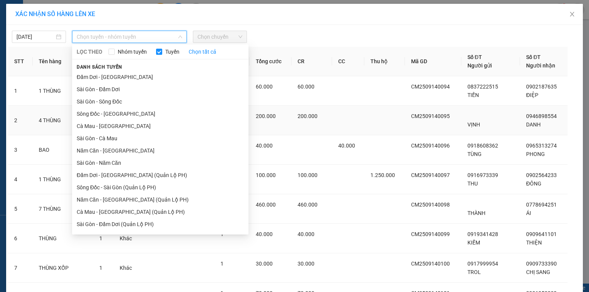
drag, startPoint x: 123, startPoint y: 126, endPoint x: 127, endPoint y: 124, distance: 4.3
click at [126, 125] on li "Cà Mau - [GEOGRAPHIC_DATA]" at bounding box center [160, 126] width 176 height 12
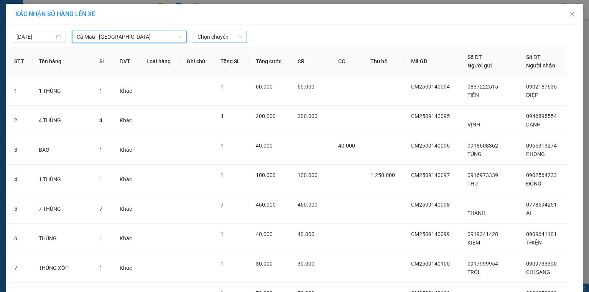
click at [240, 41] on span "Chọn chuyến" at bounding box center [219, 36] width 45 height 11
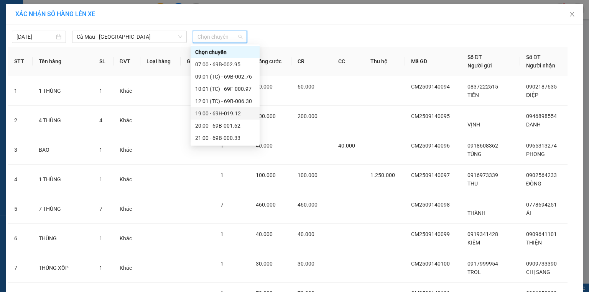
click at [221, 111] on div "19:00 - 69H-019.12" at bounding box center [225, 113] width 60 height 8
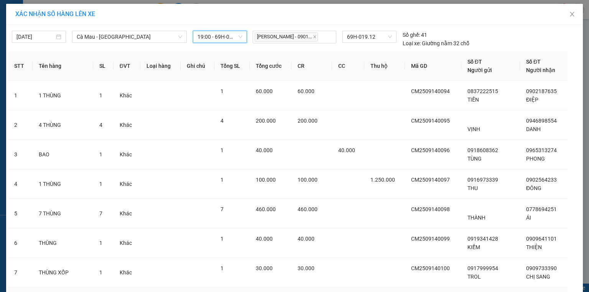
scroll to position [139, 0]
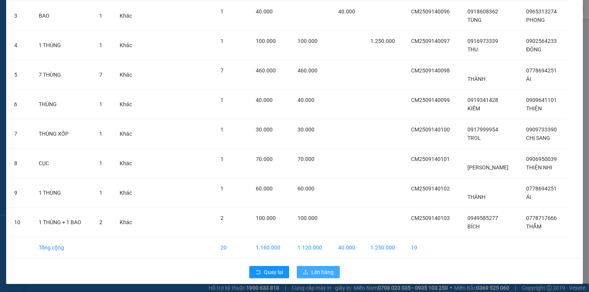
click at [318, 277] on button "Lên hàng" at bounding box center [318, 272] width 43 height 12
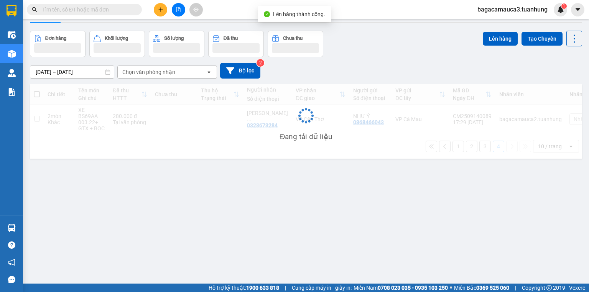
scroll to position [35, 0]
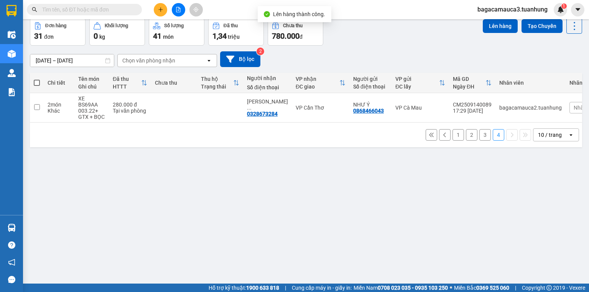
click at [481, 129] on button "3" at bounding box center [484, 134] width 11 height 11
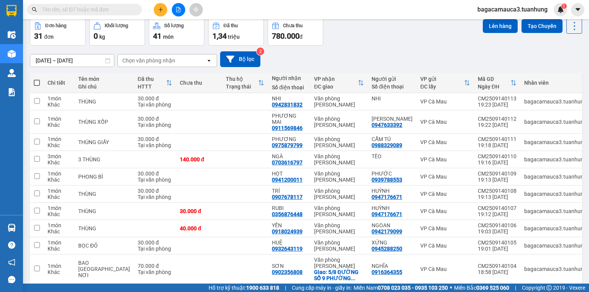
click at [34, 82] on span at bounding box center [37, 83] width 6 height 6
click at [37, 79] on input "checkbox" at bounding box center [37, 79] width 0 height 0
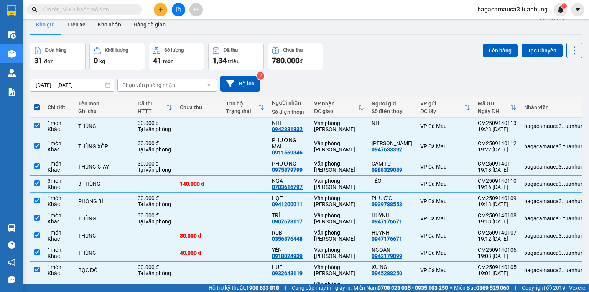
scroll to position [0, 0]
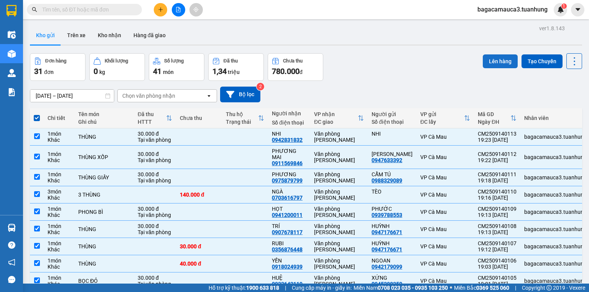
drag, startPoint x: 499, startPoint y: 62, endPoint x: 488, endPoint y: 61, distance: 11.5
click at [493, 61] on button "Lên hàng" at bounding box center [500, 61] width 35 height 14
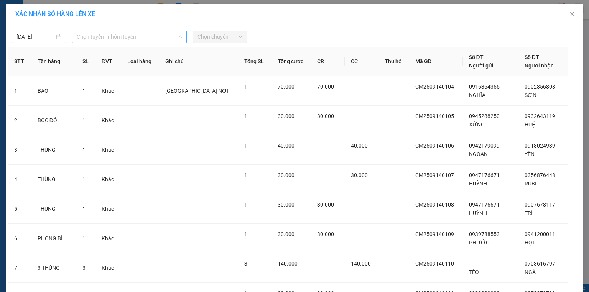
click at [96, 36] on span "Chọn tuyến - nhóm tuyến" at bounding box center [129, 36] width 105 height 11
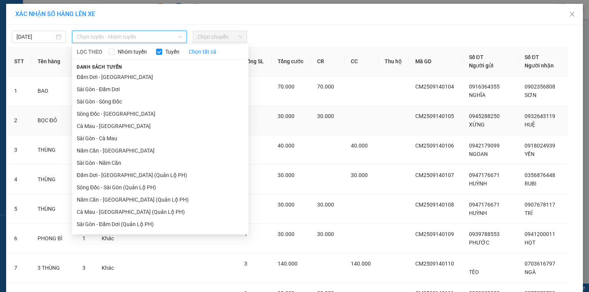
drag, startPoint x: 105, startPoint y: 125, endPoint x: 109, endPoint y: 123, distance: 5.0
click at [108, 123] on li "Cà Mau - [GEOGRAPHIC_DATA]" at bounding box center [160, 126] width 176 height 12
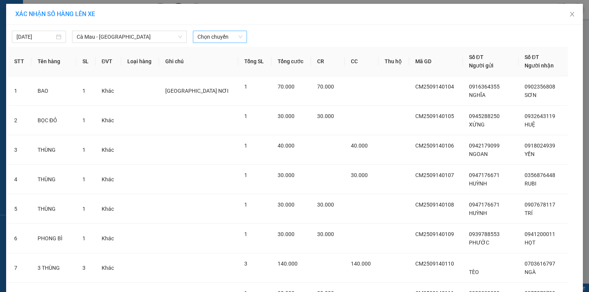
drag, startPoint x: 216, startPoint y: 43, endPoint x: 223, endPoint y: 39, distance: 8.1
click at [216, 43] on div "14/09/2025 Cà Mau - Sài Gòn LỌC THEO Nhóm tuyến Tuyến Chọn tất cả Danh sách tuy…" at bounding box center [294, 221] width 576 height 393
click at [223, 39] on span "Chọn chuyến" at bounding box center [219, 36] width 45 height 11
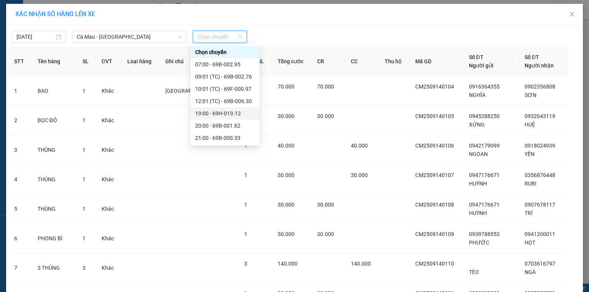
click at [223, 109] on div "19:00 - 69H-019.12" at bounding box center [225, 113] width 60 height 8
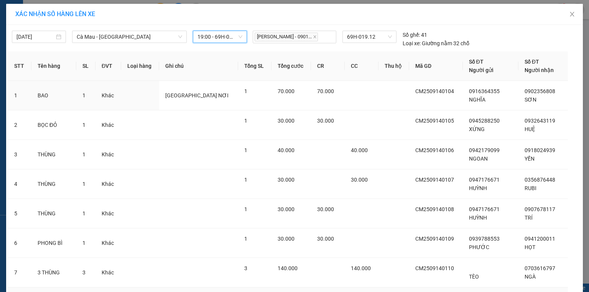
scroll to position [139, 0]
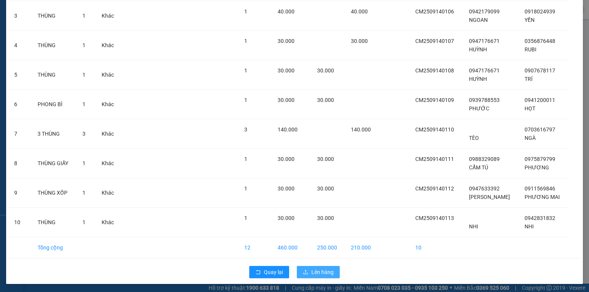
drag, startPoint x: 314, startPoint y: 263, endPoint x: 311, endPoint y: 269, distance: 7.0
click at [314, 264] on div "Quay lại Lên hàng" at bounding box center [294, 272] width 573 height 20
click at [311, 270] on span "Lên hàng" at bounding box center [322, 272] width 22 height 8
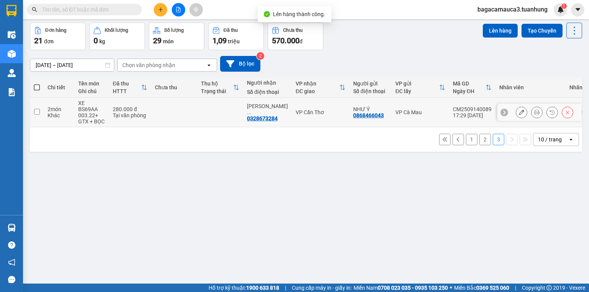
scroll to position [35, 0]
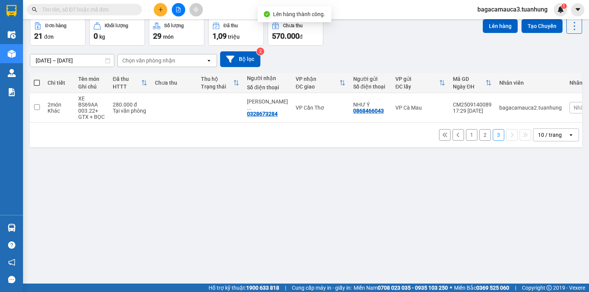
click at [479, 131] on button "2" at bounding box center [484, 134] width 11 height 11
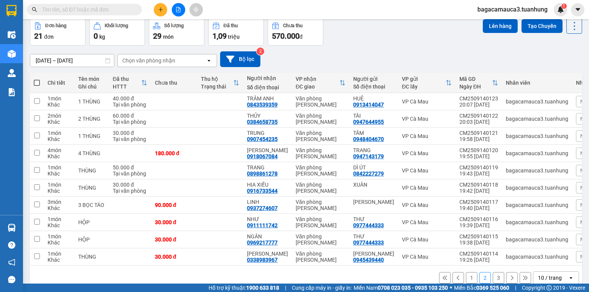
click at [36, 82] on span at bounding box center [37, 83] width 6 height 6
click at [37, 79] on input "checkbox" at bounding box center [37, 79] width 0 height 0
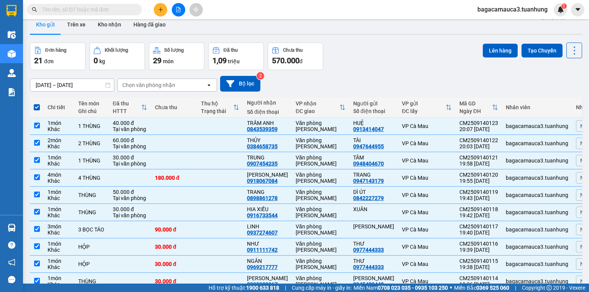
scroll to position [0, 0]
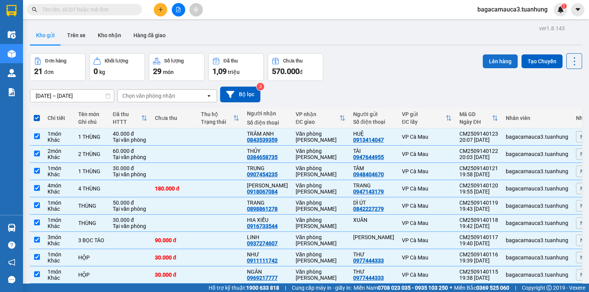
click at [504, 67] on button "Lên hàng" at bounding box center [500, 61] width 35 height 14
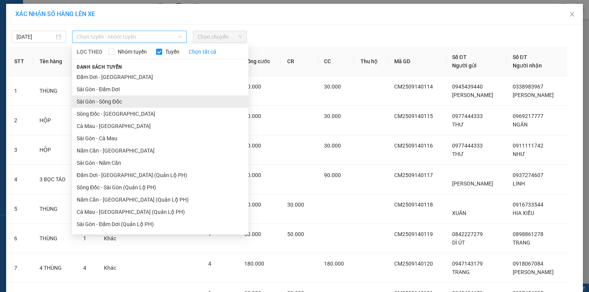
drag, startPoint x: 115, startPoint y: 36, endPoint x: 125, endPoint y: 99, distance: 63.8
click at [118, 43] on div "Chọn tuyến - nhóm tuyến LỌC THEO Nhóm tuyến Tuyến Chọn tất cả Danh sách tuyến Đ…" at bounding box center [129, 37] width 115 height 12
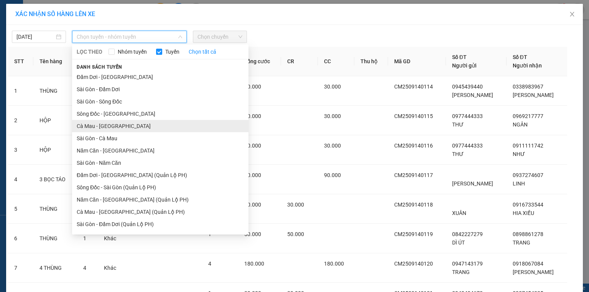
click at [117, 123] on li "Cà Mau - [GEOGRAPHIC_DATA]" at bounding box center [160, 126] width 176 height 12
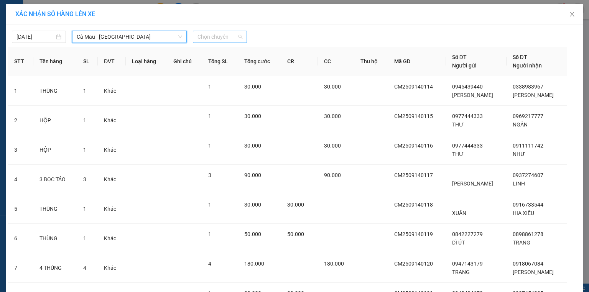
click at [223, 38] on span "Chọn chuyến" at bounding box center [219, 36] width 45 height 11
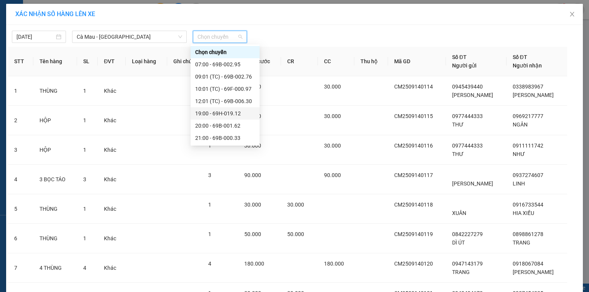
click at [233, 112] on div "19:00 - 69H-019.12" at bounding box center [225, 113] width 60 height 8
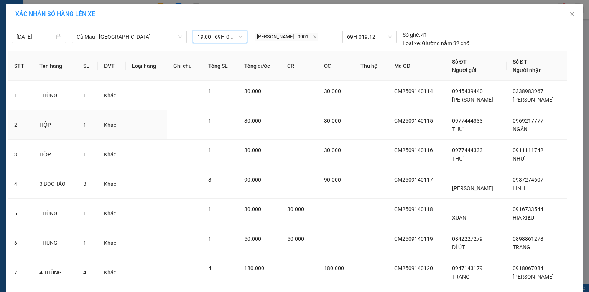
scroll to position [139, 0]
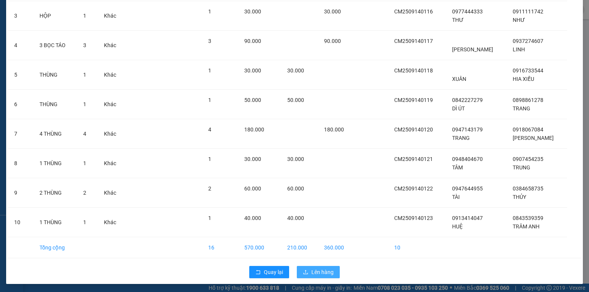
click at [322, 272] on span "Lên hàng" at bounding box center [322, 272] width 22 height 8
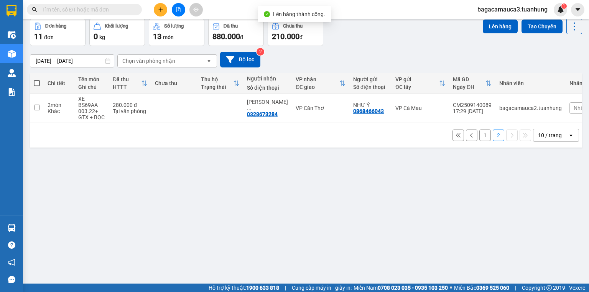
scroll to position [35, 0]
click at [479, 135] on button "1" at bounding box center [484, 134] width 11 height 11
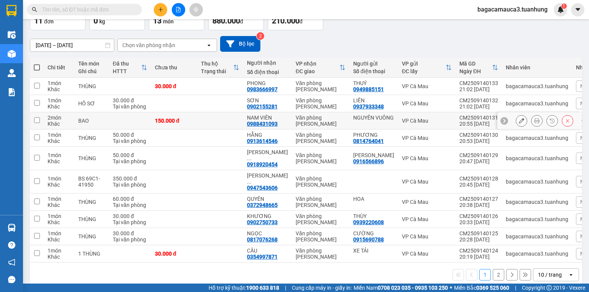
scroll to position [62, 0]
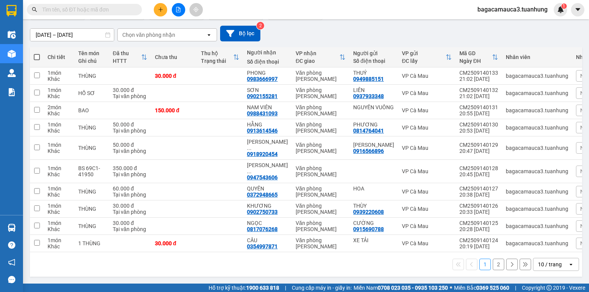
drag, startPoint x: 33, startPoint y: 51, endPoint x: 38, endPoint y: 54, distance: 5.5
click at [38, 53] on th at bounding box center [37, 57] width 14 height 20
click at [38, 54] on span at bounding box center [37, 57] width 6 height 6
click at [37, 53] on input "checkbox" at bounding box center [37, 53] width 0 height 0
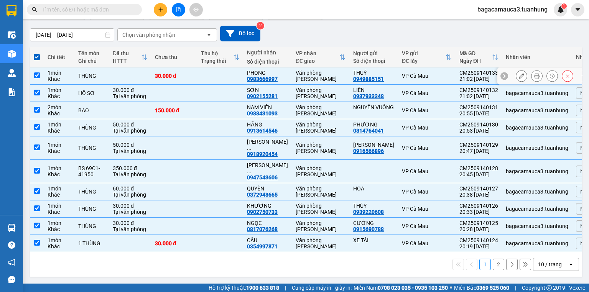
scroll to position [0, 0]
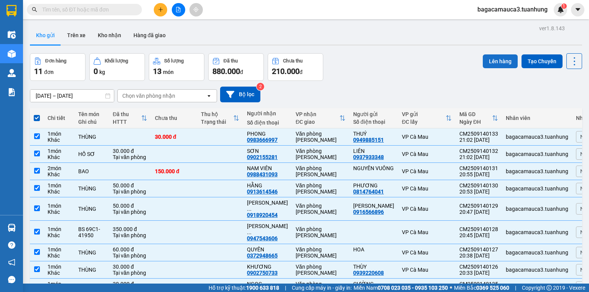
drag, startPoint x: 499, startPoint y: 60, endPoint x: 489, endPoint y: 63, distance: 10.8
click at [494, 62] on button "Lên hàng" at bounding box center [500, 61] width 35 height 14
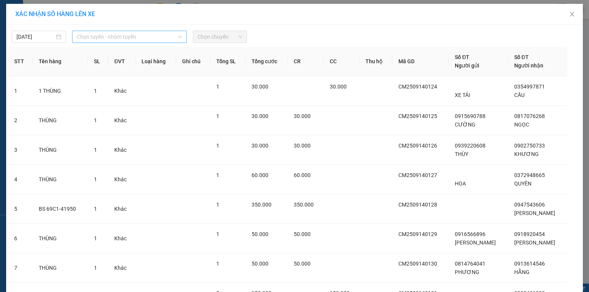
drag, startPoint x: 123, startPoint y: 35, endPoint x: 123, endPoint y: 109, distance: 73.6
click at [123, 37] on span "Chọn tuyến - nhóm tuyến" at bounding box center [129, 36] width 105 height 11
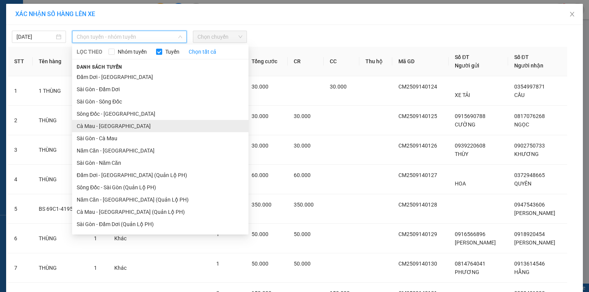
click at [120, 121] on li "Cà Mau - [GEOGRAPHIC_DATA]" at bounding box center [160, 126] width 176 height 12
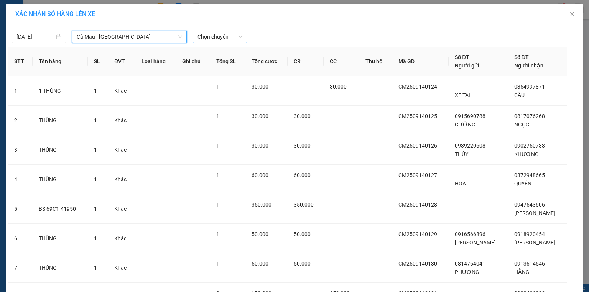
click at [230, 38] on span "Chọn chuyến" at bounding box center [219, 36] width 45 height 11
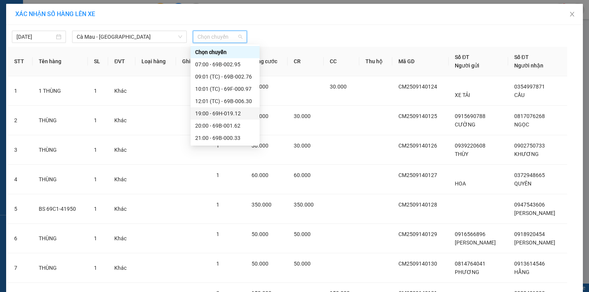
click at [215, 111] on div "19:00 - 69H-019.12" at bounding box center [225, 113] width 60 height 8
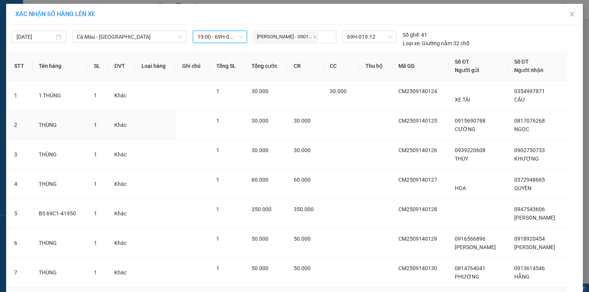
scroll to position [139, 0]
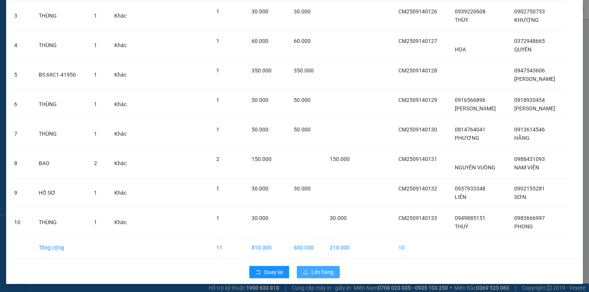
click at [305, 266] on button "Lên hàng" at bounding box center [318, 272] width 43 height 12
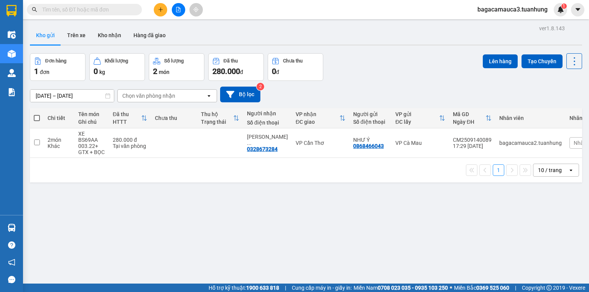
click at [164, 9] on button at bounding box center [160, 9] width 13 height 13
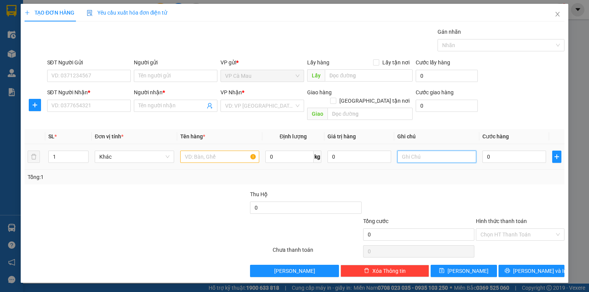
click at [418, 151] on input "text" at bounding box center [436, 157] width 79 height 12
click at [508, 151] on input "0" at bounding box center [514, 157] width 64 height 12
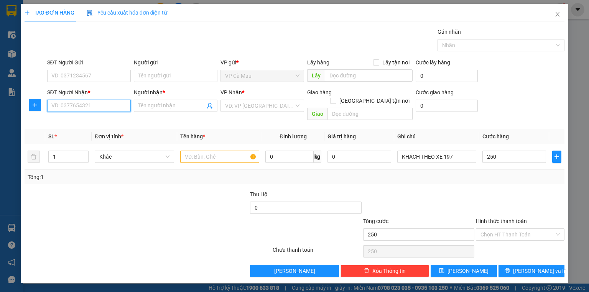
click at [107, 106] on input "SĐT Người Nhận *" at bounding box center [89, 106] width 84 height 12
click at [146, 103] on input "Người nhận *" at bounding box center [171, 106] width 67 height 8
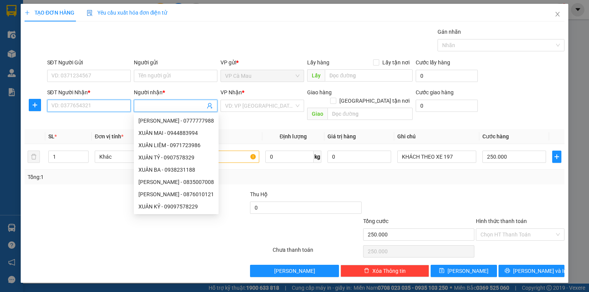
click at [113, 108] on input "SĐT Người Nhận *" at bounding box center [89, 106] width 84 height 12
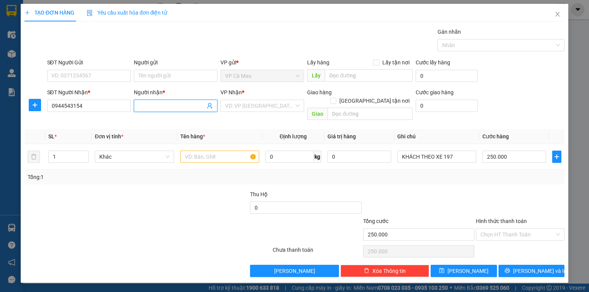
click at [143, 102] on input "Người nhận *" at bounding box center [171, 106] width 67 height 8
click at [250, 103] on input "search" at bounding box center [259, 105] width 69 height 11
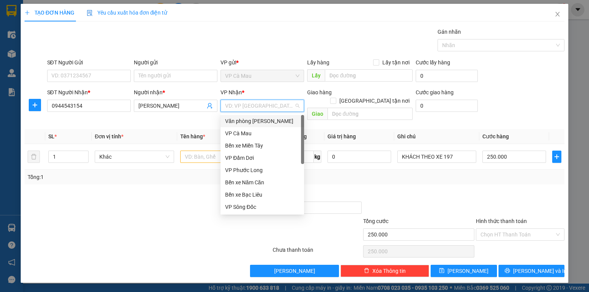
click at [262, 121] on div "Văn phòng [PERSON_NAME]" at bounding box center [262, 121] width 74 height 8
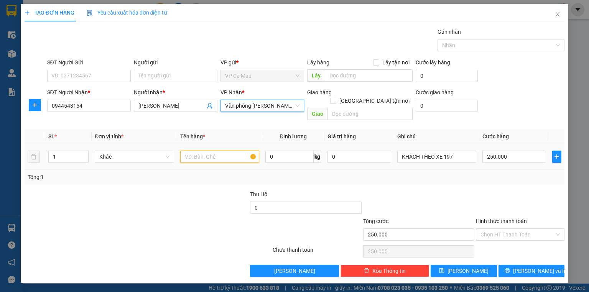
click at [218, 151] on input "text" at bounding box center [219, 157] width 79 height 12
click at [228, 151] on input "XE MÁY BS" at bounding box center [219, 157] width 79 height 12
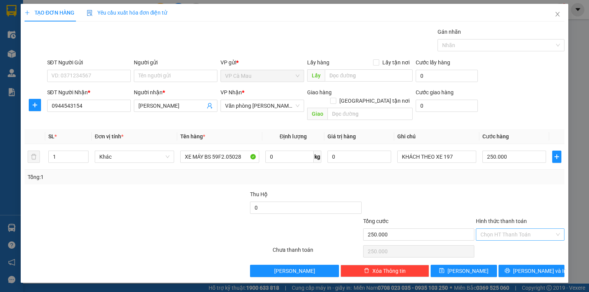
click at [493, 229] on input "Hình thức thanh toán" at bounding box center [517, 234] width 74 height 11
drag, startPoint x: 507, startPoint y: 238, endPoint x: 506, endPoint y: 250, distance: 12.0
click at [507, 242] on div "Tại văn phòng" at bounding box center [519, 240] width 79 height 8
drag, startPoint x: 511, startPoint y: 256, endPoint x: 514, endPoint y: 268, distance: 12.0
click at [514, 265] on button "[PERSON_NAME] và In" at bounding box center [531, 271] width 66 height 12
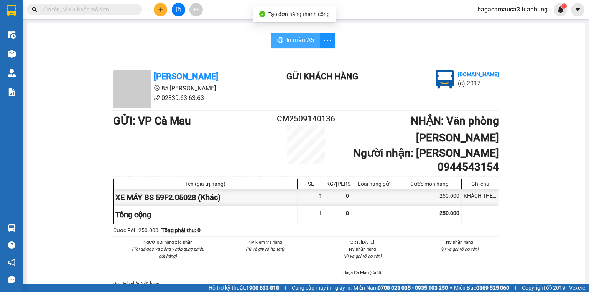
click at [302, 44] on span "In mẫu A5" at bounding box center [300, 40] width 28 height 10
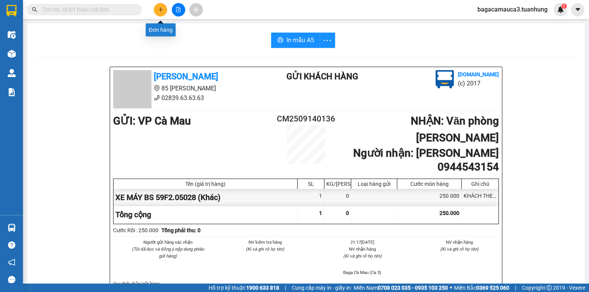
click at [161, 10] on icon "plus" at bounding box center [160, 9] width 5 height 5
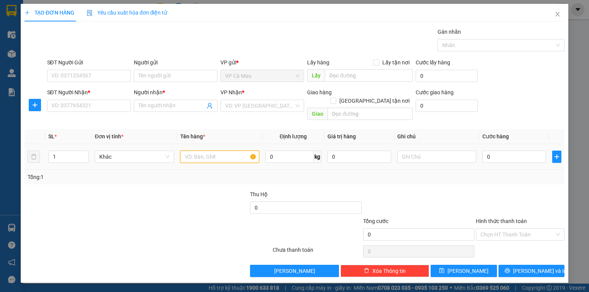
click at [217, 153] on input "text" at bounding box center [219, 157] width 79 height 12
click at [416, 151] on input "text" at bounding box center [436, 157] width 79 height 12
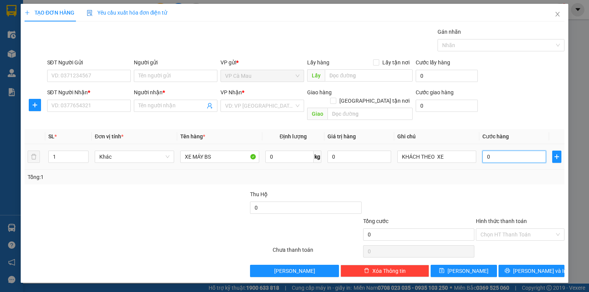
click at [505, 151] on input "0" at bounding box center [514, 157] width 64 height 12
click at [123, 103] on input "SĐT Người Nhận *" at bounding box center [89, 106] width 84 height 12
click at [246, 103] on input "search" at bounding box center [259, 105] width 69 height 11
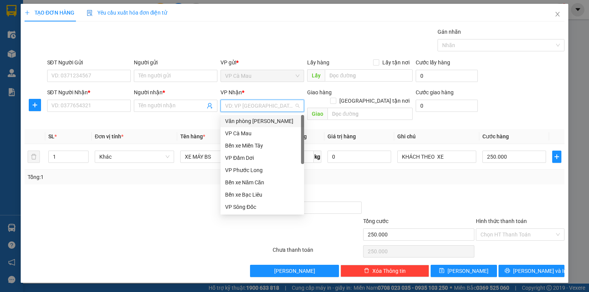
drag, startPoint x: 256, startPoint y: 120, endPoint x: 196, endPoint y: 117, distance: 60.3
click at [255, 120] on div "Văn phòng [PERSON_NAME]" at bounding box center [262, 121] width 74 height 8
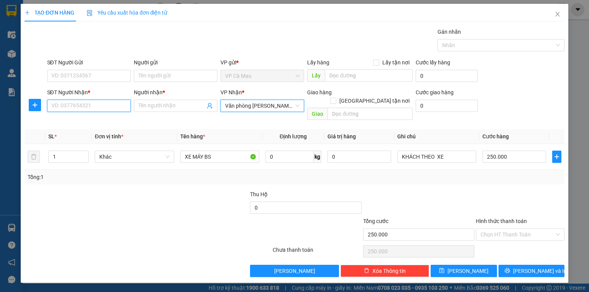
click at [105, 109] on input "SĐT Người Nhận *" at bounding box center [89, 106] width 84 height 12
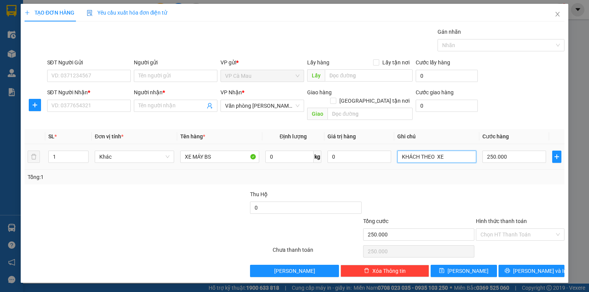
click at [449, 151] on input "KHÁCH THEO XE" at bounding box center [436, 157] width 79 height 12
click at [160, 105] on input "Người nhận *" at bounding box center [171, 106] width 67 height 8
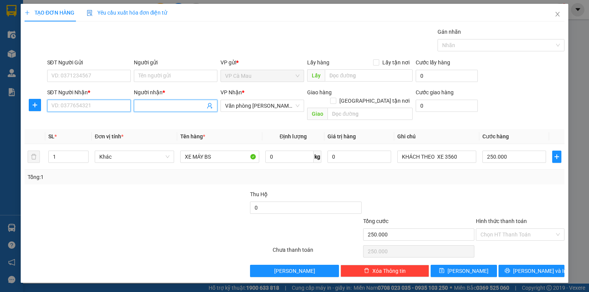
click at [102, 109] on input "SĐT Người Nhận *" at bounding box center [89, 106] width 84 height 12
click at [143, 104] on input "Người nhận *" at bounding box center [171, 106] width 67 height 8
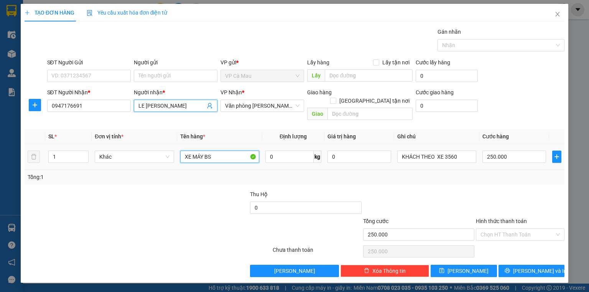
click at [217, 151] on input "XE MÁY BS" at bounding box center [219, 157] width 79 height 12
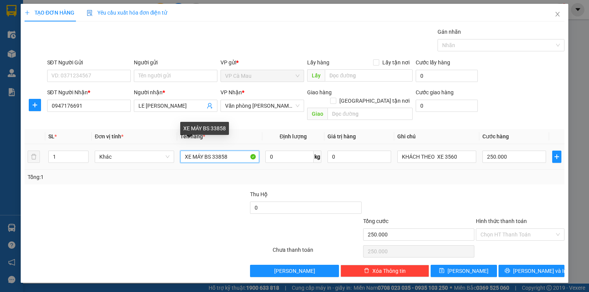
click at [212, 151] on input "XE MÁY BS 33858" at bounding box center [219, 157] width 79 height 12
click at [241, 151] on input "XE MÁY BS 69B1.33858" at bounding box center [219, 157] width 79 height 12
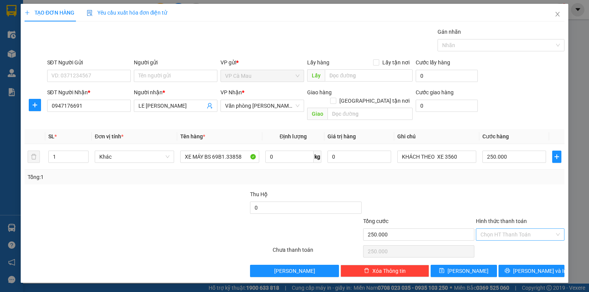
click at [502, 229] on input "Hình thức thanh toán" at bounding box center [517, 234] width 74 height 11
drag, startPoint x: 506, startPoint y: 241, endPoint x: 505, endPoint y: 245, distance: 4.7
click at [506, 241] on div "Tại văn phòng" at bounding box center [519, 240] width 79 height 8
click at [522, 265] on button "[PERSON_NAME] và In" at bounding box center [531, 271] width 66 height 12
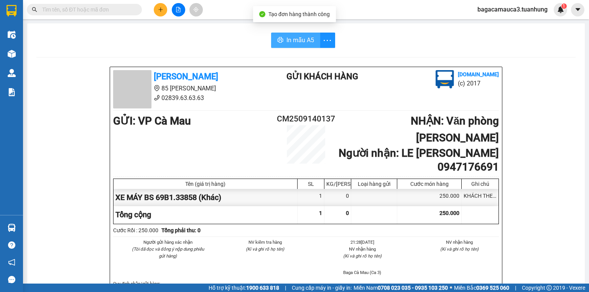
click at [305, 41] on span "In mẫu A5" at bounding box center [300, 40] width 28 height 10
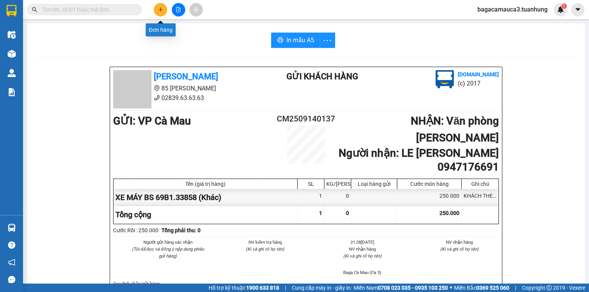
click at [161, 7] on icon "plus" at bounding box center [160, 9] width 5 height 5
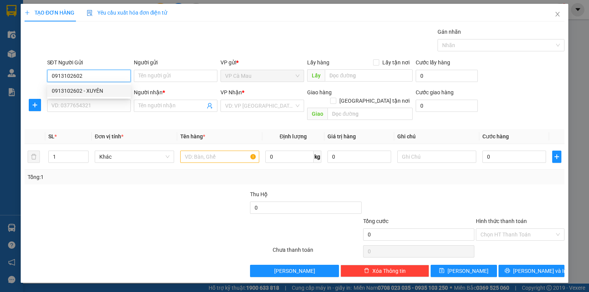
click at [88, 90] on div "0913102602 - XUYÊN" at bounding box center [89, 91] width 74 height 8
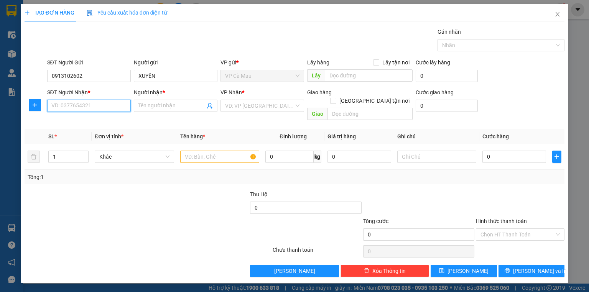
click at [87, 103] on input "SĐT Người Nhận *" at bounding box center [89, 106] width 84 height 12
click at [98, 121] on div "0906767409 - THANH" at bounding box center [89, 121] width 74 height 8
click at [195, 151] on input "text" at bounding box center [219, 157] width 79 height 12
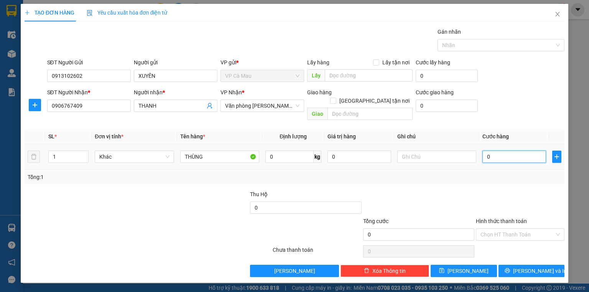
click at [502, 151] on input "0" at bounding box center [514, 157] width 64 height 12
click at [514, 265] on button "[PERSON_NAME] và In" at bounding box center [531, 271] width 66 height 12
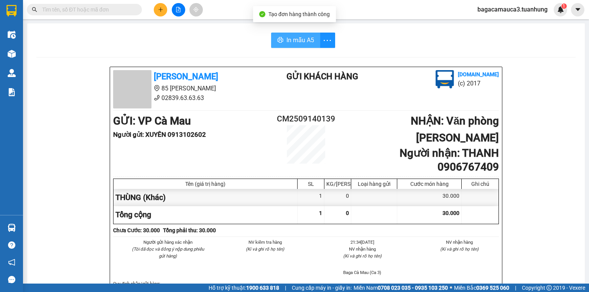
click at [309, 39] on span "In mẫu A5" at bounding box center [300, 40] width 28 height 10
click at [164, 14] on button at bounding box center [160, 9] width 13 height 13
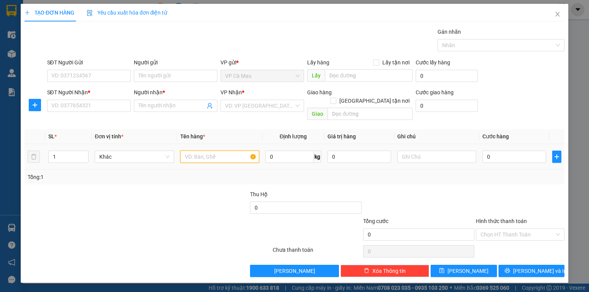
click at [187, 151] on input "text" at bounding box center [219, 157] width 79 height 12
click at [459, 151] on input "text" at bounding box center [436, 157] width 79 height 12
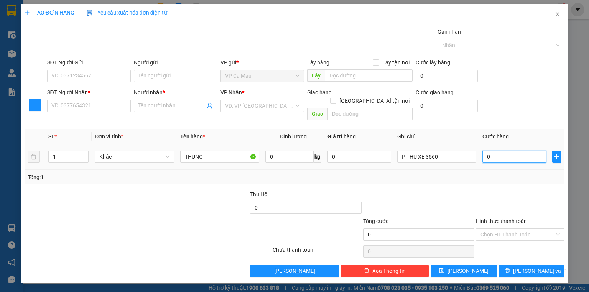
click at [489, 151] on input "0" at bounding box center [514, 157] width 64 height 12
click at [232, 107] on input "search" at bounding box center [259, 105] width 69 height 11
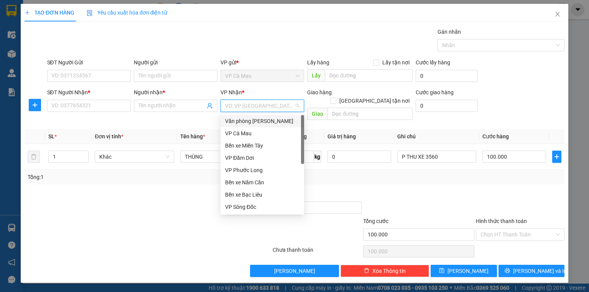
drag, startPoint x: 265, startPoint y: 120, endPoint x: 167, endPoint y: 102, distance: 99.3
click at [265, 120] on div "Văn phòng [PERSON_NAME]" at bounding box center [262, 121] width 74 height 8
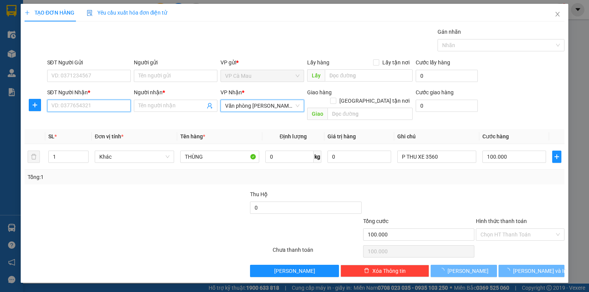
click at [111, 107] on input "SĐT Người Nhận *" at bounding box center [89, 106] width 84 height 12
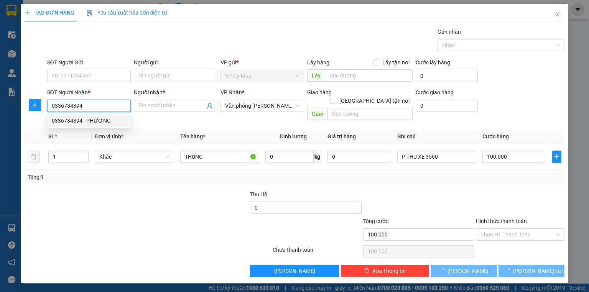
click at [105, 120] on div "0336784394 - PHƯƠNG" at bounding box center [89, 121] width 74 height 8
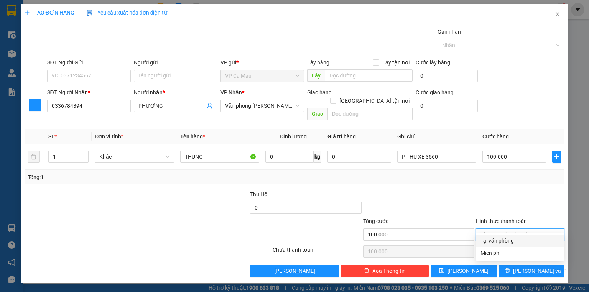
click at [495, 229] on input "Hình thức thanh toán" at bounding box center [517, 234] width 74 height 11
click at [500, 236] on div "Tại văn phòng" at bounding box center [519, 240] width 79 height 8
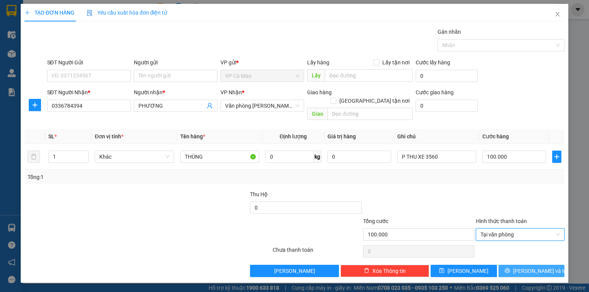
click at [506, 265] on button "[PERSON_NAME] và In" at bounding box center [531, 271] width 66 height 12
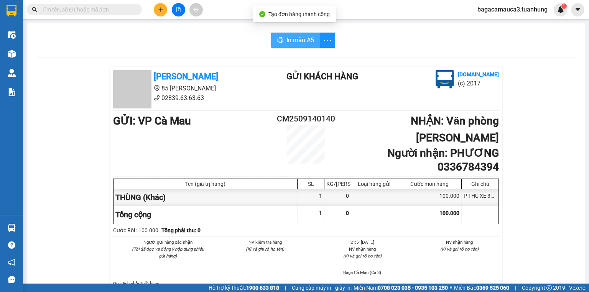
click at [293, 45] on button "In mẫu A5" at bounding box center [295, 40] width 49 height 15
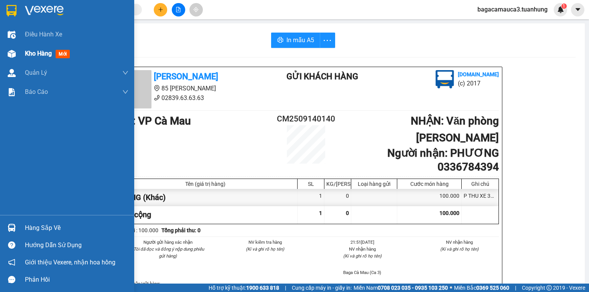
click at [17, 57] on div at bounding box center [11, 53] width 13 height 13
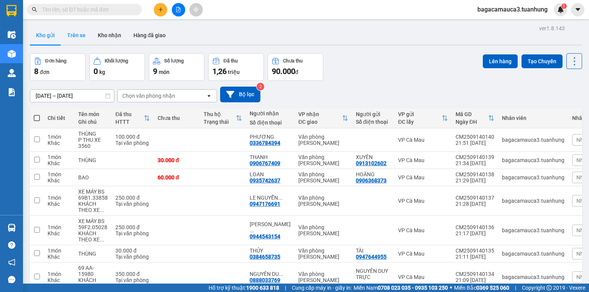
click at [80, 38] on button "Trên xe" at bounding box center [76, 35] width 31 height 18
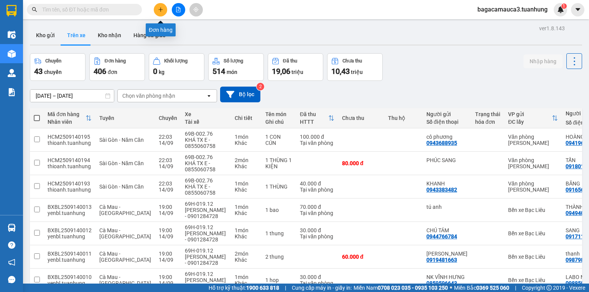
click at [157, 8] on button at bounding box center [160, 9] width 13 height 13
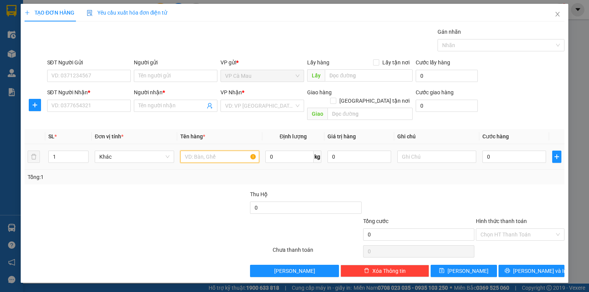
click at [217, 151] on input "text" at bounding box center [219, 157] width 79 height 12
click at [512, 151] on input "0" at bounding box center [514, 157] width 64 height 12
click at [245, 109] on input "search" at bounding box center [259, 105] width 69 height 11
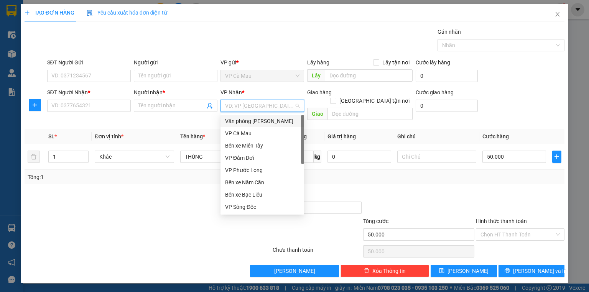
click at [251, 125] on div "Văn phòng [PERSON_NAME]" at bounding box center [262, 121] width 74 height 8
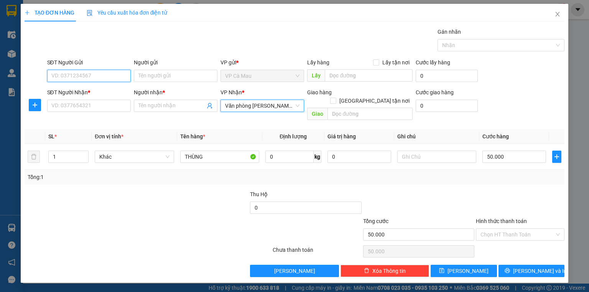
click at [88, 77] on input "SĐT Người Gửi" at bounding box center [89, 76] width 84 height 12
click at [93, 79] on input "SĐT Người Gửi" at bounding box center [89, 76] width 84 height 12
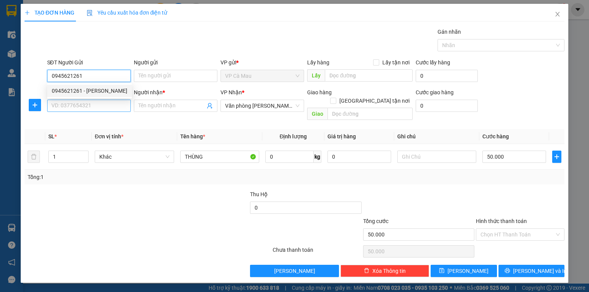
drag, startPoint x: 77, startPoint y: 89, endPoint x: 80, endPoint y: 104, distance: 15.1
click at [77, 90] on div "0945621261 - KHÁNH" at bounding box center [90, 91] width 76 height 8
click at [80, 104] on input "SĐT Người Nhận *" at bounding box center [89, 106] width 84 height 12
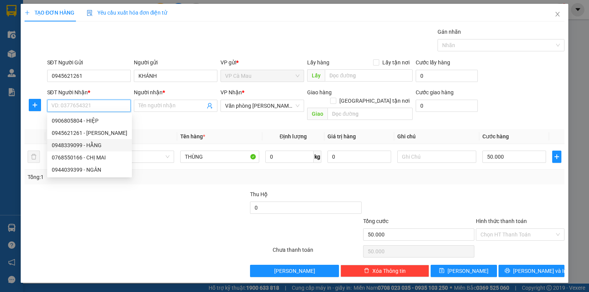
click at [89, 143] on div "0948339099 - HẰNG" at bounding box center [90, 145] width 76 height 8
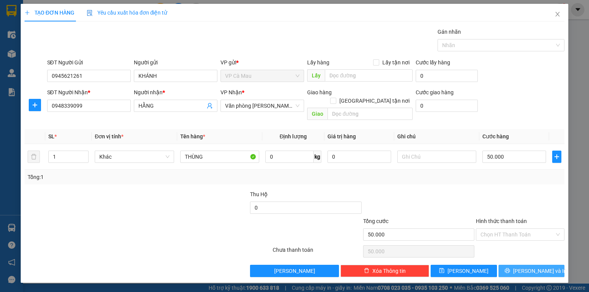
drag, startPoint x: 524, startPoint y: 259, endPoint x: 393, endPoint y: 257, distance: 130.7
click at [523, 265] on button "[PERSON_NAME] và In" at bounding box center [531, 271] width 66 height 12
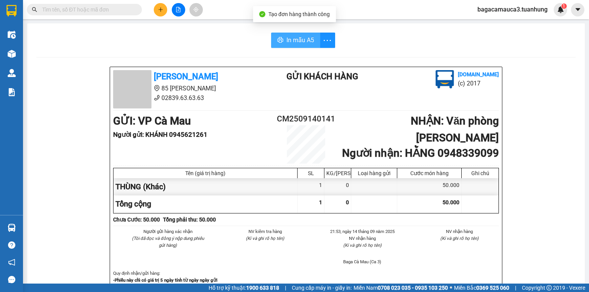
click at [308, 40] on span "In mẫu A5" at bounding box center [300, 40] width 28 height 10
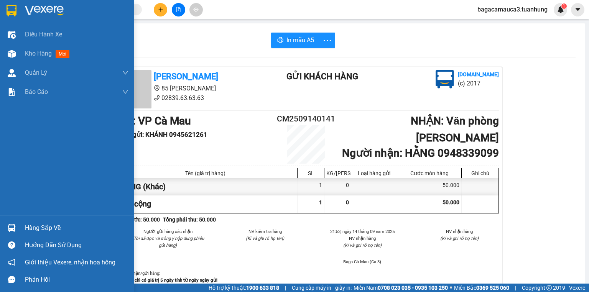
click at [34, 224] on div "Hàng sắp về" at bounding box center [76, 227] width 103 height 11
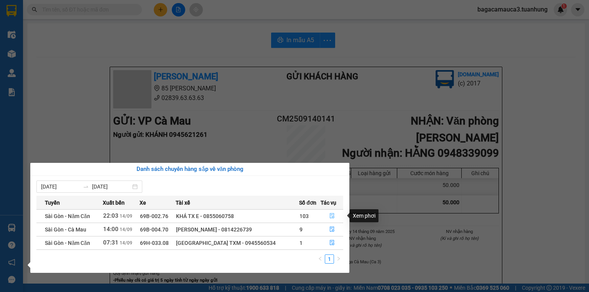
click at [329, 216] on icon "file-done" at bounding box center [331, 215] width 5 height 5
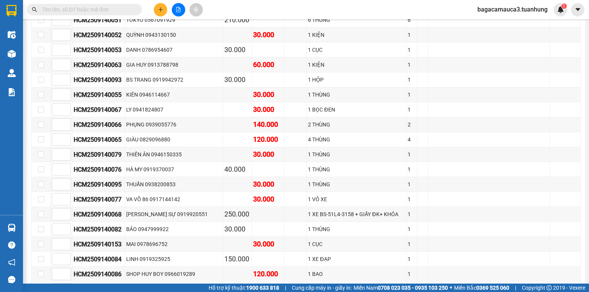
scroll to position [163, 0]
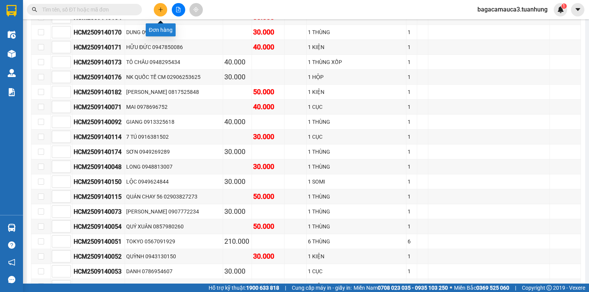
click at [162, 11] on icon "plus" at bounding box center [160, 9] width 5 height 5
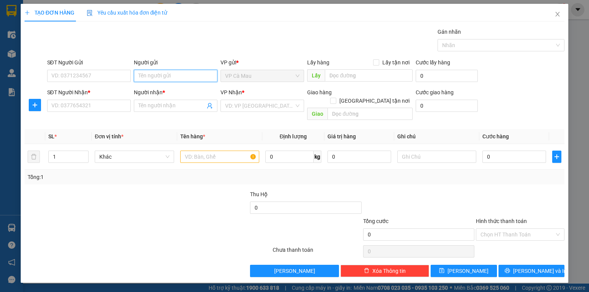
click at [170, 78] on input "Người gửi" at bounding box center [176, 76] width 84 height 12
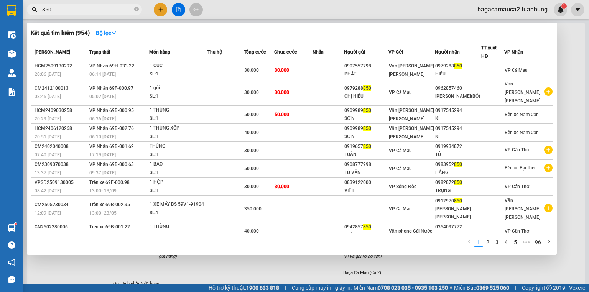
click at [136, 10] on icon "close-circle" at bounding box center [136, 9] width 5 height 5
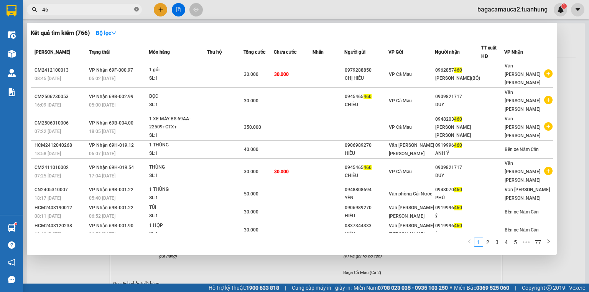
type input "4"
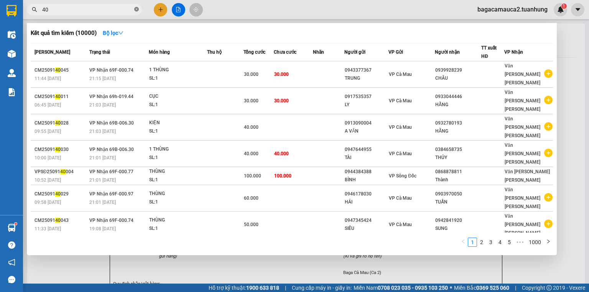
type input "4"
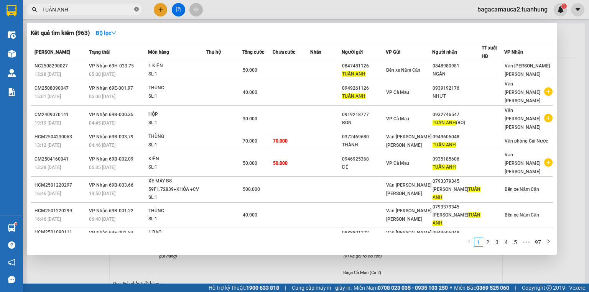
type input "TUẤN ANH"
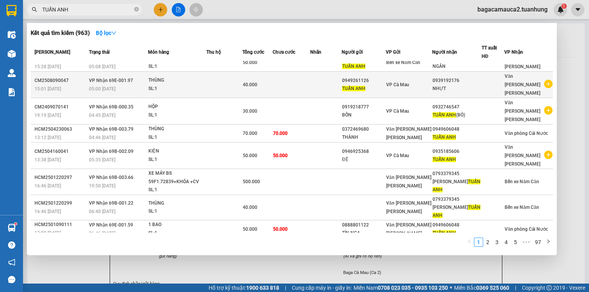
scroll to position [14, 0]
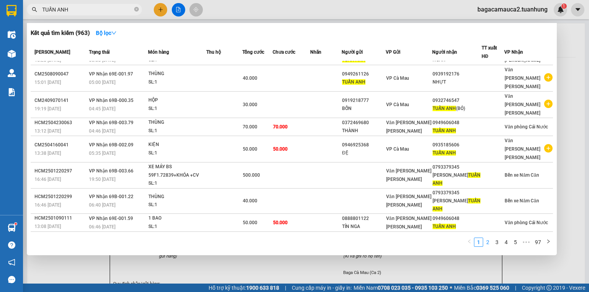
click at [490, 243] on link "2" at bounding box center [487, 242] width 8 height 8
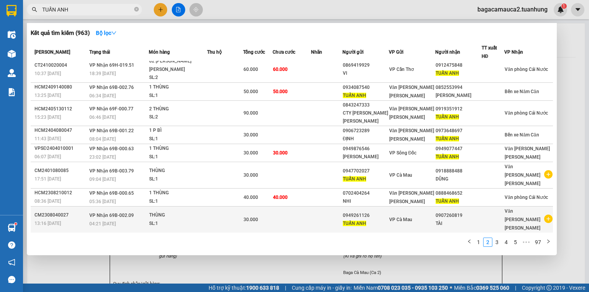
scroll to position [6, 0]
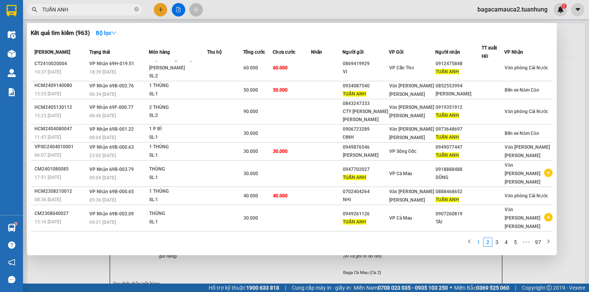
click at [478, 243] on link "1" at bounding box center [478, 242] width 8 height 8
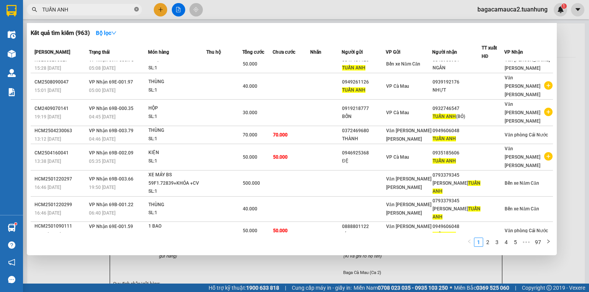
click at [136, 10] on icon "close-circle" at bounding box center [136, 9] width 5 height 5
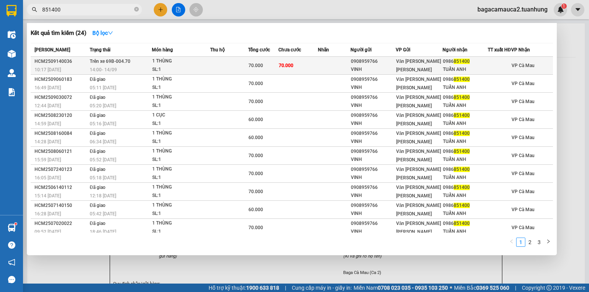
type input "851400"
click at [249, 64] on td "70.000" at bounding box center [263, 66] width 30 height 18
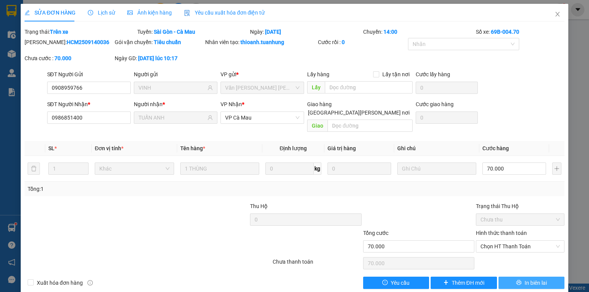
drag, startPoint x: 504, startPoint y: 281, endPoint x: 506, endPoint y: 273, distance: 7.5
click at [506, 275] on div "SỬA ĐƠN HÀNG Lịch sử Ảnh kiện hàng Yêu cầu xuất hóa đơn điện tử Total Paid Fee …" at bounding box center [294, 149] width 547 height 291
click at [506, 277] on button "In biên lai" at bounding box center [531, 283] width 66 height 12
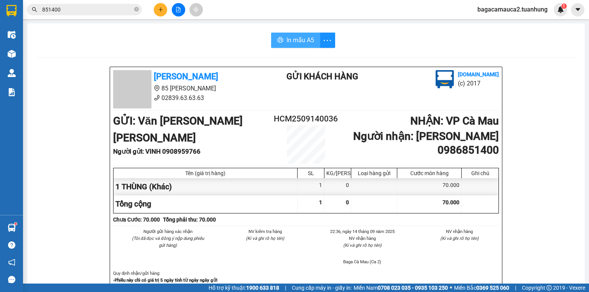
click at [300, 38] on span "In mẫu A5" at bounding box center [300, 40] width 28 height 10
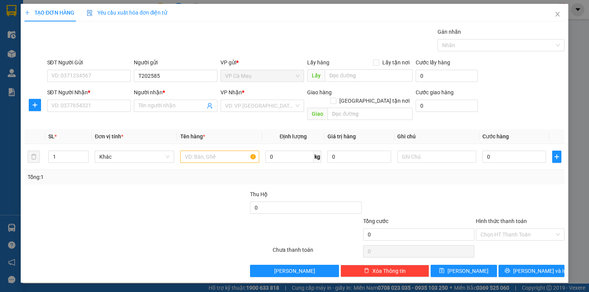
click at [263, 82] on div "VP gửi * VP [PERSON_NAME]" at bounding box center [262, 71] width 84 height 27
click at [199, 76] on input "T202585" at bounding box center [176, 76] width 84 height 12
type input "T"
click at [194, 77] on input "U" at bounding box center [176, 76] width 84 height 12
type input "U@"
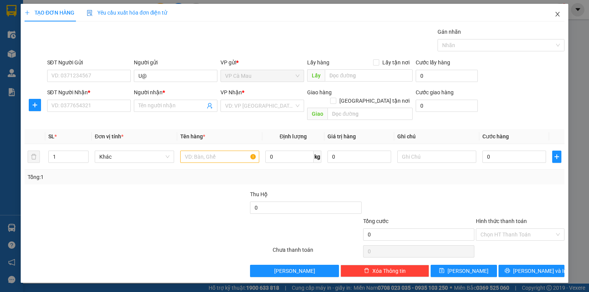
click at [555, 16] on icon "close" at bounding box center [557, 14] width 6 height 6
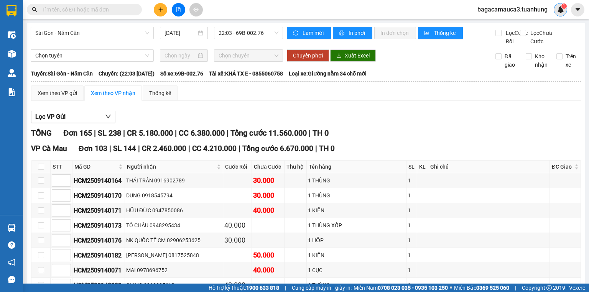
click at [556, 14] on div "1" at bounding box center [559, 9] width 13 height 13
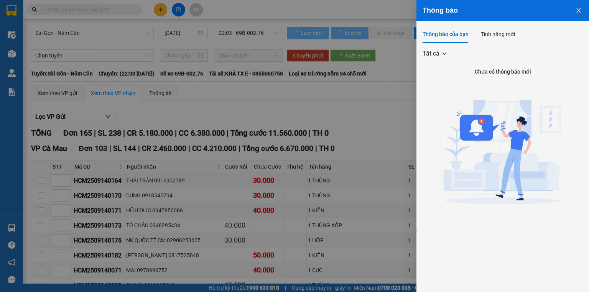
click at [366, 33] on div at bounding box center [294, 146] width 589 height 292
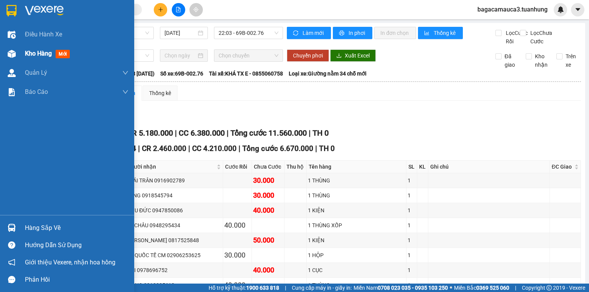
click at [17, 54] on div at bounding box center [11, 53] width 13 height 13
click at [18, 54] on div at bounding box center [11, 53] width 13 height 13
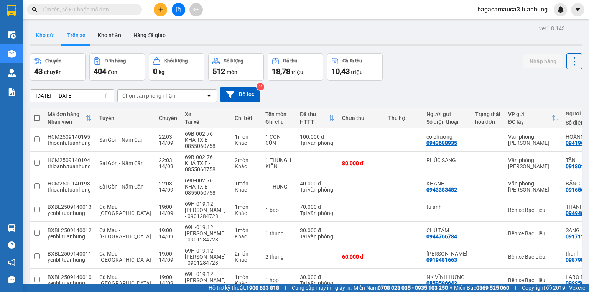
click at [49, 34] on button "Kho gửi" at bounding box center [45, 35] width 31 height 18
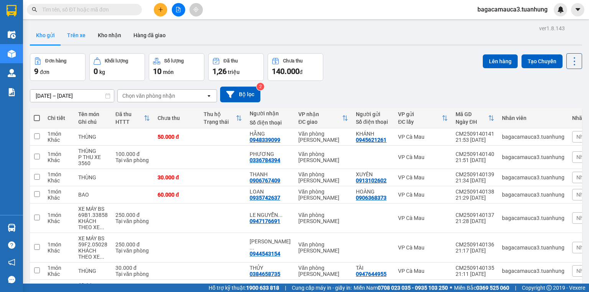
click at [76, 31] on button "Trên xe" at bounding box center [76, 35] width 31 height 18
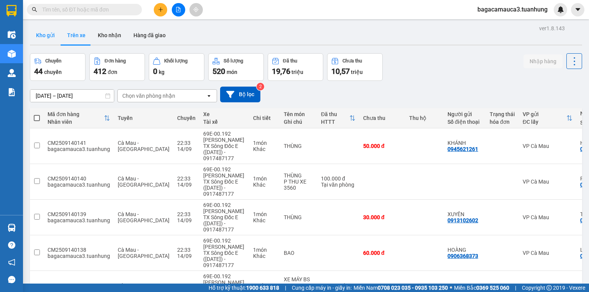
click at [44, 38] on button "Kho gửi" at bounding box center [45, 35] width 31 height 18
